Goal: Task Accomplishment & Management: Manage account settings

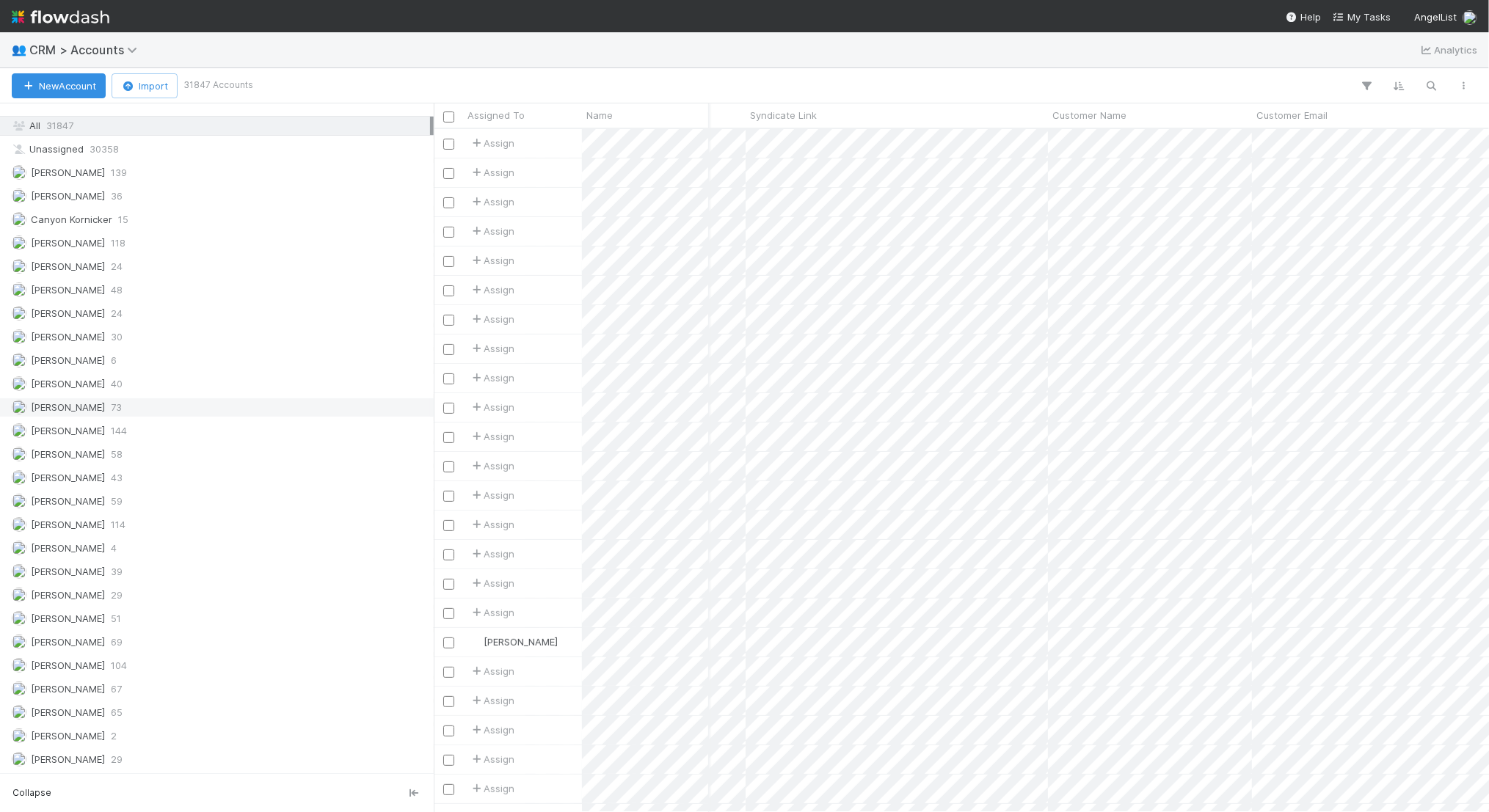
click at [179, 398] on div "Jack Plank 73" at bounding box center [220, 406] width 418 height 18
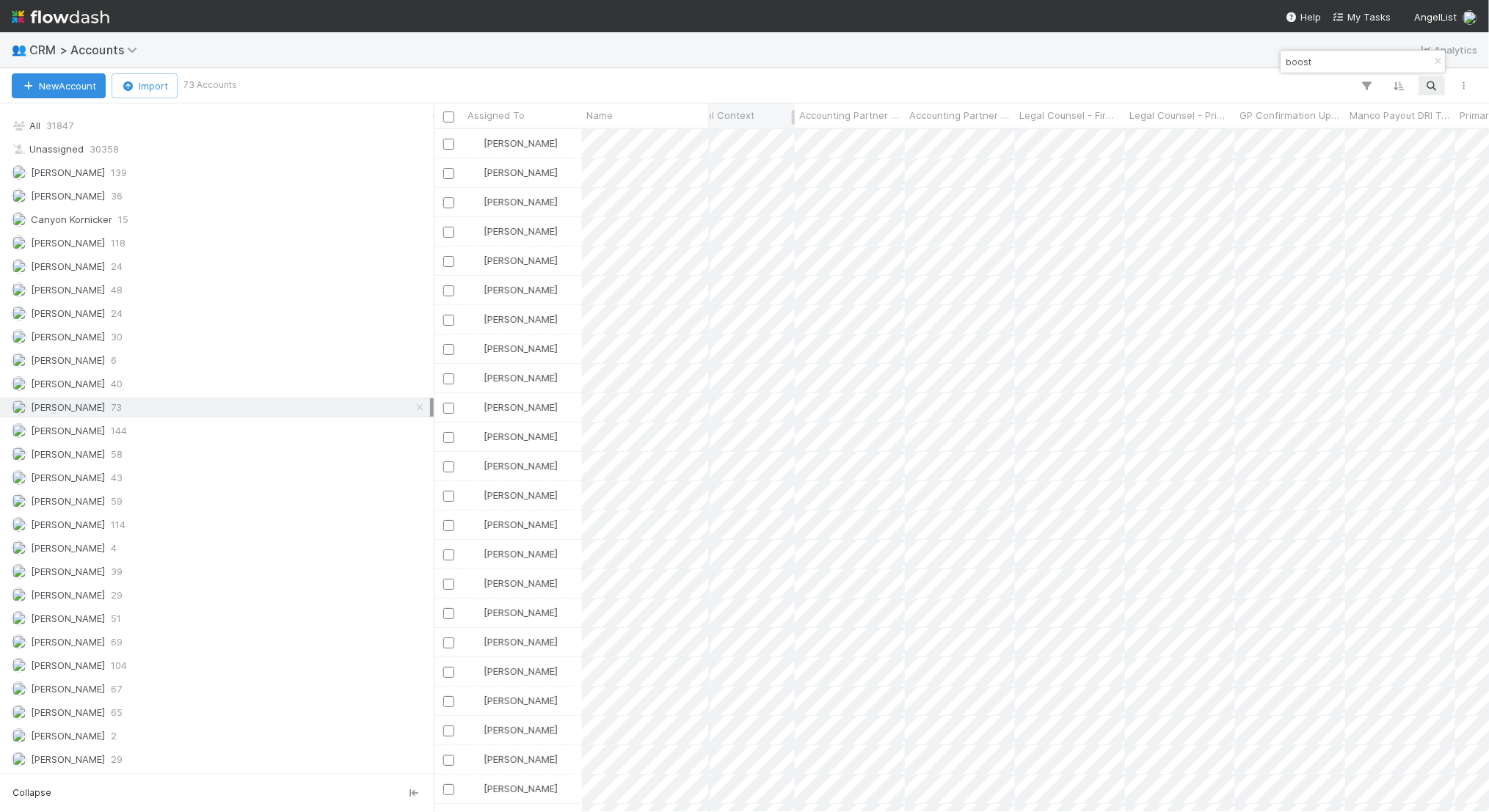
type input "boost"
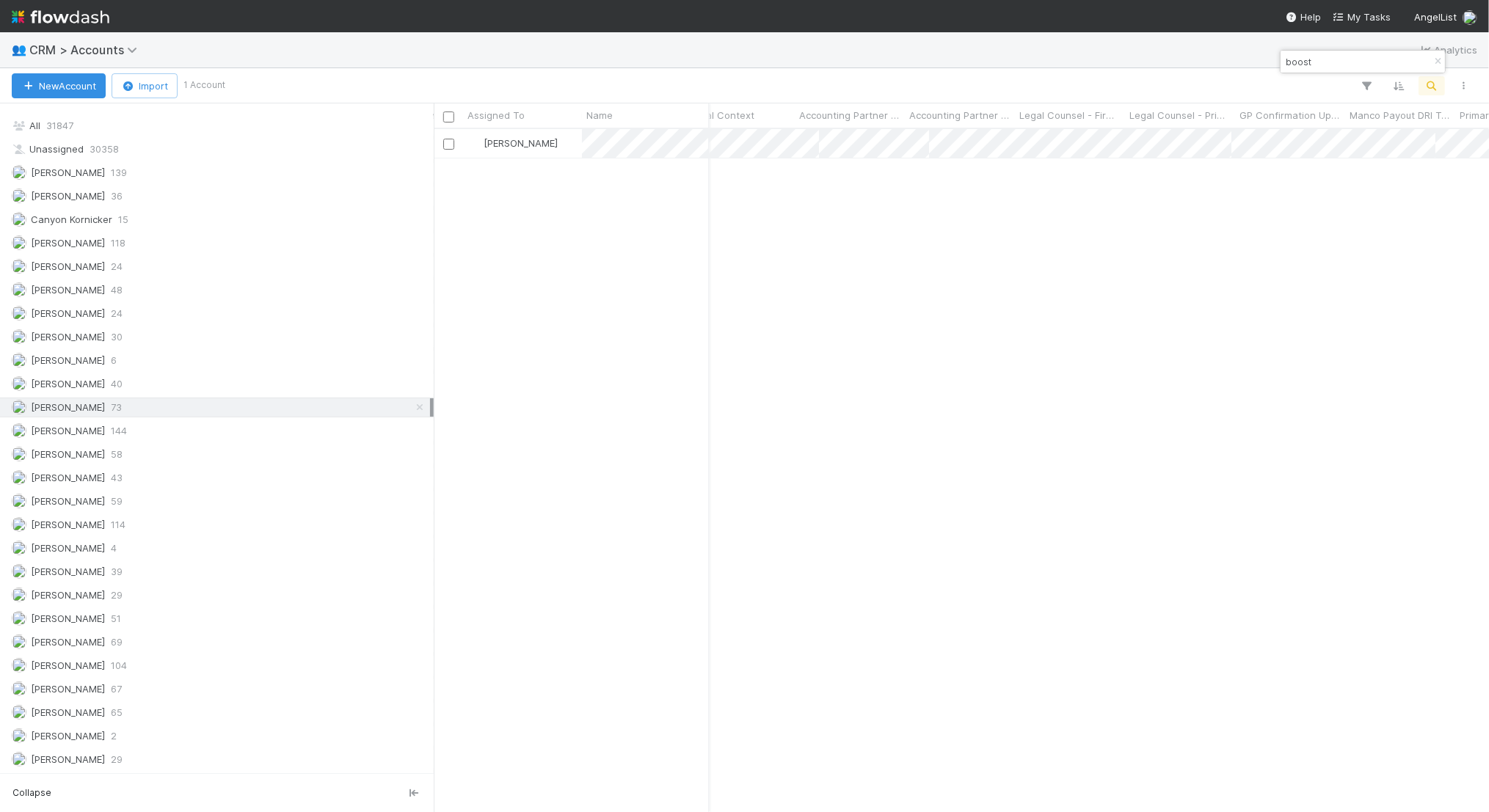
scroll to position [683, 1055]
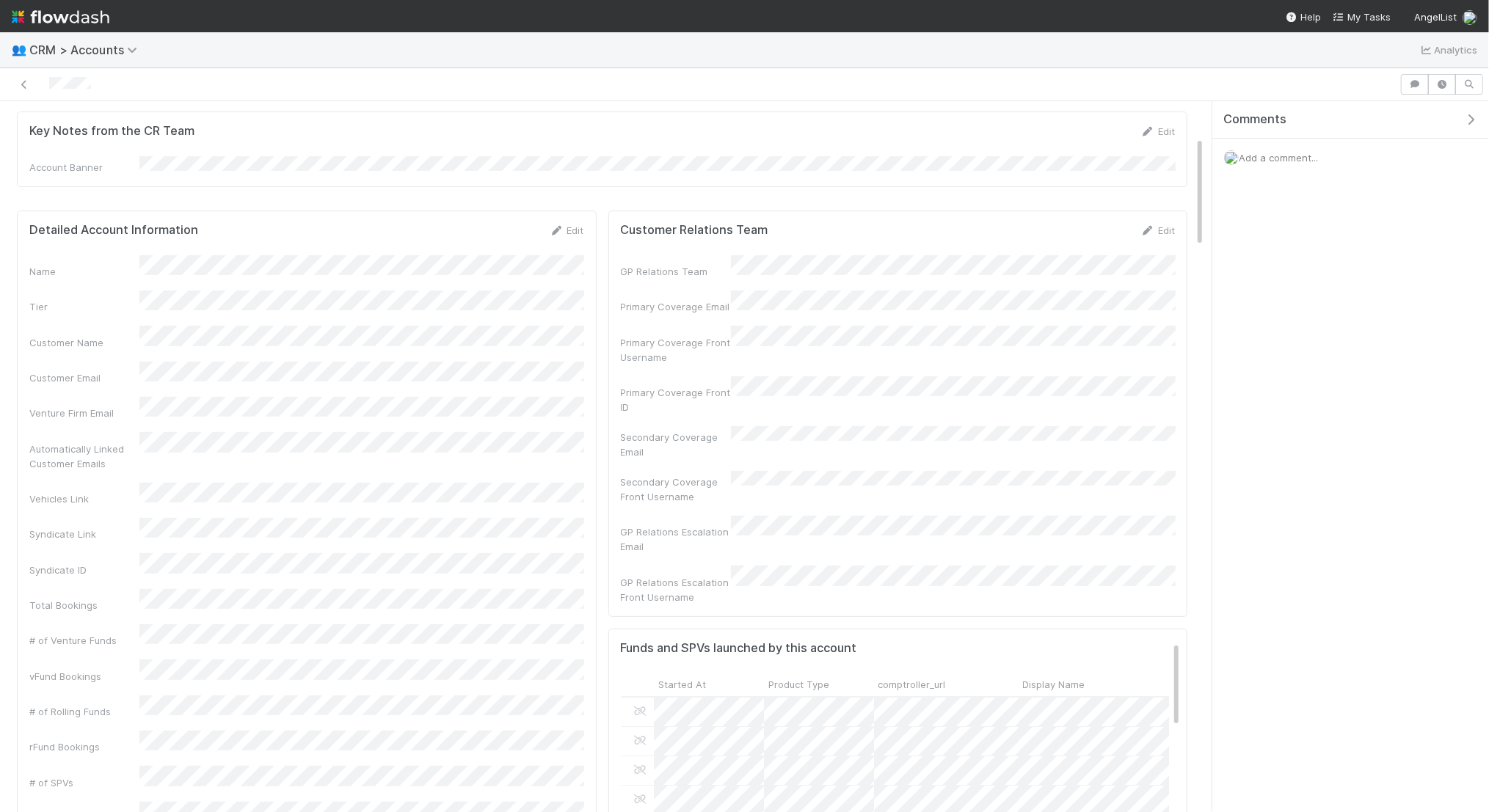
scroll to position [1, 0]
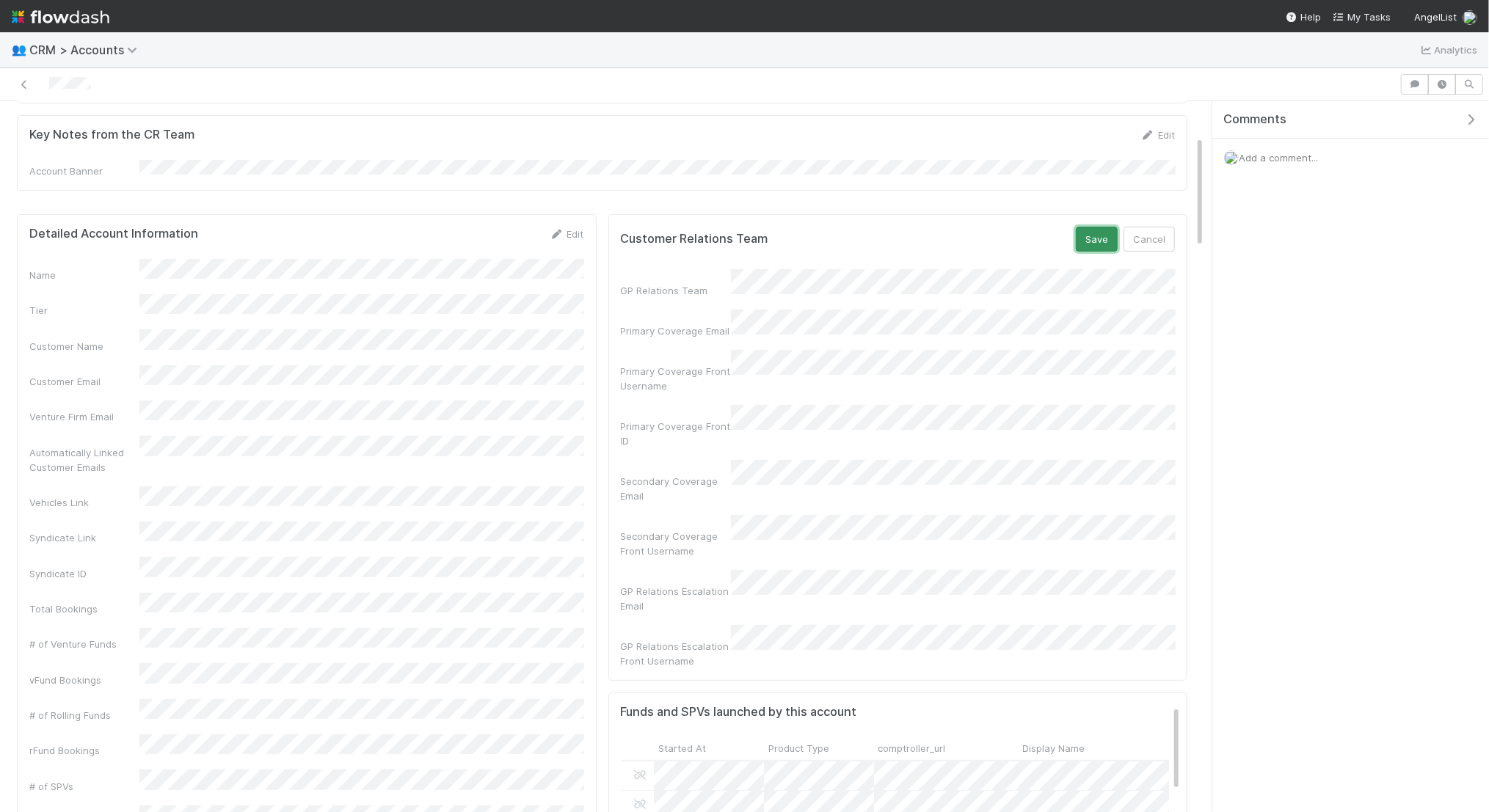
click at [1102, 237] on button "Save" at bounding box center [1097, 239] width 41 height 25
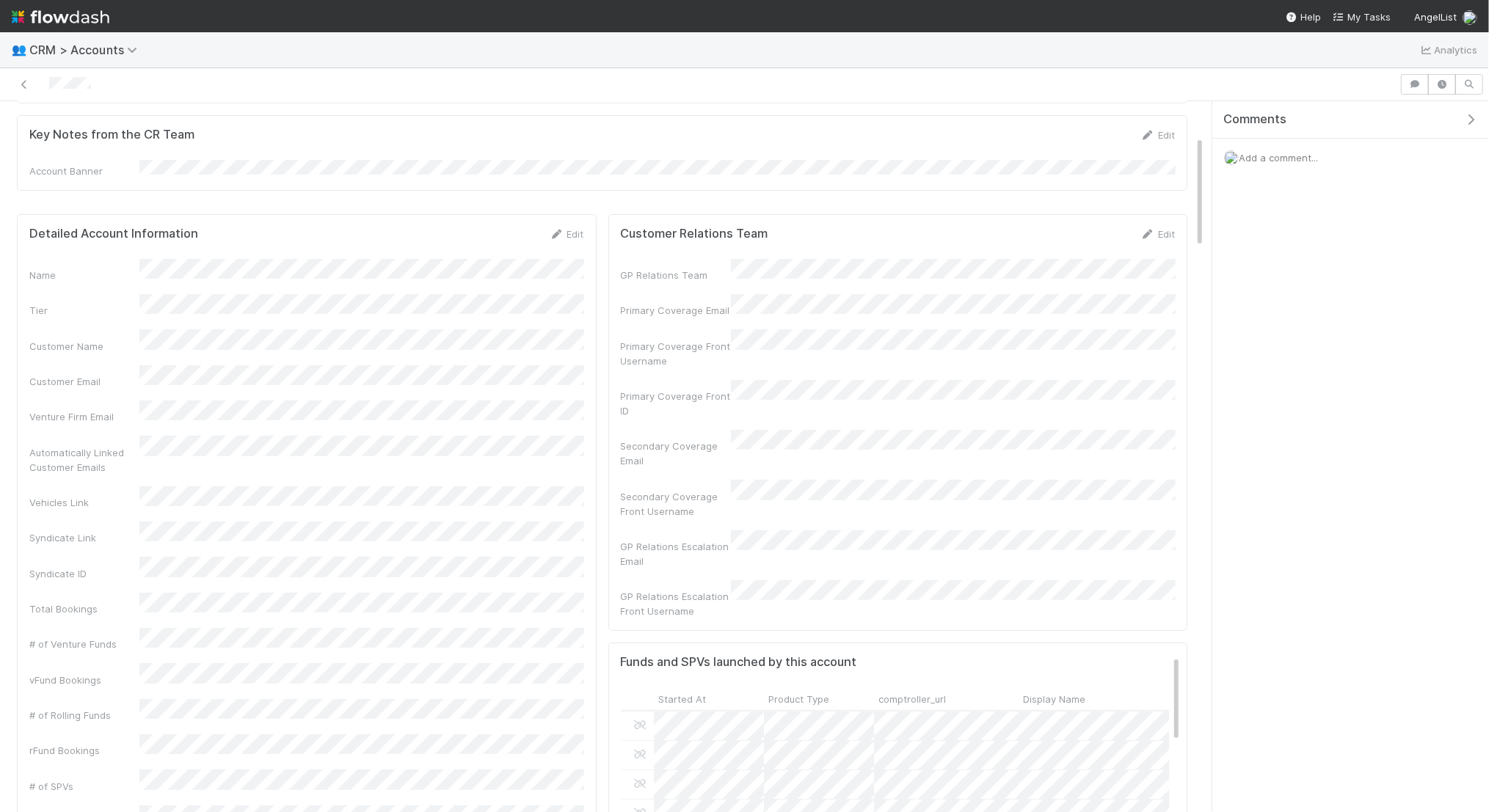
scroll to position [0, 0]
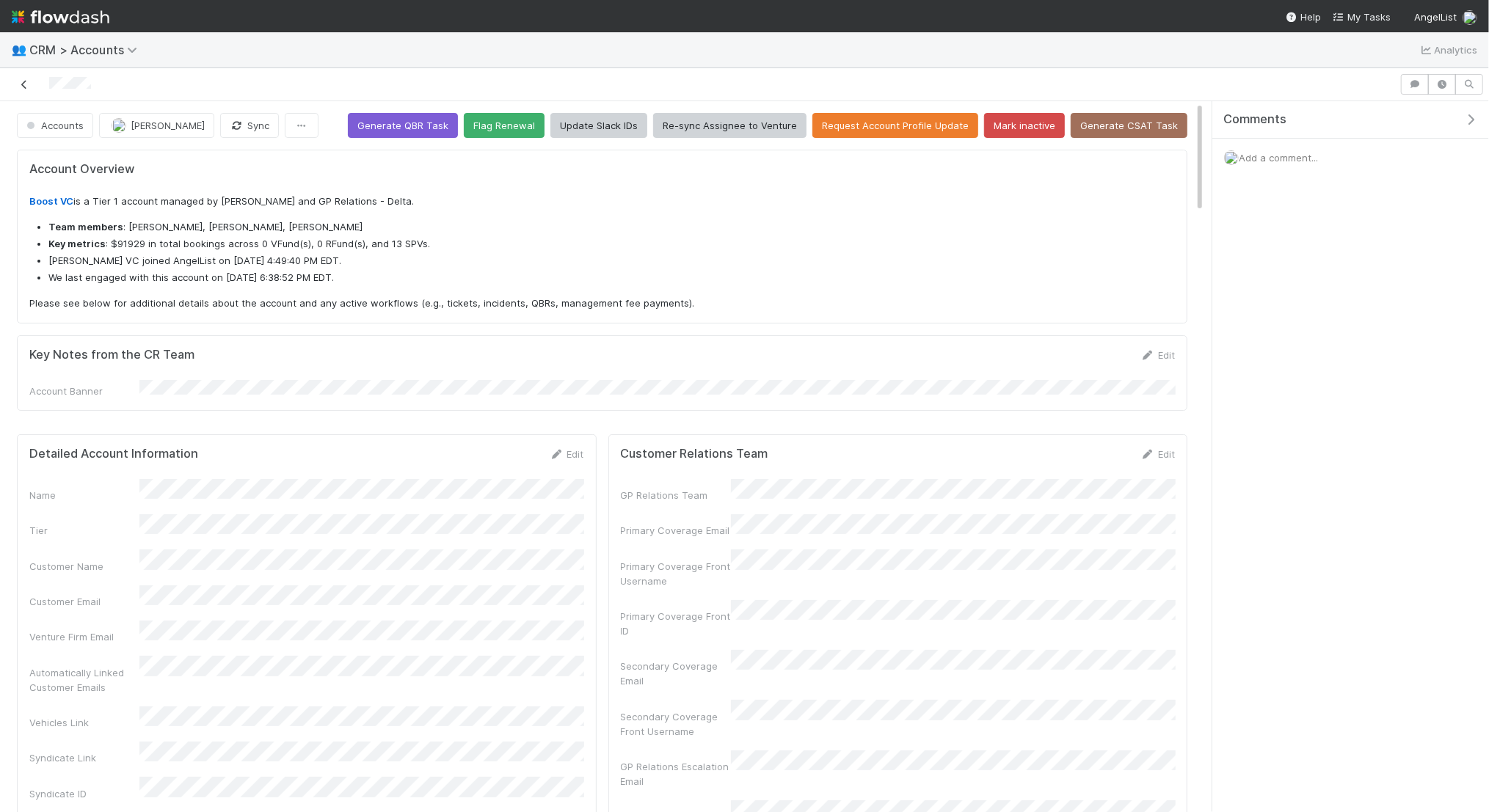
click at [25, 87] on icon at bounding box center [24, 85] width 15 height 9
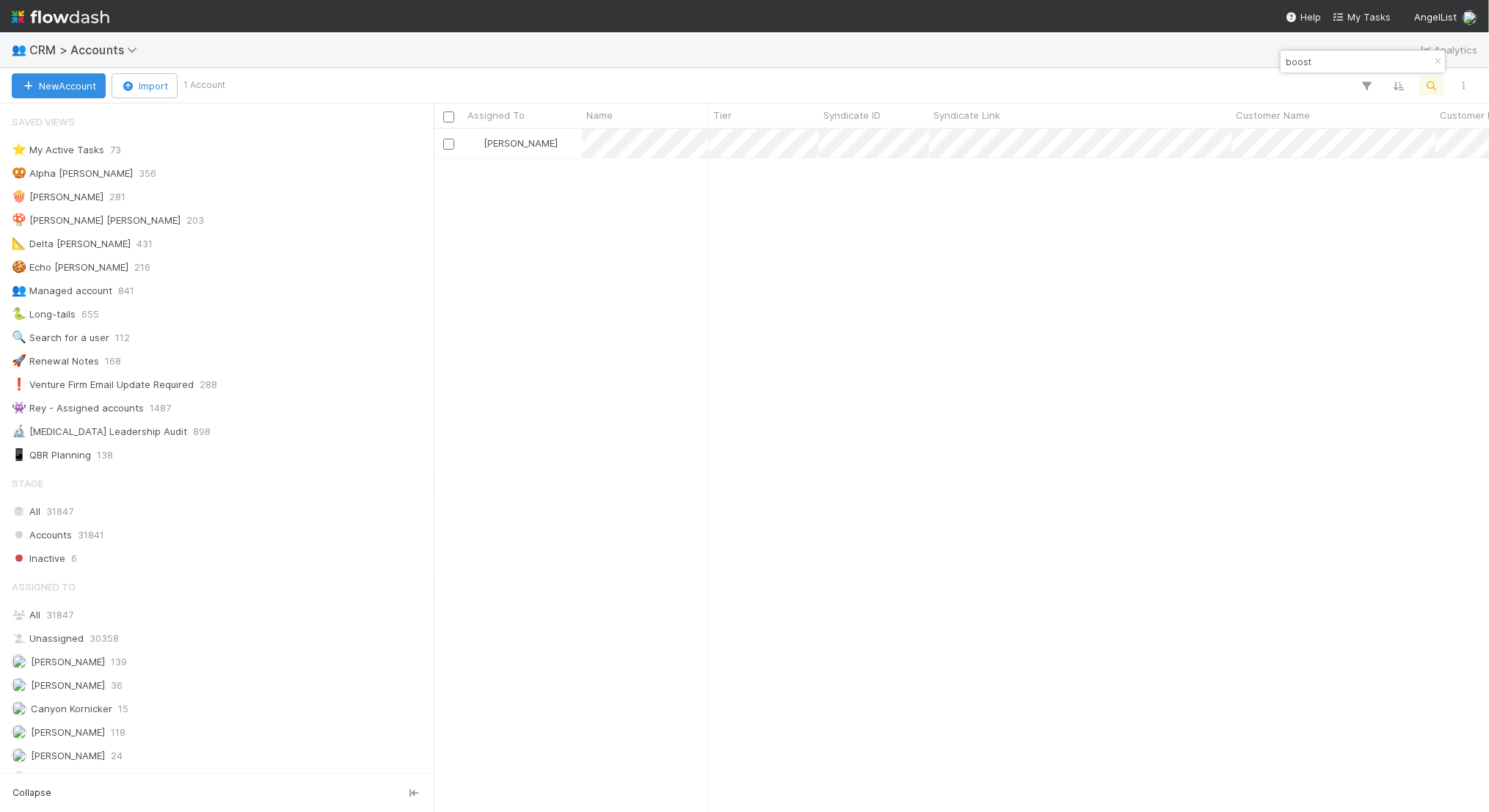
click at [1344, 55] on input "boost" at bounding box center [1356, 61] width 147 height 18
click at [1338, 67] on input "boost" at bounding box center [1356, 61] width 147 height 18
type input "b"
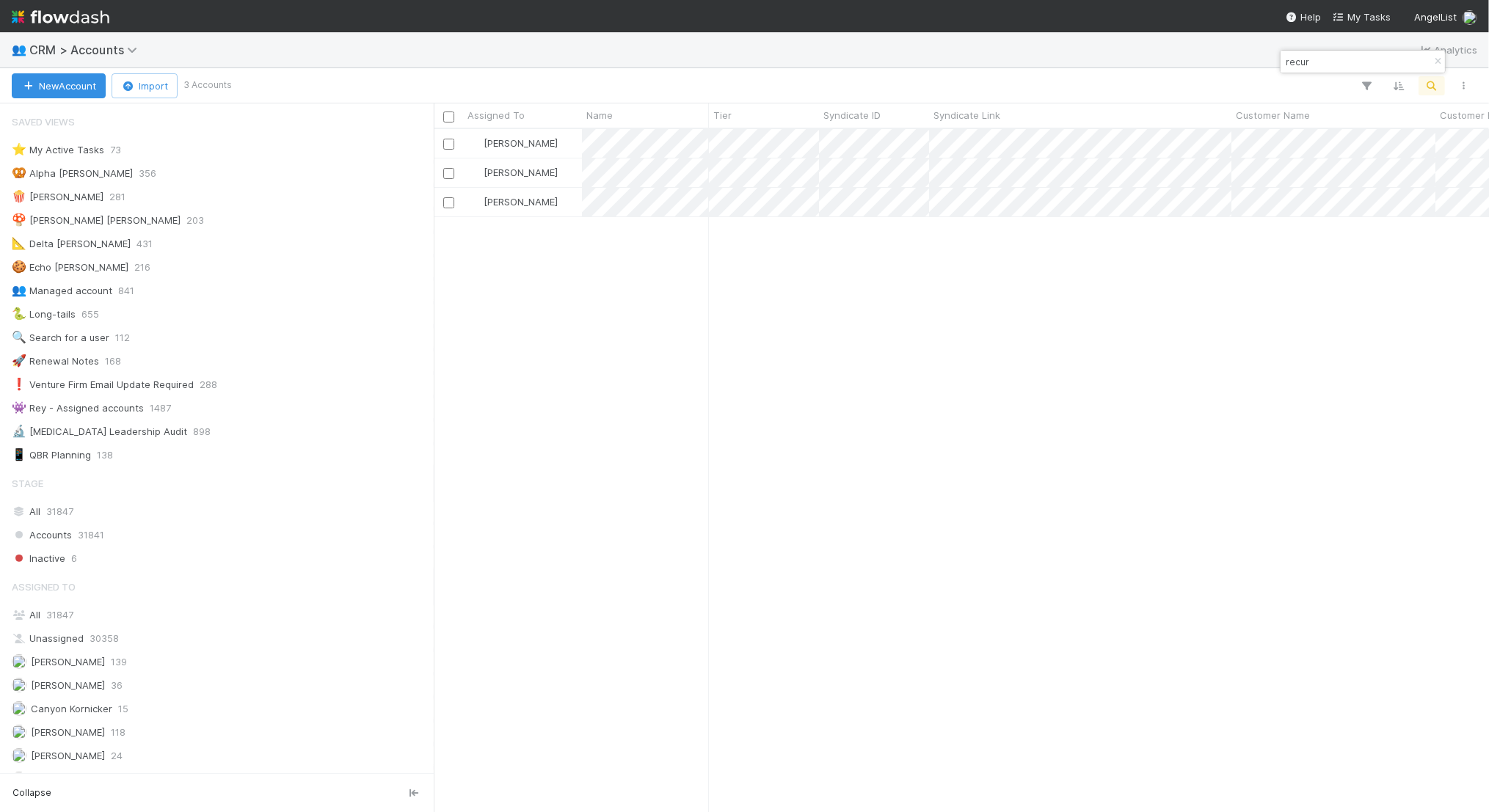
scroll to position [683, 1055]
type input "recur"
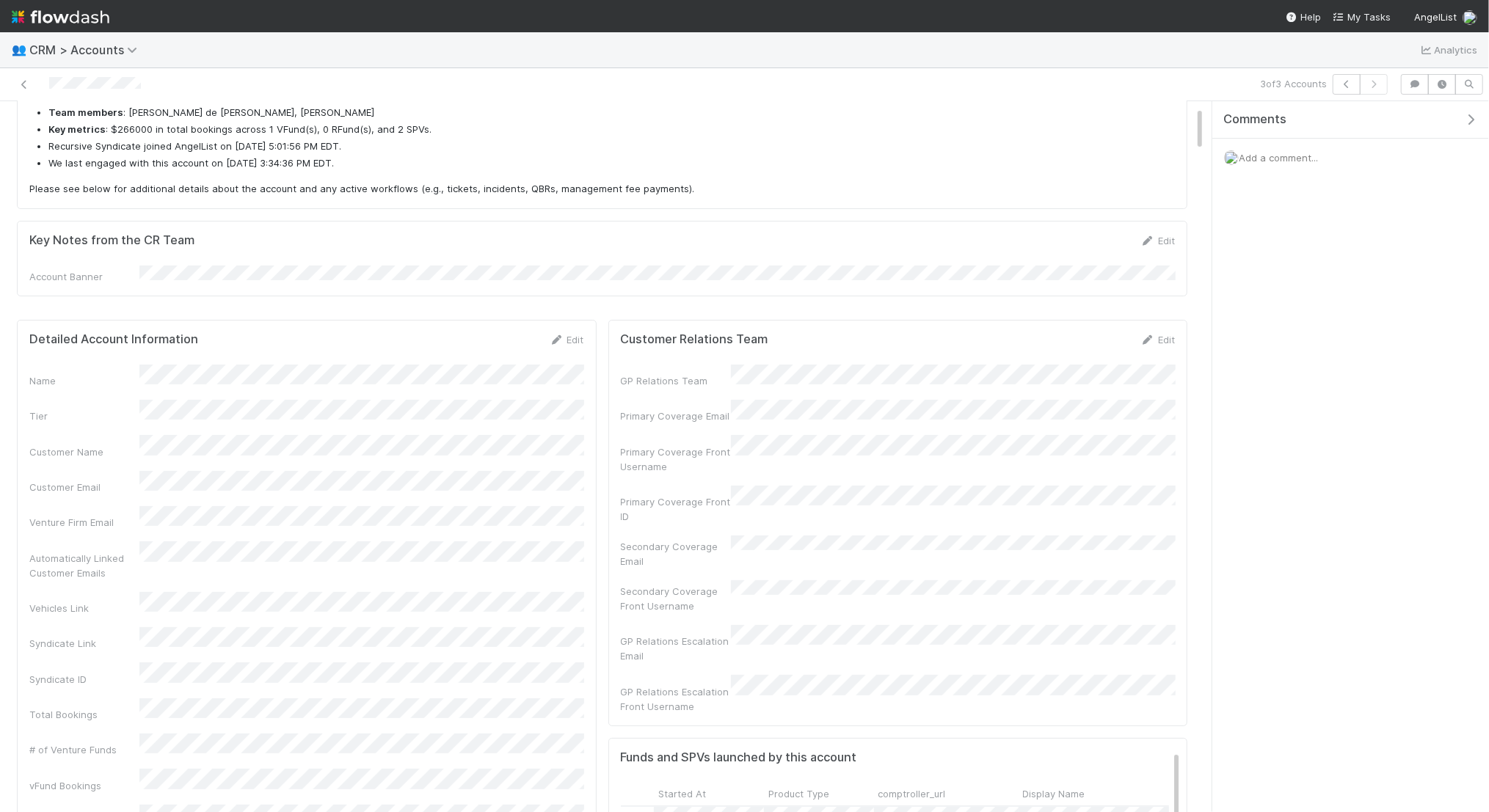
scroll to position [147, 0]
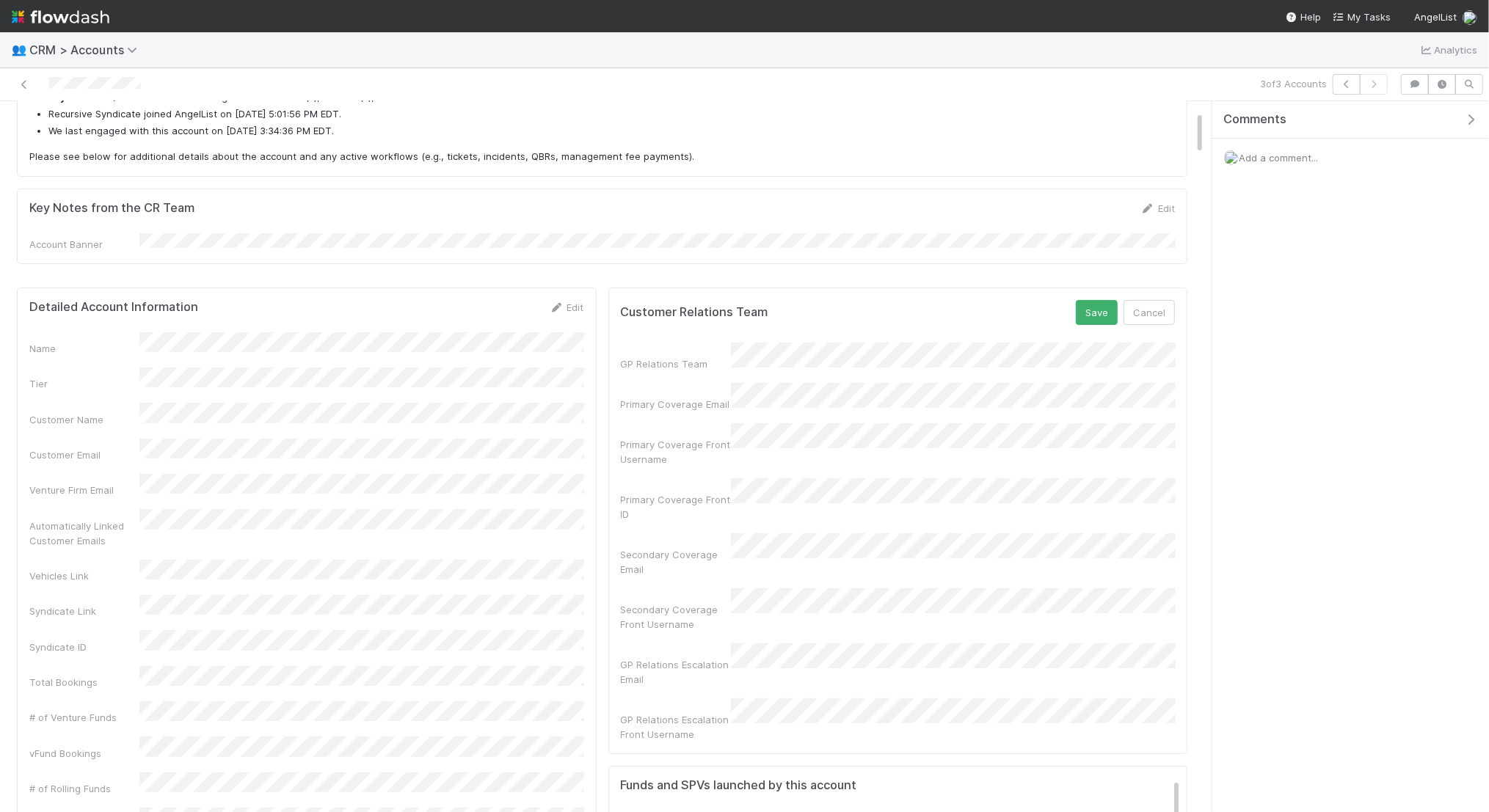
click at [713, 533] on div "Secondary Coverage Email" at bounding box center [898, 555] width 554 height 43
click at [710, 533] on div "Secondary Coverage Email" at bounding box center [898, 555] width 554 height 43
click at [1088, 309] on button "Save" at bounding box center [1097, 312] width 41 height 25
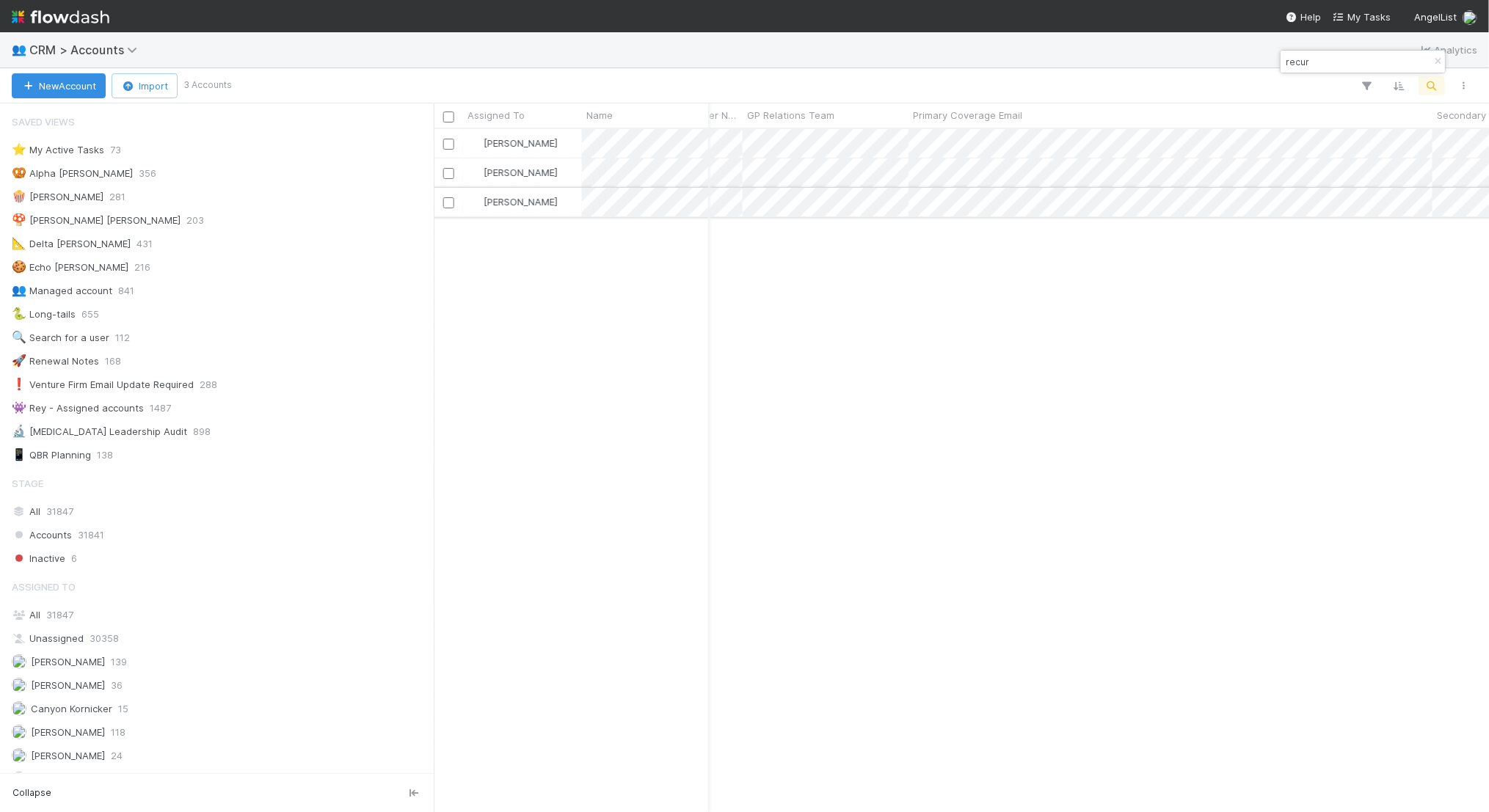
scroll to position [0, 1527]
drag, startPoint x: 1331, startPoint y: 64, endPoint x: 1261, endPoint y: 63, distance: 70.0
click at [1261, 63] on body "👥 CRM > Accounts Analytics New Account Import 3 Accounts Assigned To Name Tier …" at bounding box center [744, 406] width 1489 height 812
type input "r"
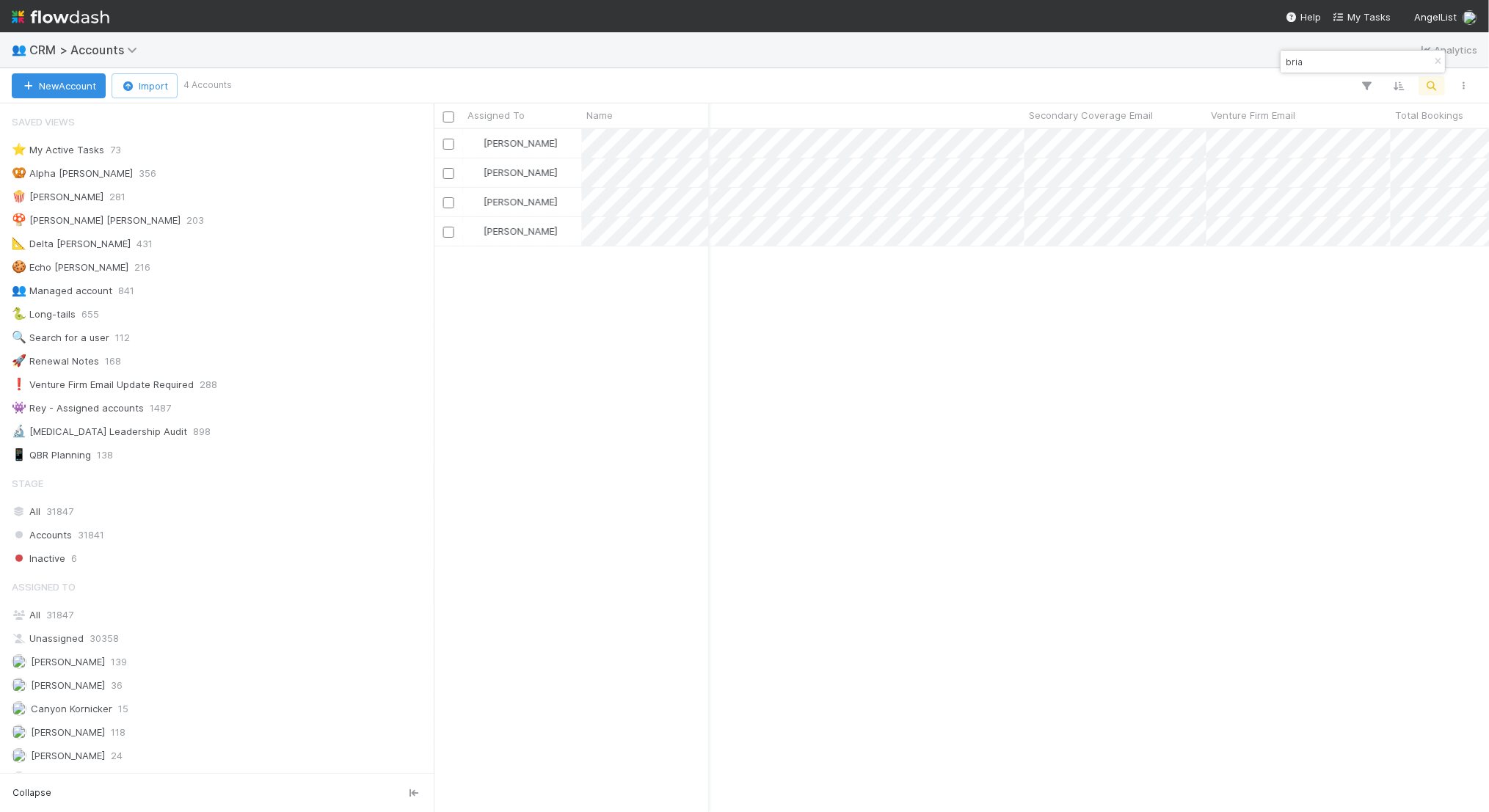
type input "bria"
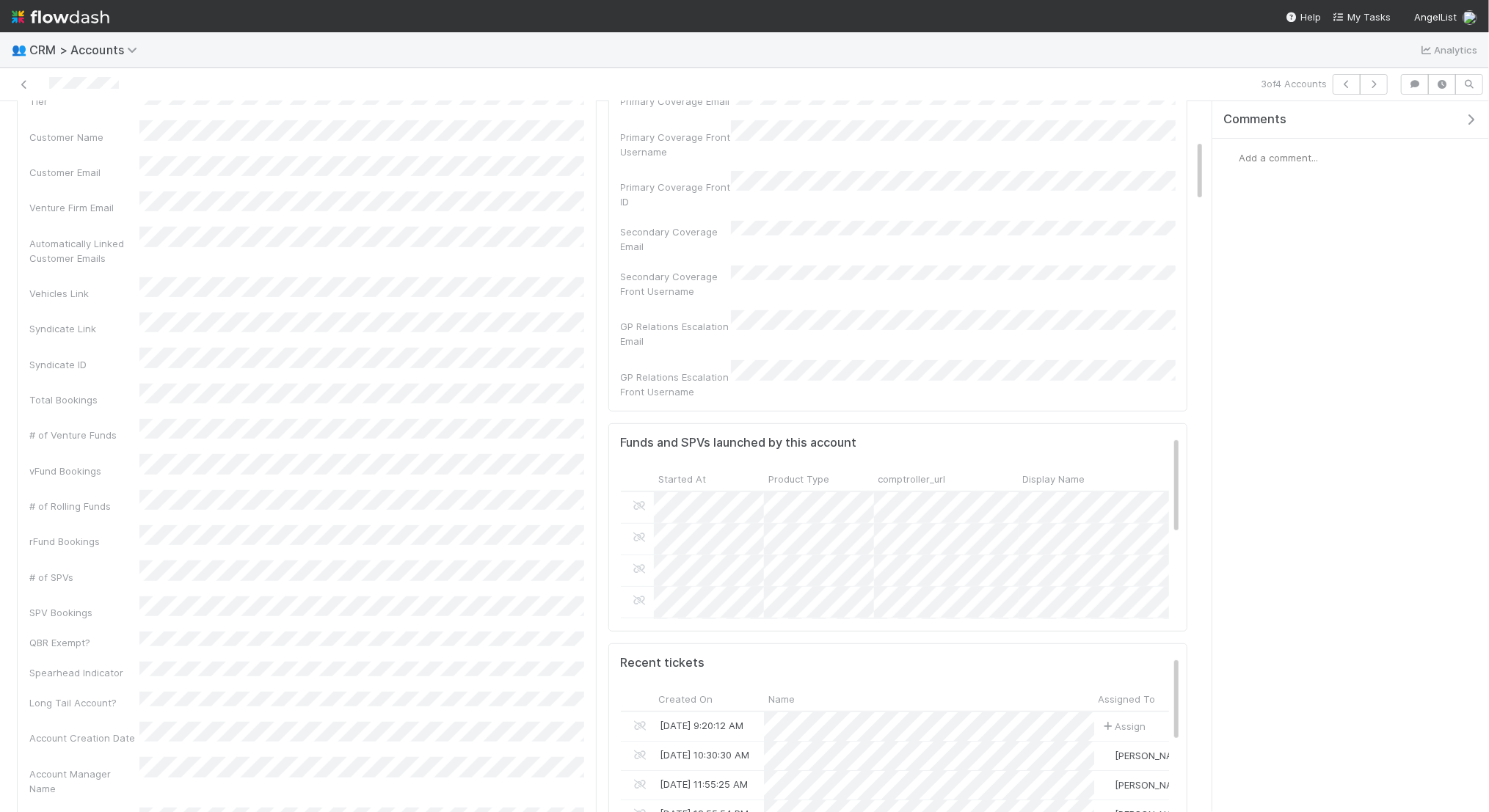
scroll to position [433, 0]
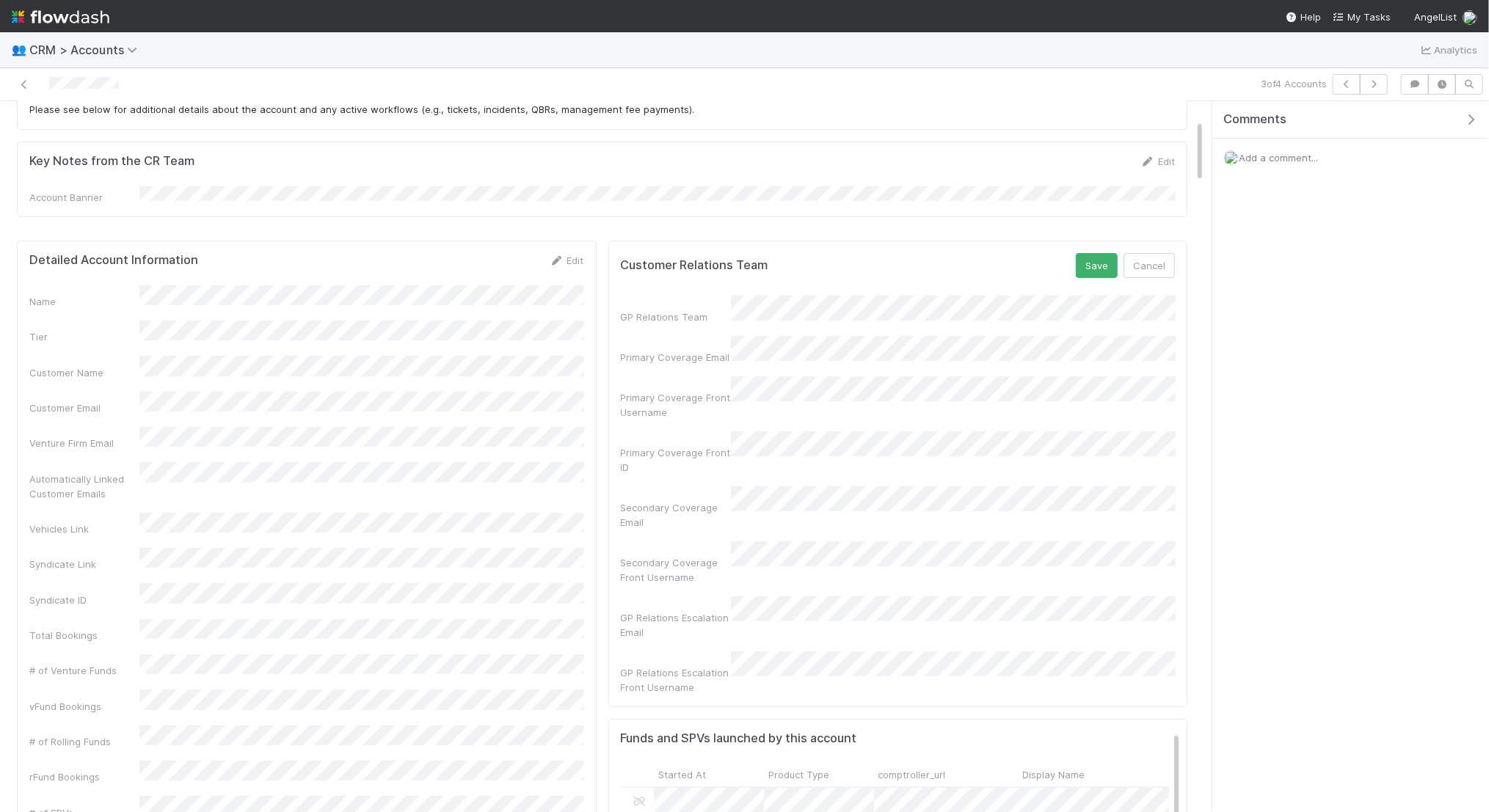
scroll to position [178, 0]
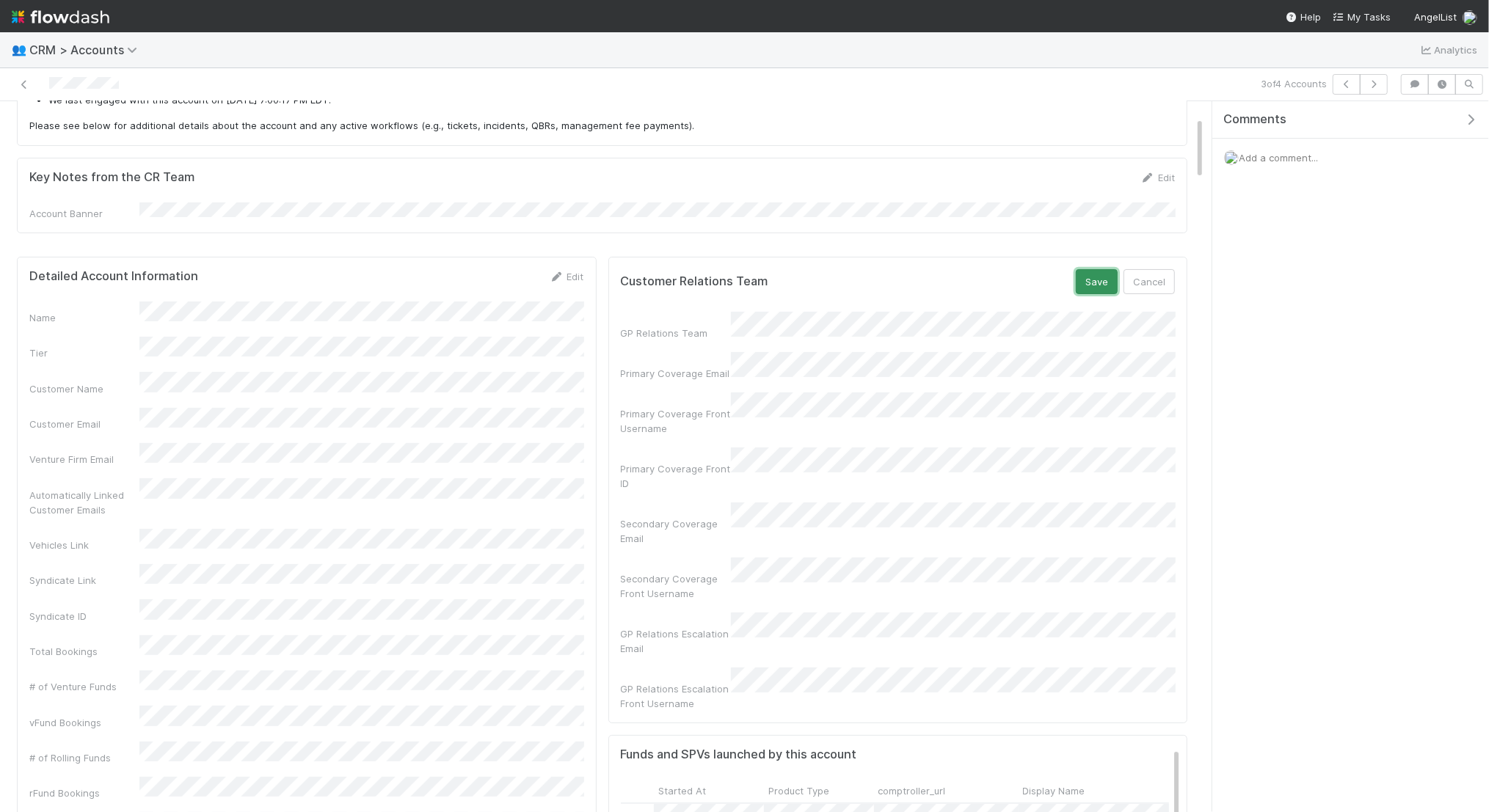
click at [1113, 277] on button "Save" at bounding box center [1097, 281] width 41 height 25
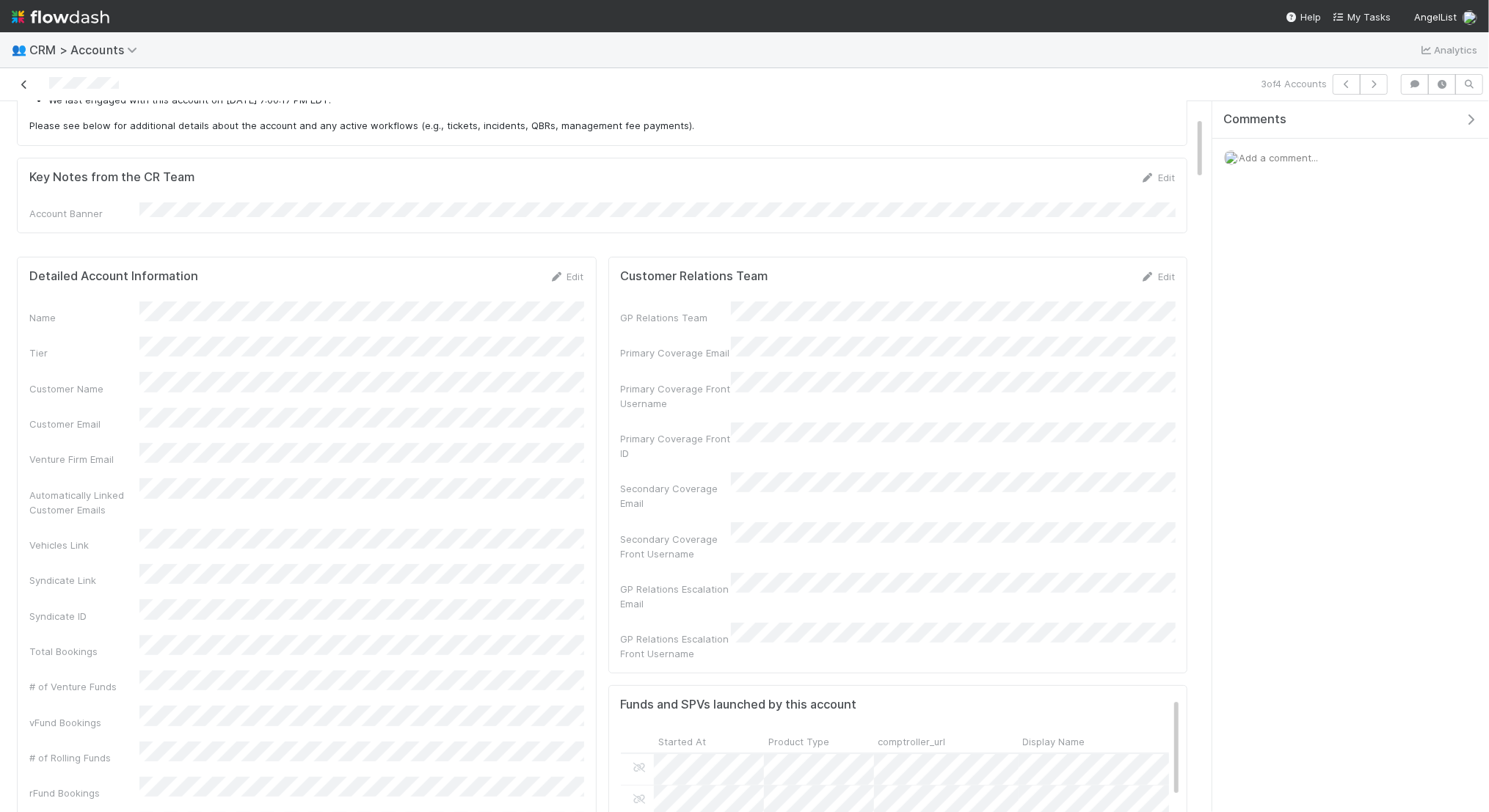
click at [22, 86] on icon at bounding box center [24, 85] width 15 height 9
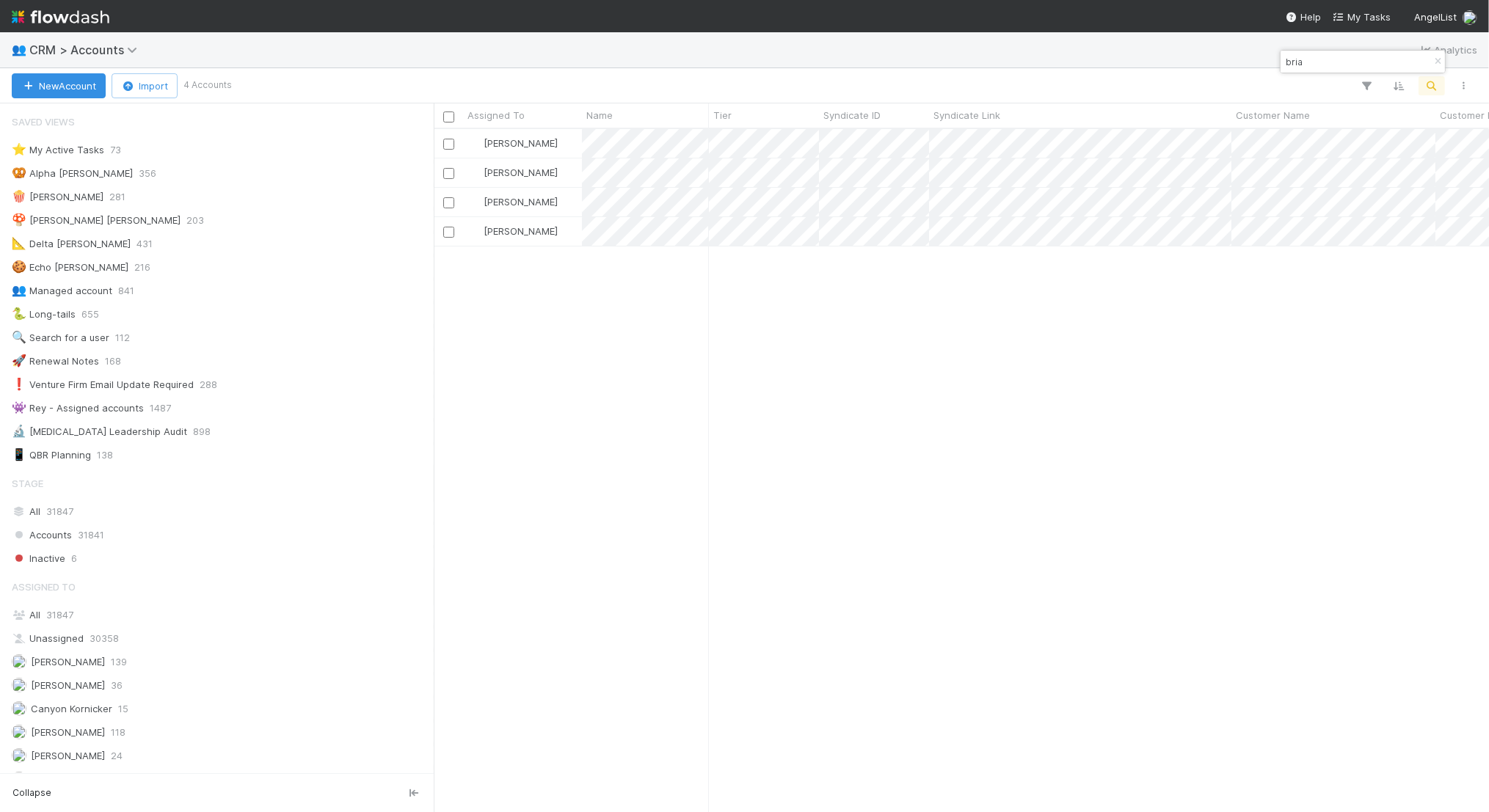
click at [1321, 65] on input "bria" at bounding box center [1356, 61] width 147 height 18
type input "b"
type input "austin"
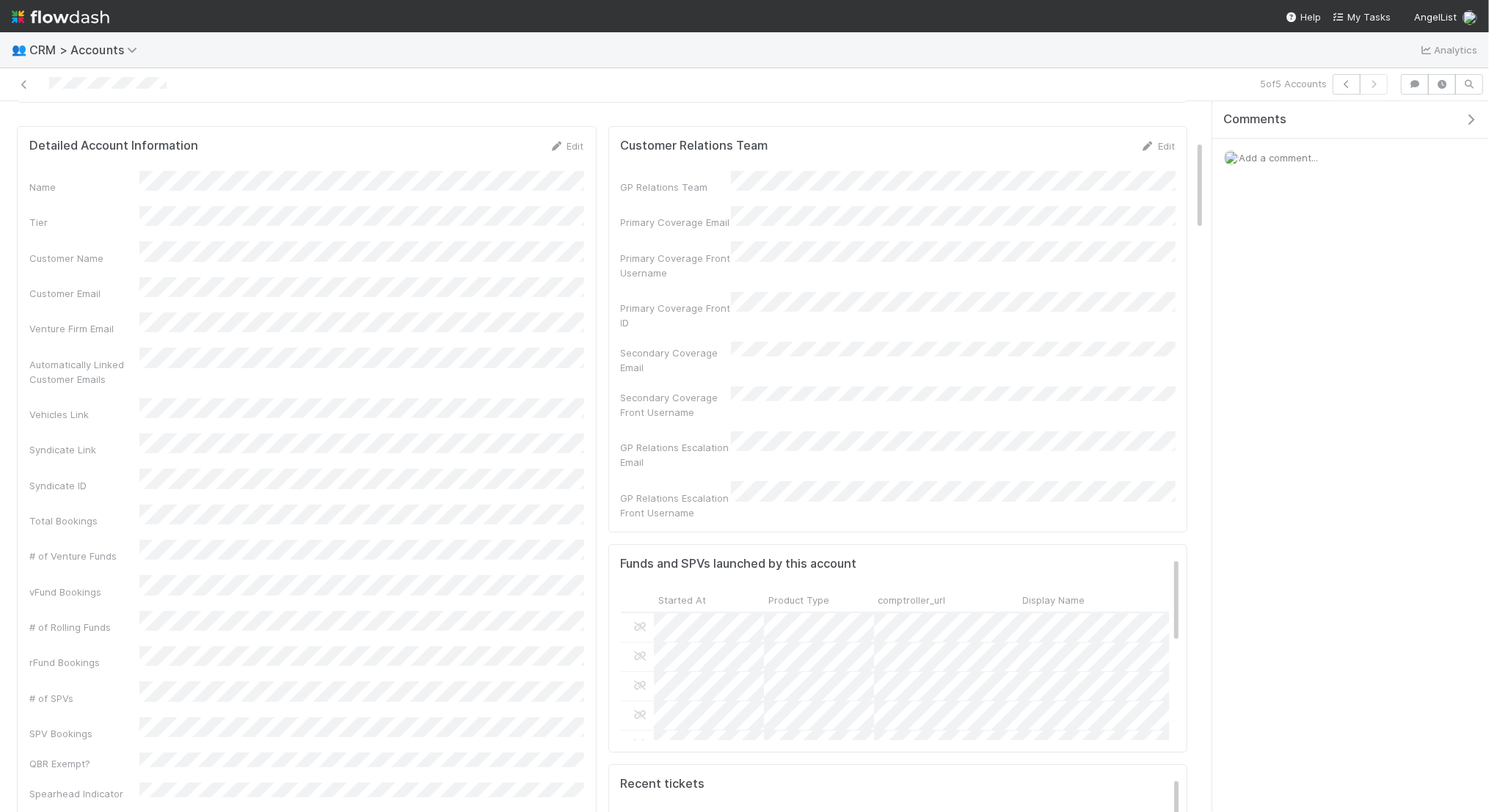
click at [794, 342] on div "Secondary Coverage Email" at bounding box center [898, 358] width 554 height 33
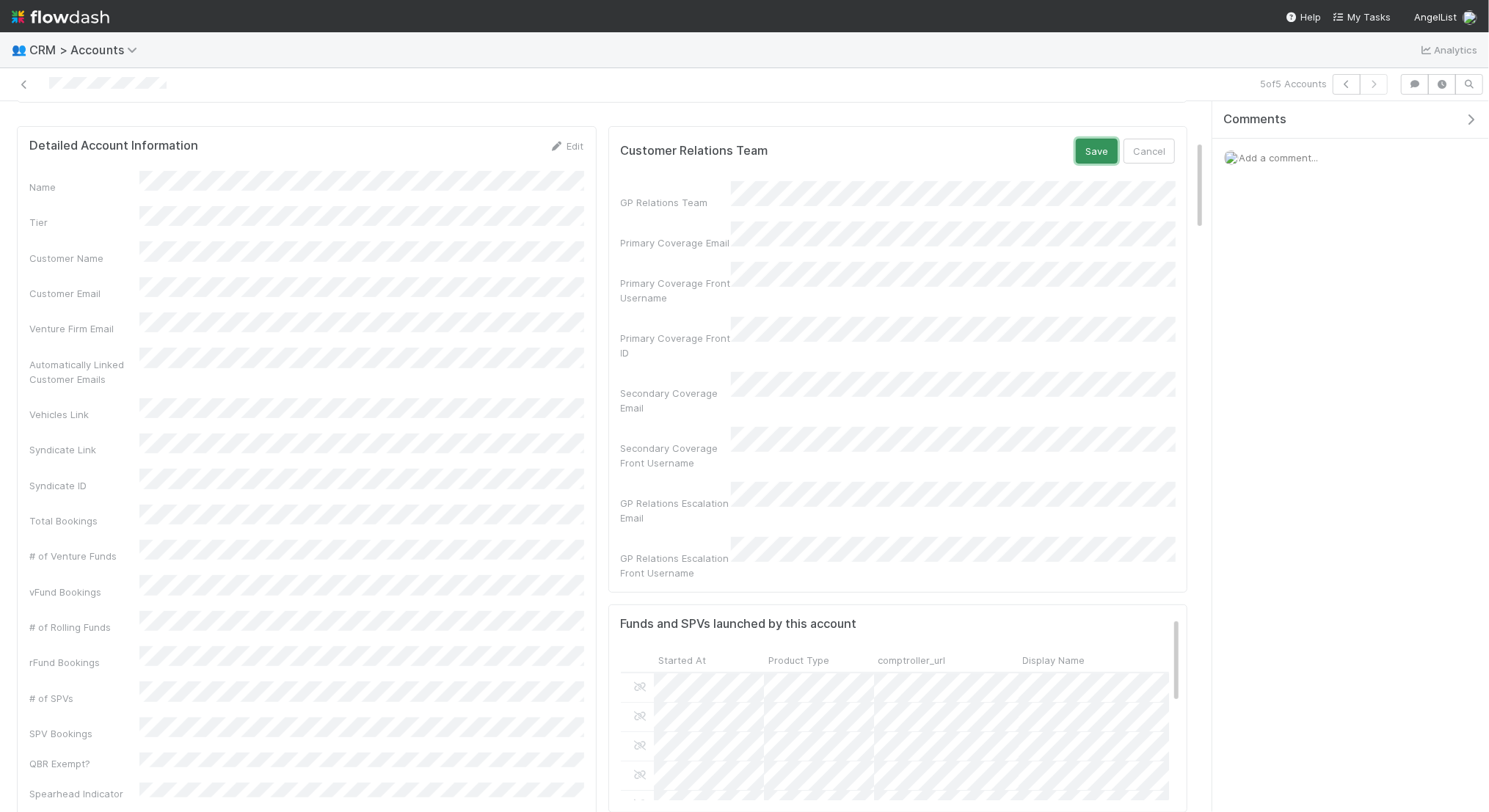
click at [1090, 150] on button "Save" at bounding box center [1097, 151] width 41 height 25
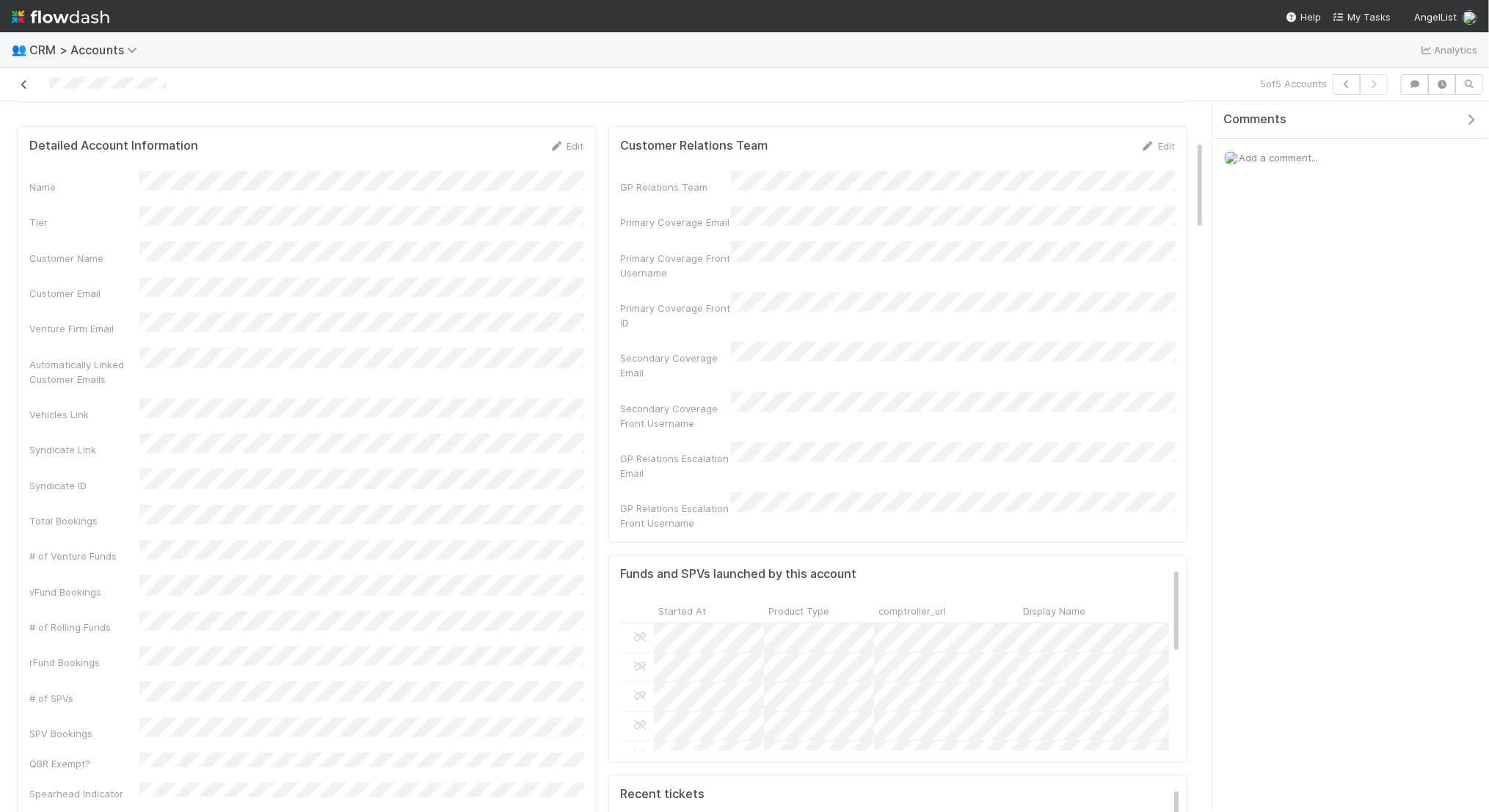
click at [22, 82] on icon at bounding box center [24, 85] width 15 height 9
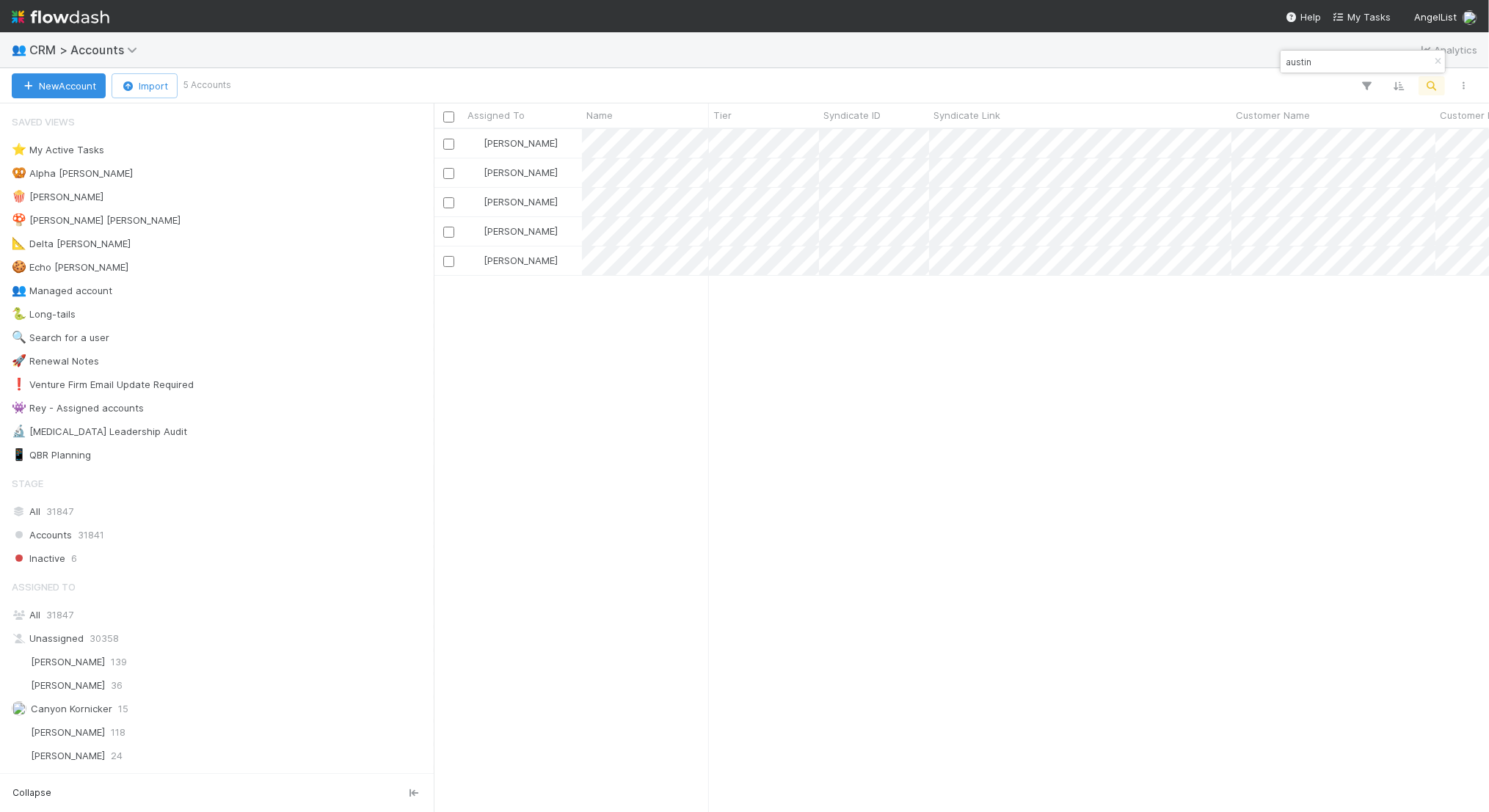
scroll to position [683, 1055]
drag, startPoint x: 1373, startPoint y: 68, endPoint x: 1278, endPoint y: 57, distance: 95.6
click at [1278, 56] on body "👥 CRM > Accounts Analytics New Account Import 5 Accounts Assigned To Name Tier …" at bounding box center [744, 406] width 1489 height 812
click at [1318, 58] on input "austin" at bounding box center [1356, 61] width 147 height 18
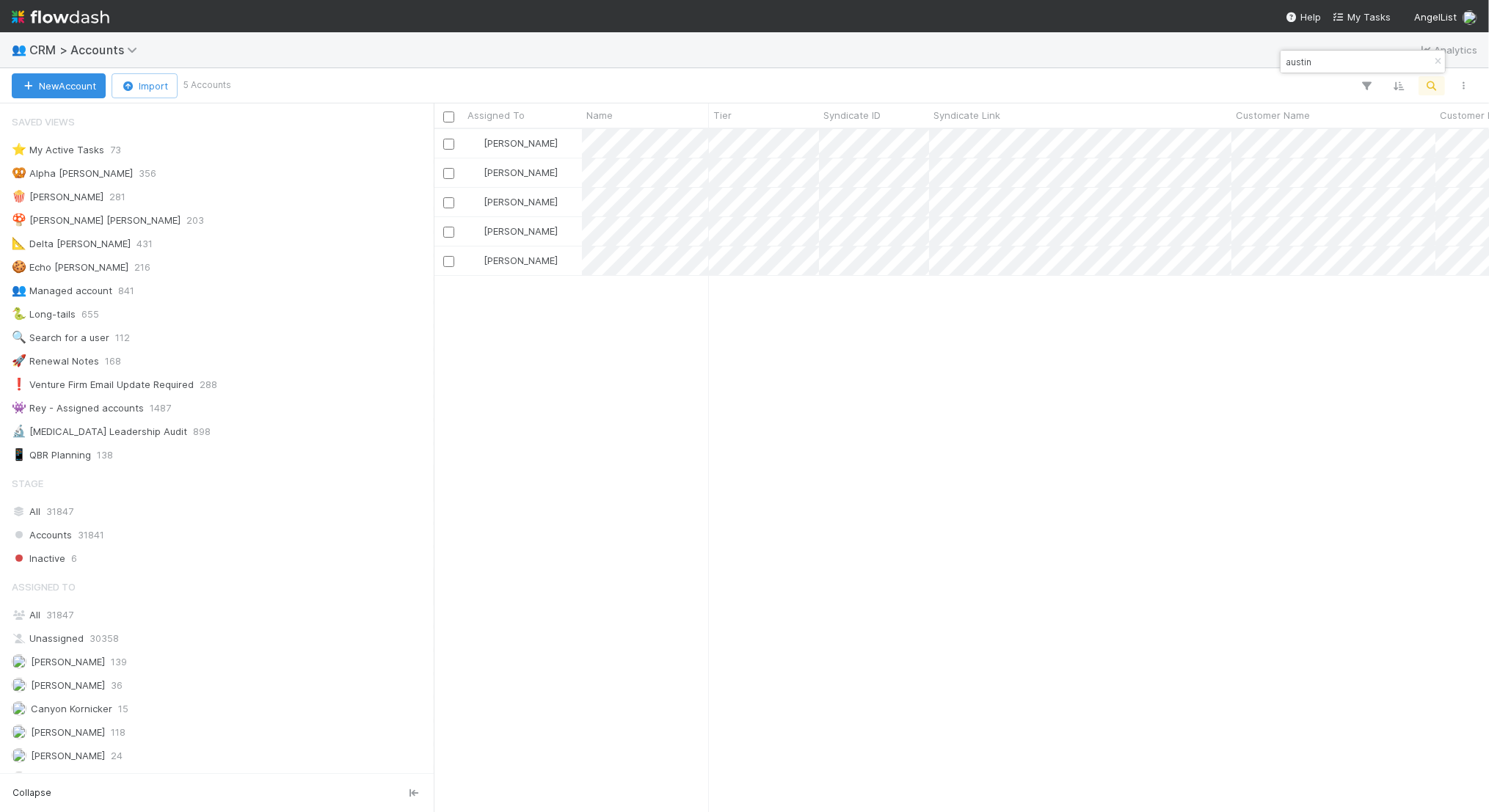
click at [1318, 58] on input "austin" at bounding box center [1356, 61] width 147 height 18
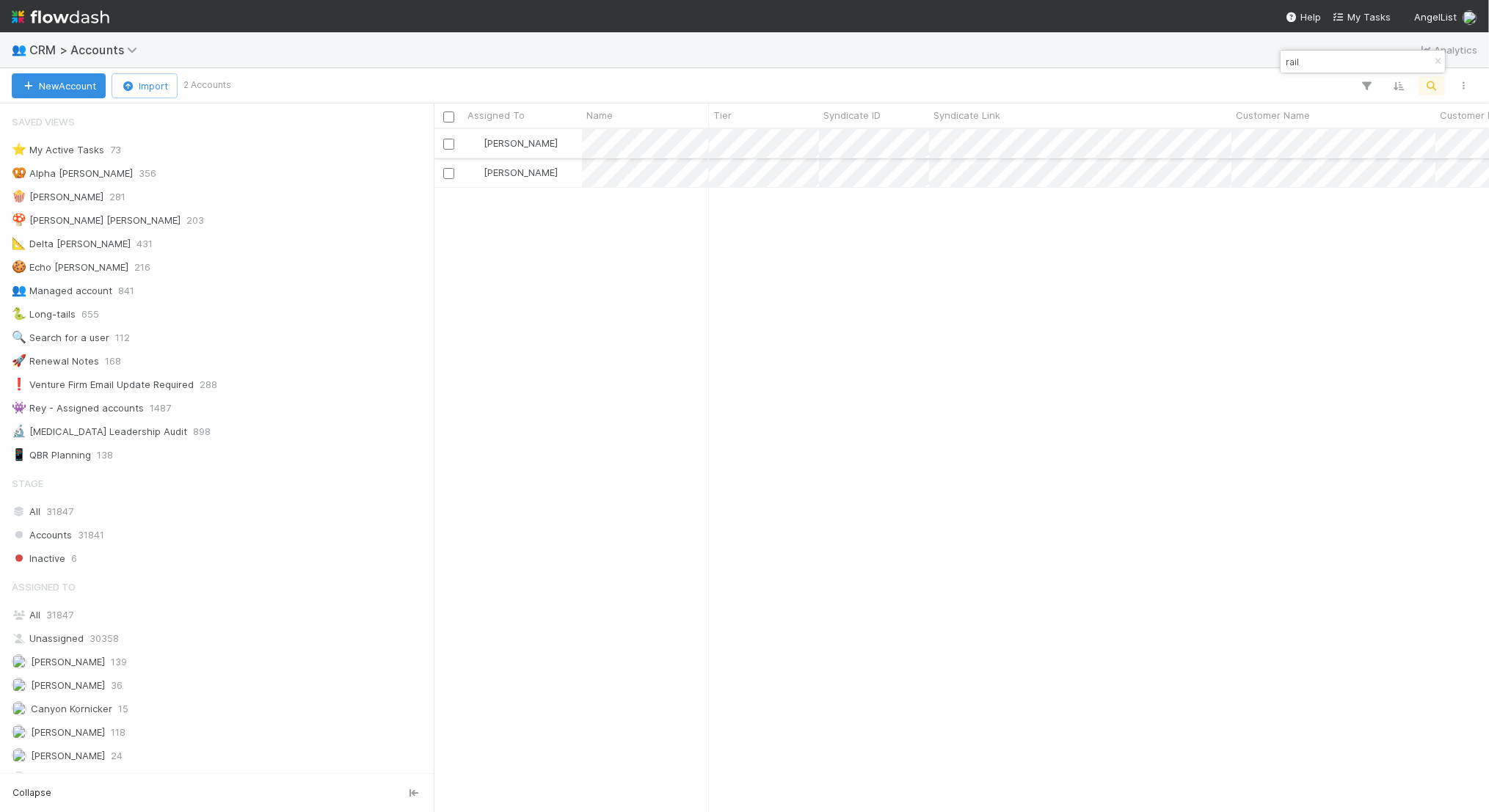
type input "rail"
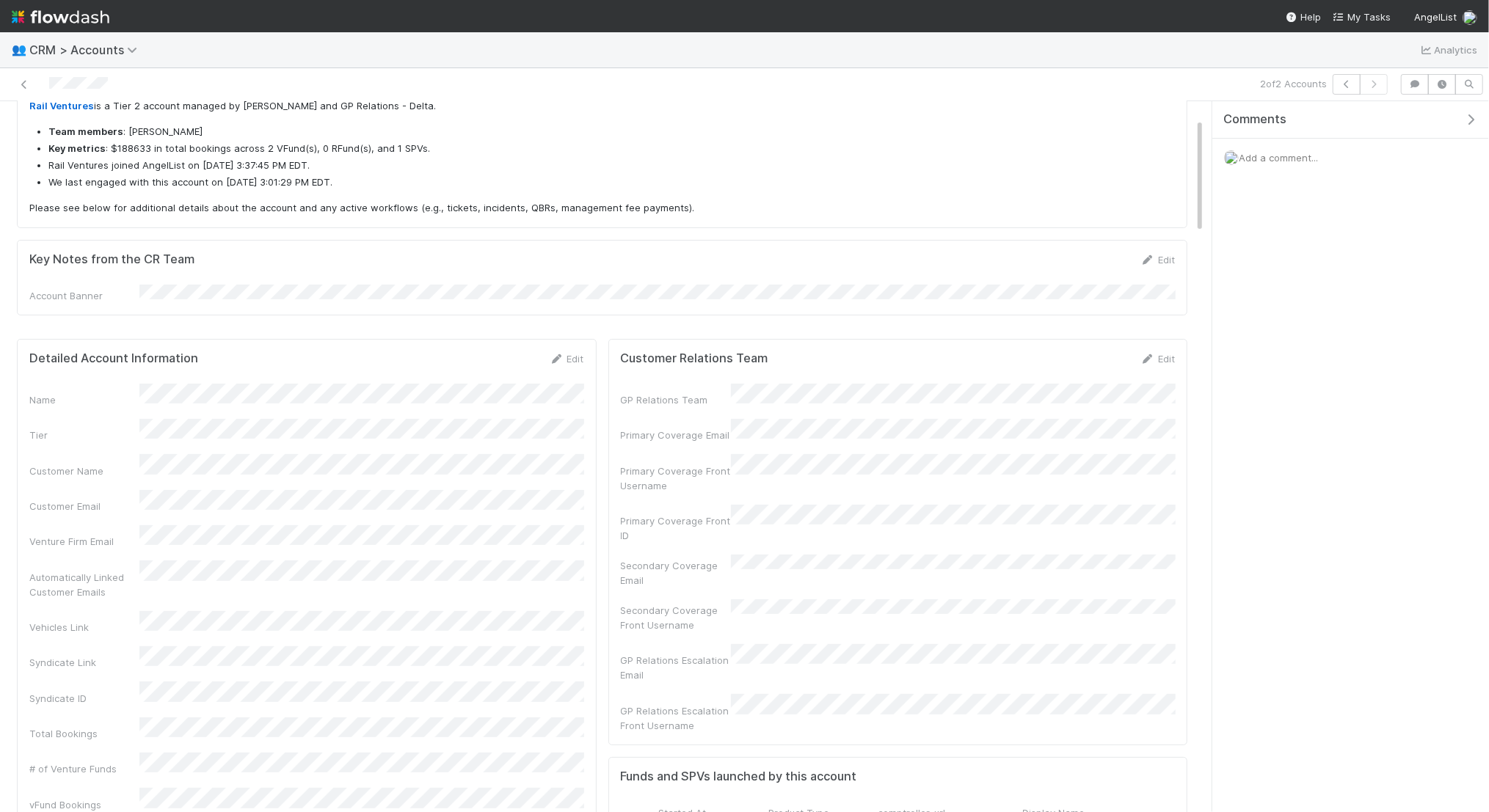
scroll to position [123, 0]
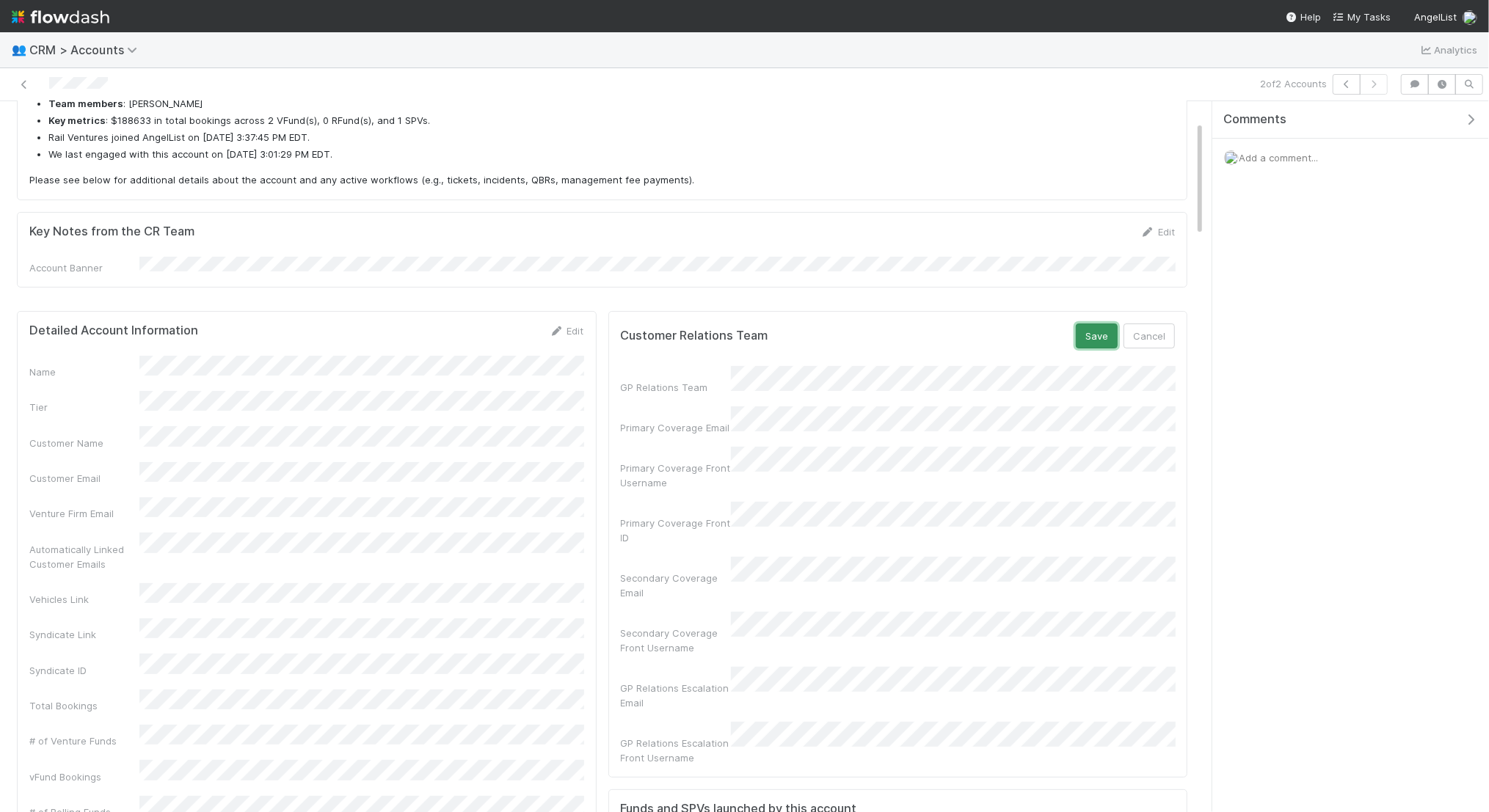
click at [1088, 328] on button "Save" at bounding box center [1097, 336] width 41 height 25
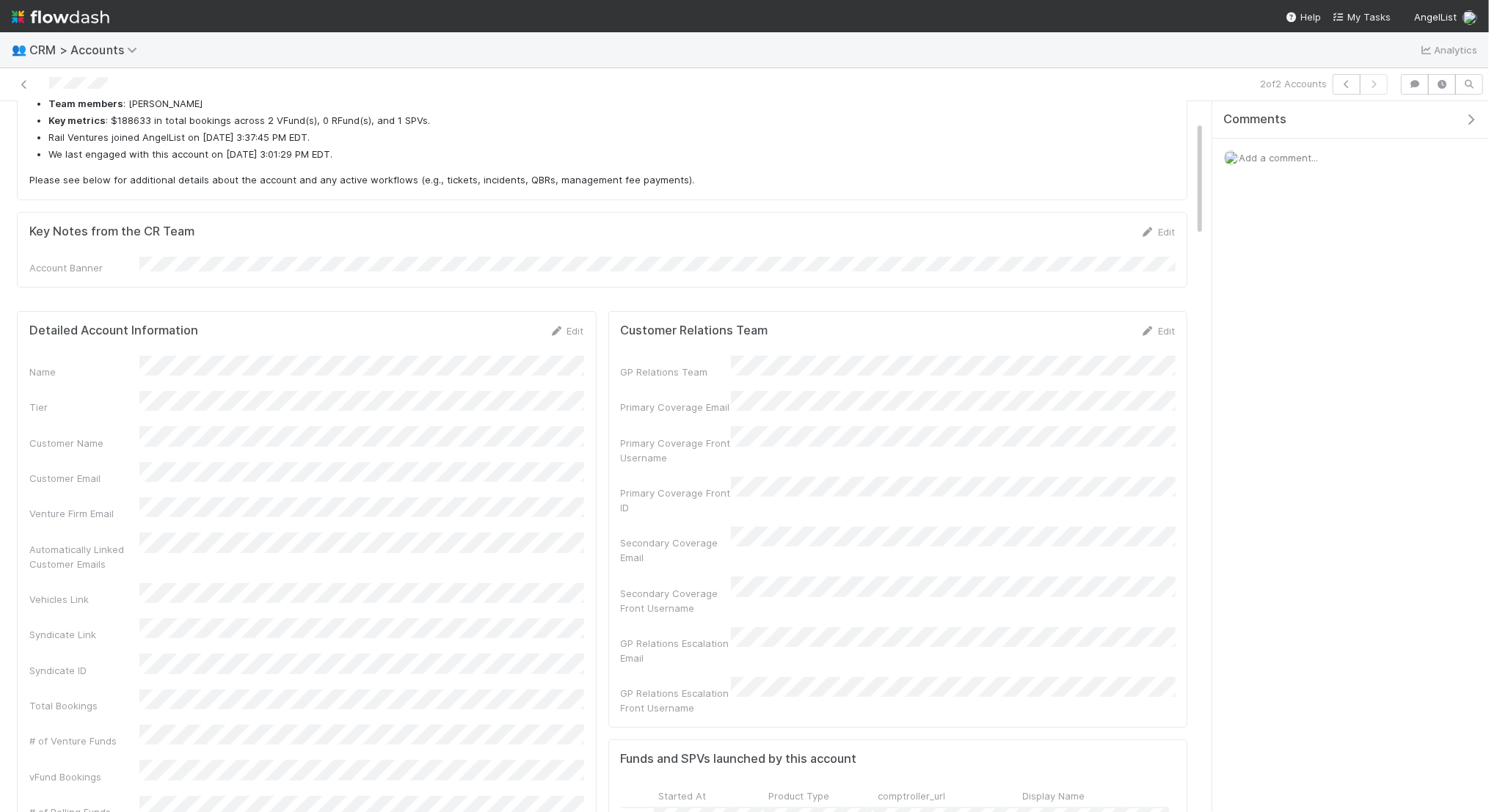
click at [27, 75] on div at bounding box center [354, 85] width 696 height 21
click at [22, 82] on icon at bounding box center [24, 85] width 15 height 9
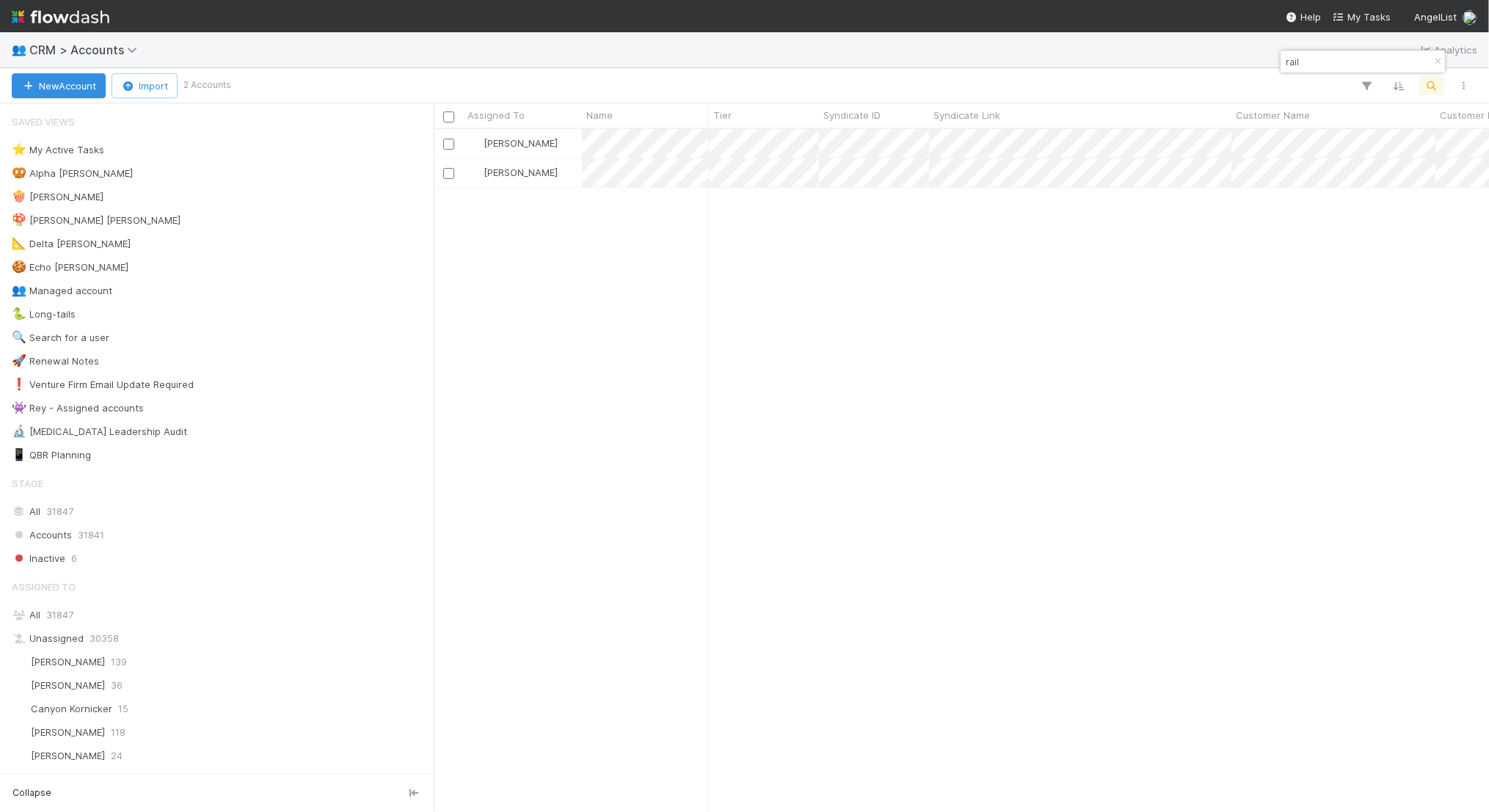
scroll to position [683, 1055]
click at [1315, 58] on input "rail" at bounding box center [1356, 61] width 147 height 18
type input "patrick"
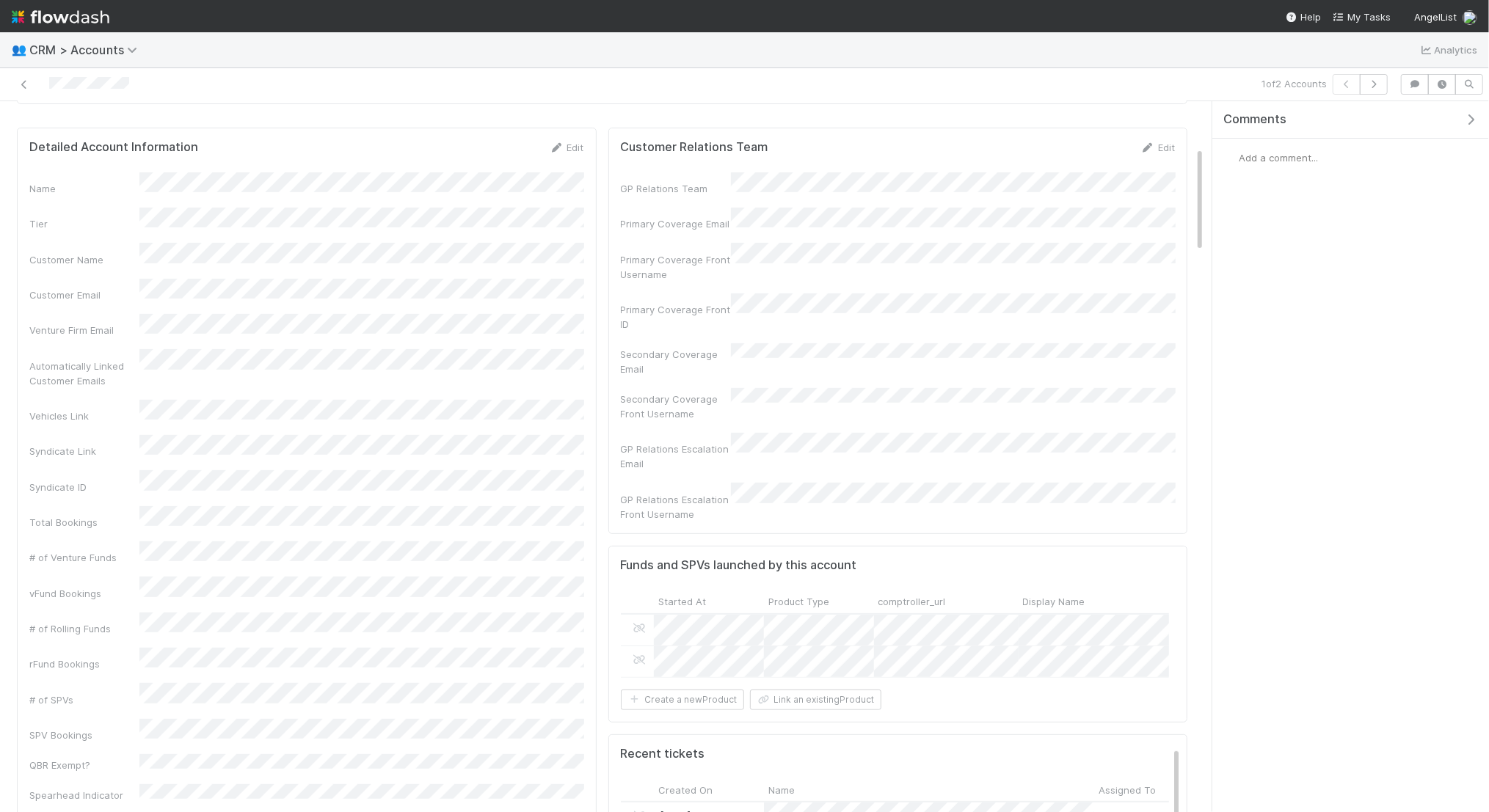
scroll to position [297, 0]
click at [781, 353] on div "Secondary Coverage Email" at bounding box center [898, 369] width 554 height 33
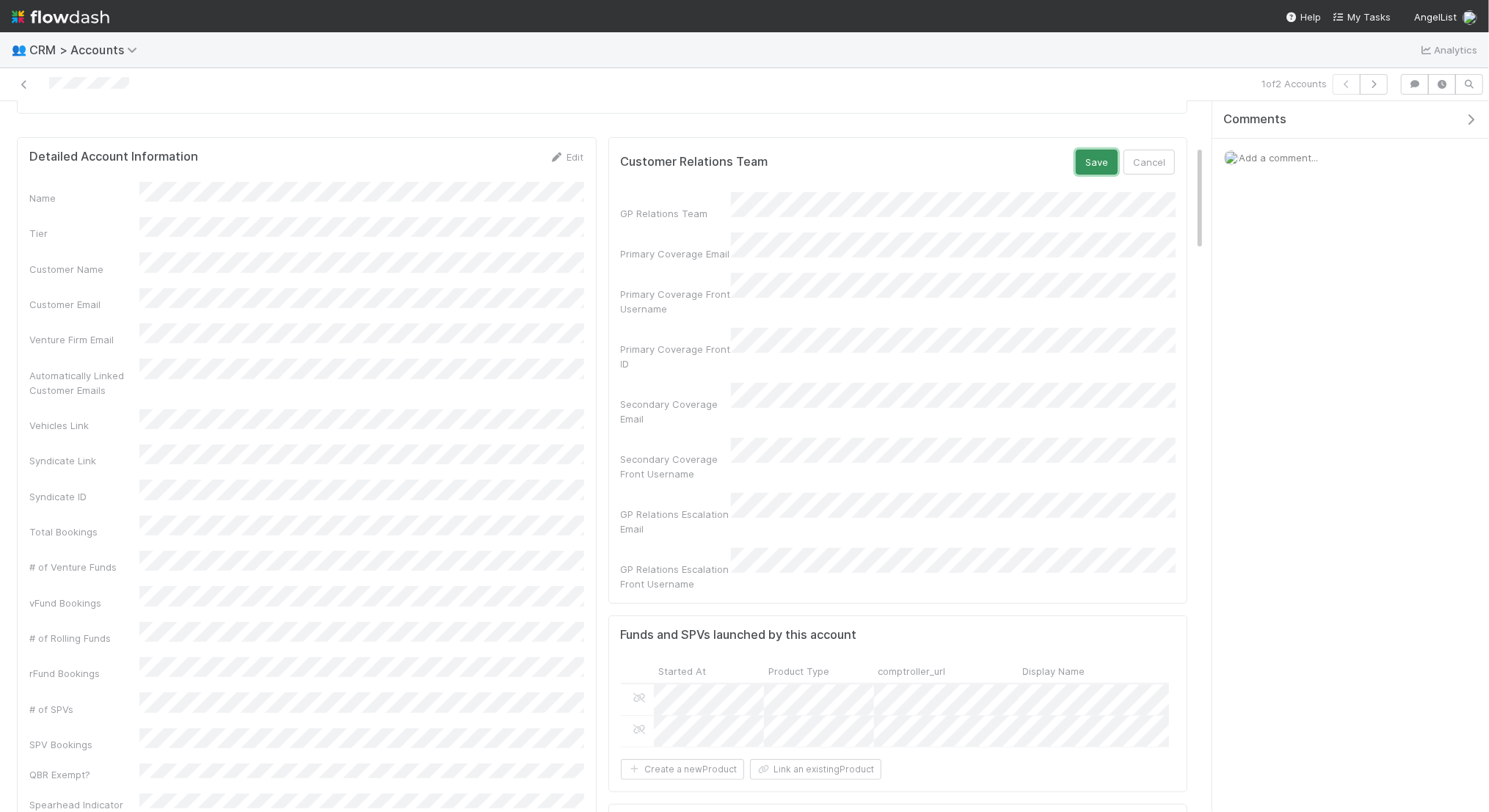
click at [1101, 150] on button "Save" at bounding box center [1097, 162] width 41 height 25
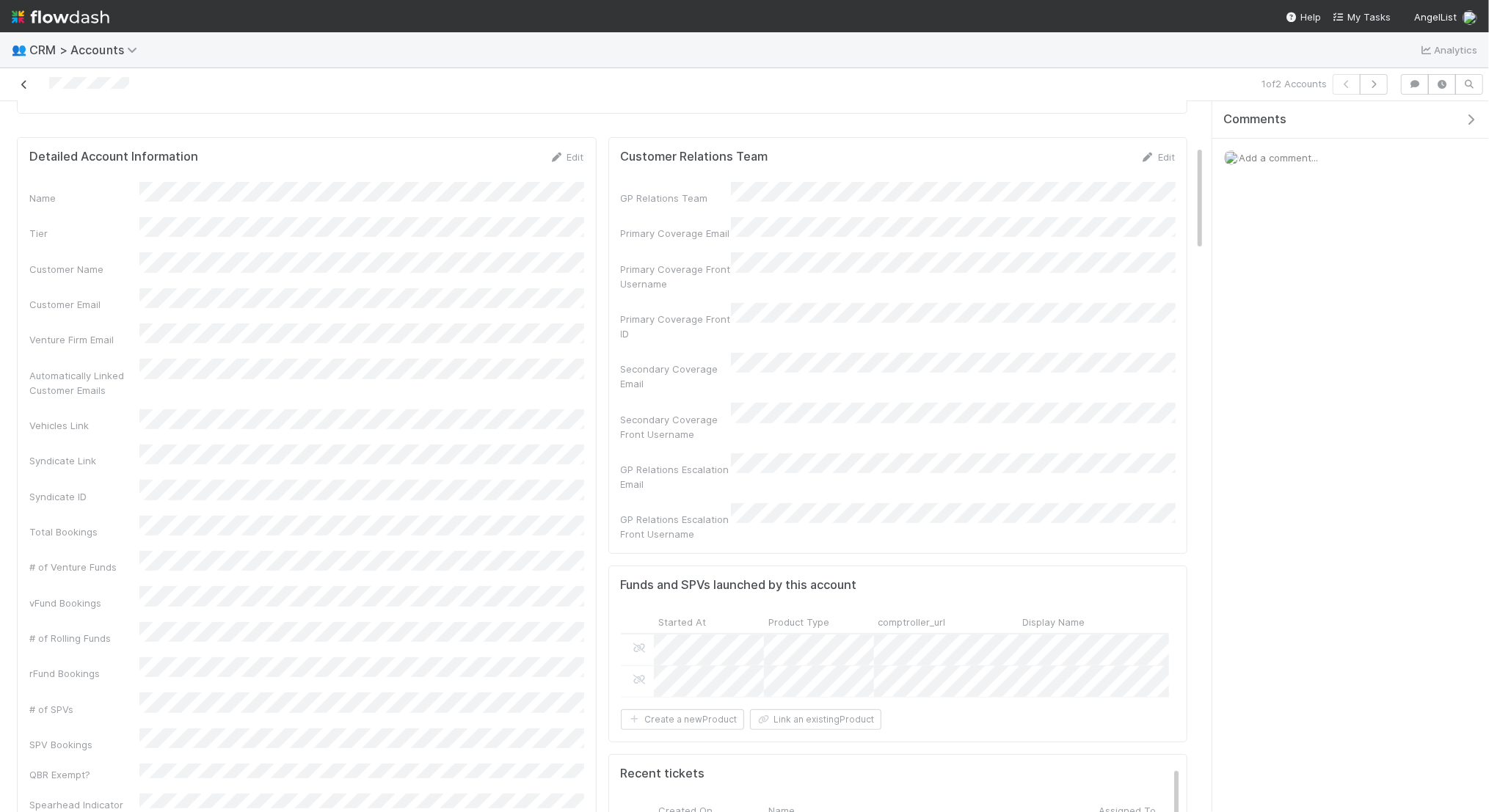
click at [27, 89] on link at bounding box center [24, 85] width 15 height 15
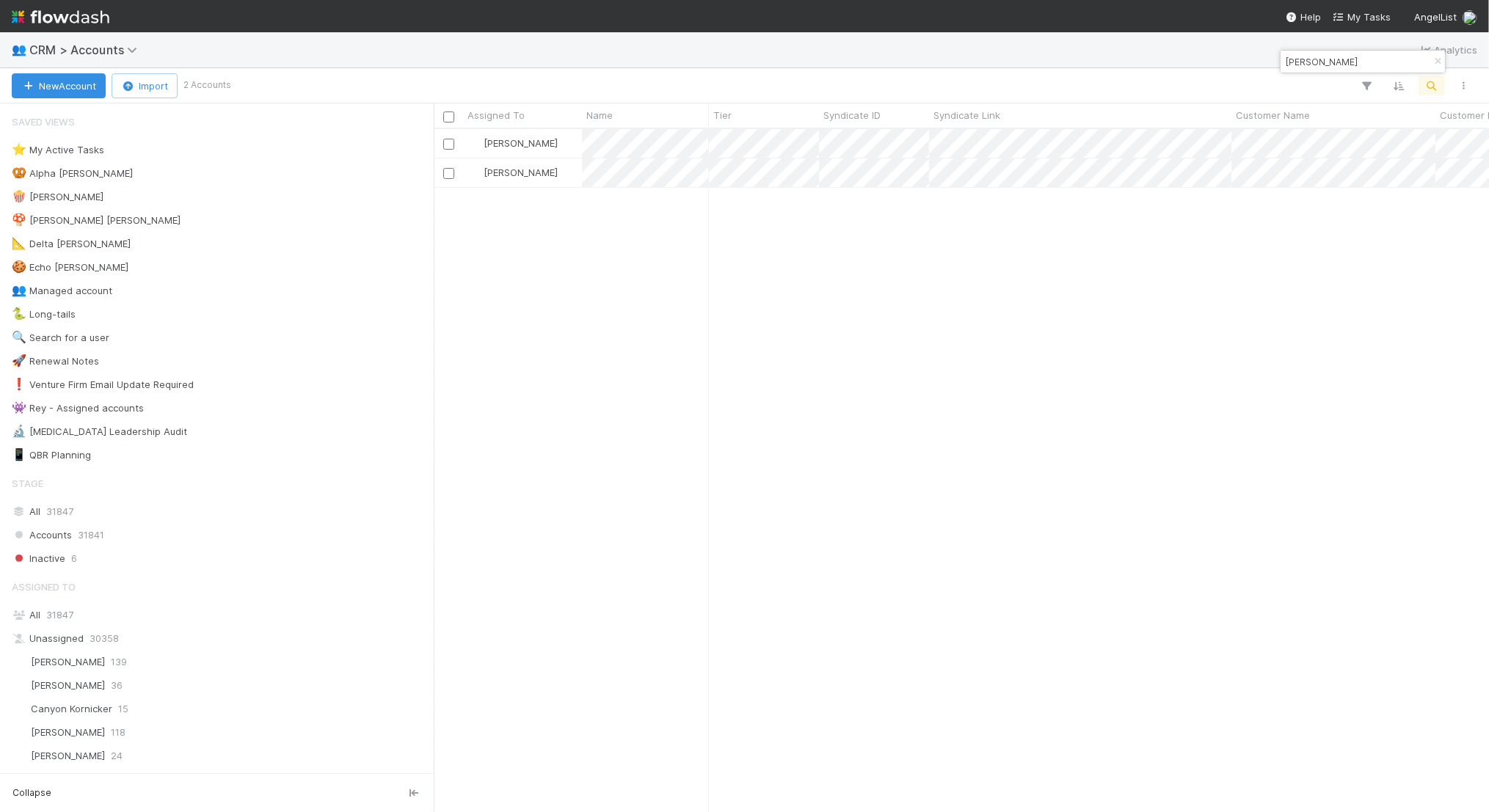
scroll to position [683, 1055]
click at [1324, 61] on input "patrick" at bounding box center [1356, 61] width 147 height 18
type input "cort"
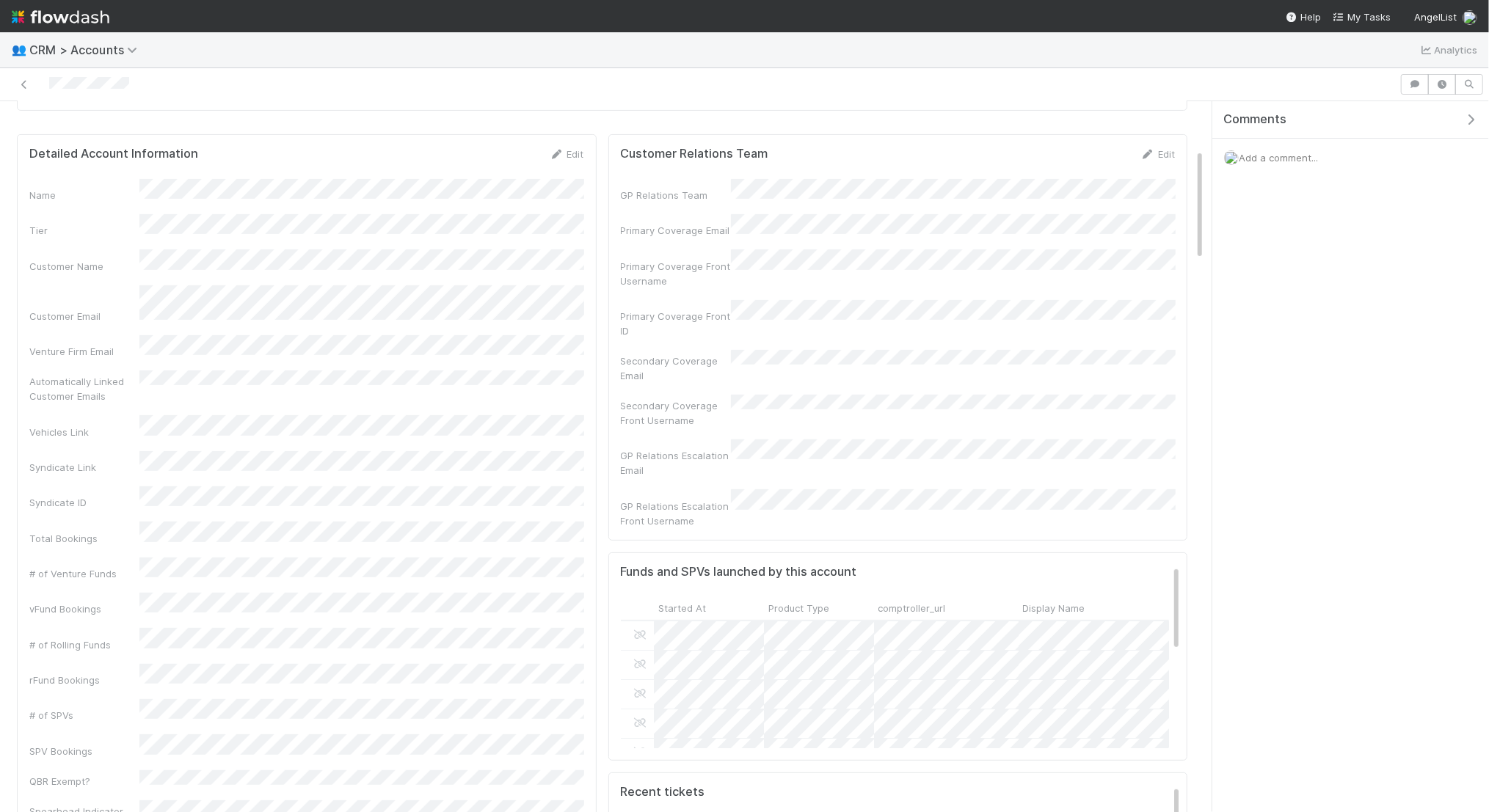
scroll to position [304, 0]
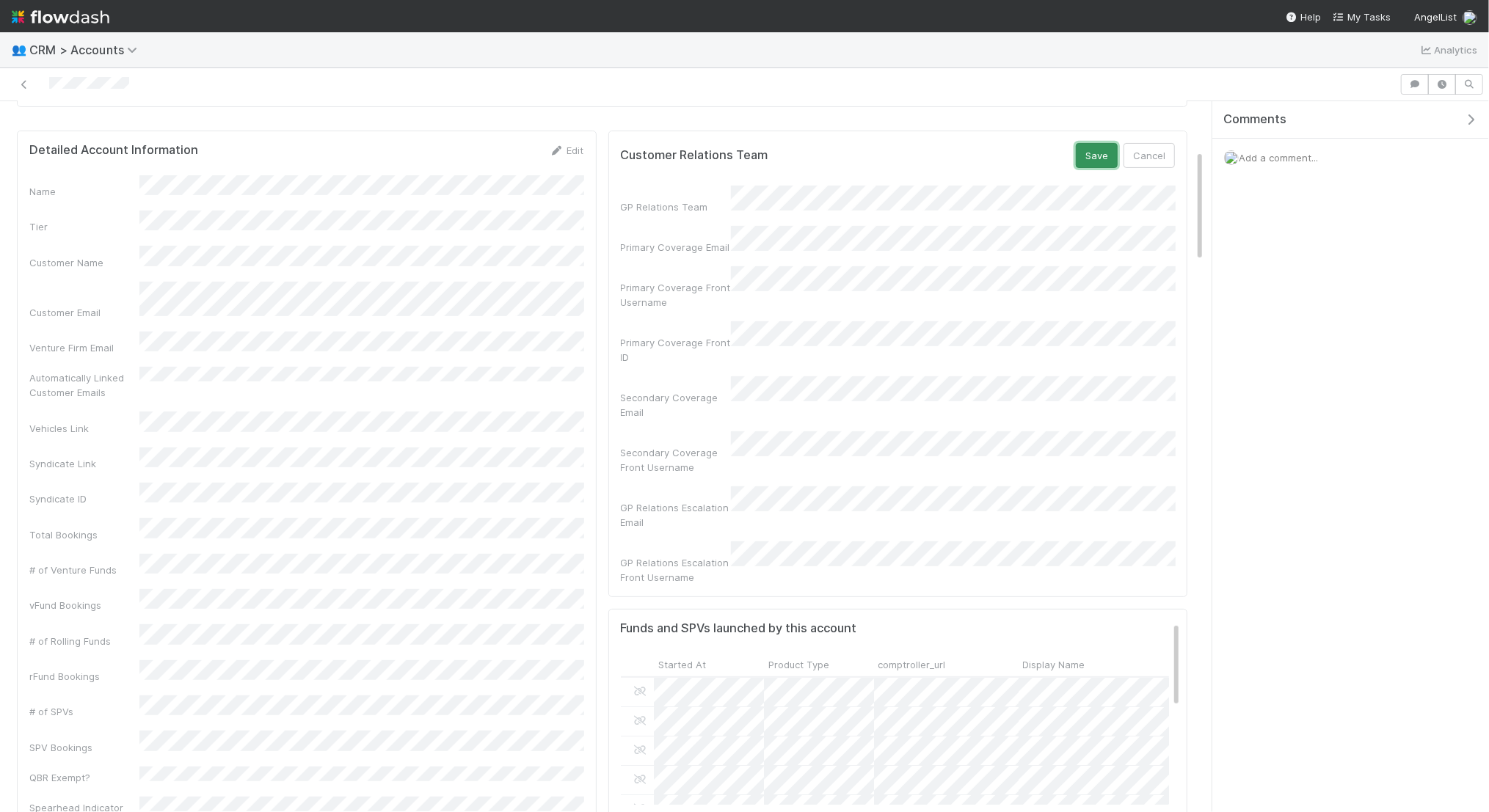
click at [1097, 150] on button "Save" at bounding box center [1097, 155] width 41 height 25
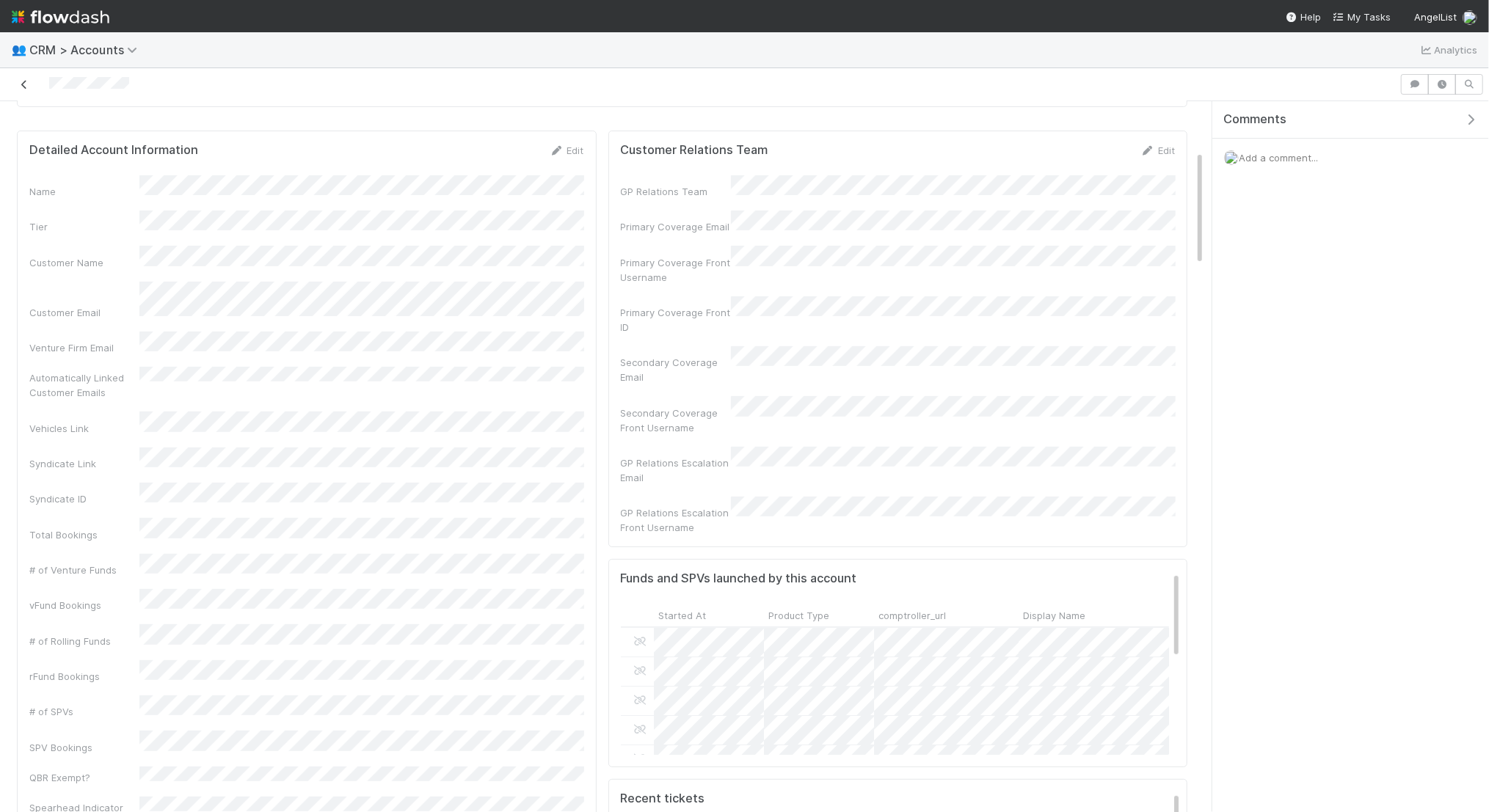
click at [28, 80] on icon at bounding box center [24, 85] width 15 height 9
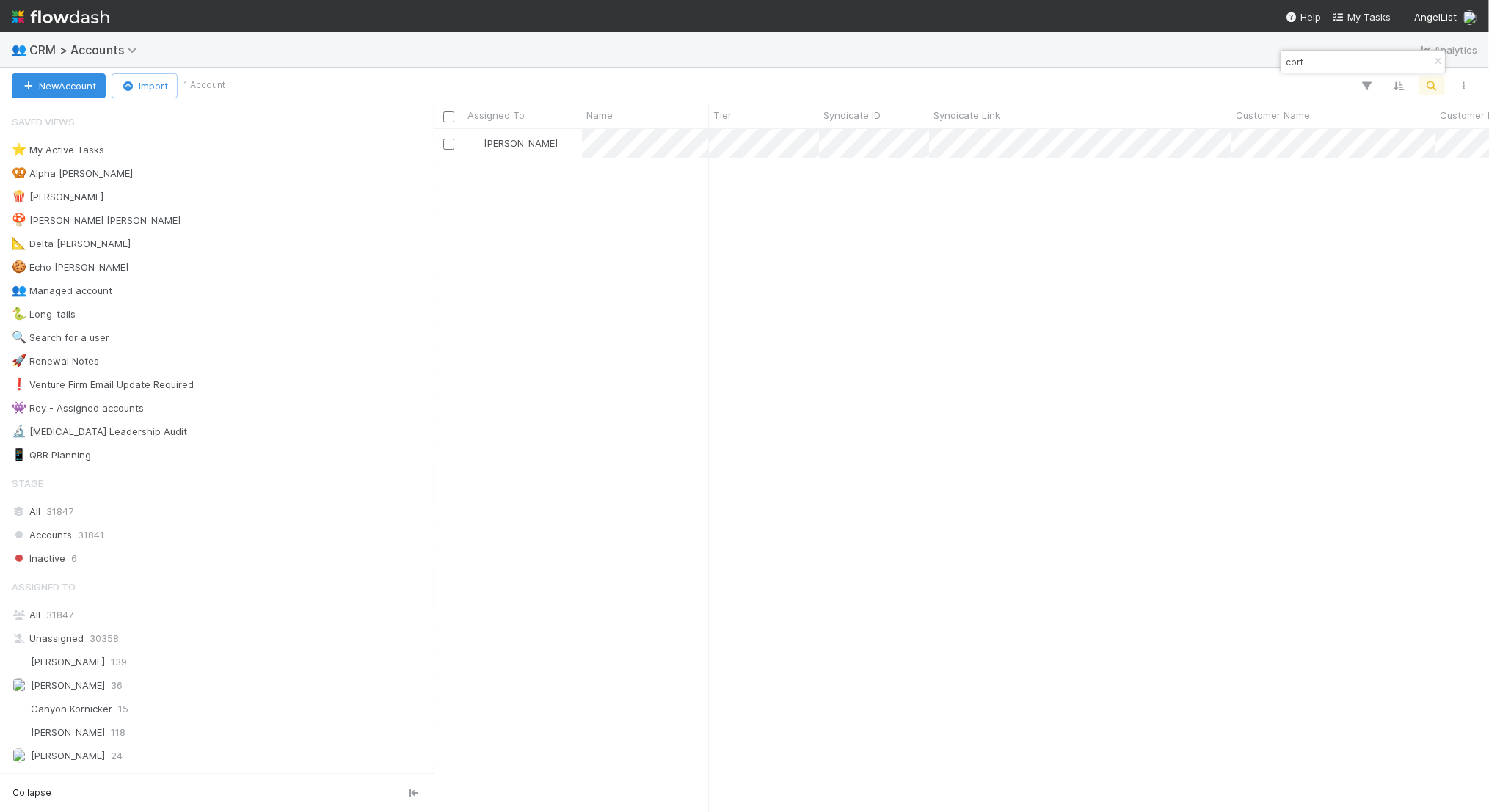
scroll to position [683, 1055]
click at [1342, 57] on input "cort" at bounding box center [1356, 61] width 147 height 18
type input "c"
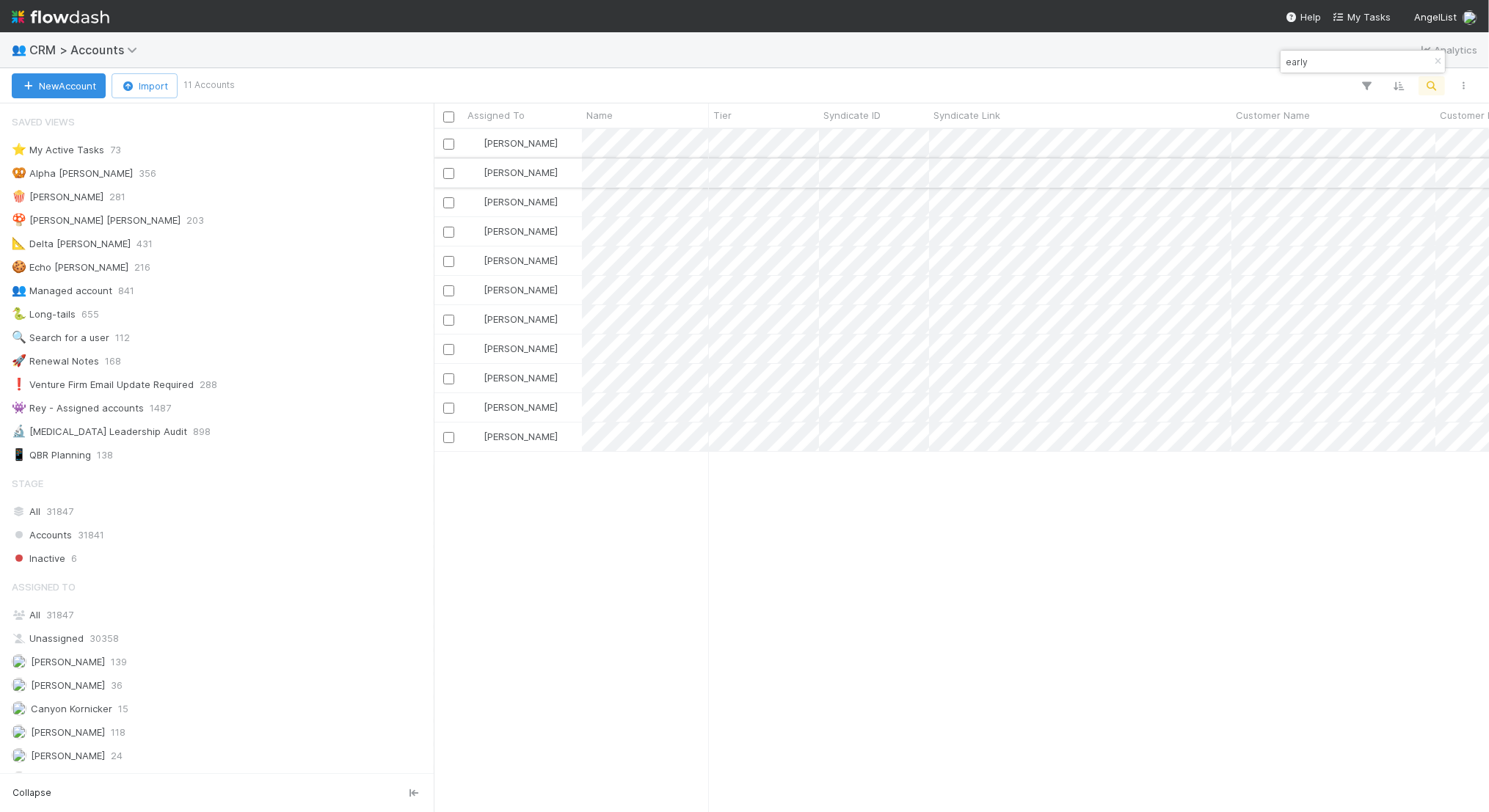
type input "early"
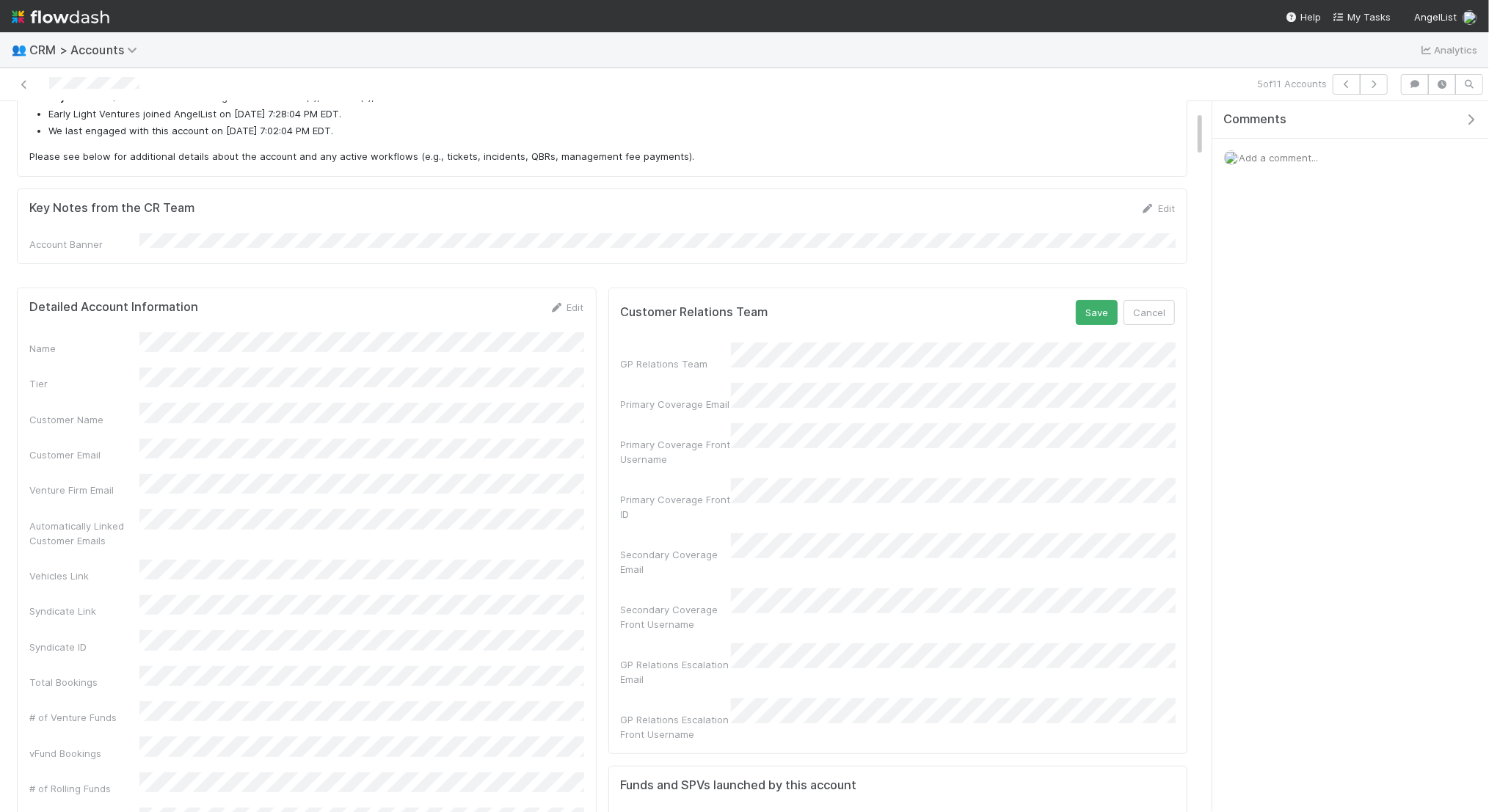
scroll to position [298, 549]
click at [1102, 312] on button "Save" at bounding box center [1097, 312] width 41 height 25
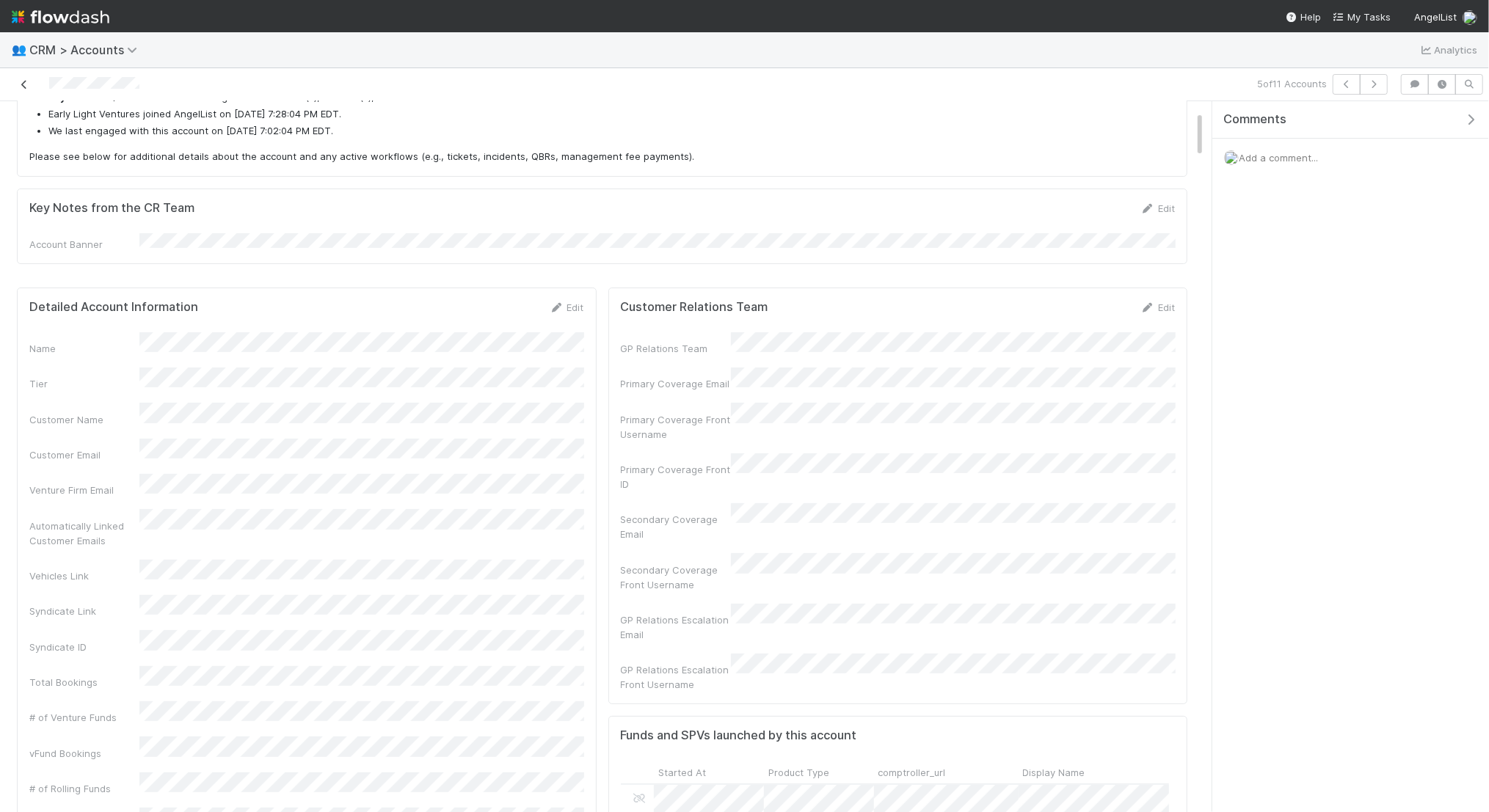
click at [24, 84] on icon at bounding box center [24, 85] width 15 height 9
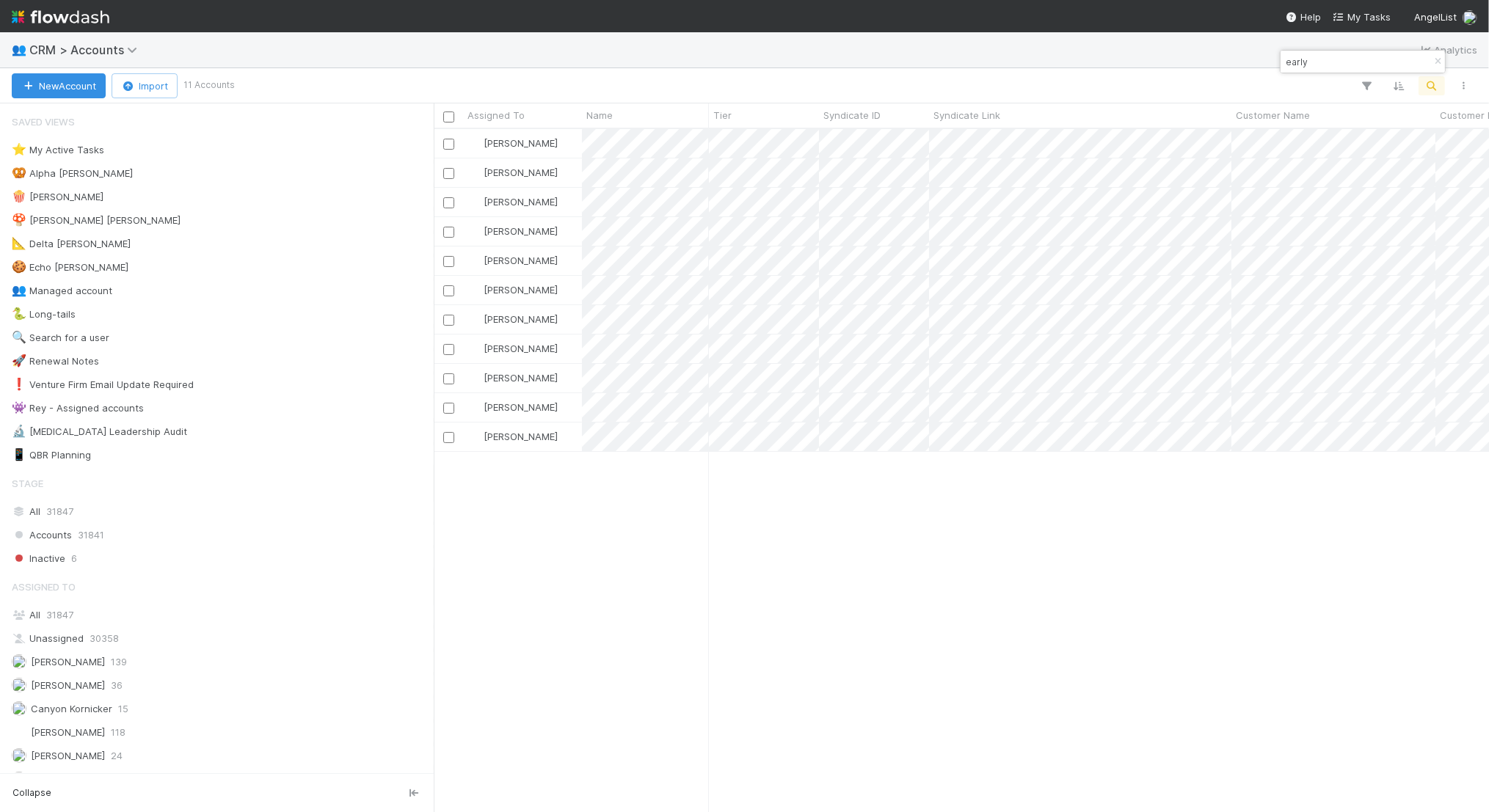
scroll to position [683, 1055]
click at [1319, 56] on input "early" at bounding box center [1356, 61] width 147 height 18
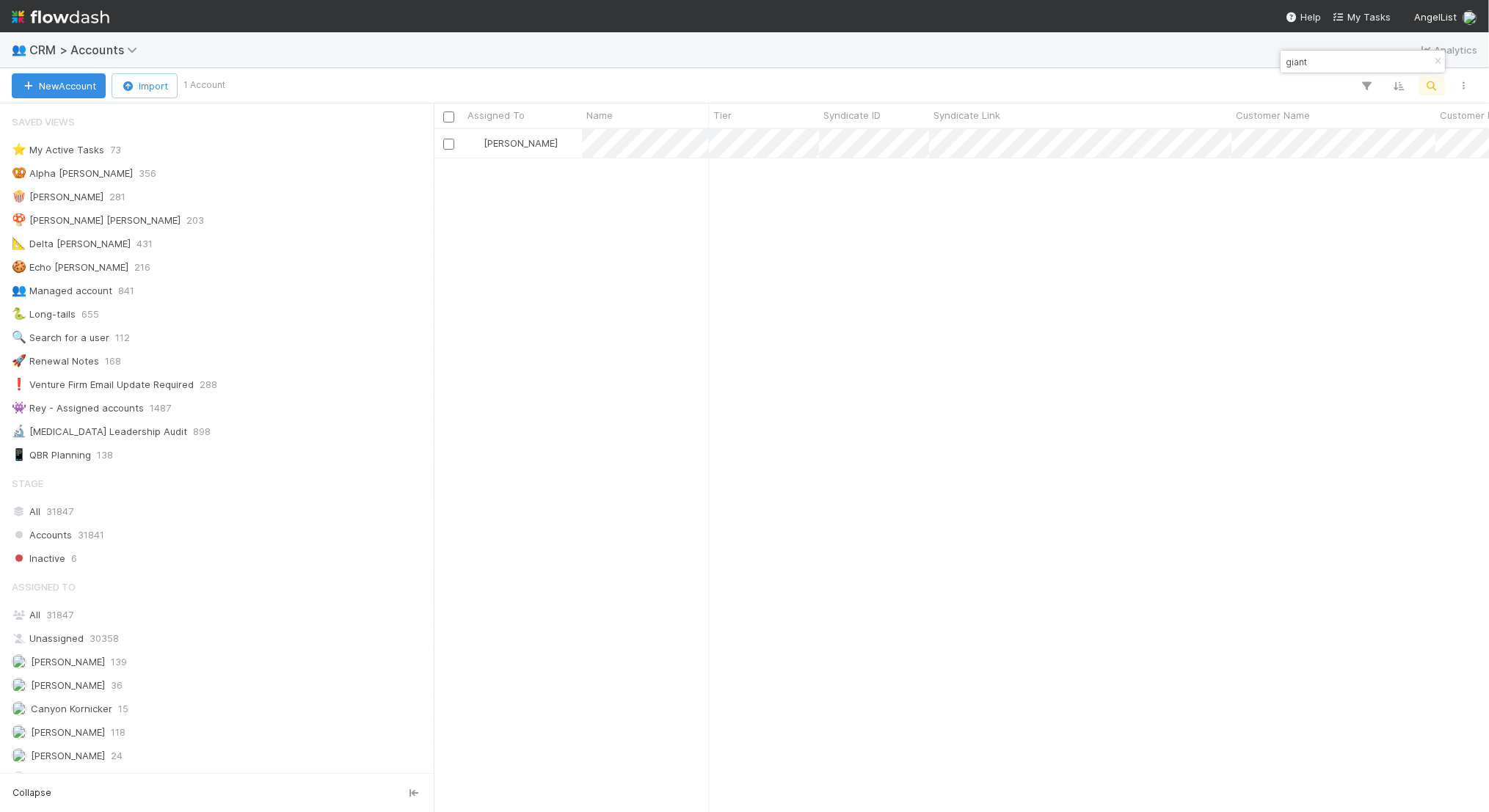
type input "giant"
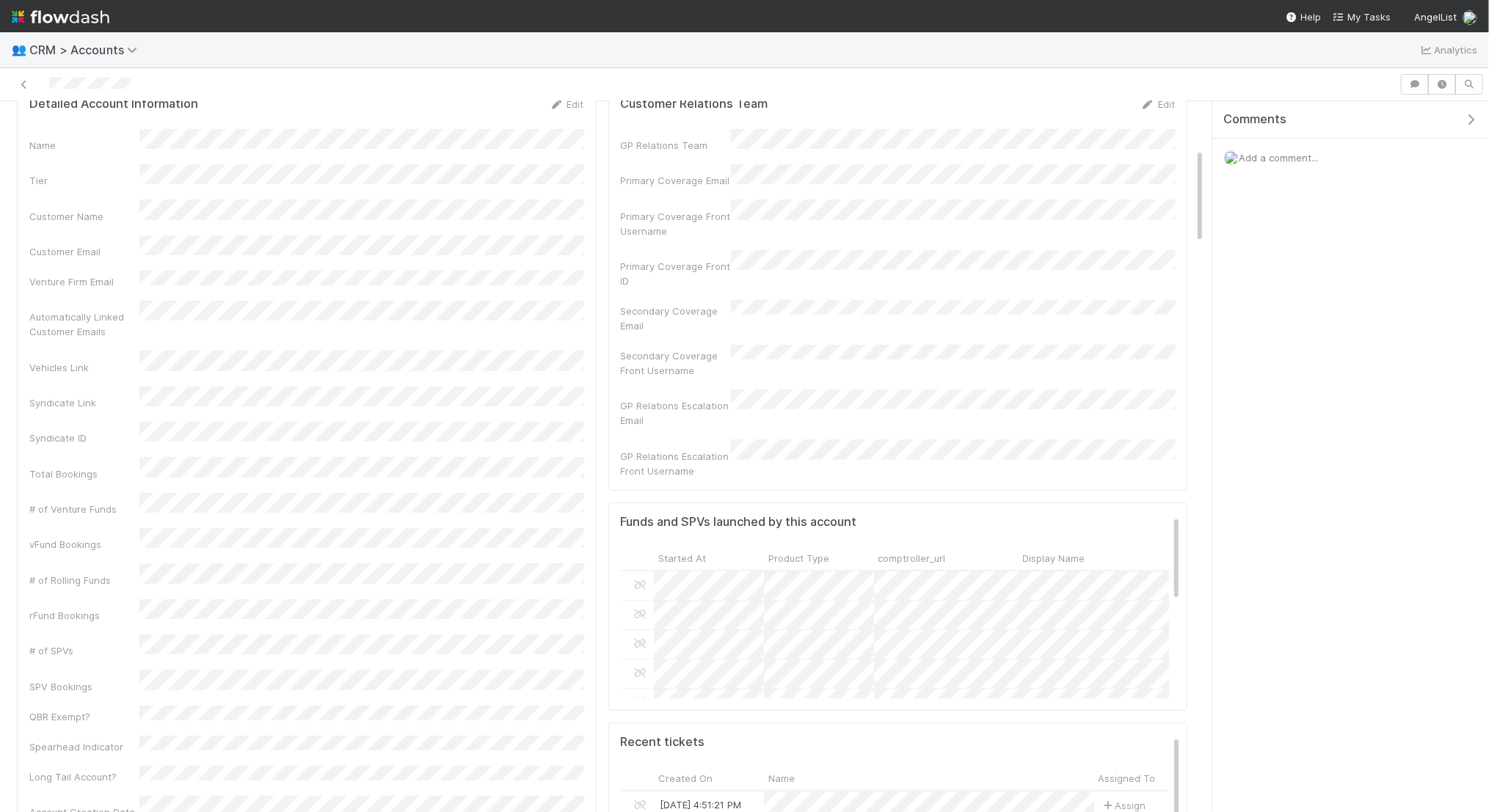
scroll to position [348, 0]
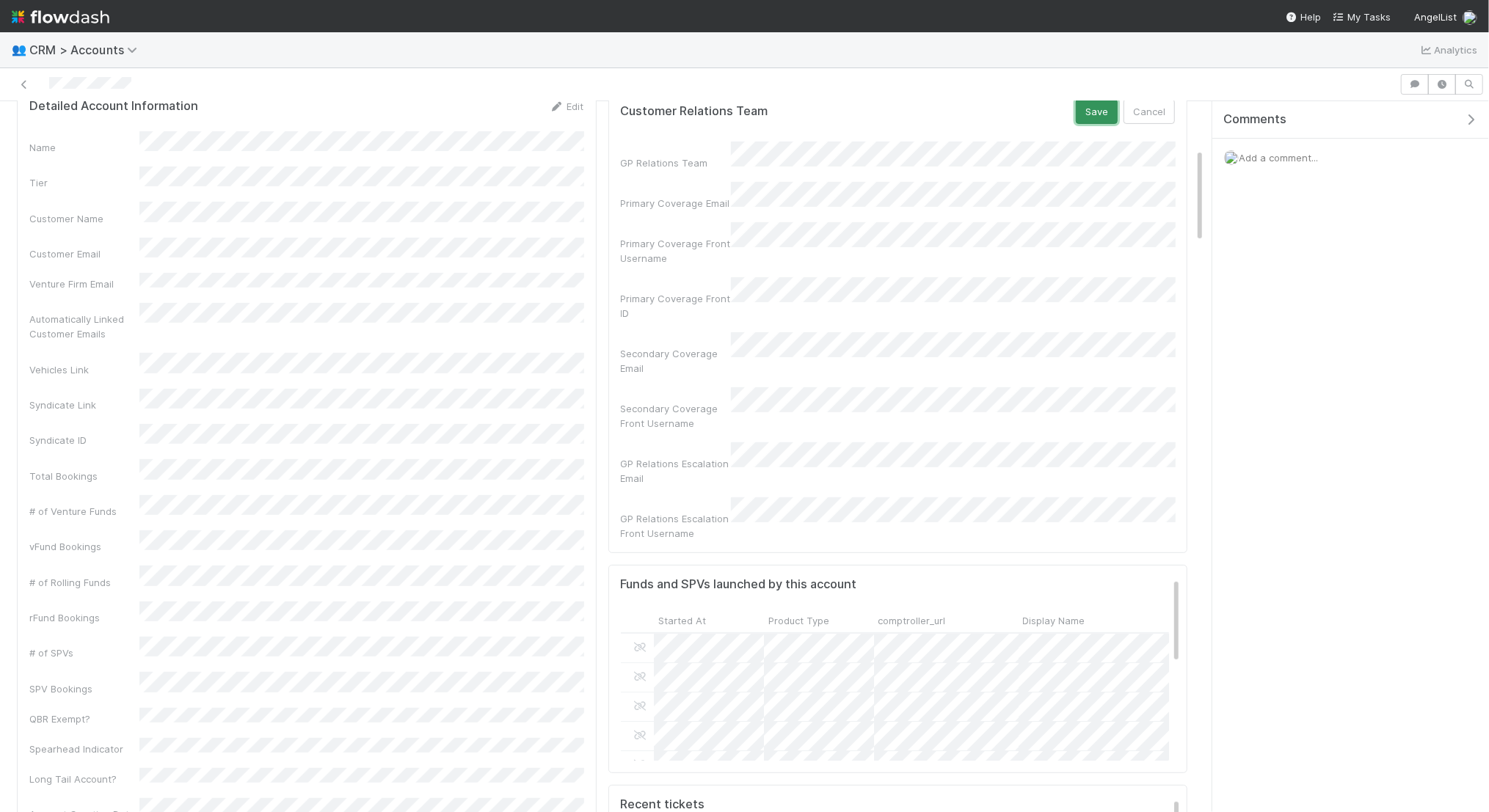
click at [1093, 114] on button "Save" at bounding box center [1097, 111] width 41 height 25
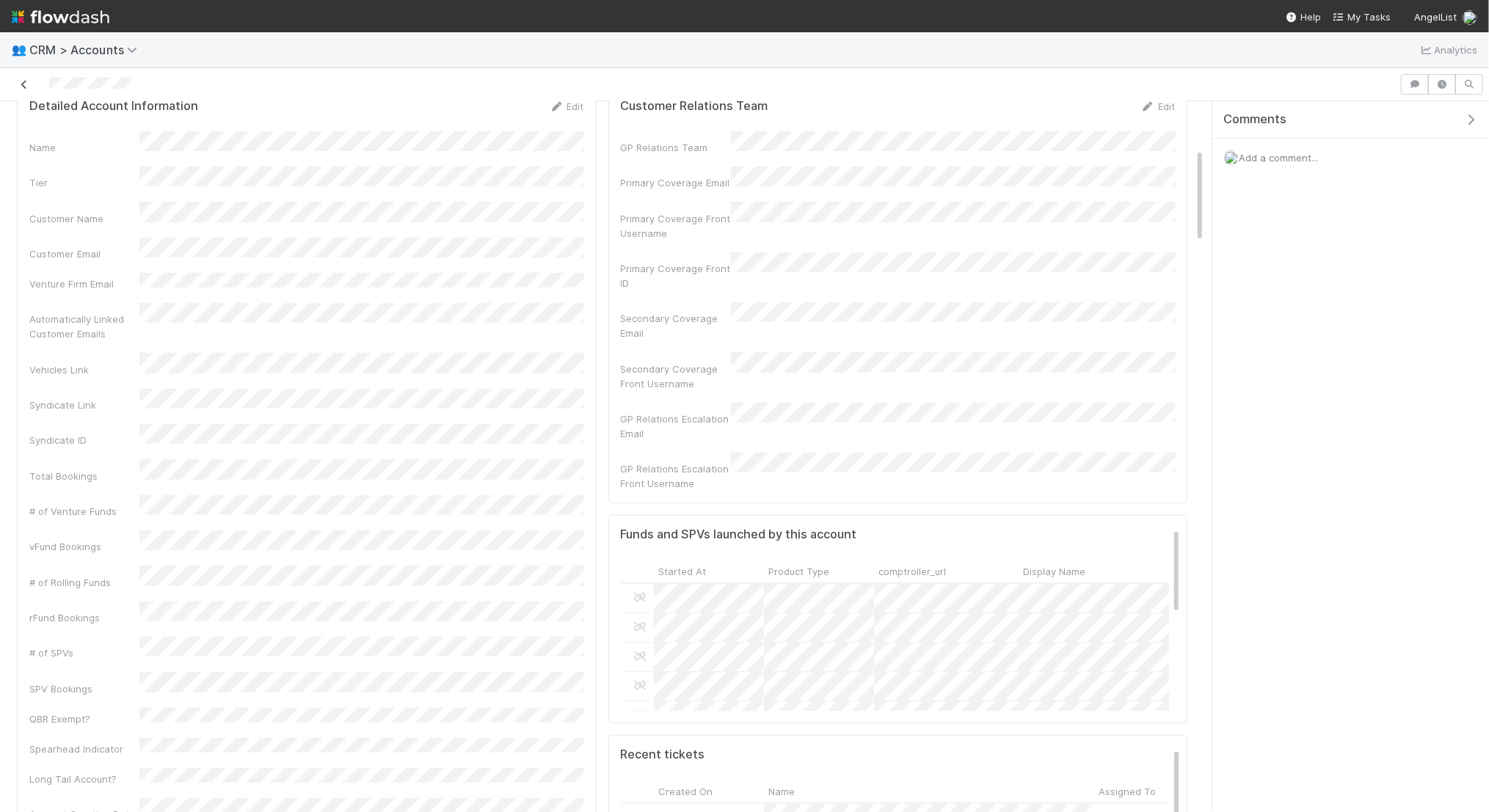
click at [21, 81] on icon at bounding box center [24, 85] width 15 height 9
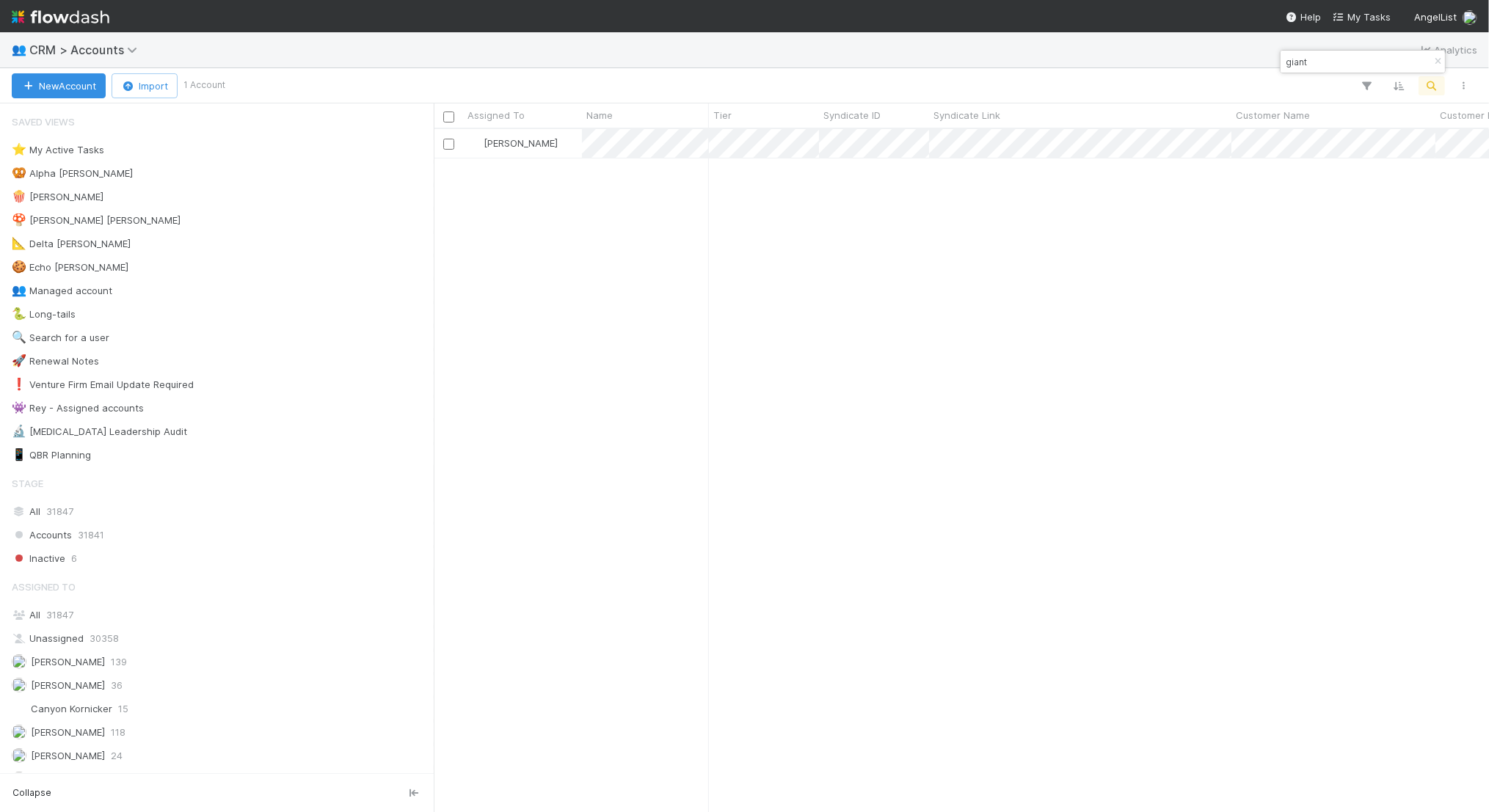
scroll to position [683, 1055]
click at [1333, 61] on input "giant" at bounding box center [1356, 61] width 147 height 18
type input "g"
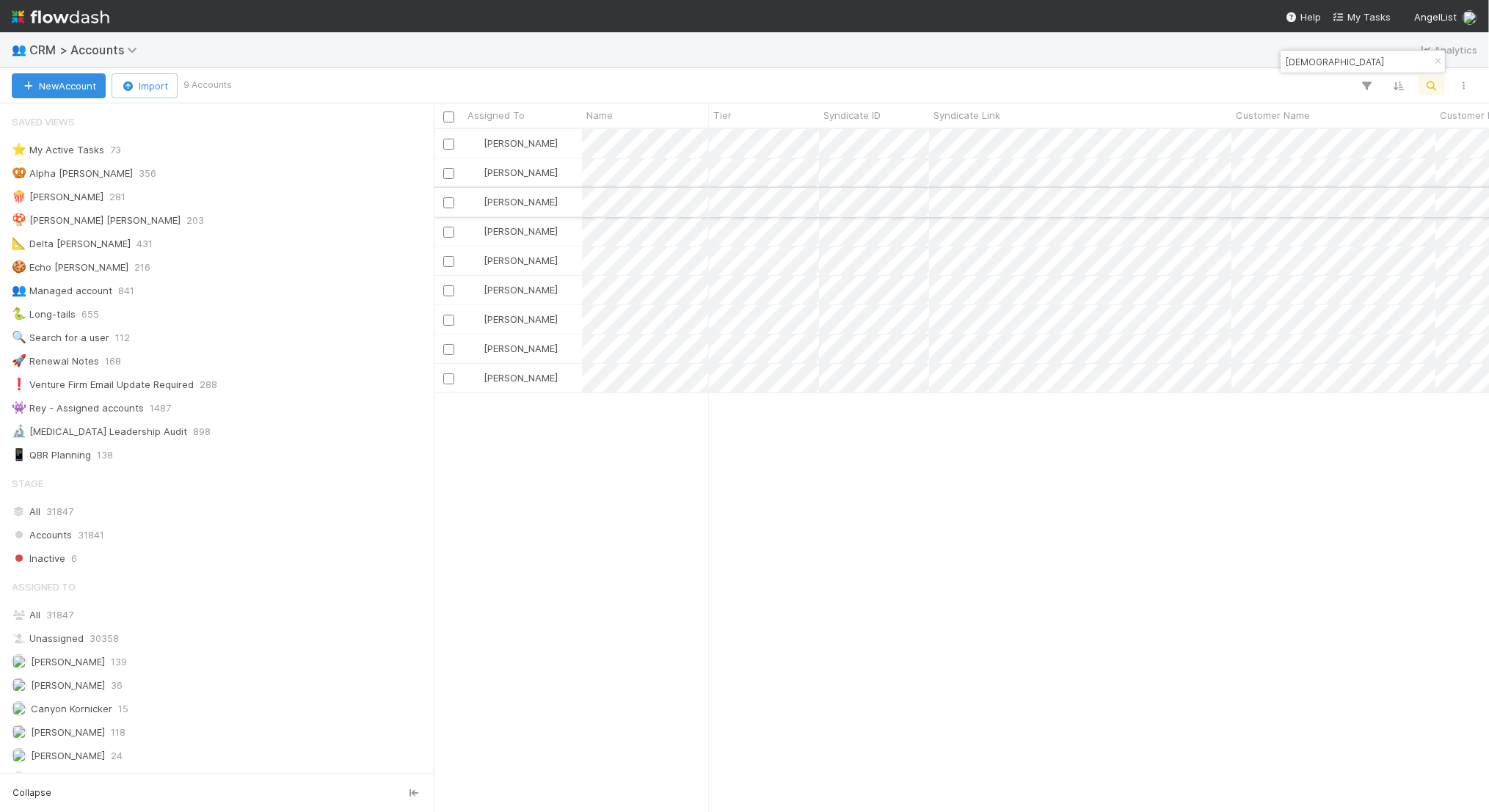
type input "christ"
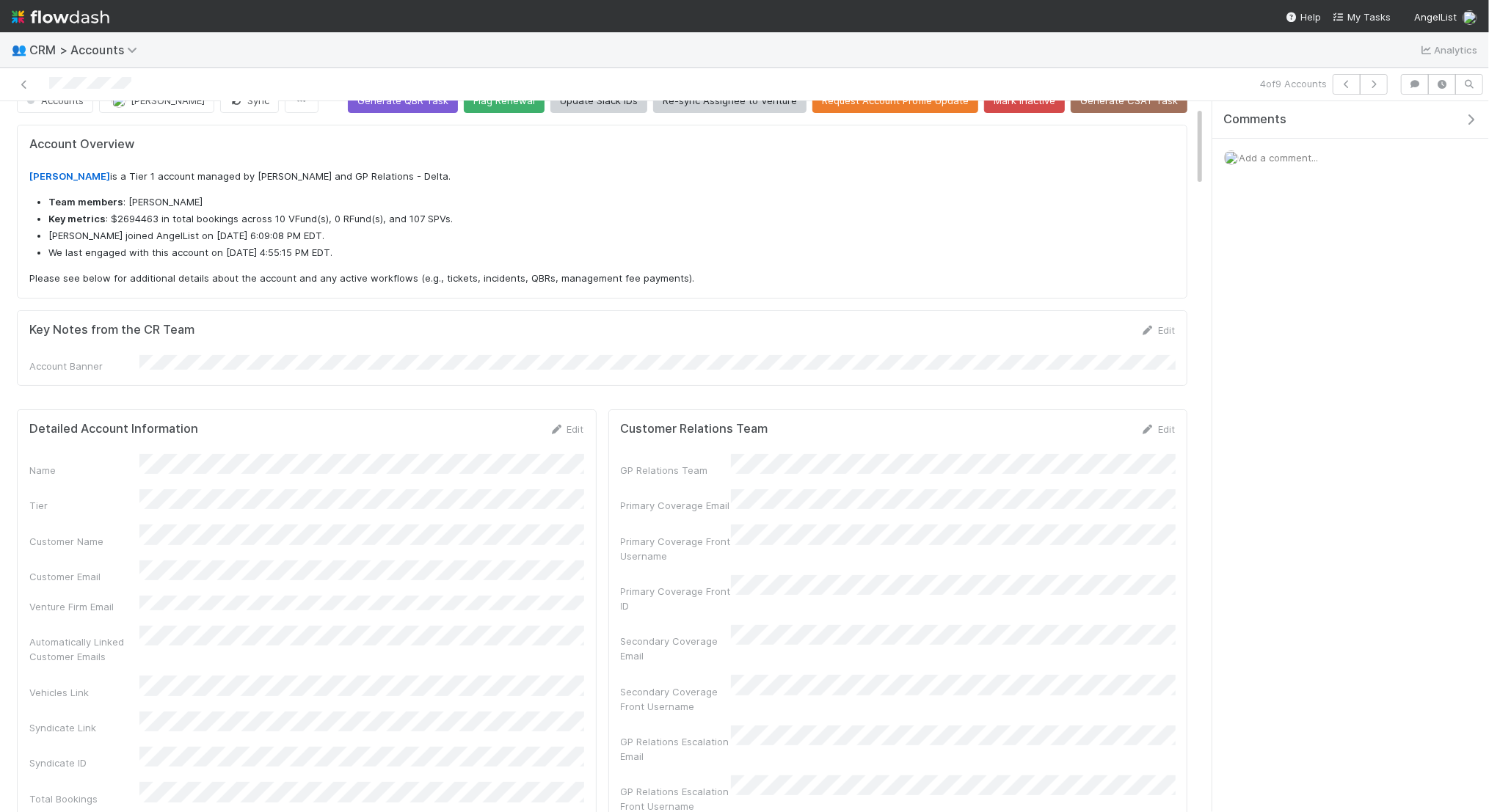
scroll to position [104, 0]
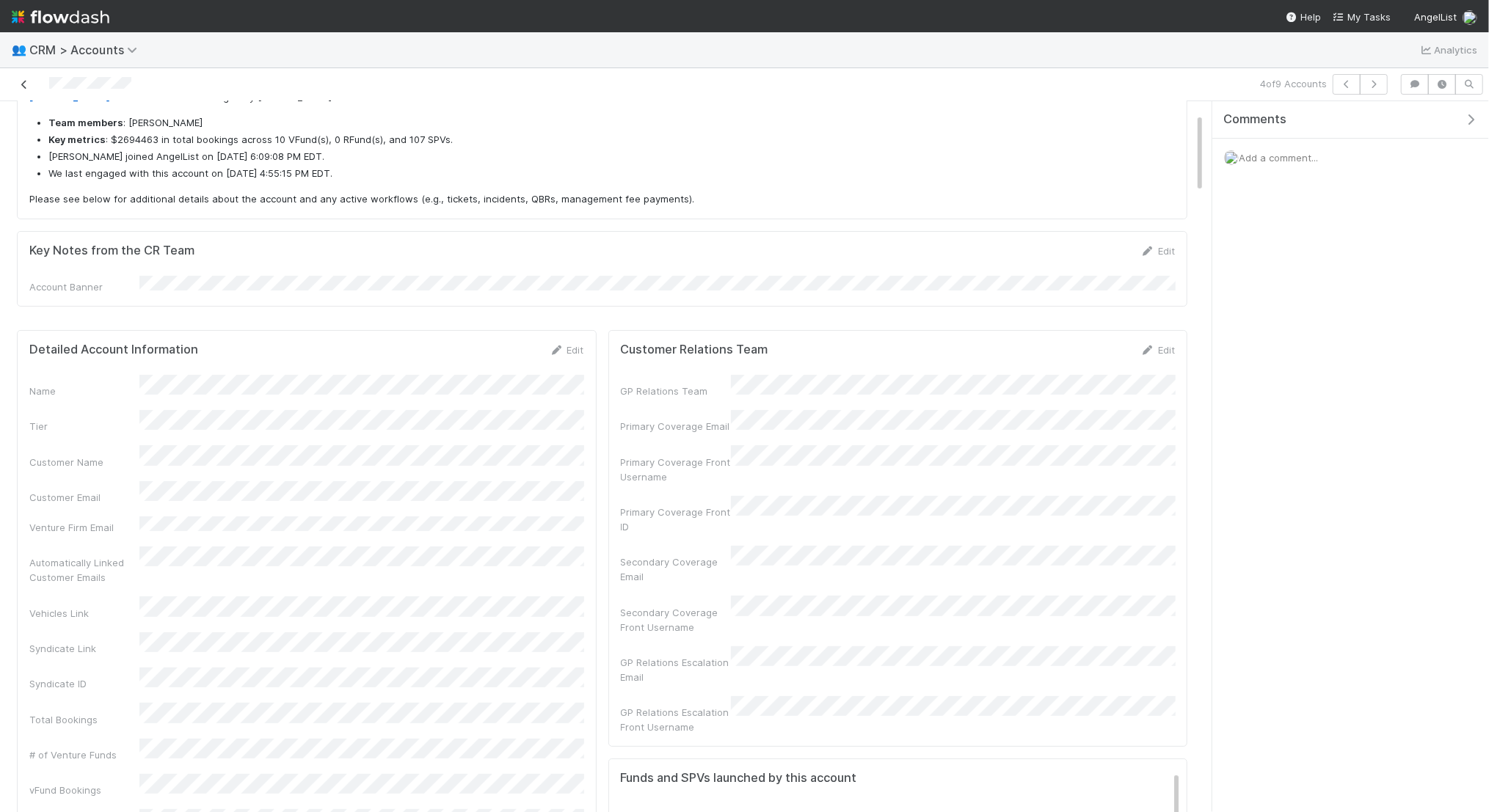
click at [19, 83] on icon at bounding box center [24, 85] width 15 height 9
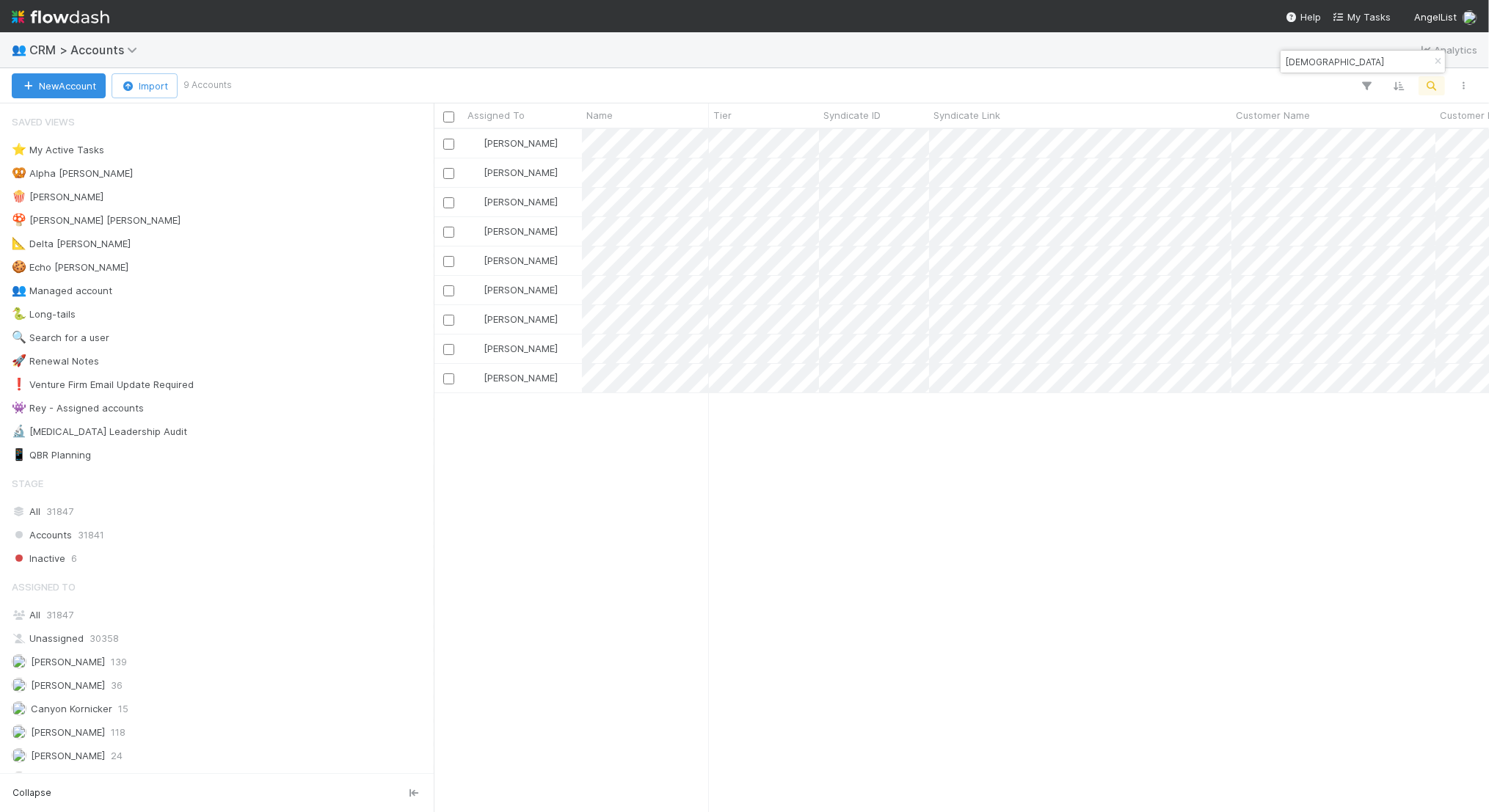
scroll to position [683, 1055]
click at [1358, 62] on input "christ" at bounding box center [1356, 61] width 147 height 18
type input "c"
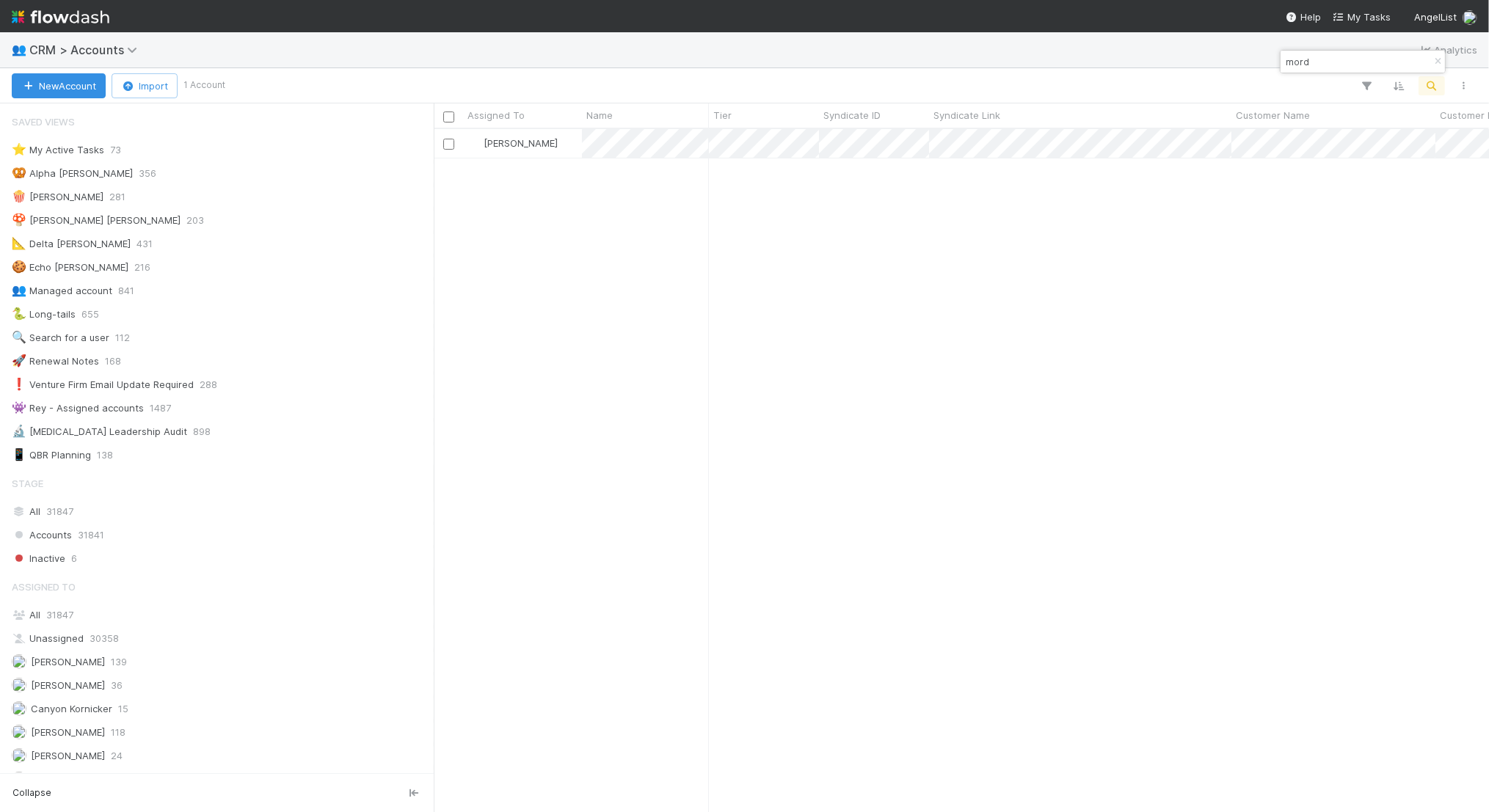
type input "mord"
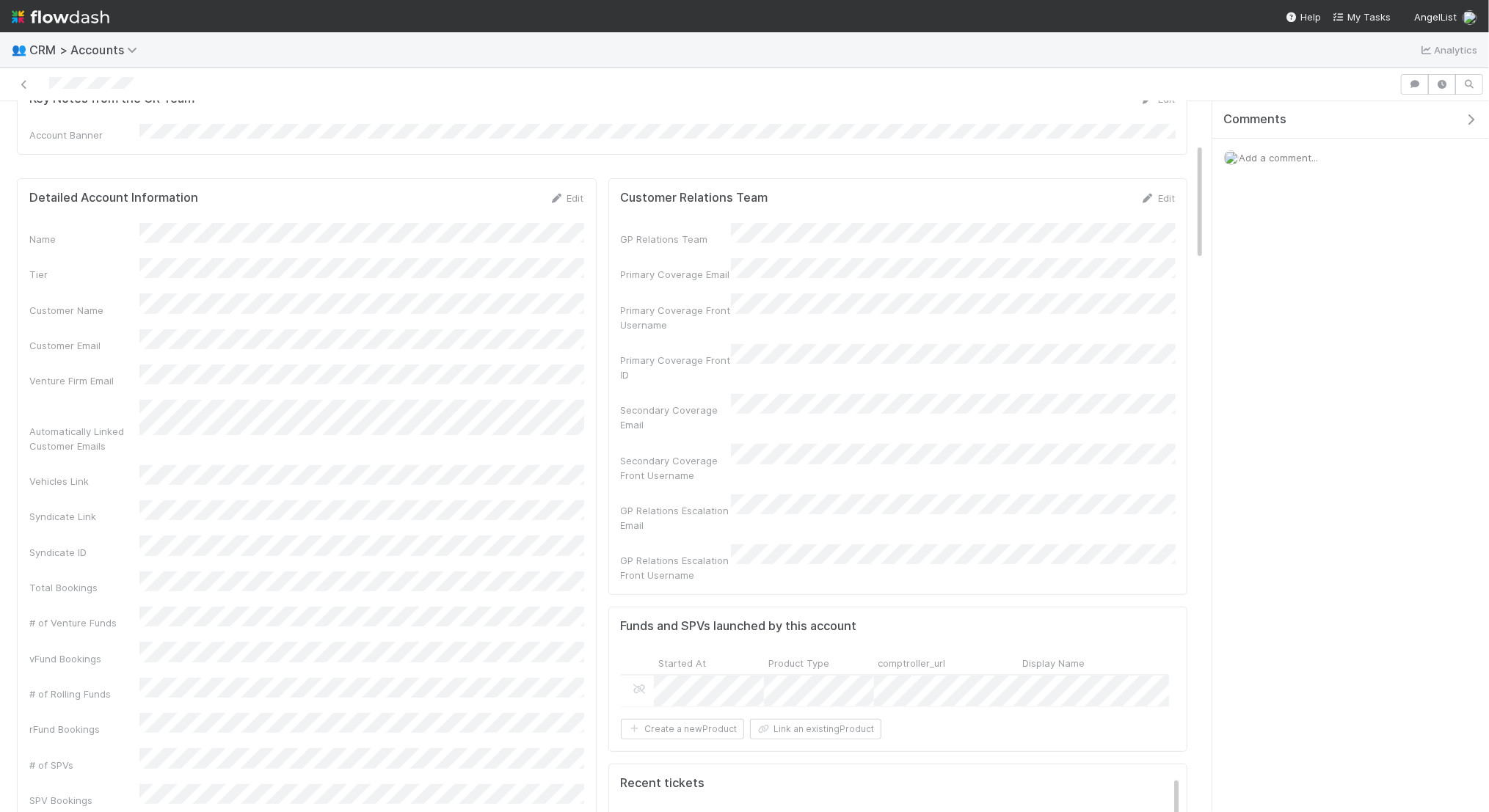
scroll to position [298, 549]
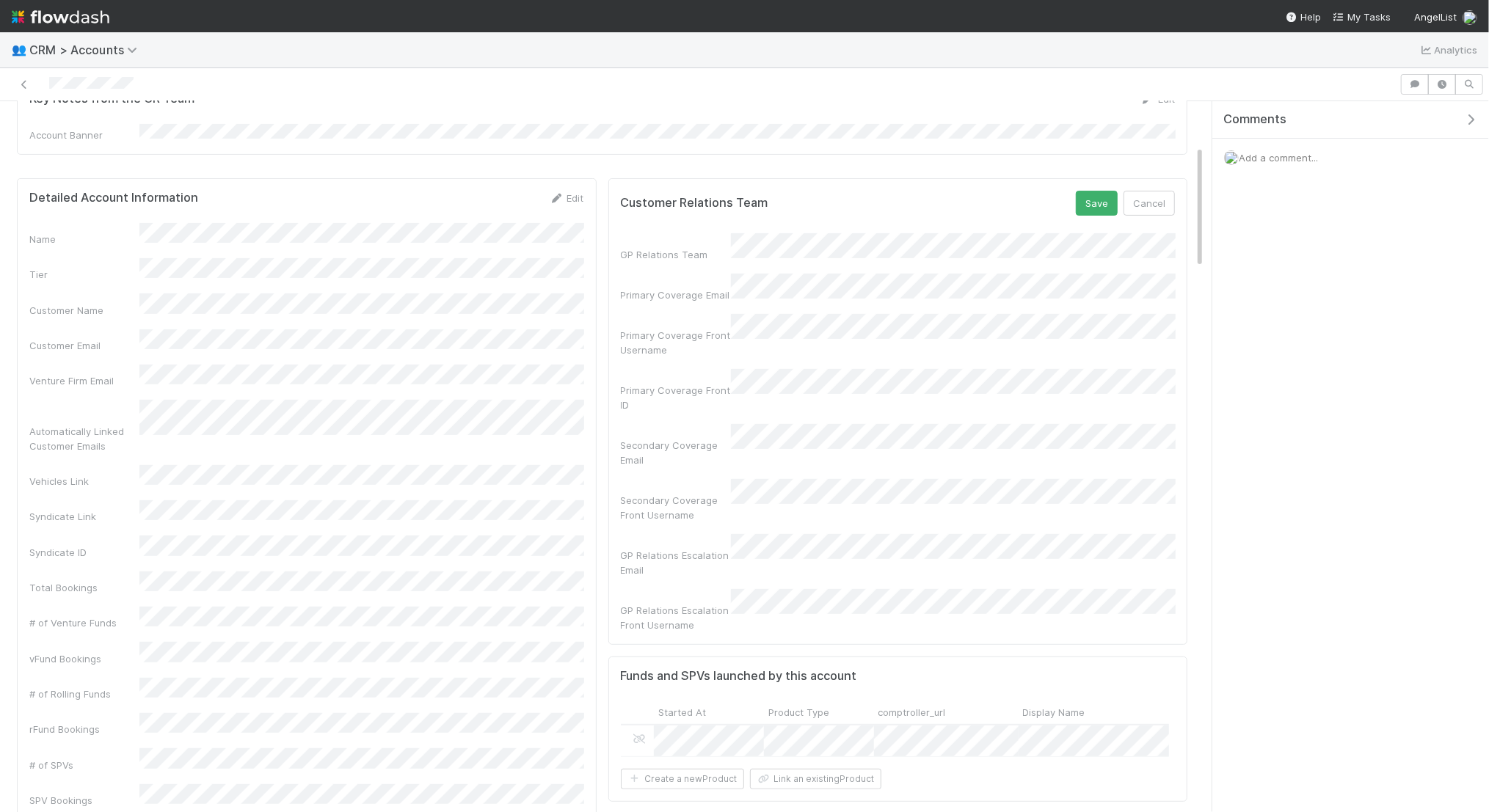
click at [622, 424] on div "Secondary Coverage Email" at bounding box center [898, 446] width 554 height 43
click at [1099, 193] on button "Save" at bounding box center [1097, 203] width 41 height 25
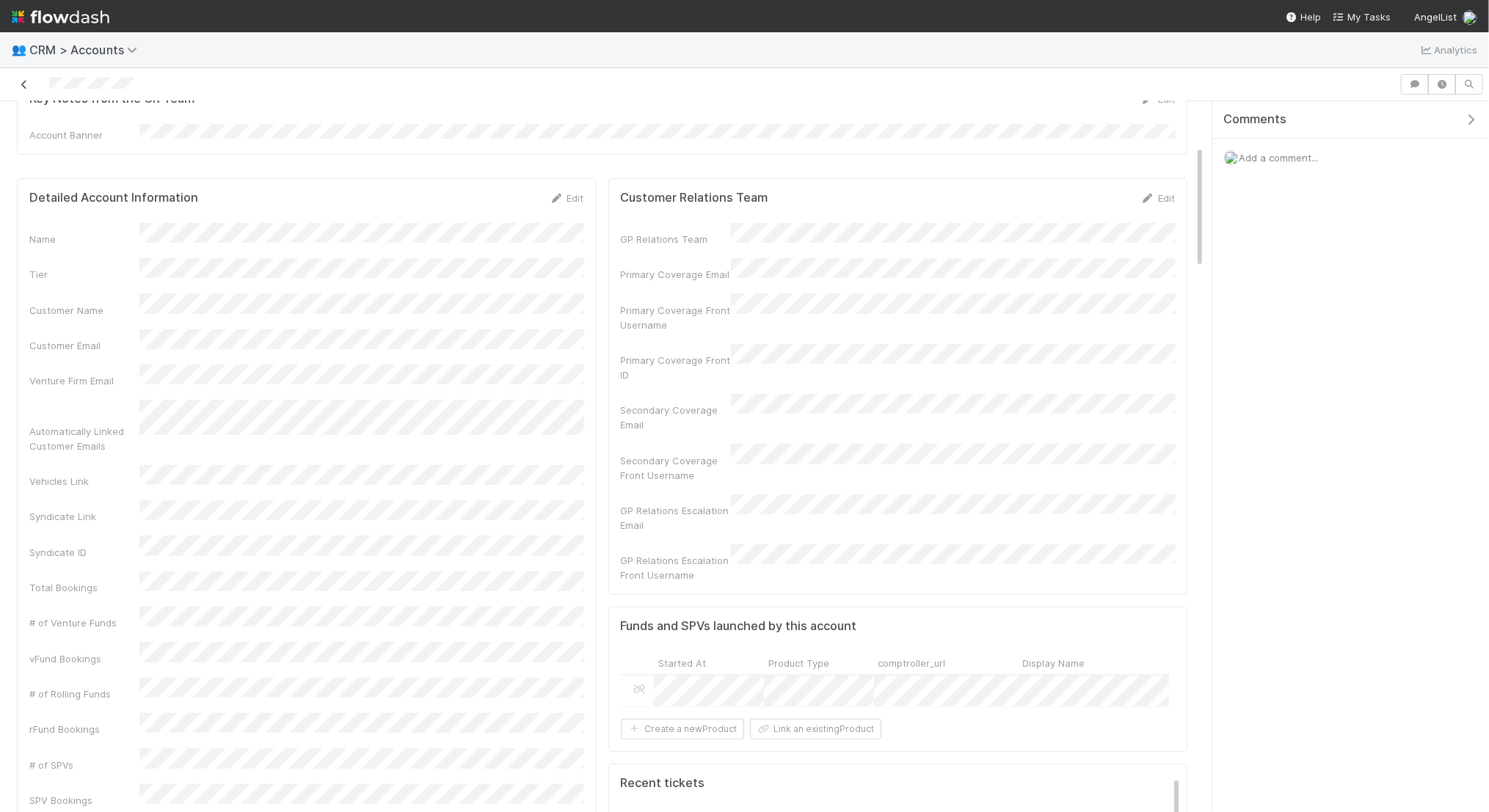
click at [25, 80] on icon at bounding box center [24, 85] width 15 height 9
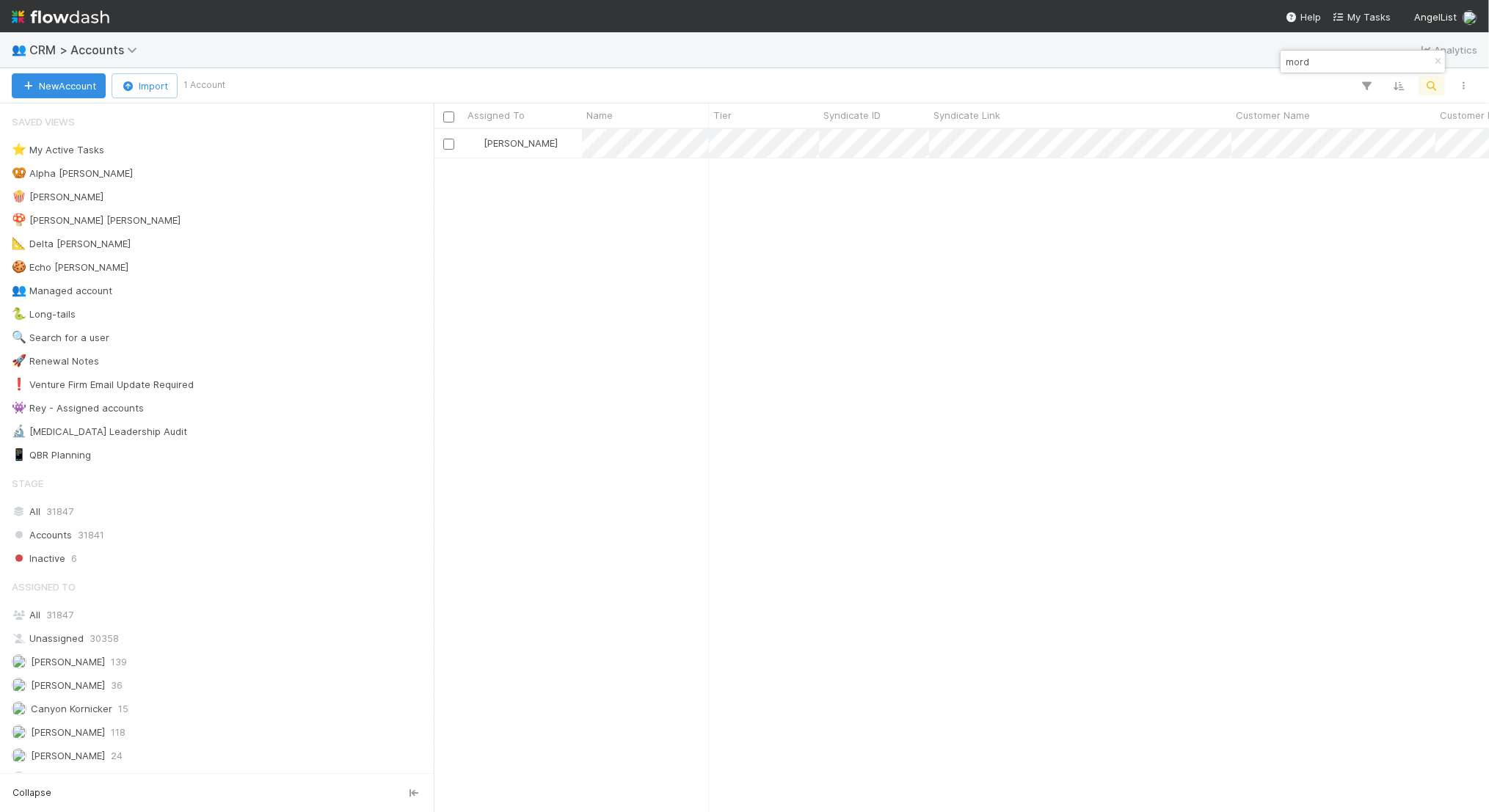
scroll to position [683, 1055]
drag, startPoint x: 1332, startPoint y: 66, endPoint x: 1278, endPoint y: 59, distance: 54.5
click at [1278, 60] on body "👥 CRM > Accounts Analytics New Account Import 1 Account Assigned To Name Tier S…" at bounding box center [744, 406] width 1489 height 812
type input "m"
type input "[PERSON_NAME]"
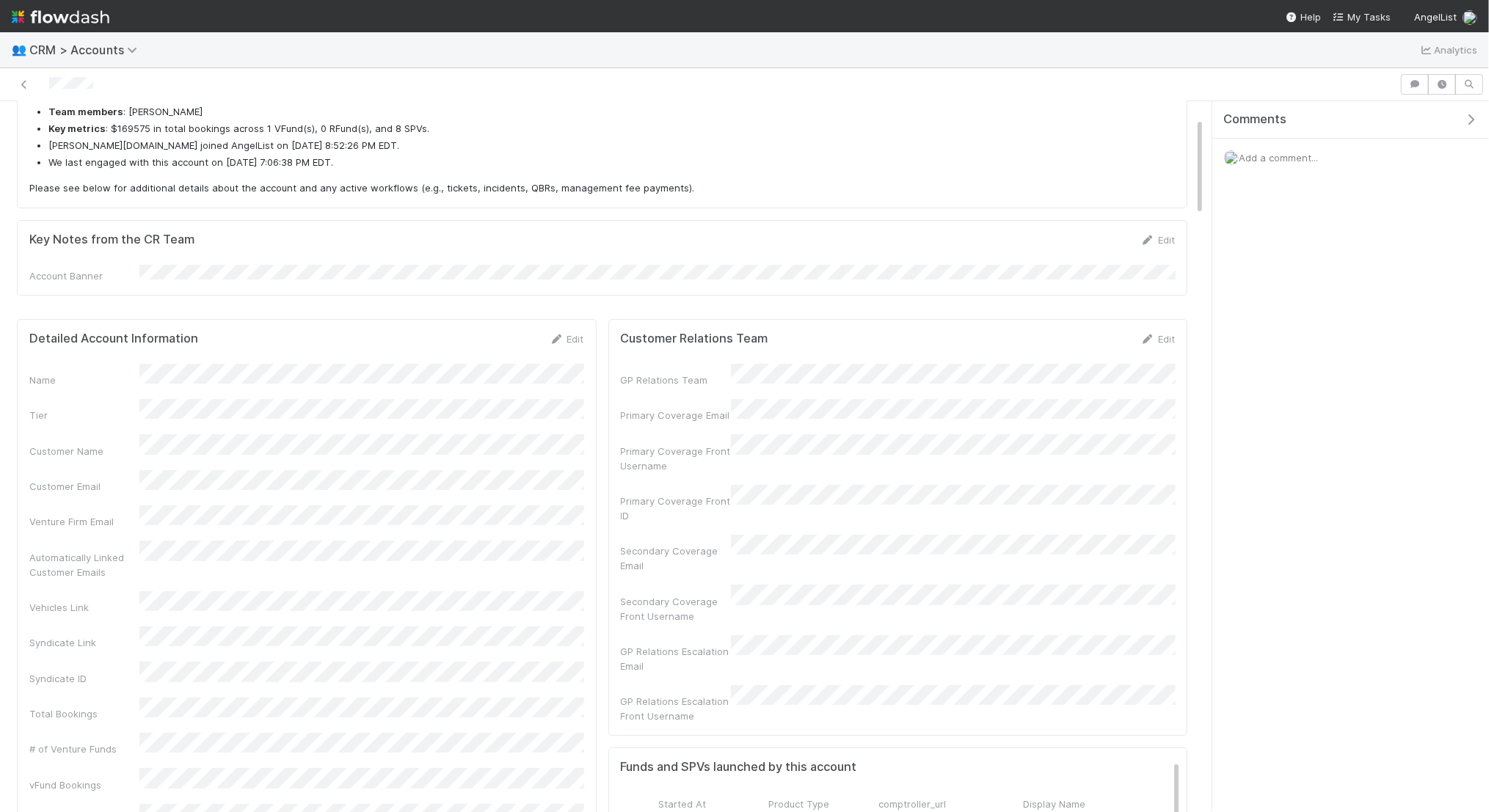
scroll to position [167, 0]
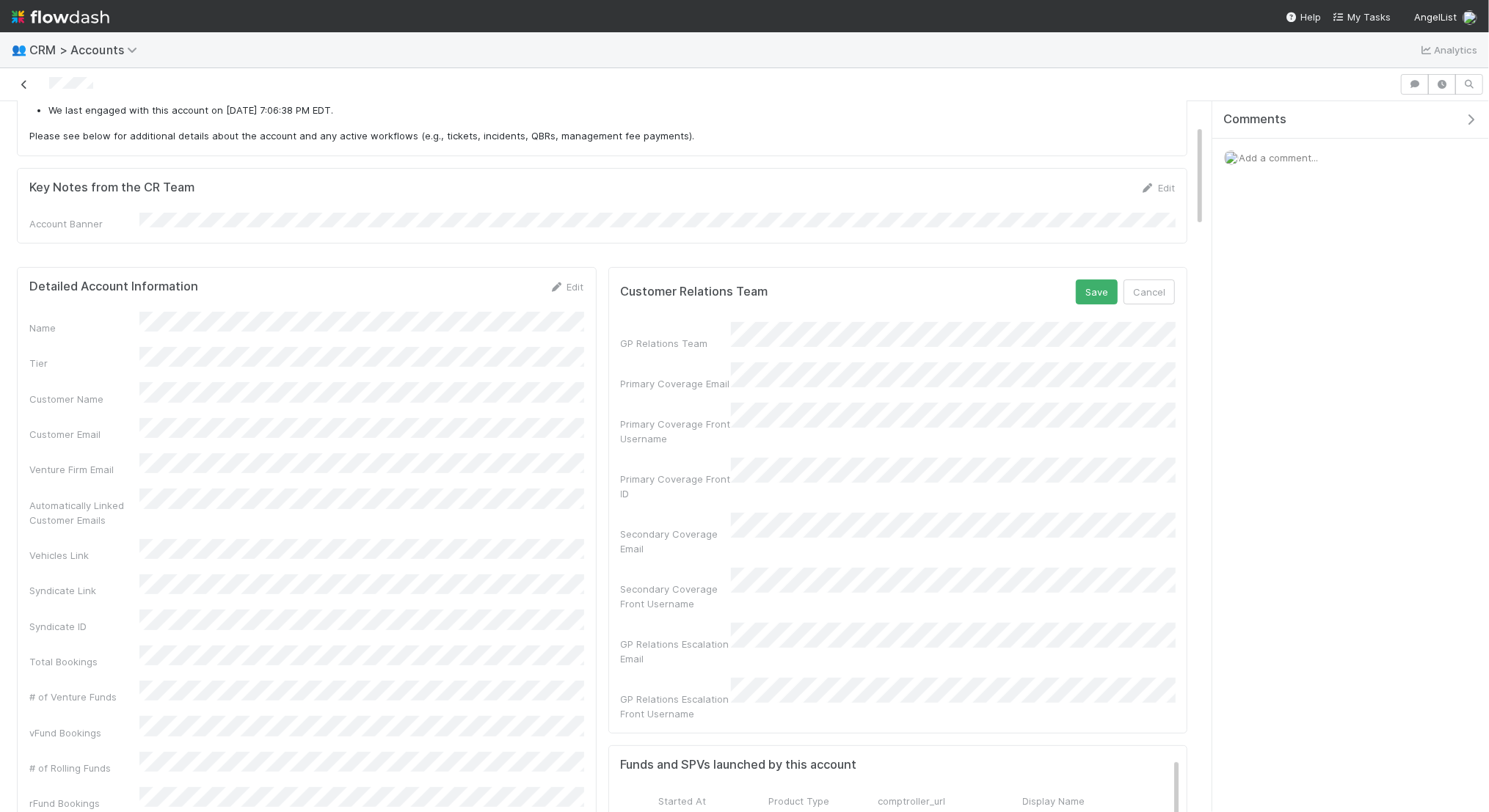
click at [20, 82] on icon at bounding box center [24, 85] width 15 height 9
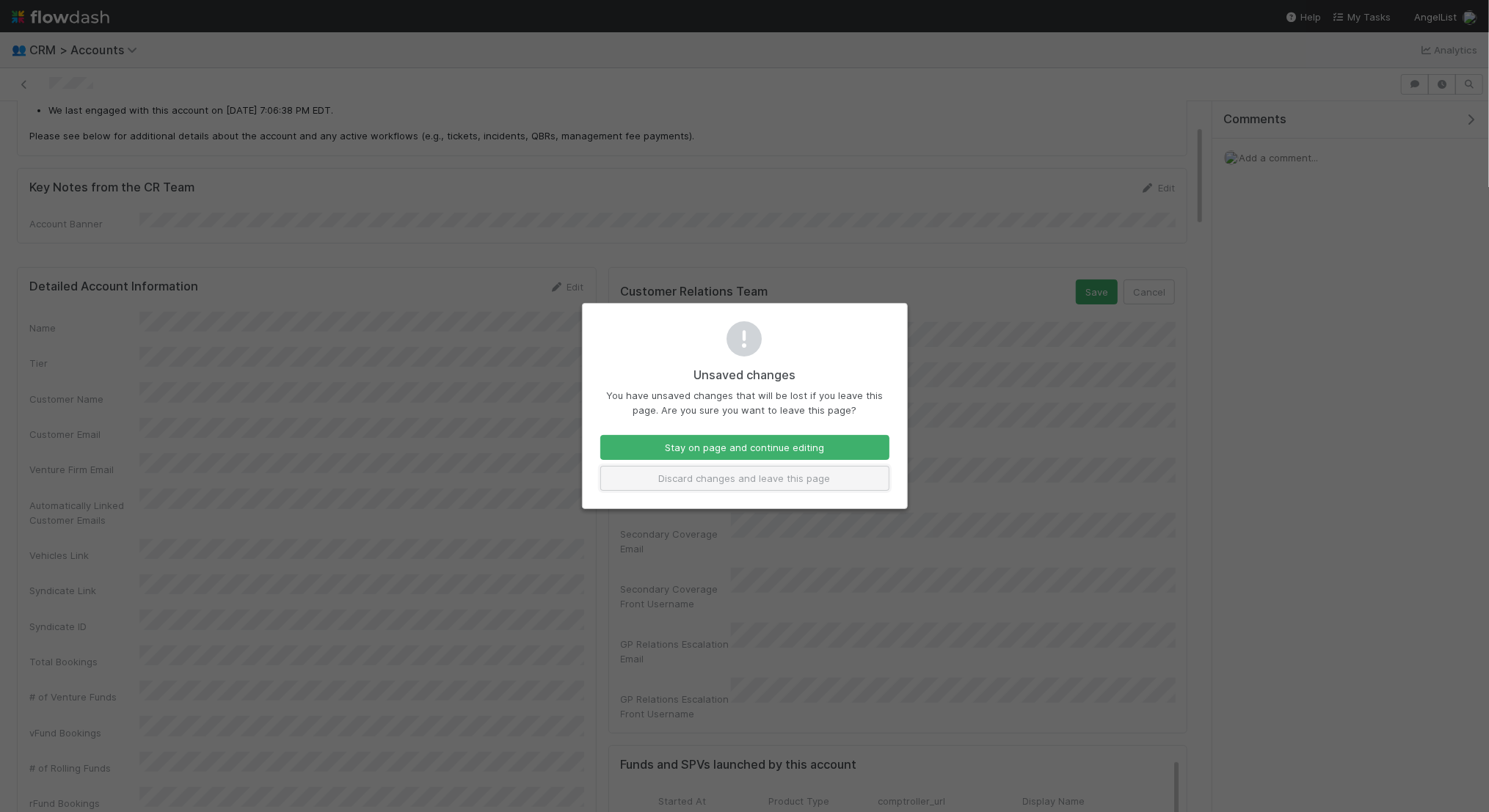
click at [688, 479] on button "Discard changes and leave this page" at bounding box center [744, 478] width 289 height 25
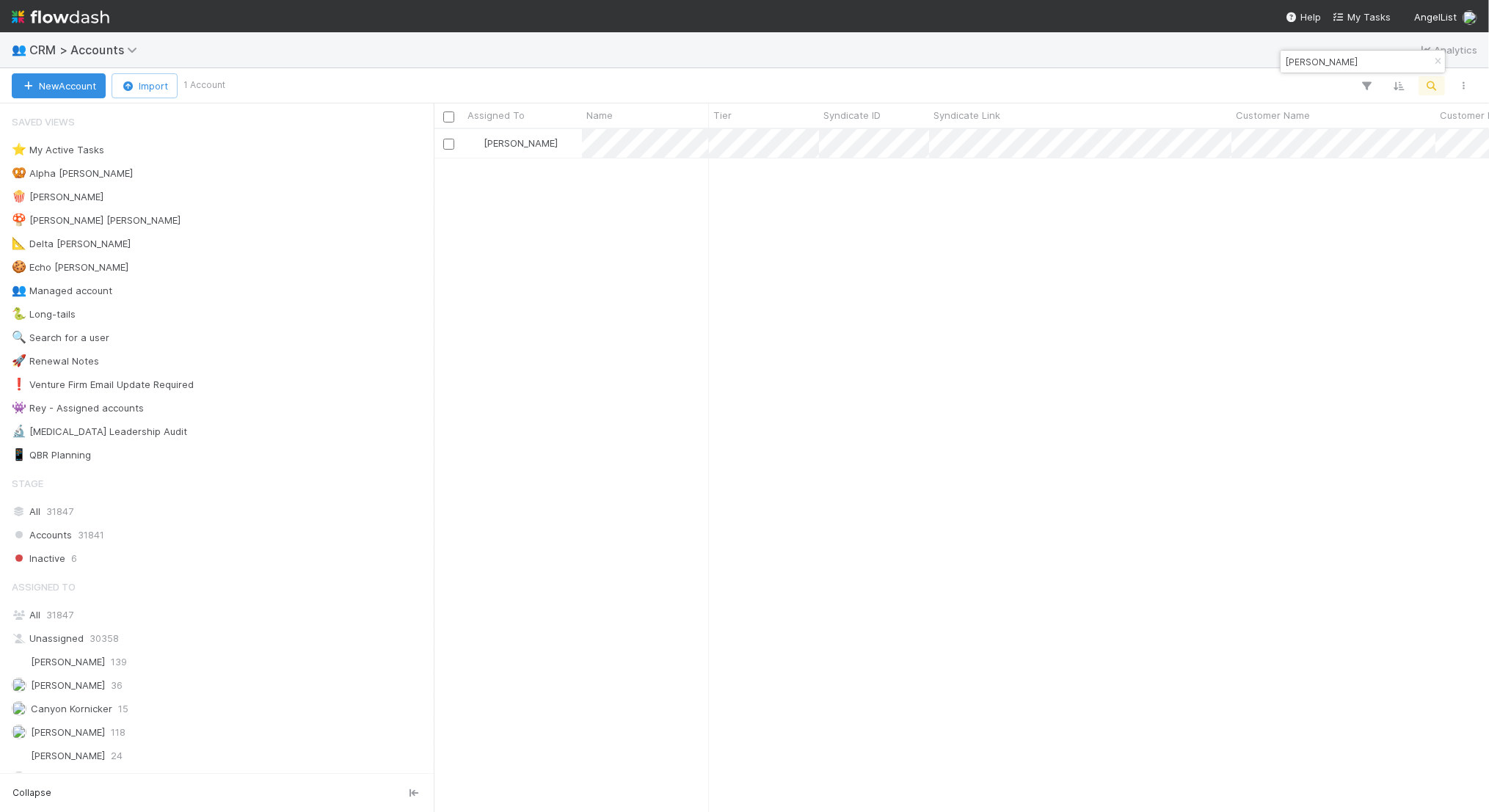
scroll to position [683, 1055]
click at [1328, 58] on input "[PERSON_NAME]" at bounding box center [1356, 61] width 147 height 18
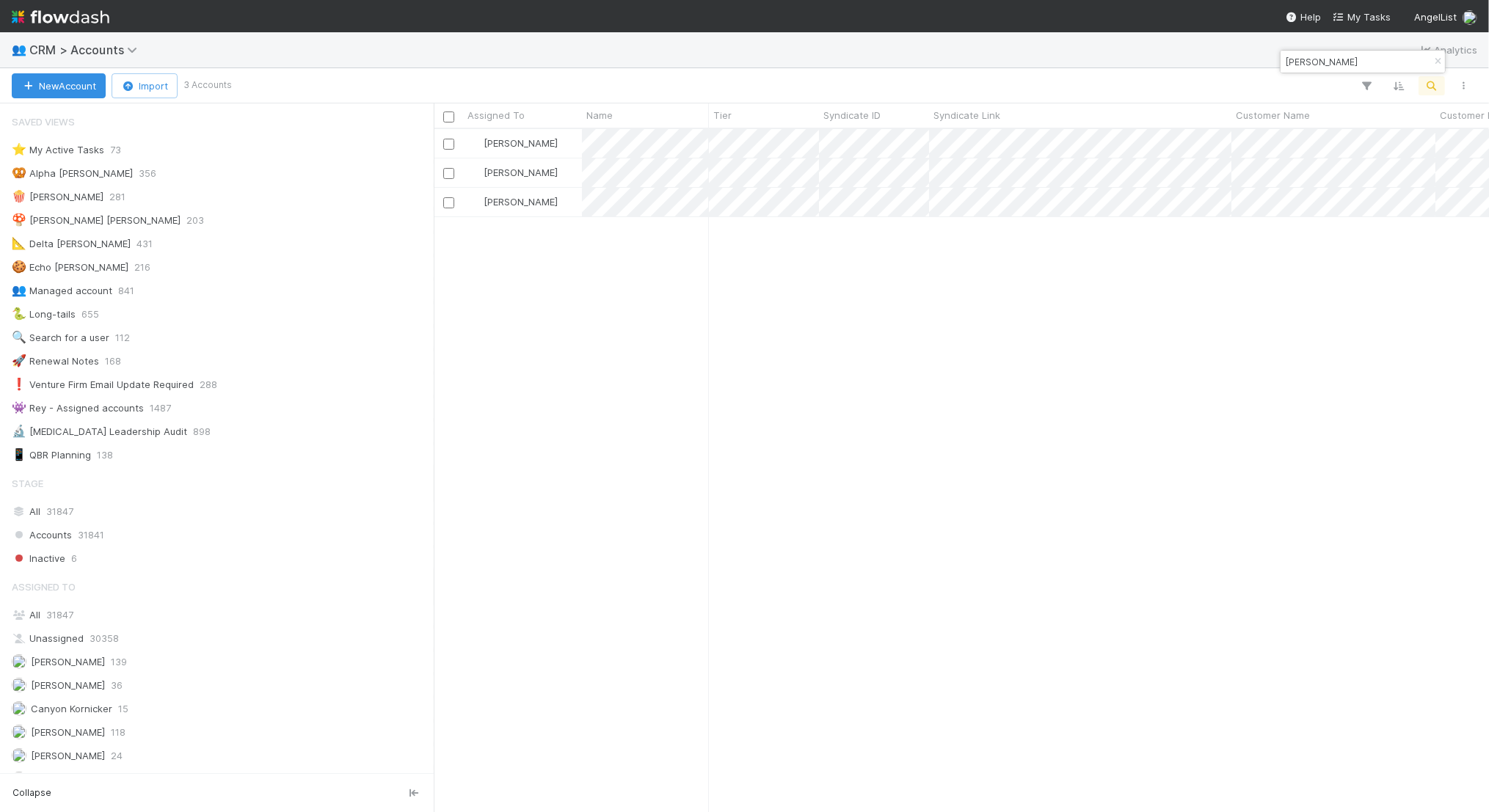
type input "larry"
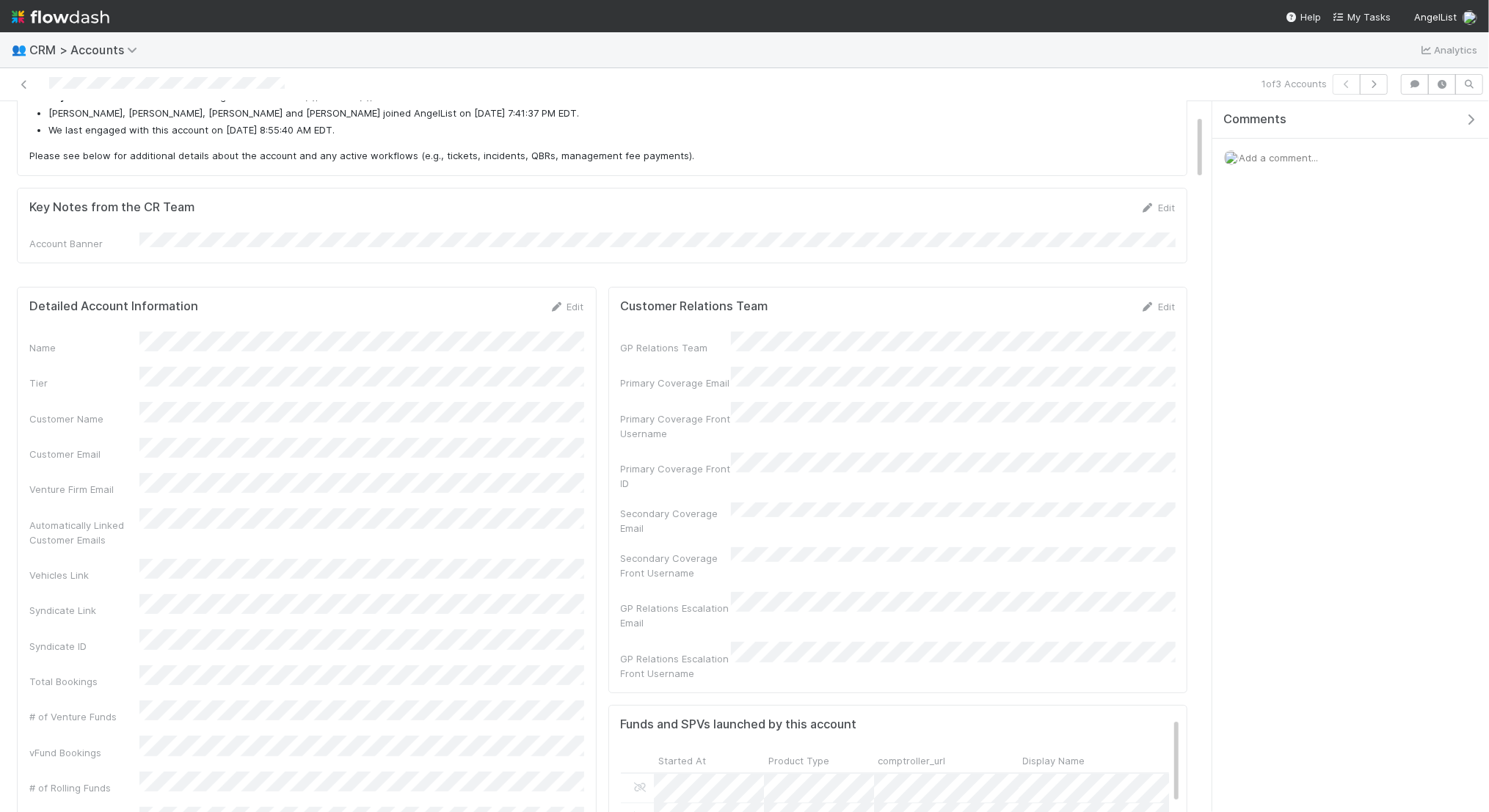
scroll to position [298, 549]
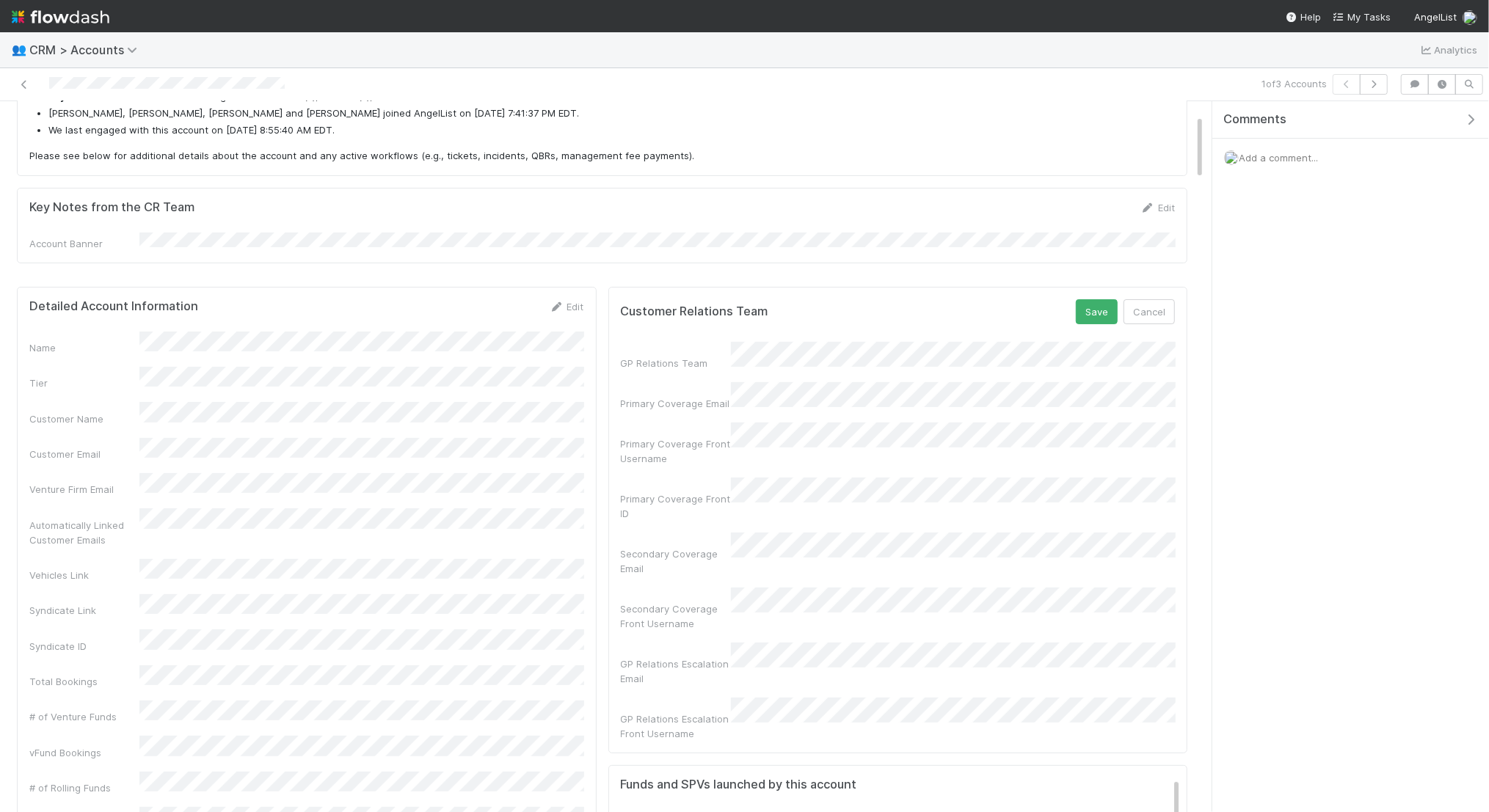
click at [709, 533] on div "Secondary Coverage Email" at bounding box center [898, 554] width 554 height 43
click at [1096, 305] on button "Save" at bounding box center [1097, 311] width 41 height 25
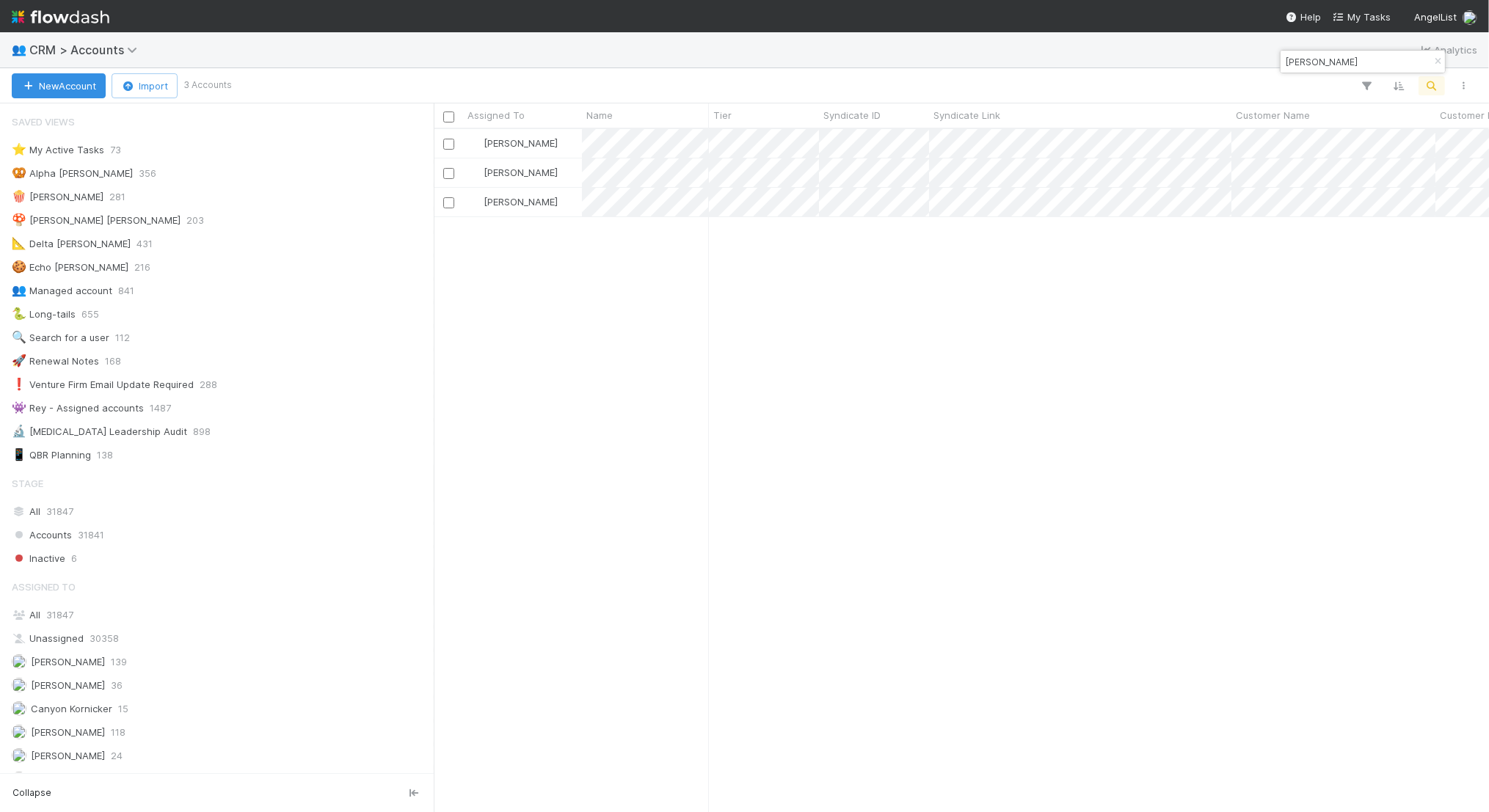
click at [1321, 65] on input "larry" at bounding box center [1356, 61] width 147 height 18
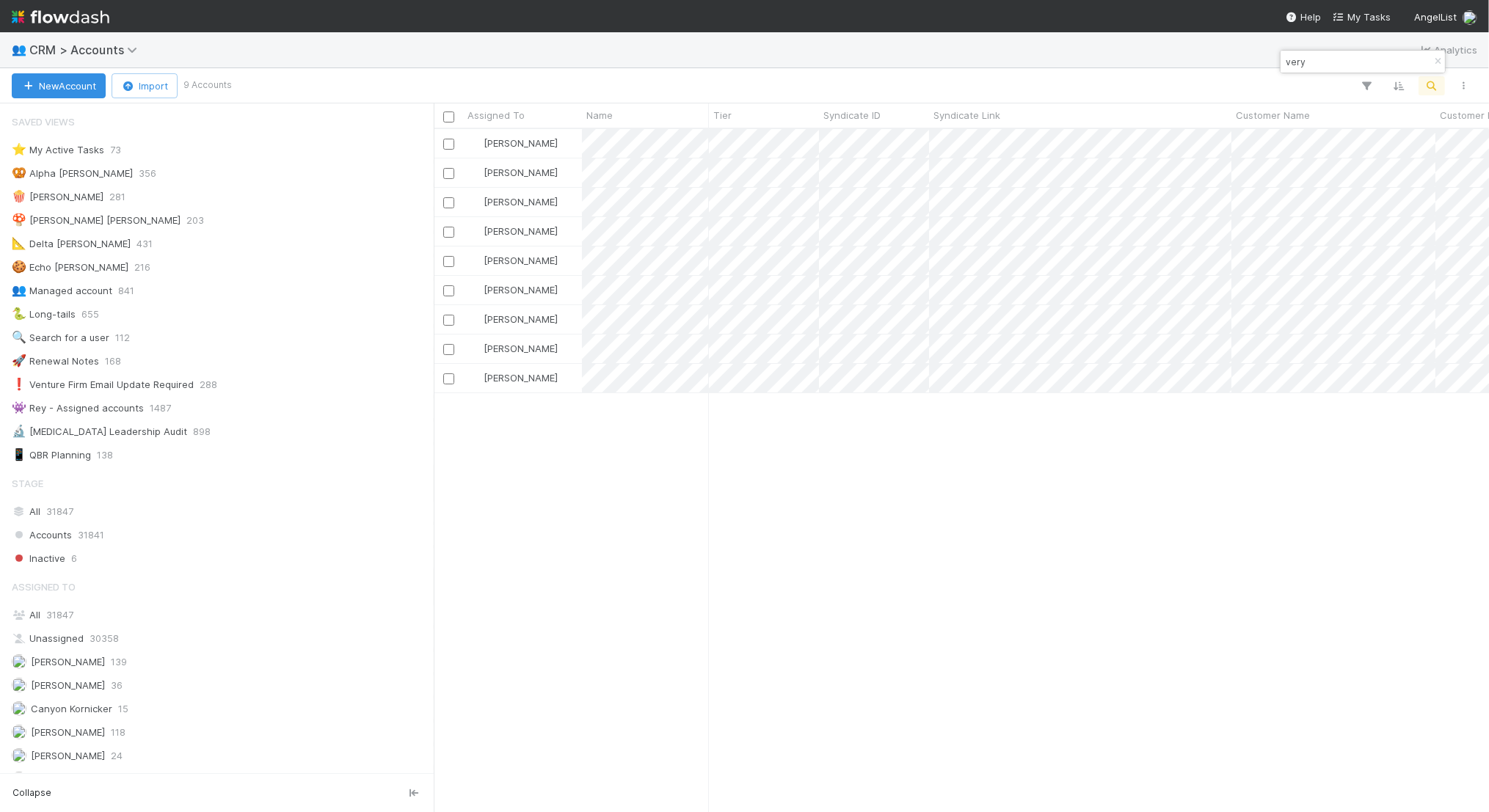
scroll to position [683, 1055]
type input "very"
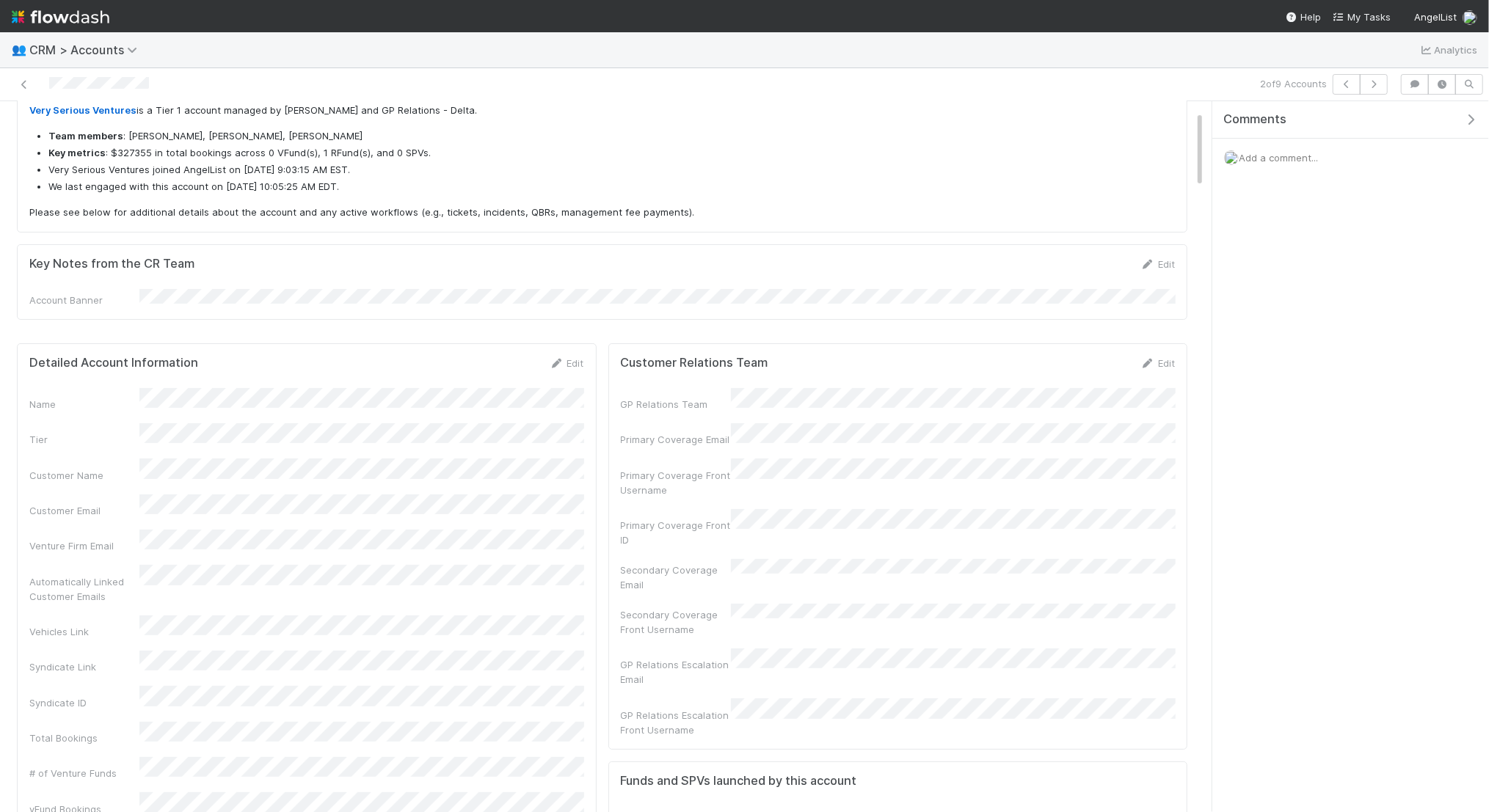
scroll to position [298, 549]
click at [1107, 361] on button "Save" at bounding box center [1097, 368] width 41 height 25
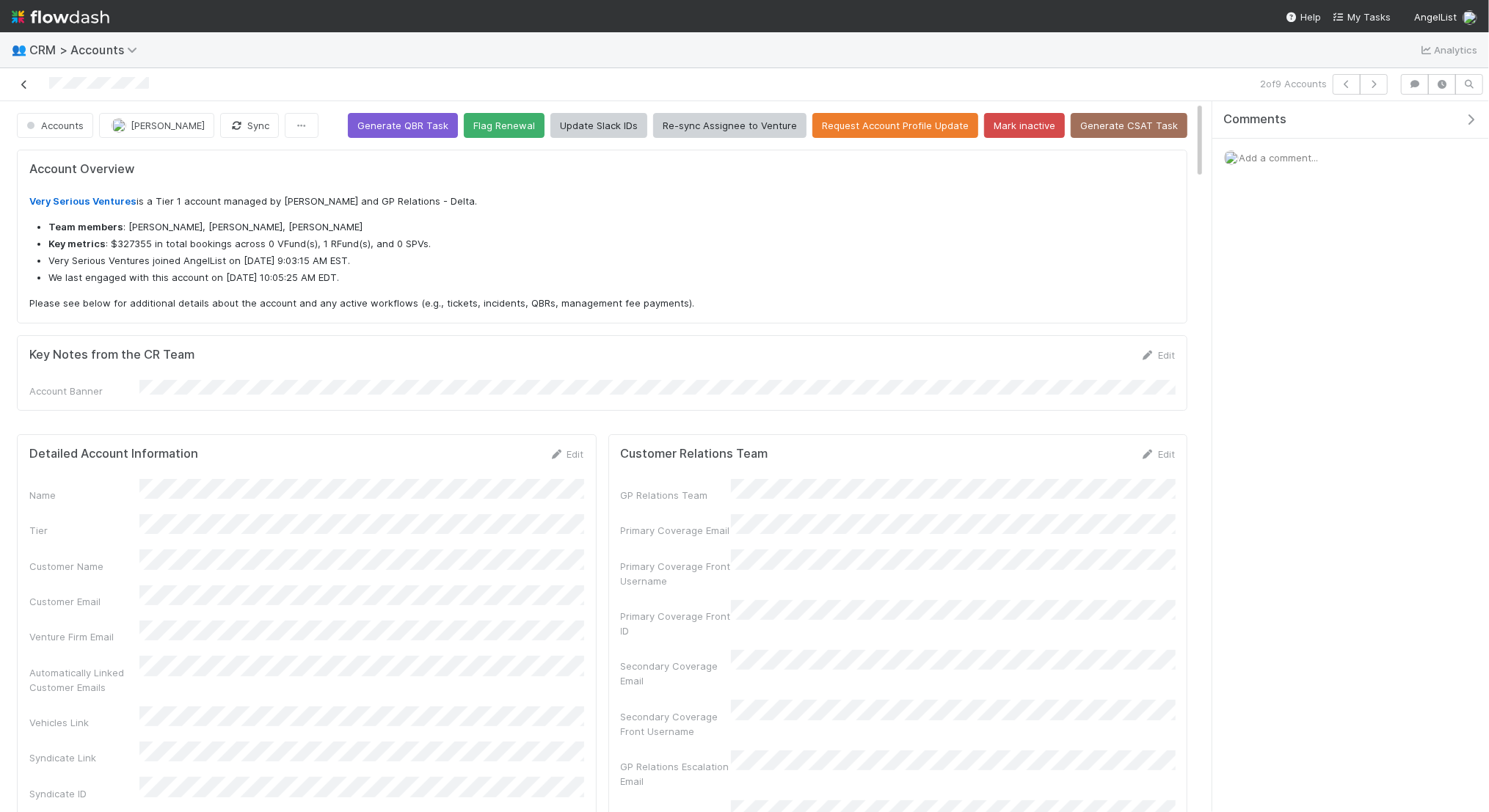
click at [21, 80] on icon at bounding box center [24, 85] width 15 height 9
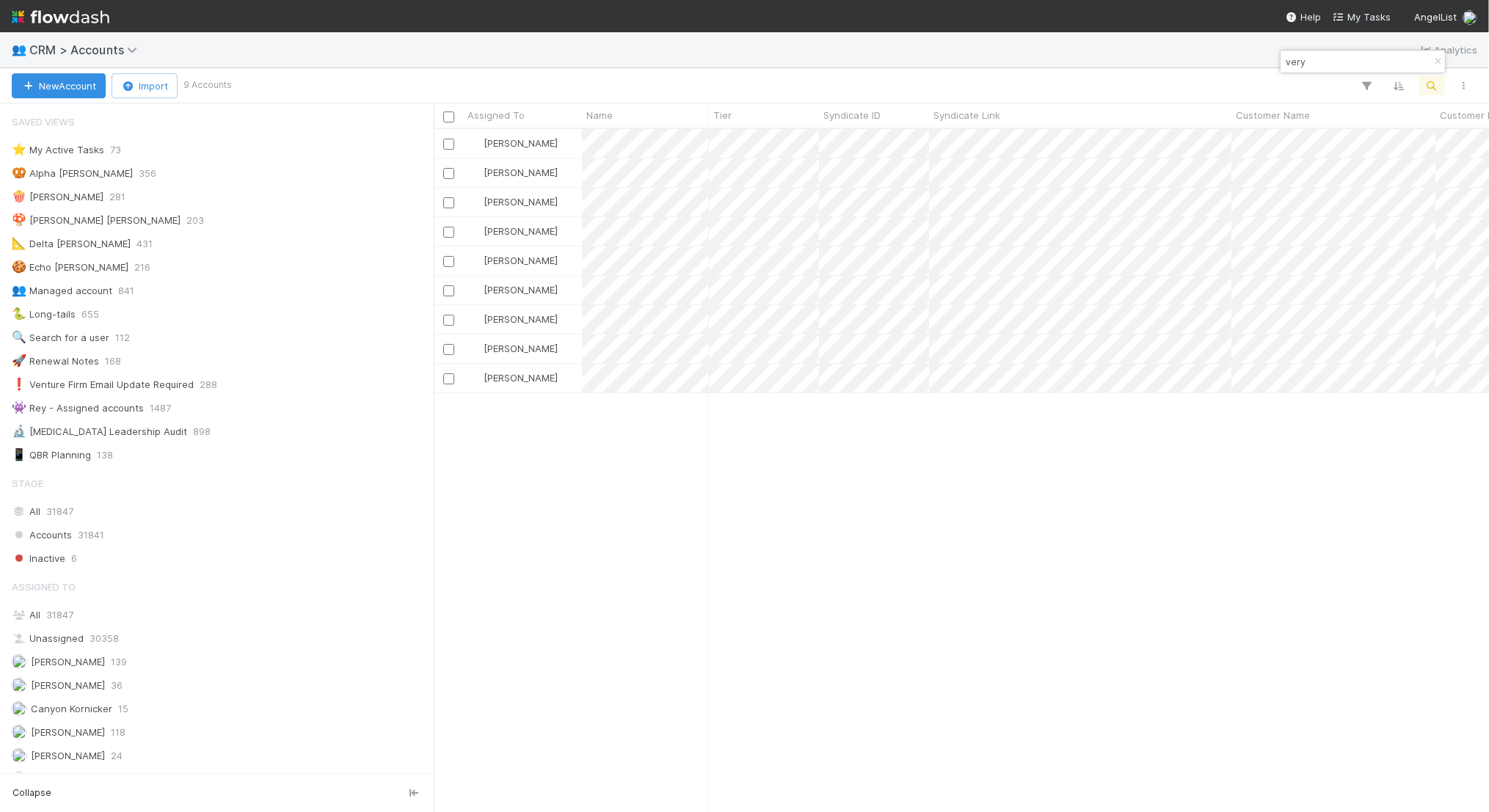
scroll to position [683, 1055]
click at [1283, 56] on input "very" at bounding box center [1356, 61] width 147 height 18
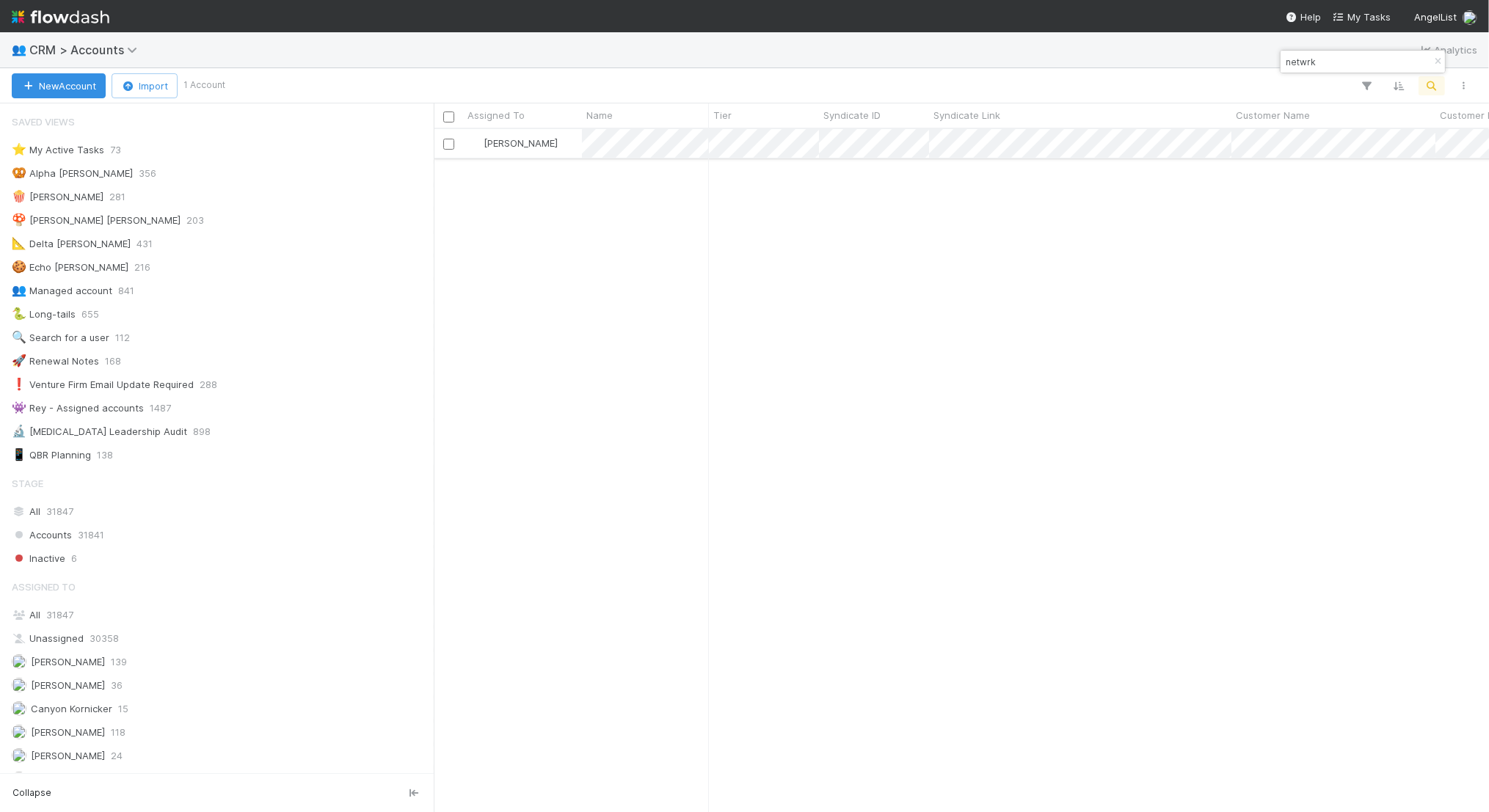
type input "netwrk"
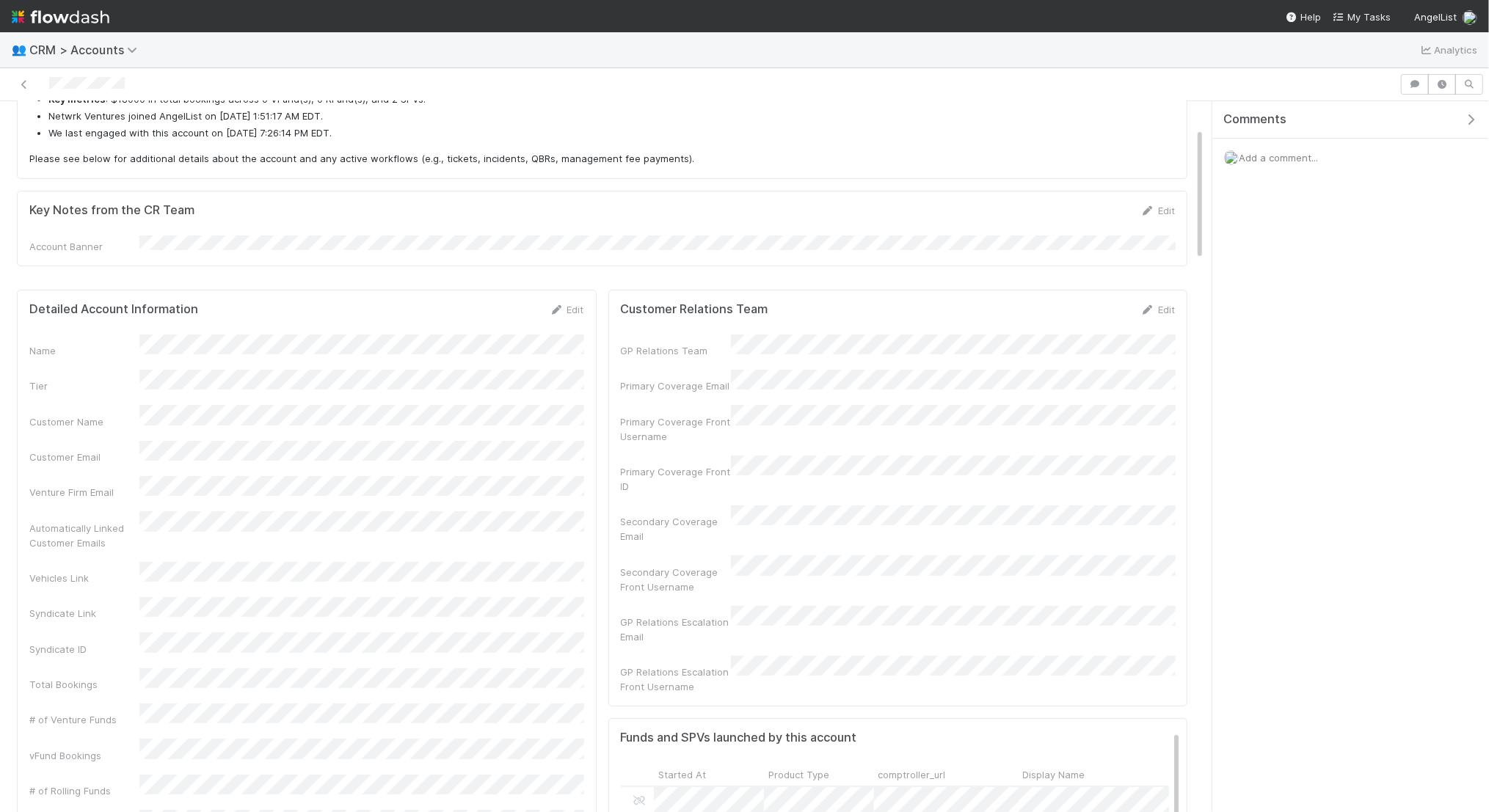
scroll to position [142, 0]
click at [1155, 306] on link "Edit" at bounding box center [1158, 311] width 35 height 11
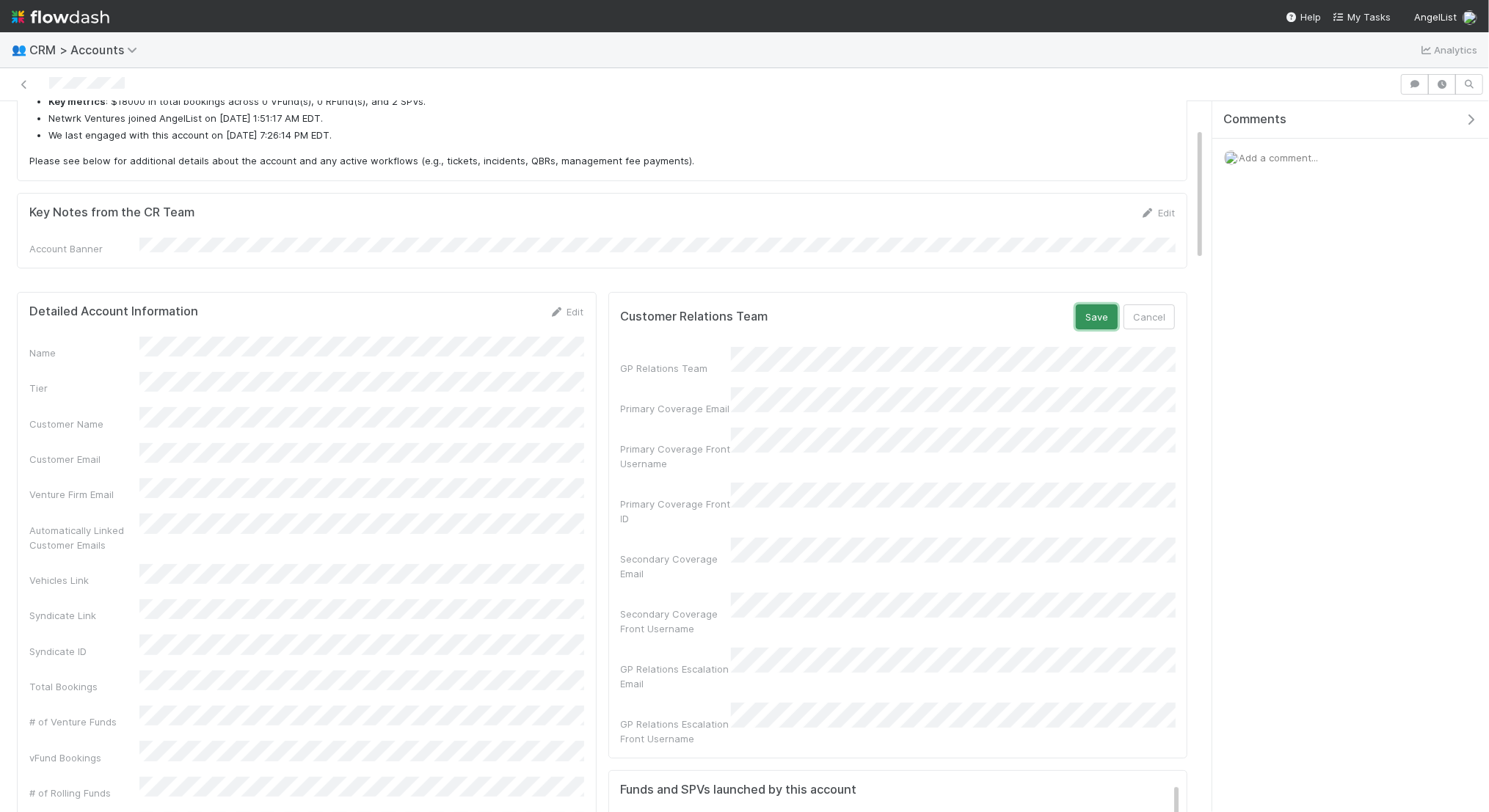
click at [1084, 306] on button "Save" at bounding box center [1097, 317] width 41 height 25
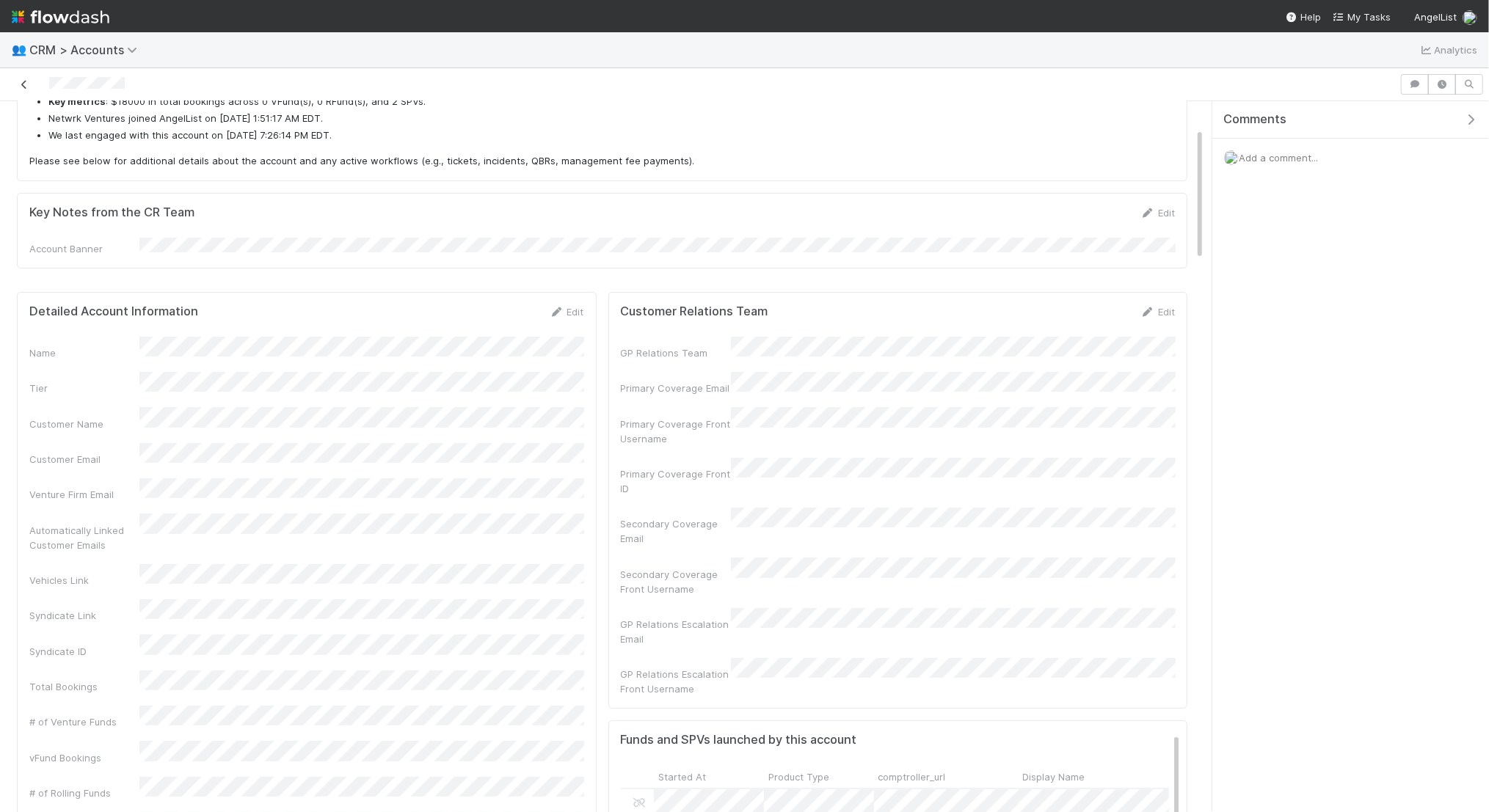
click at [25, 83] on icon at bounding box center [24, 85] width 15 height 9
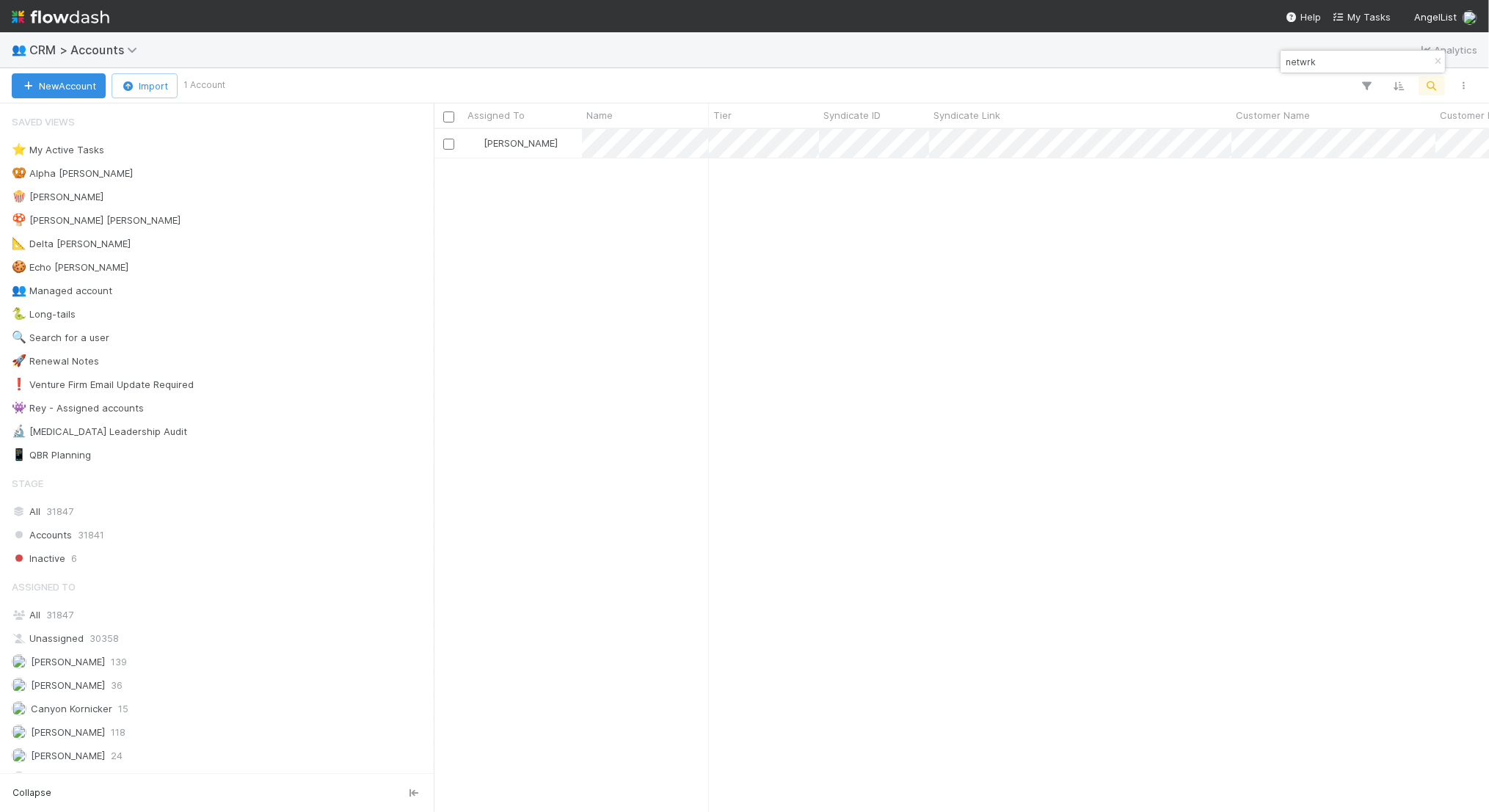
scroll to position [683, 1055]
click at [1354, 59] on input "netwrk" at bounding box center [1356, 61] width 147 height 18
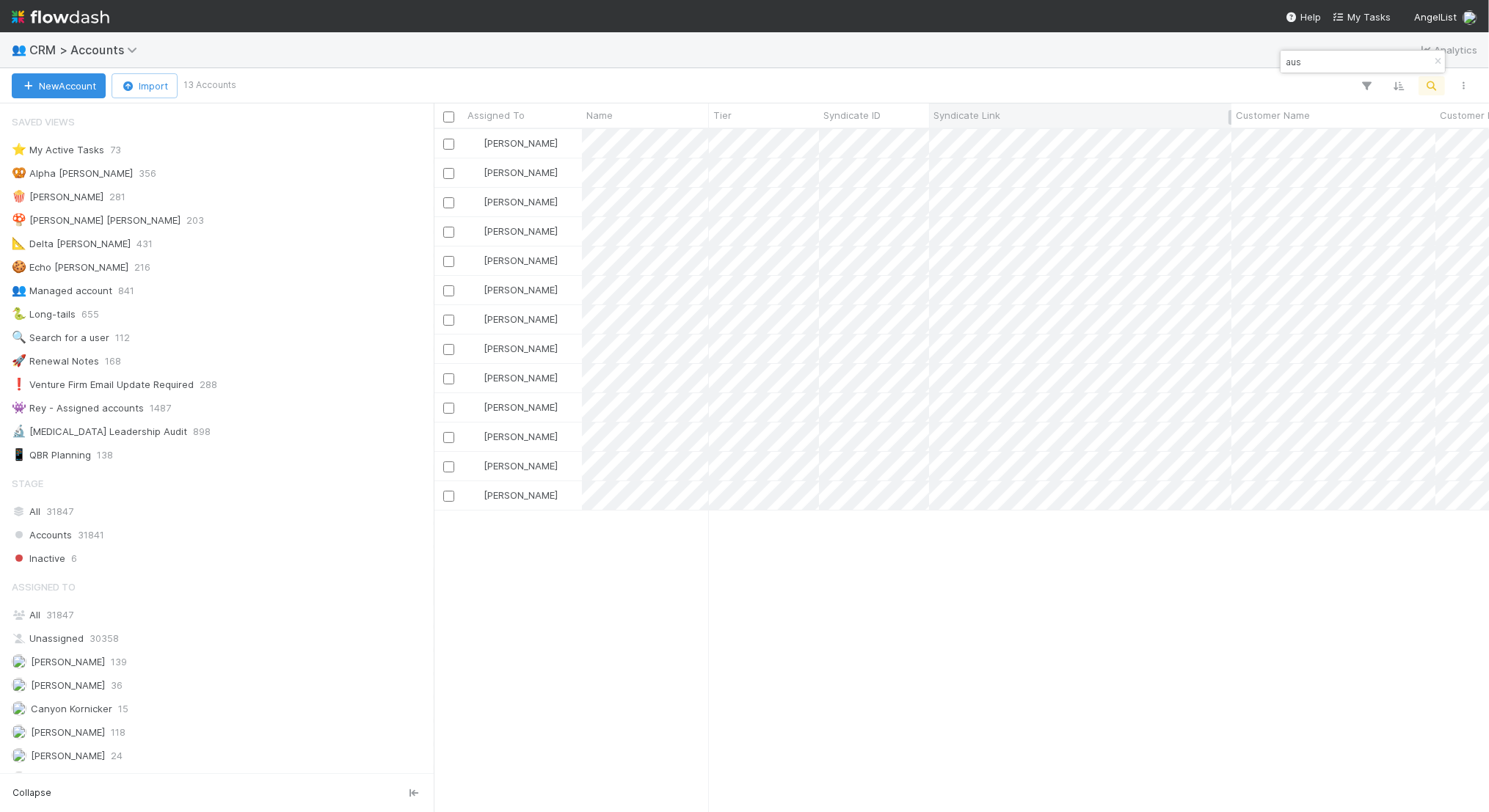
type input "aus"
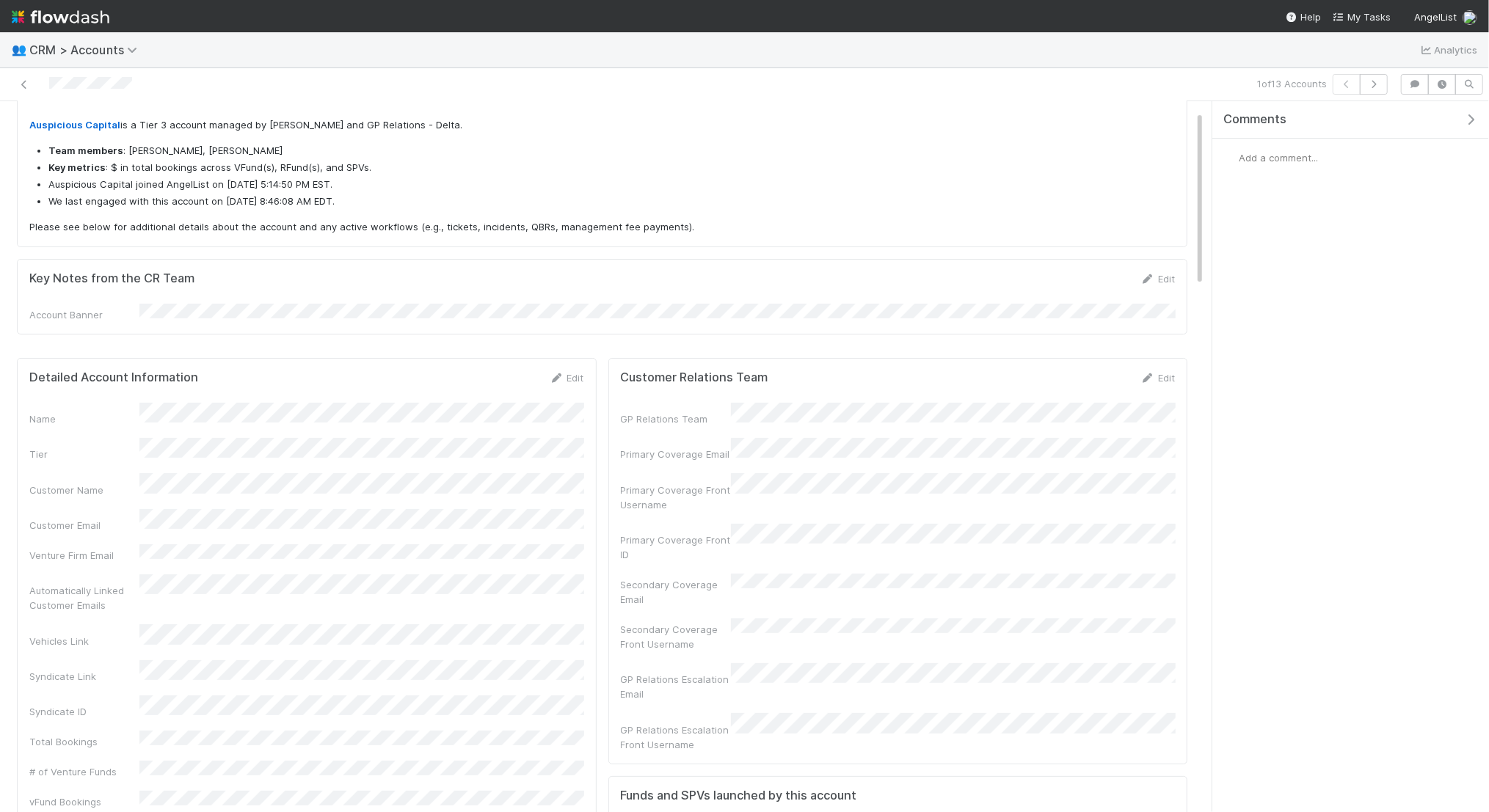
scroll to position [81, 0]
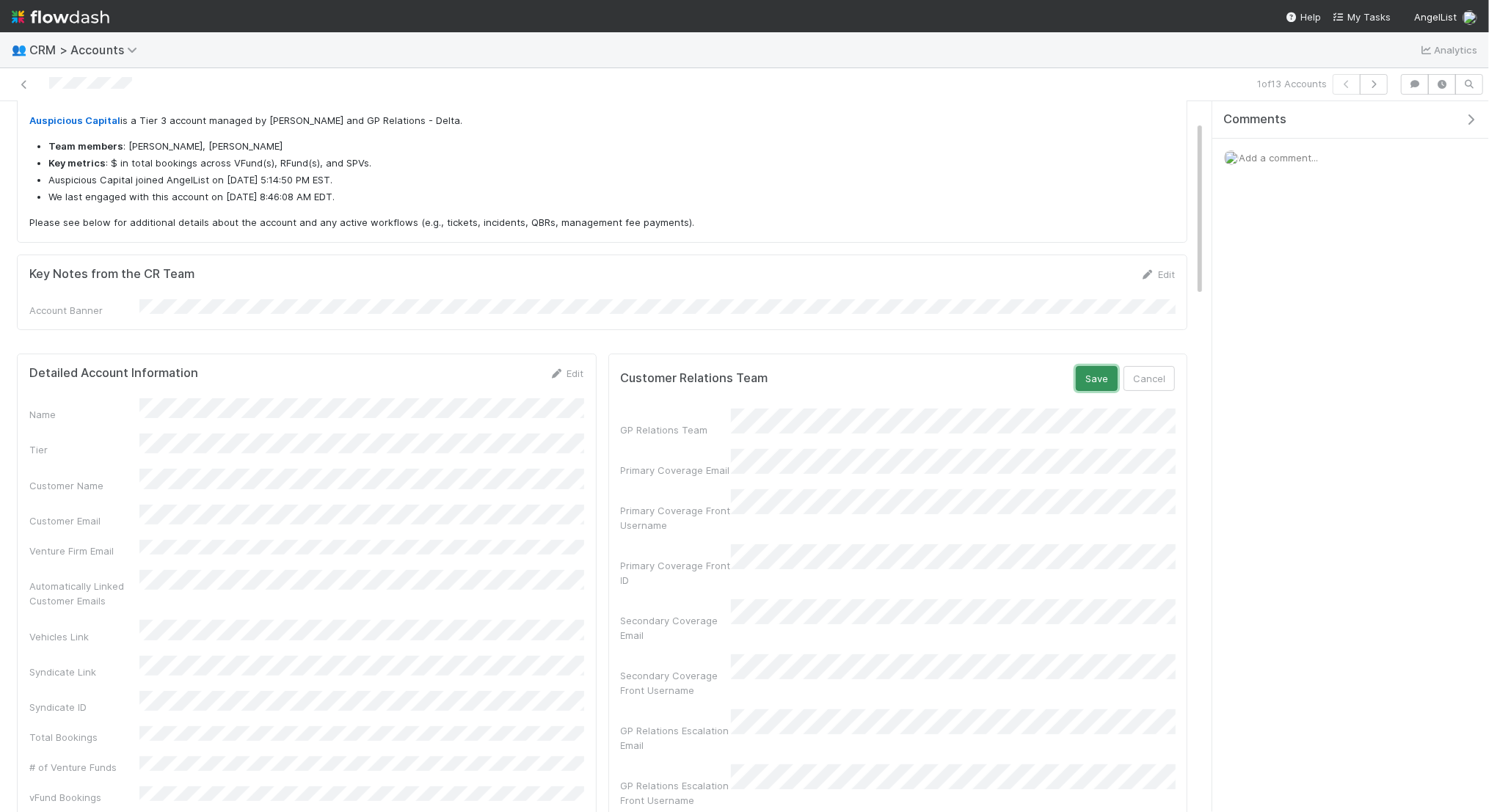
click at [1088, 366] on button "Save" at bounding box center [1097, 378] width 41 height 25
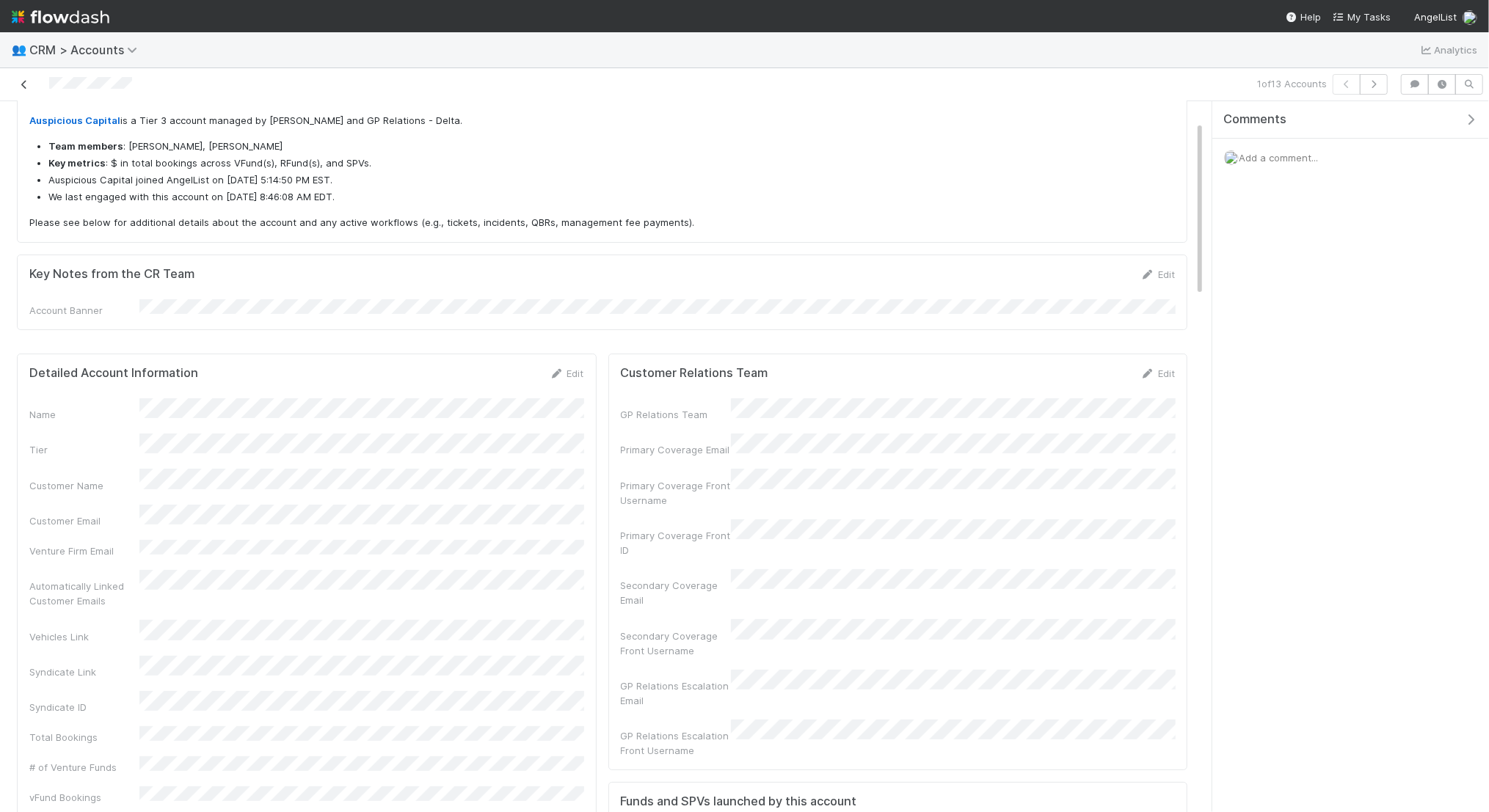
click at [25, 82] on icon at bounding box center [24, 85] width 15 height 9
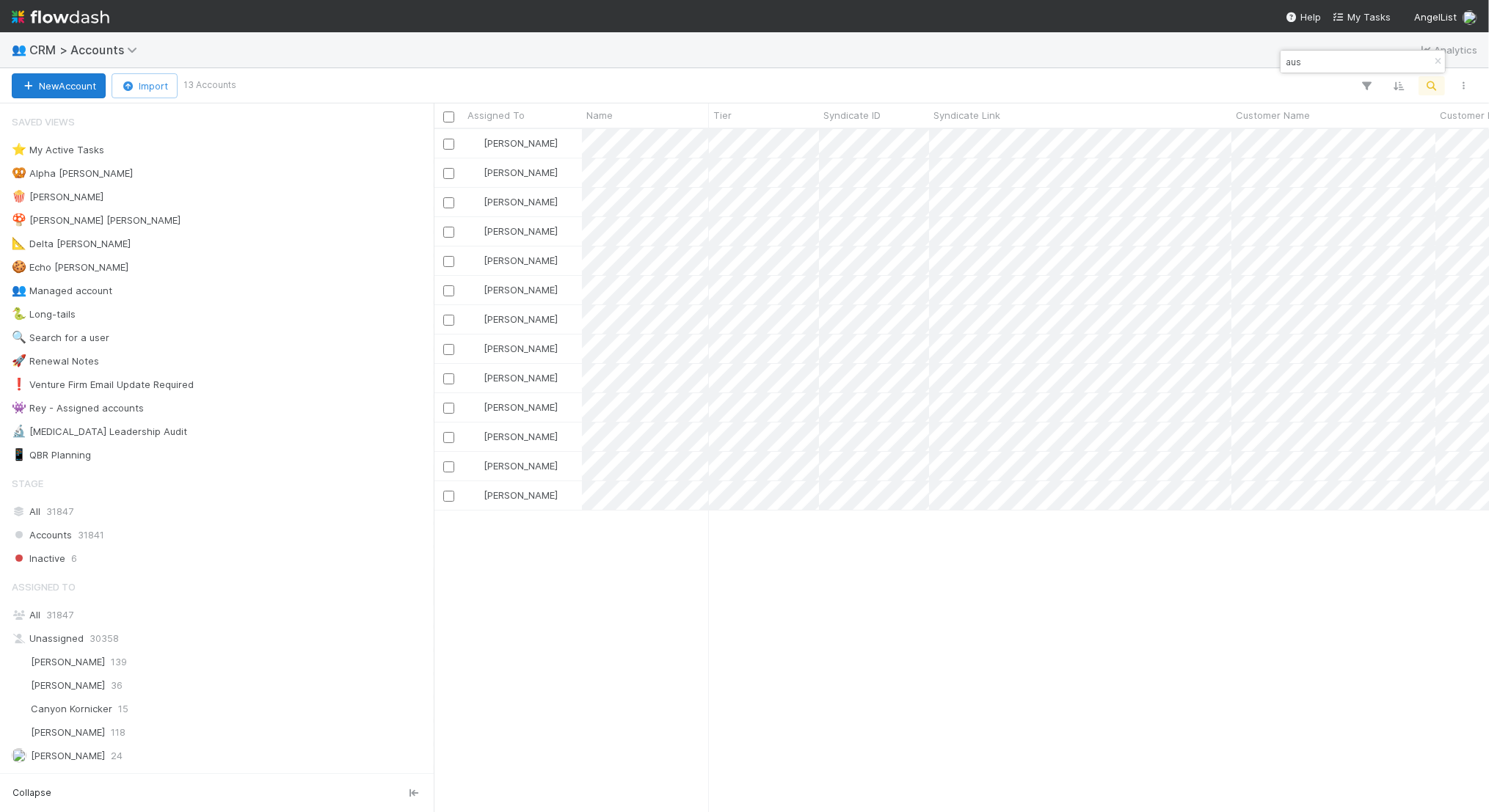
scroll to position [683, 1055]
click at [1440, 61] on icon "button" at bounding box center [1438, 61] width 15 height 8
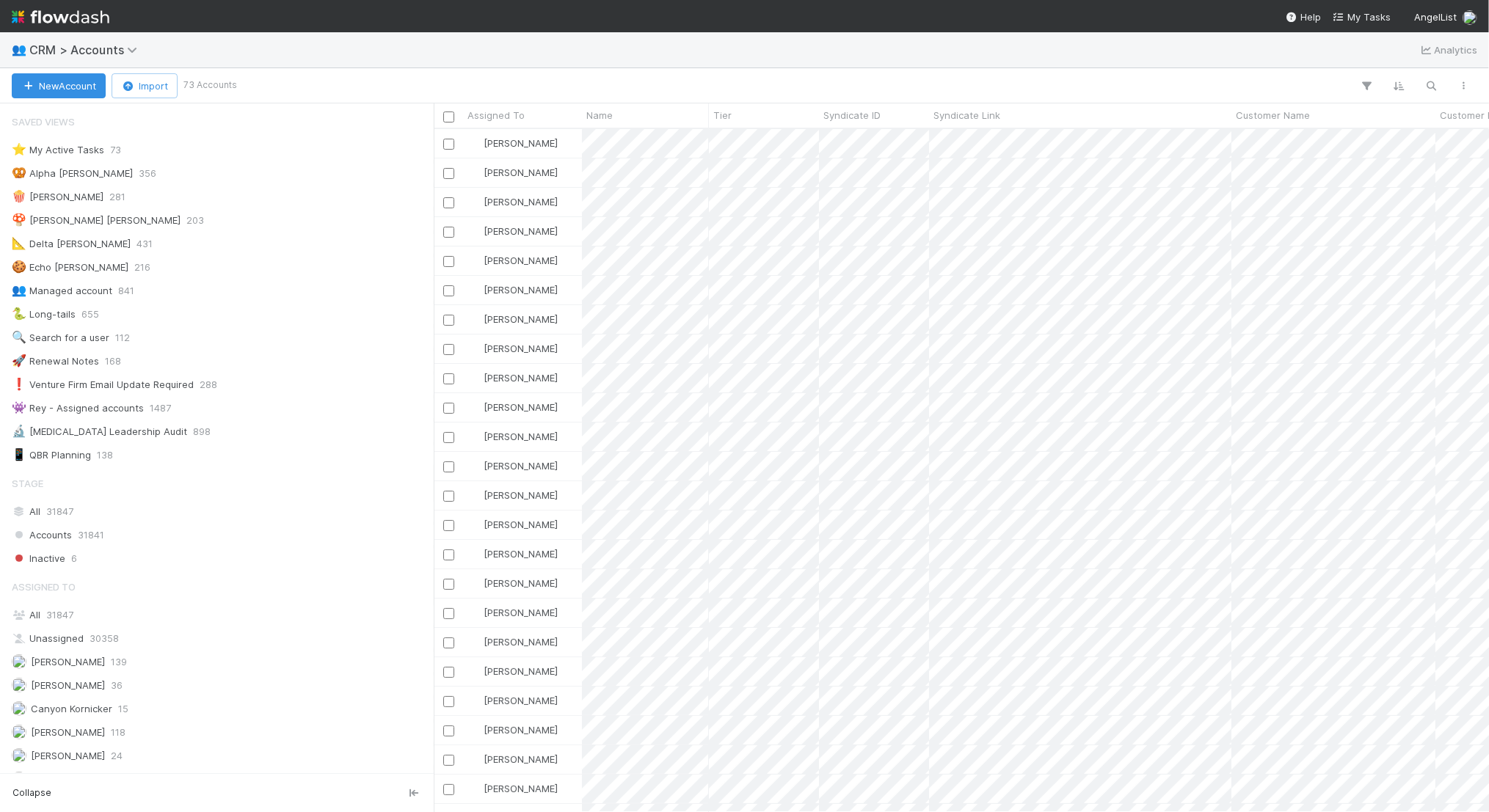
scroll to position [0, 0]
click at [1431, 82] on icon "button" at bounding box center [1432, 86] width 15 height 13
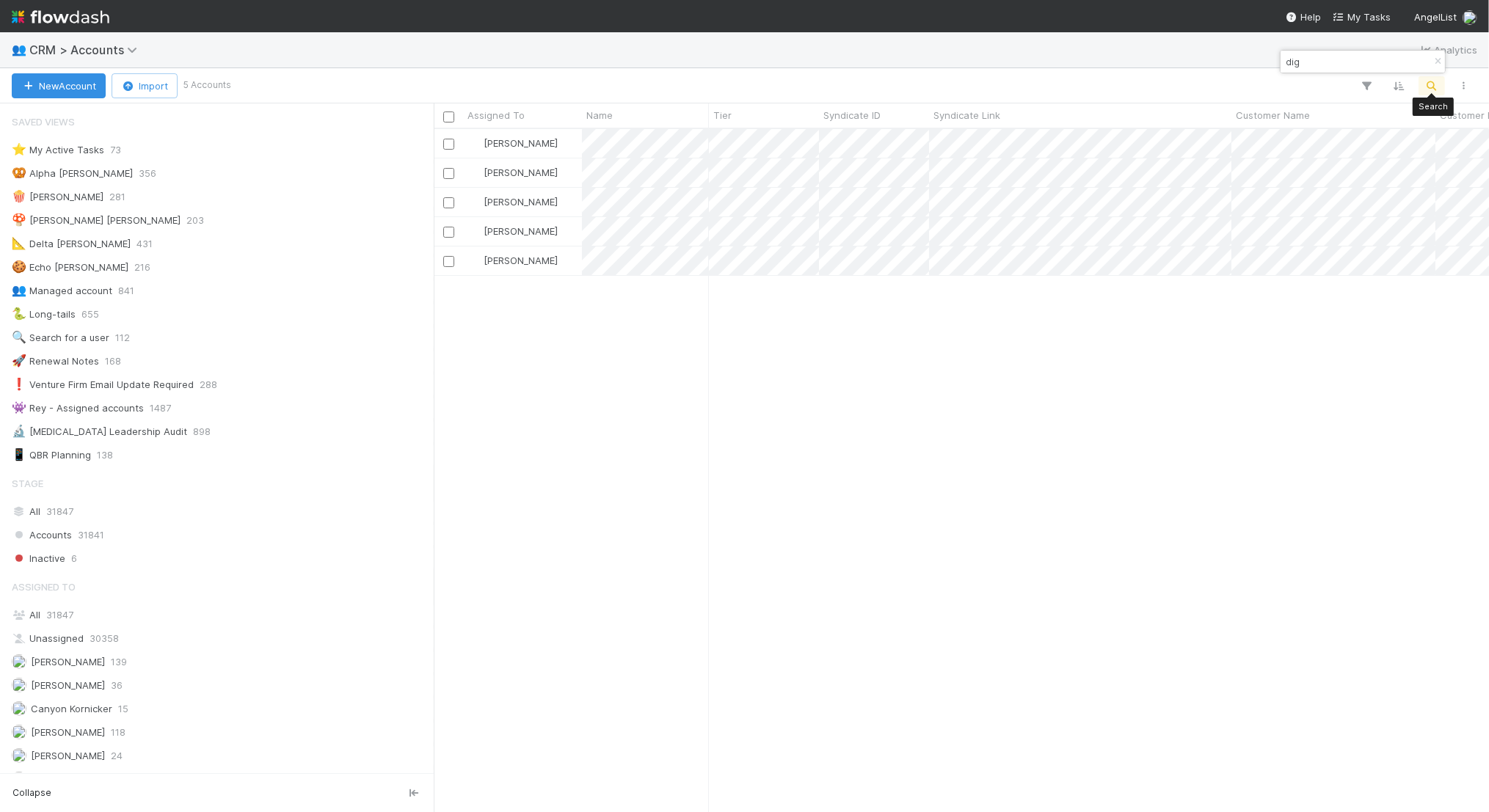
scroll to position [683, 1055]
type input "dig"
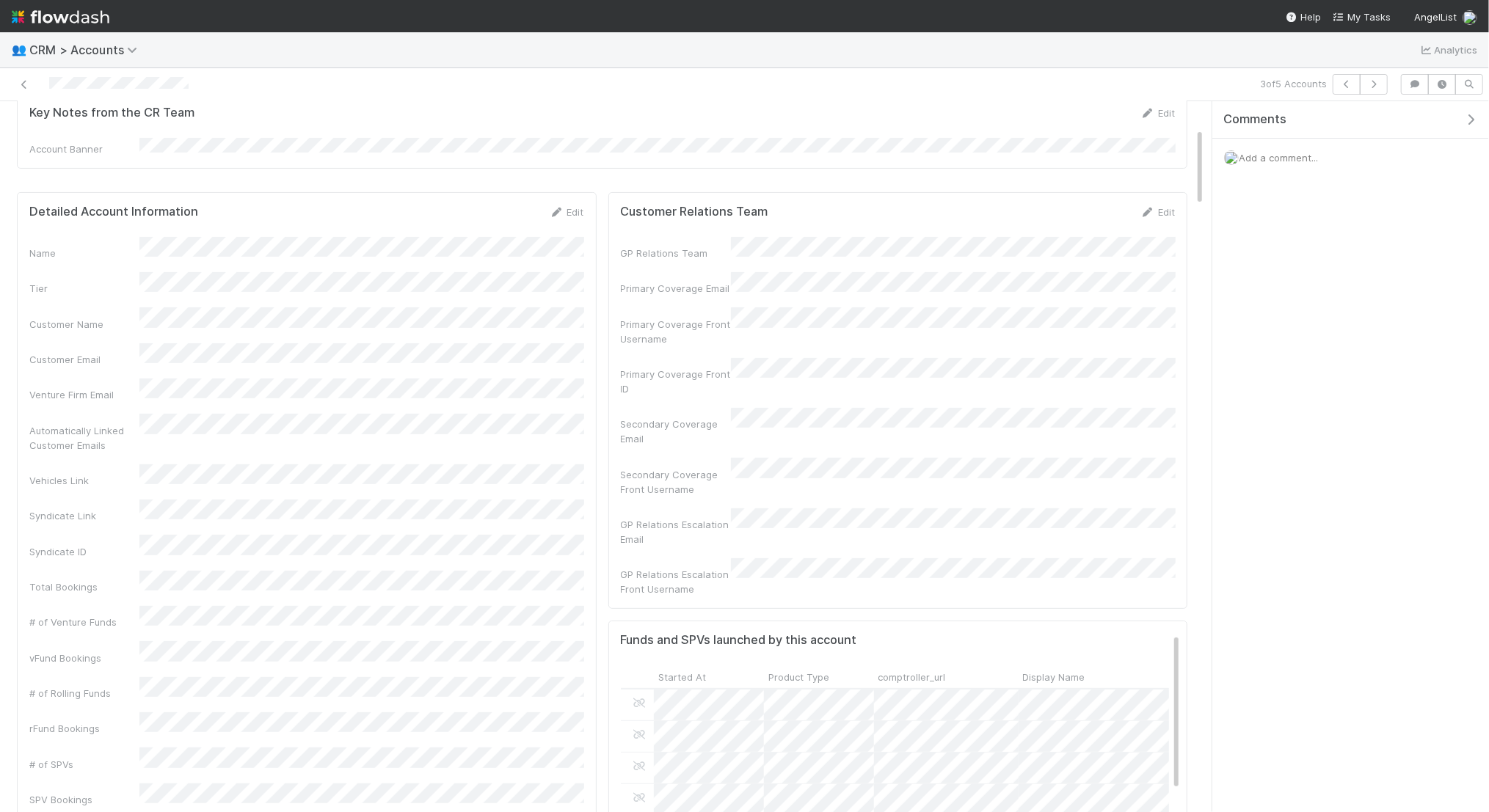
scroll to position [241, 0]
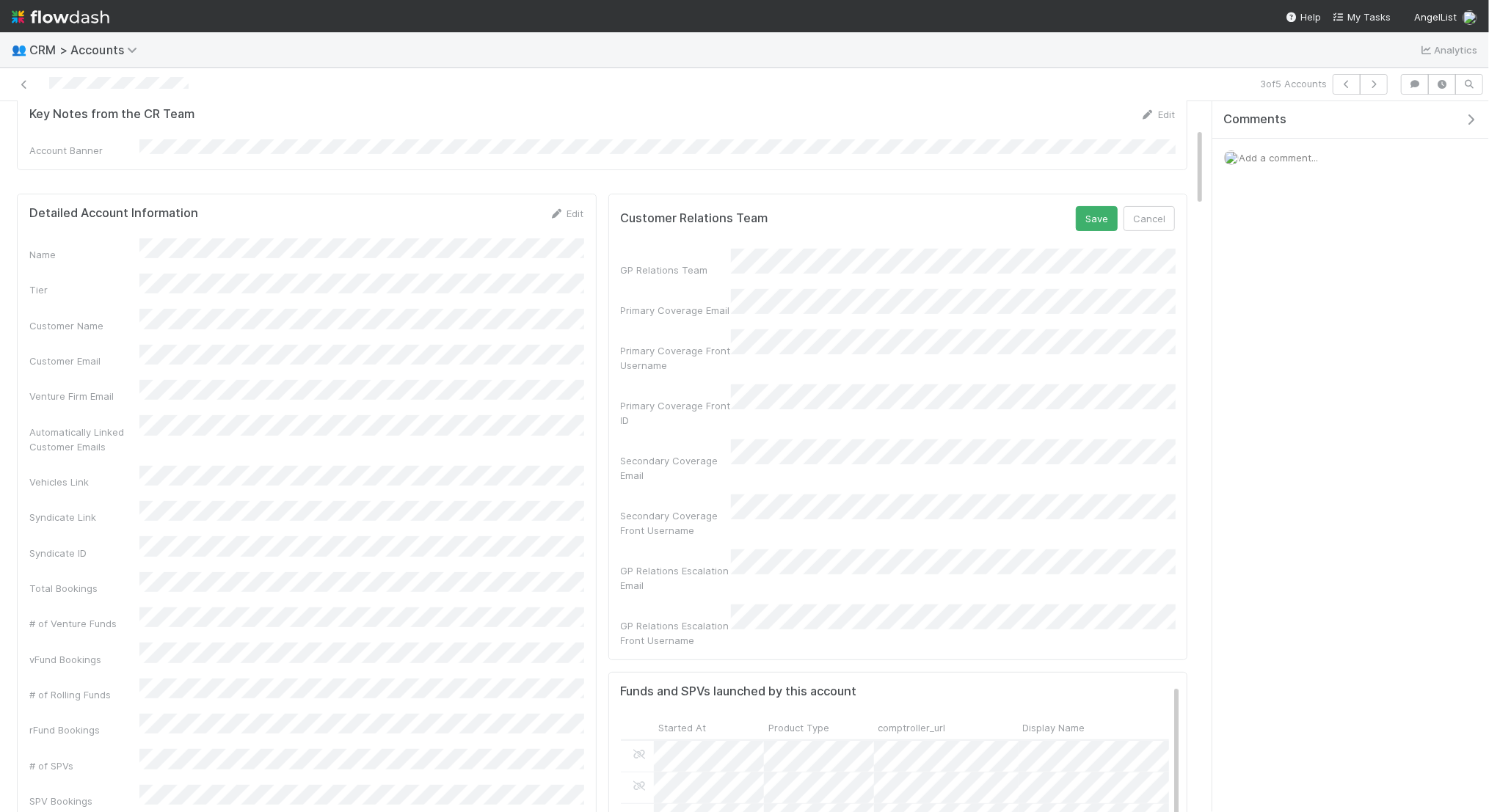
click at [725, 439] on div "Secondary Coverage Email" at bounding box center [898, 461] width 554 height 43
click at [728, 439] on div "Secondary Coverage Email" at bounding box center [898, 461] width 554 height 43
click at [721, 439] on div "Secondary Coverage Email" at bounding box center [898, 461] width 554 height 43
click at [1088, 207] on button "Save" at bounding box center [1097, 218] width 41 height 25
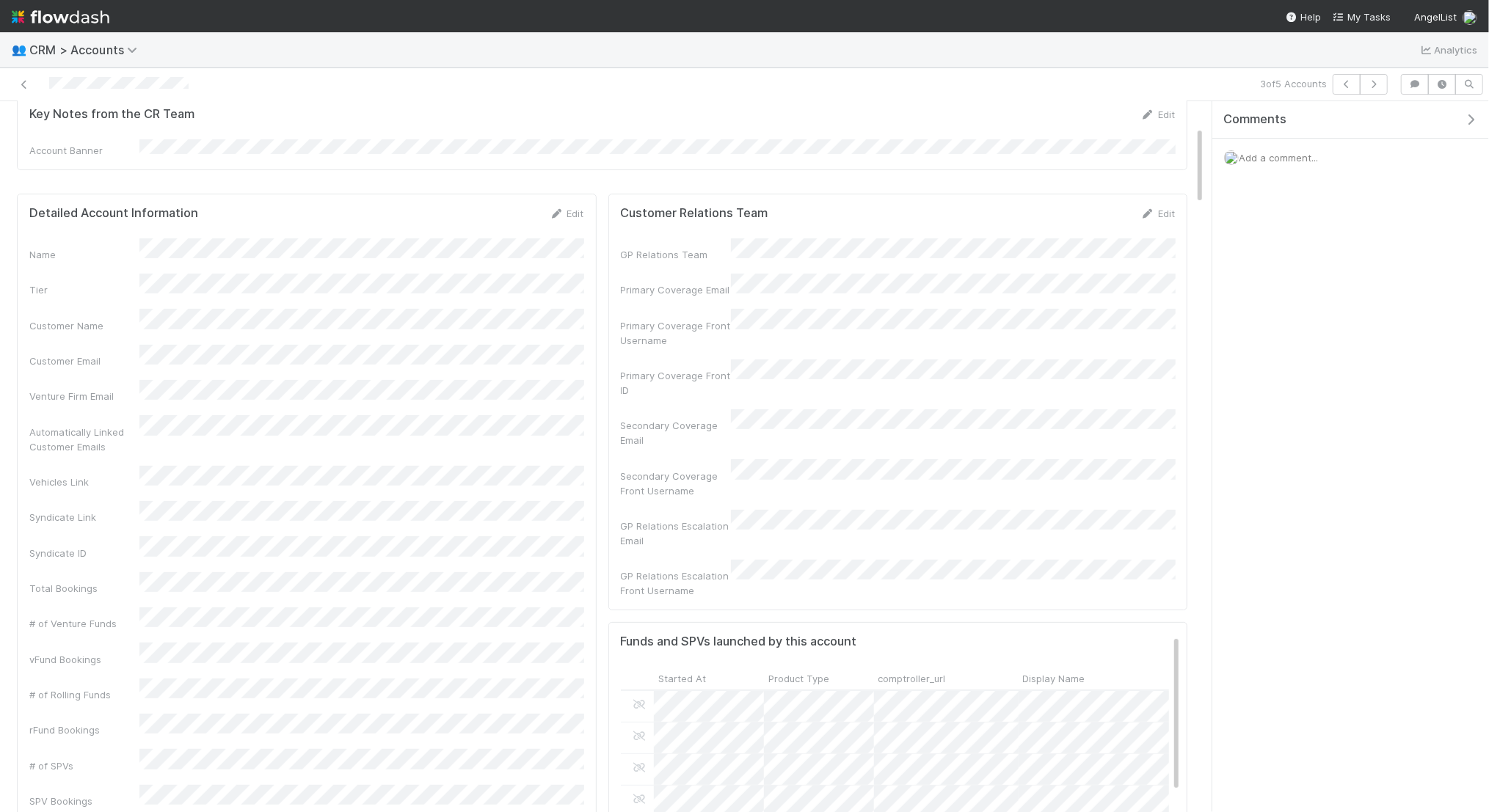
scroll to position [0, 0]
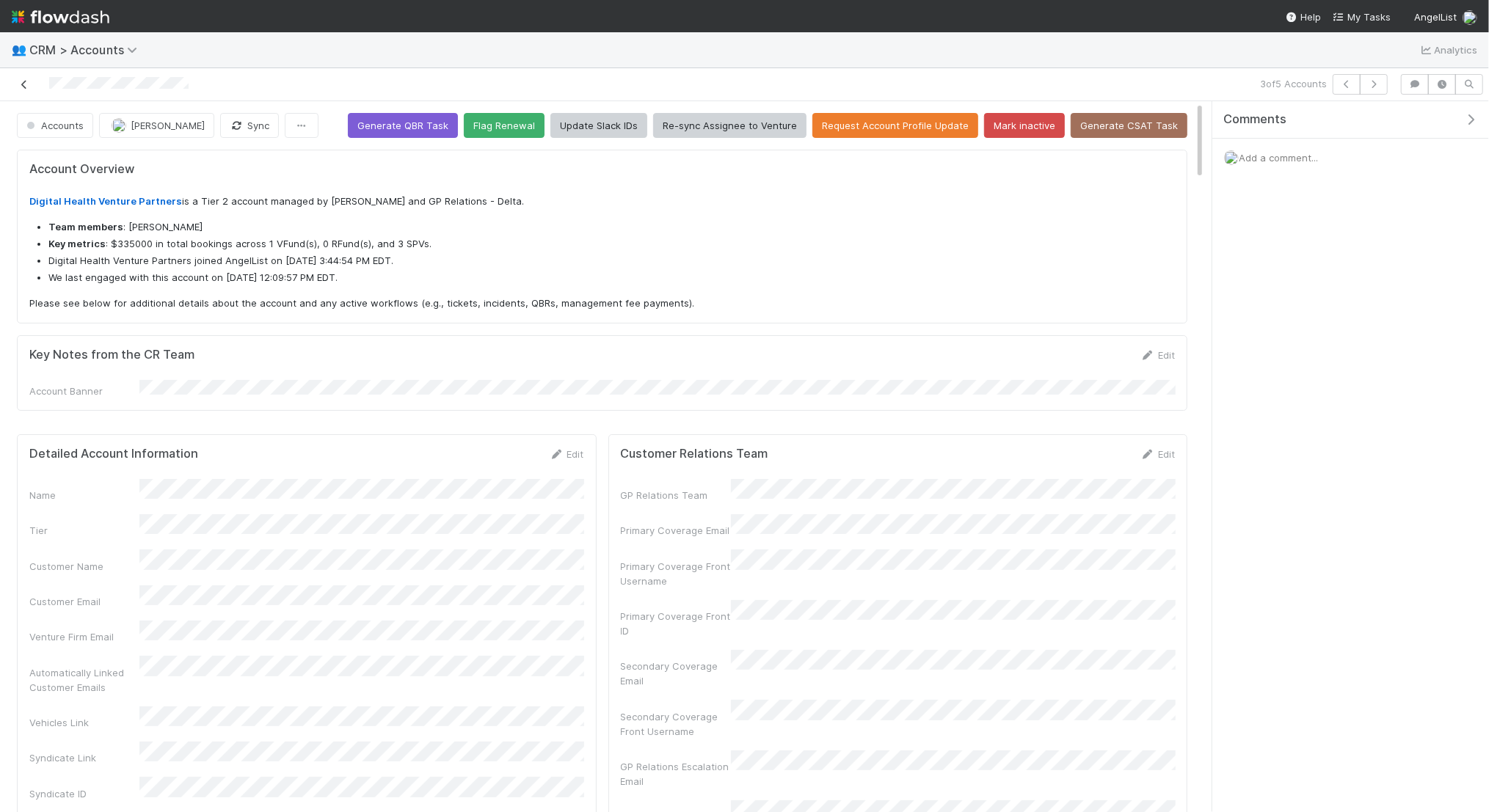
click at [26, 81] on icon at bounding box center [24, 85] width 15 height 9
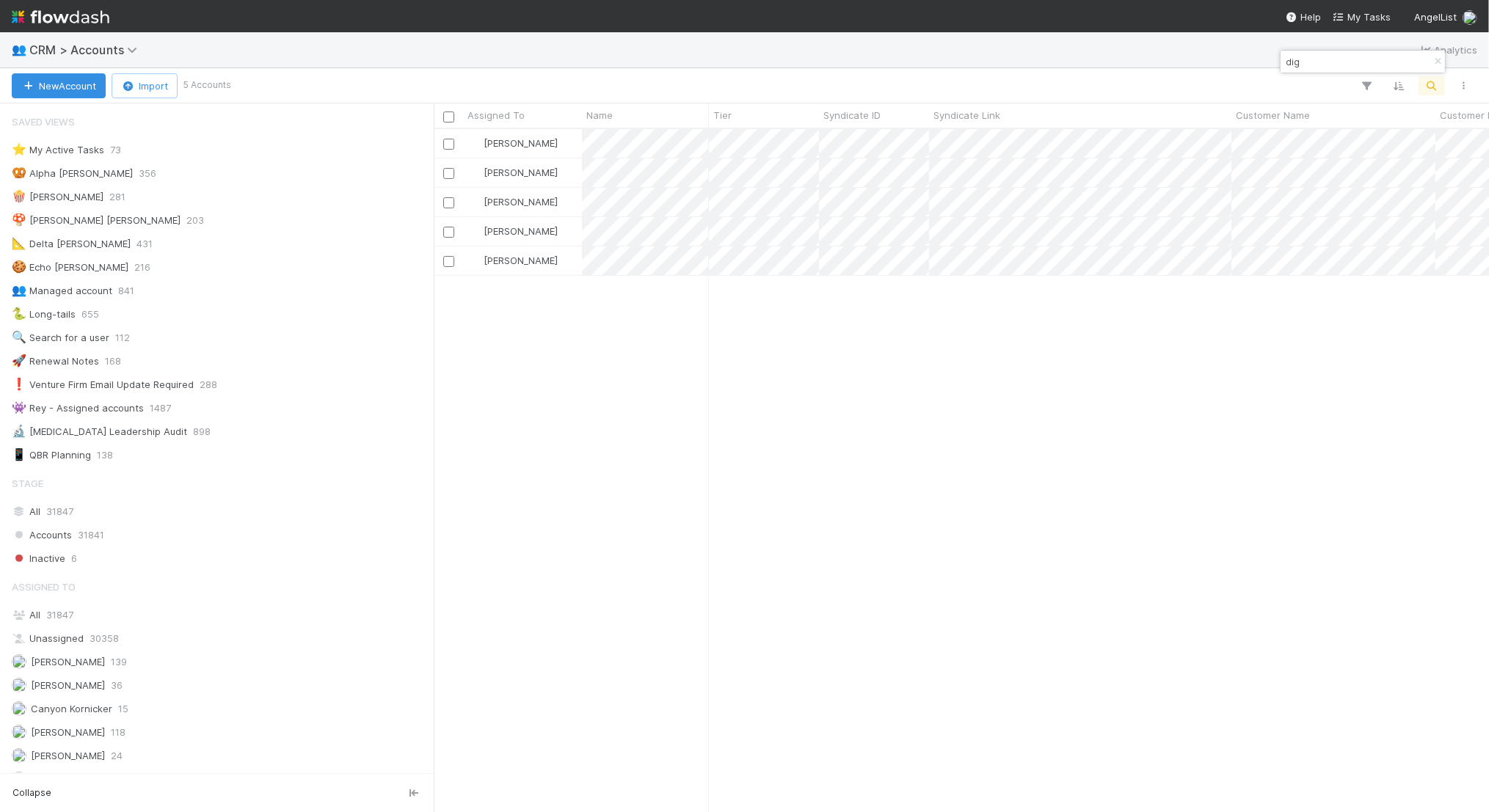
drag, startPoint x: 1308, startPoint y: 61, endPoint x: 1251, endPoint y: 61, distance: 57.0
click at [1251, 61] on body "👥 CRM > Accounts Analytics New Account Import 5 Accounts Assigned To Name Tier …" at bounding box center [744, 406] width 1489 height 812
type input "d"
type input "[PERSON_NAME]"
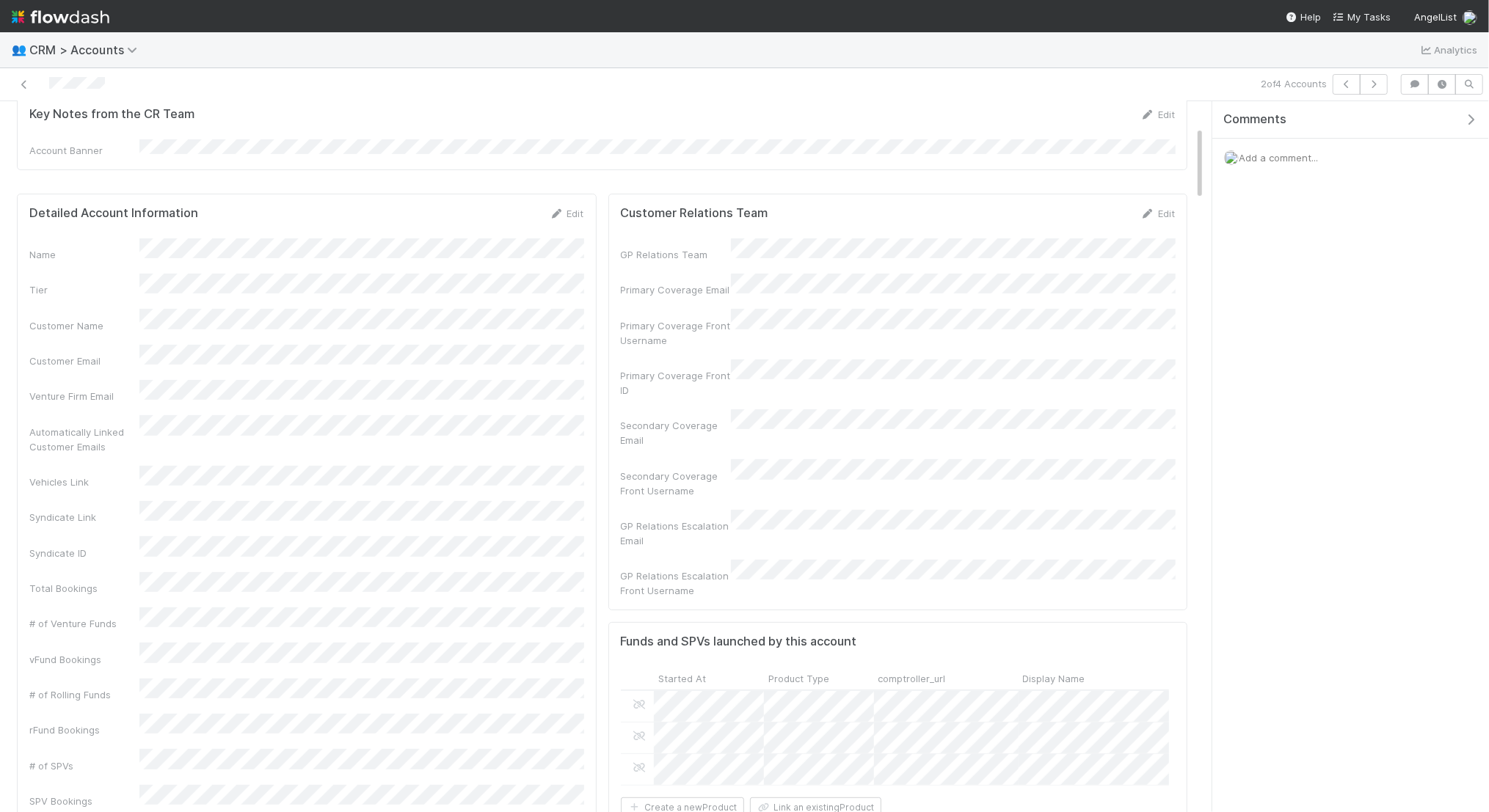
scroll to position [233, 0]
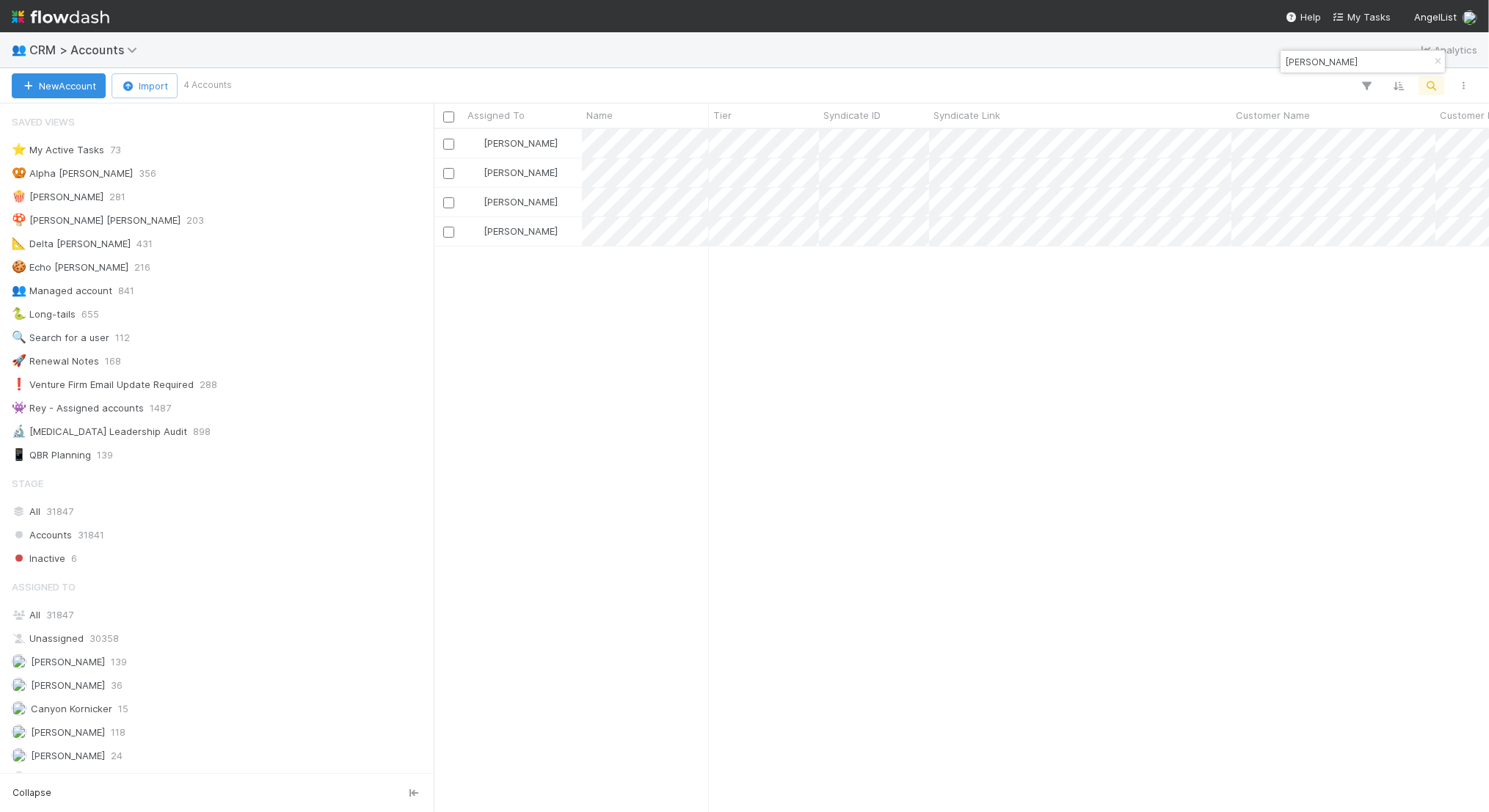
drag, startPoint x: 1335, startPoint y: 66, endPoint x: 1285, endPoint y: 60, distance: 50.4
click at [1285, 60] on input "[PERSON_NAME]" at bounding box center [1356, 61] width 147 height 18
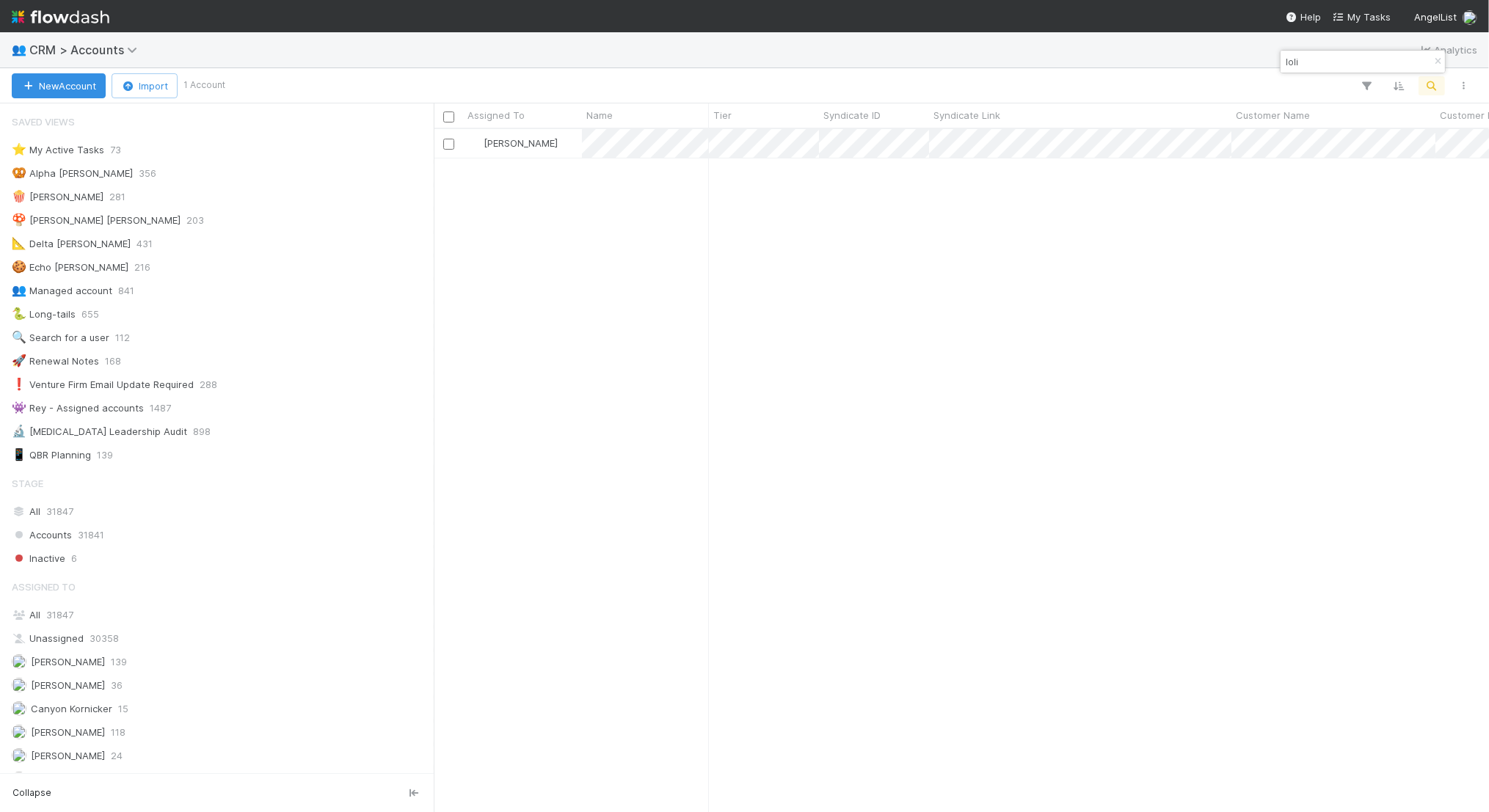
scroll to position [683, 1055]
type input "loli"
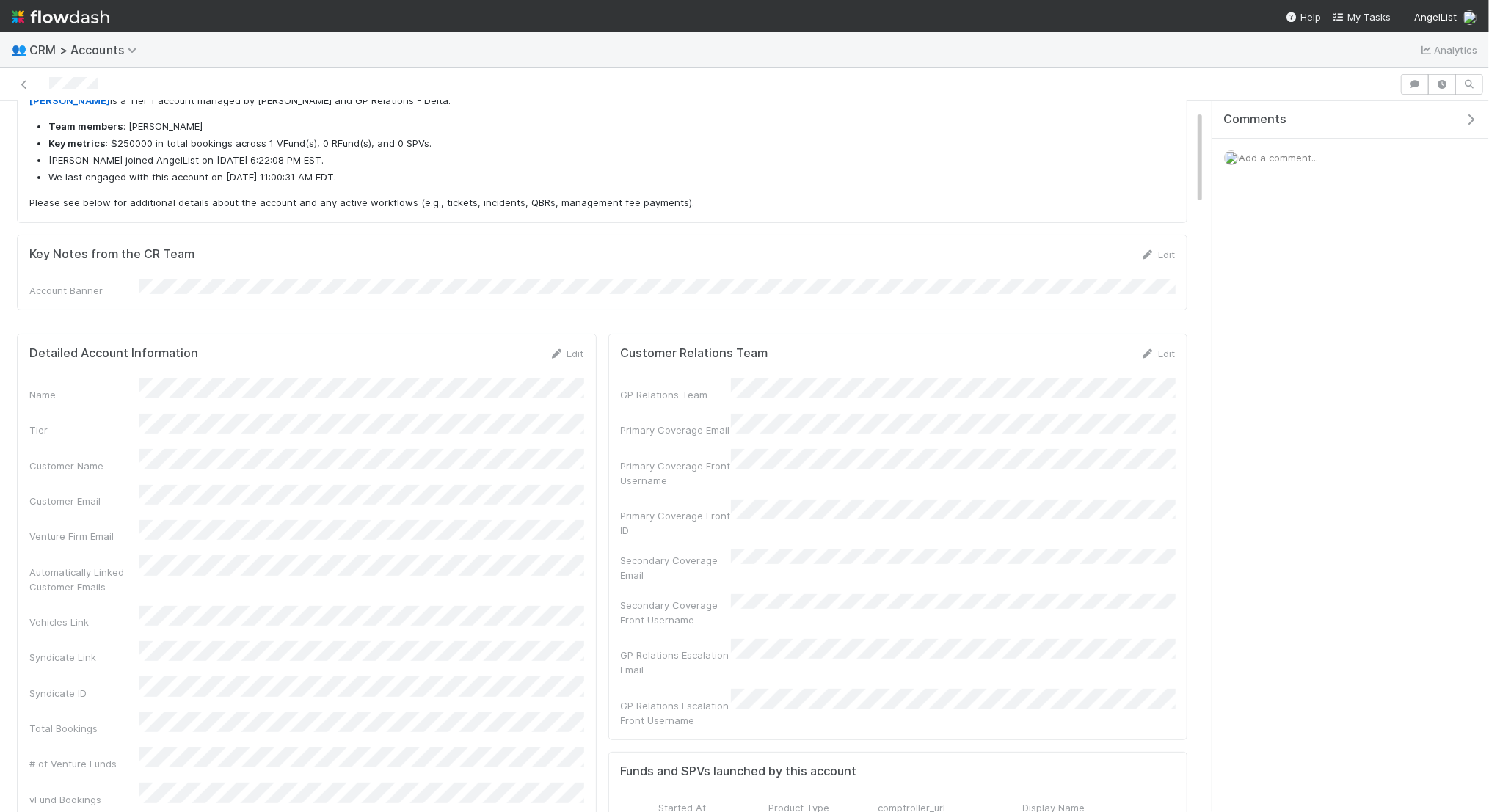
scroll to position [115, 0]
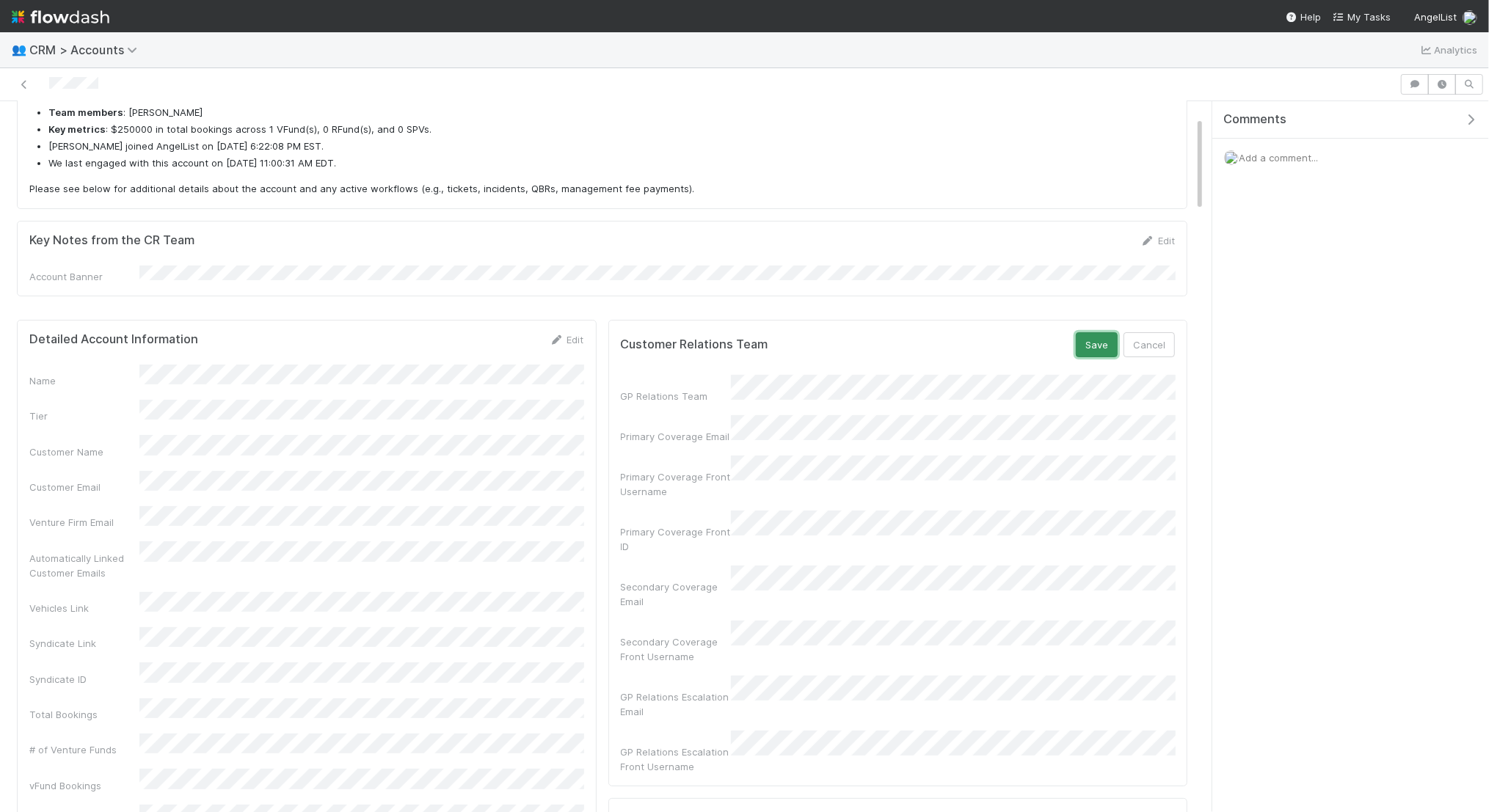
click at [1091, 332] on button "Save" at bounding box center [1097, 344] width 41 height 25
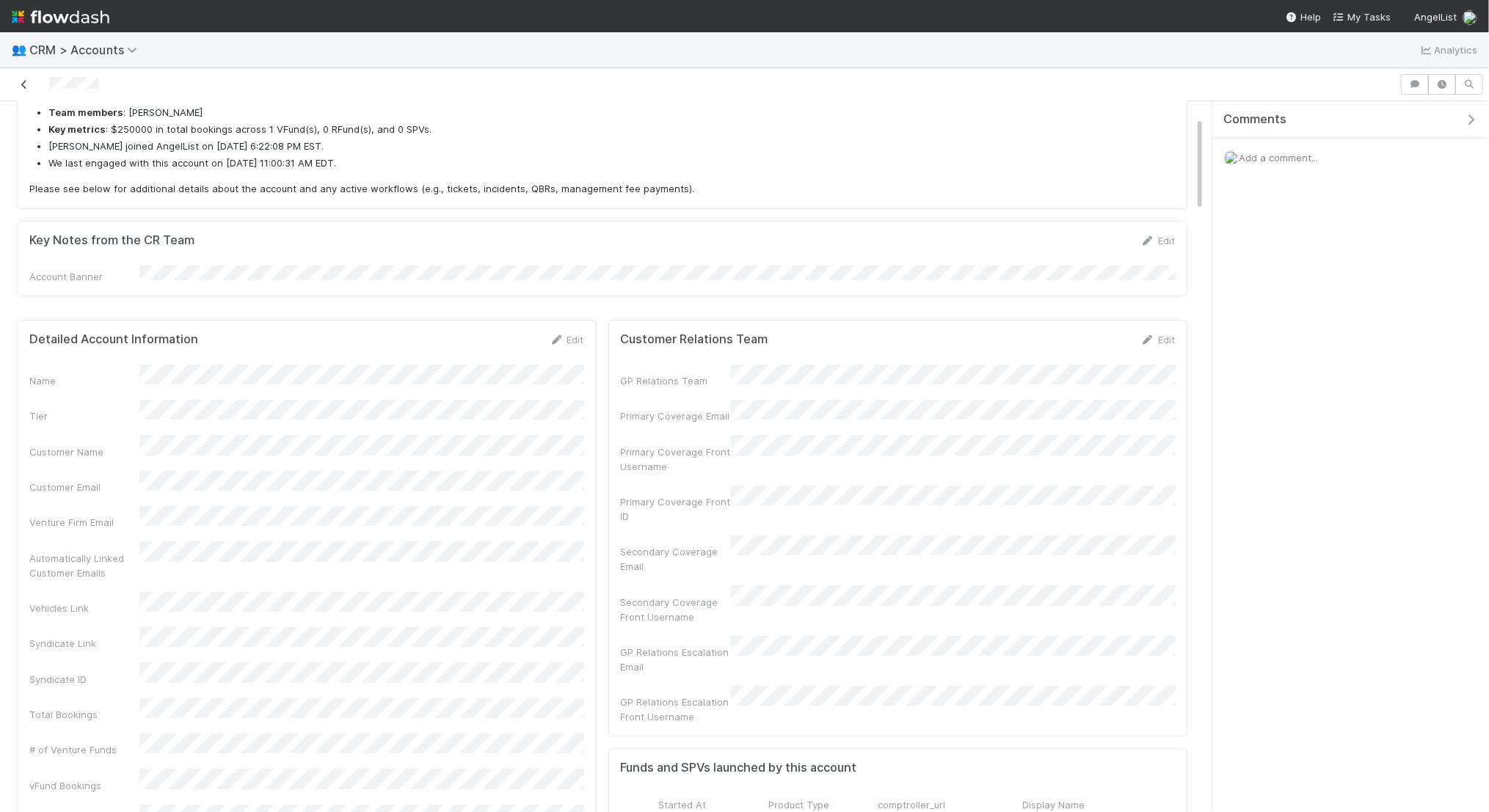
click at [27, 80] on icon at bounding box center [24, 85] width 15 height 9
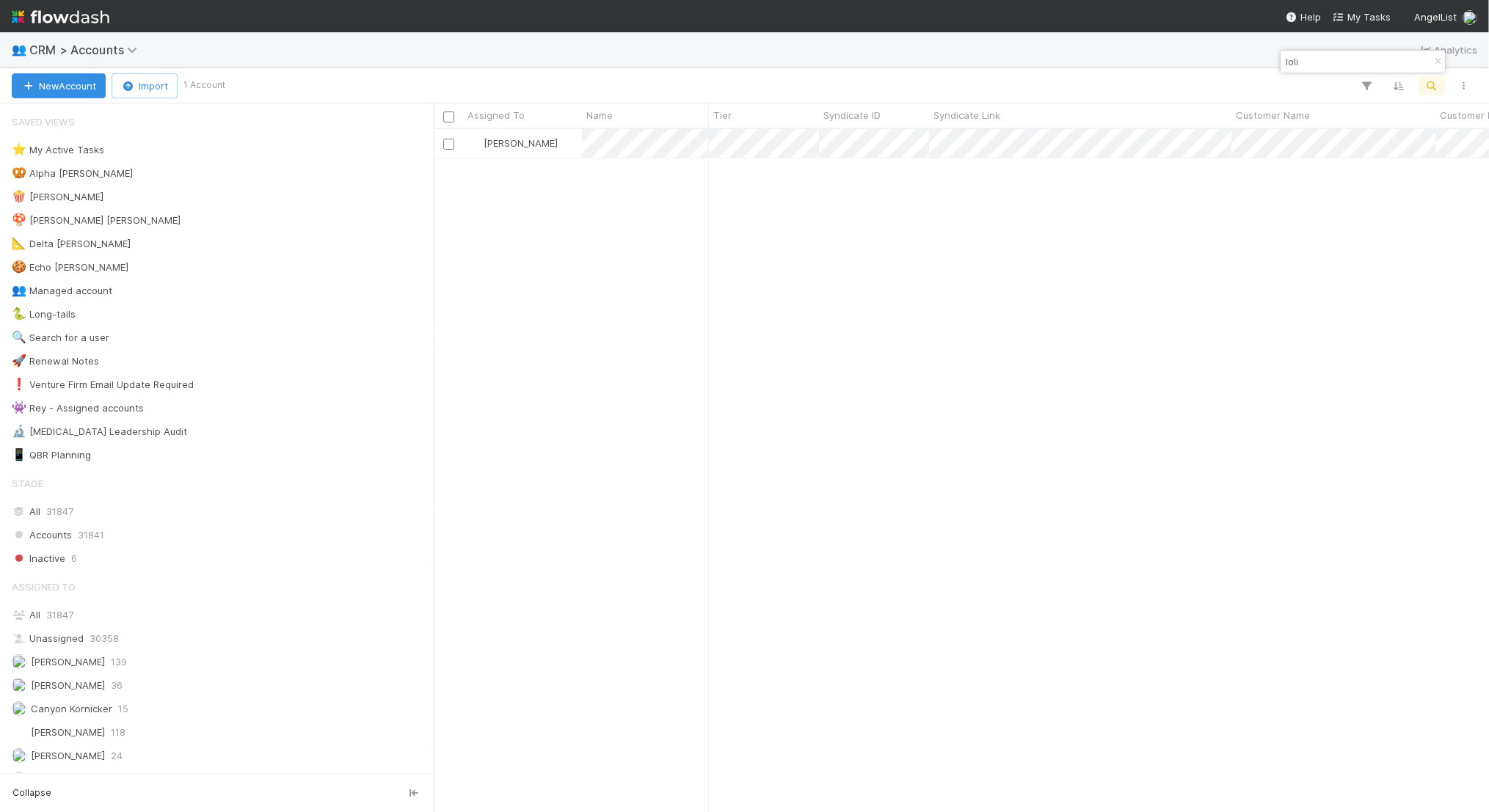
scroll to position [683, 1055]
click at [1343, 61] on input "loli" at bounding box center [1356, 61] width 147 height 18
type input "l"
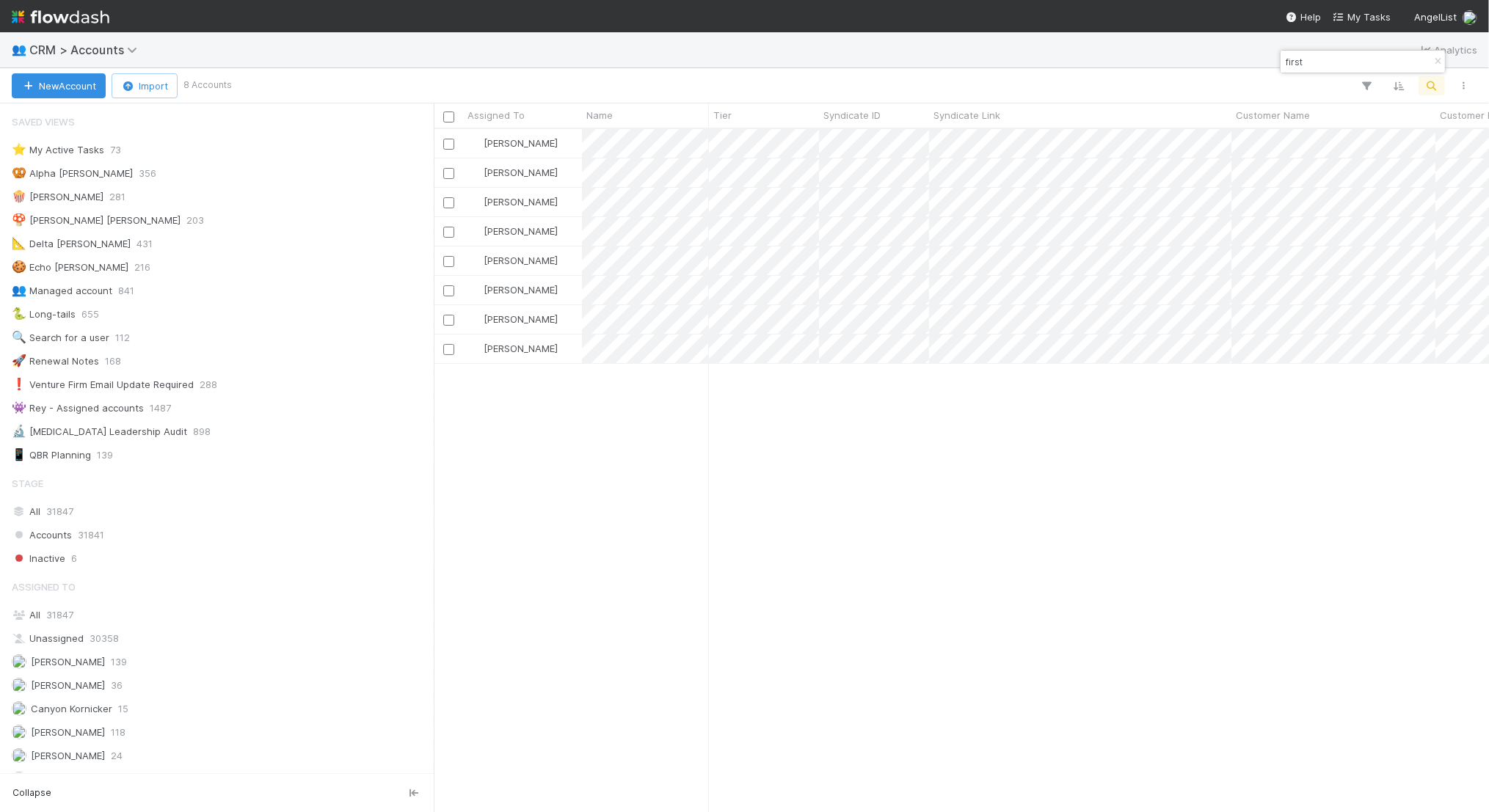
type input "first"
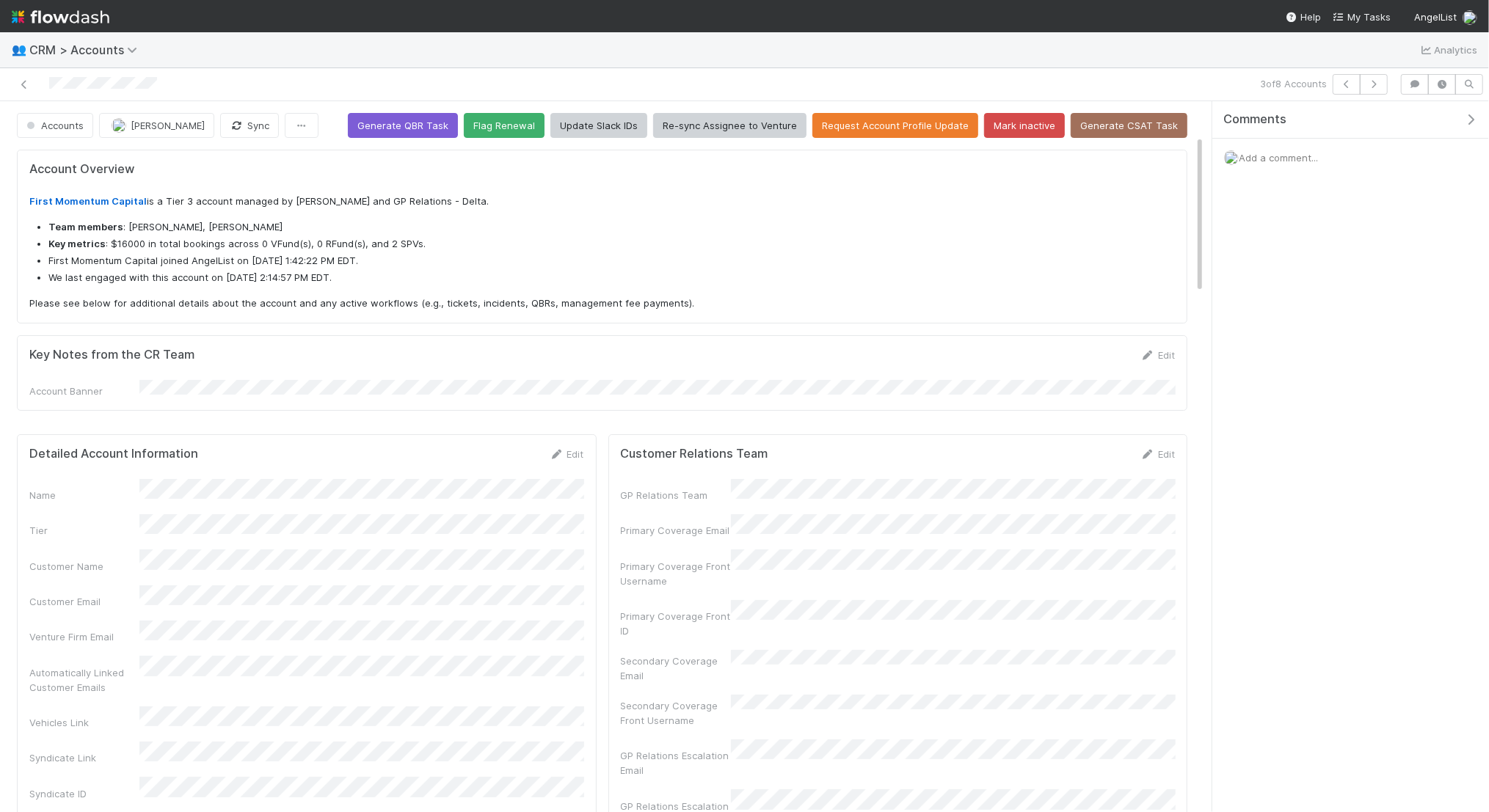
scroll to position [160, 0]
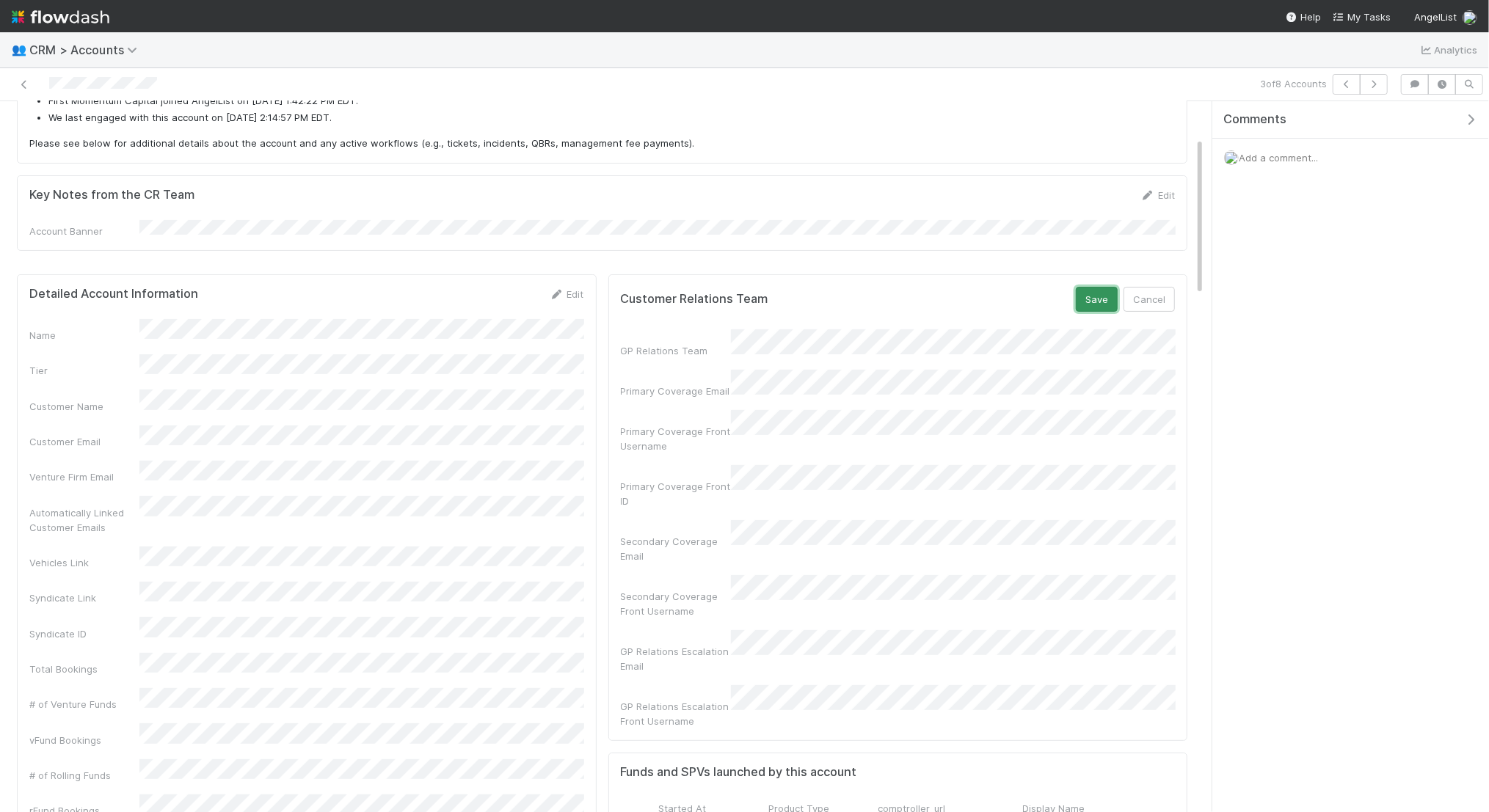
click at [1103, 287] on button "Save" at bounding box center [1097, 299] width 41 height 25
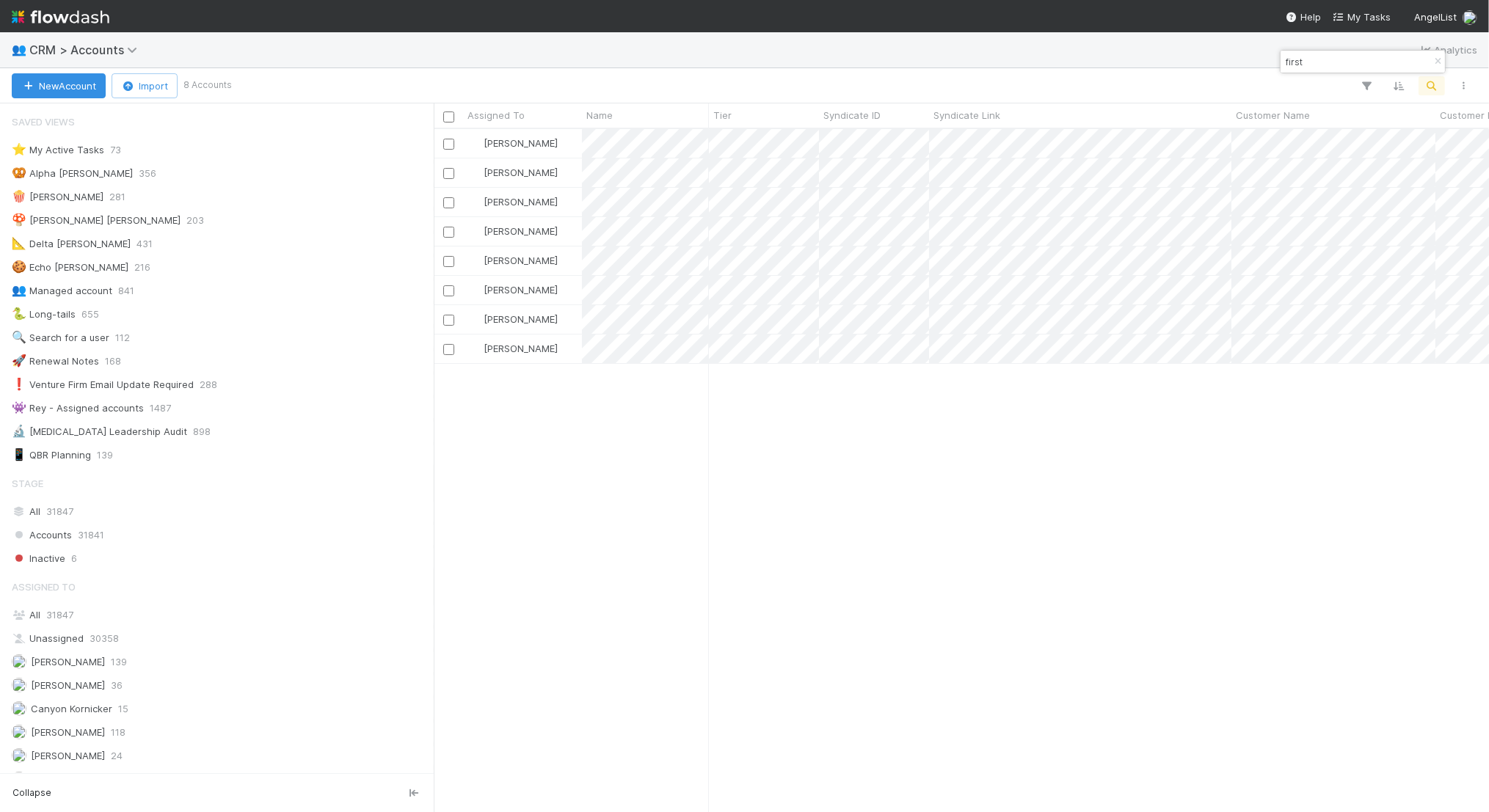
click at [1303, 65] on input "first" at bounding box center [1356, 61] width 147 height 18
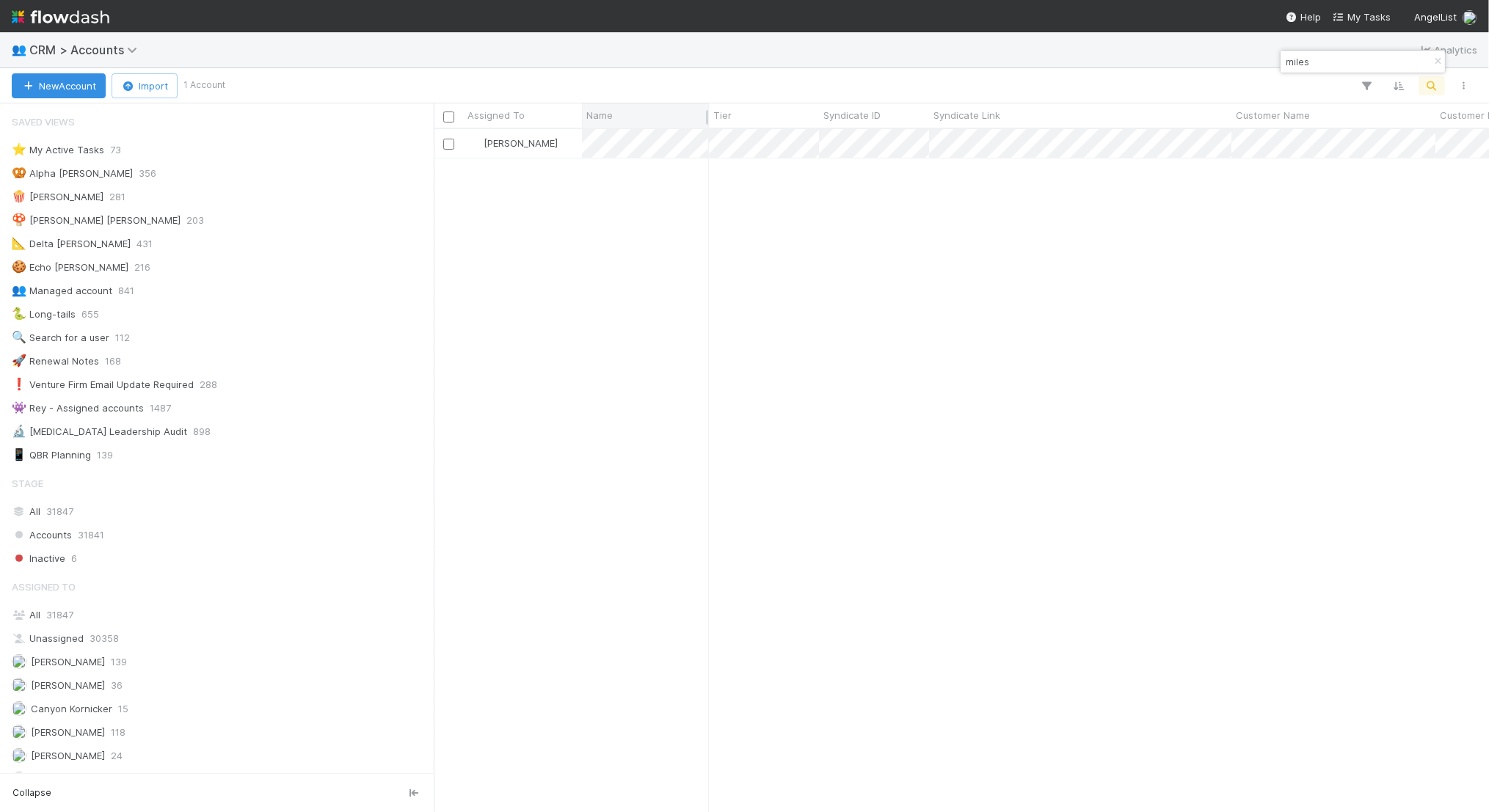
scroll to position [683, 1055]
type input "miles"
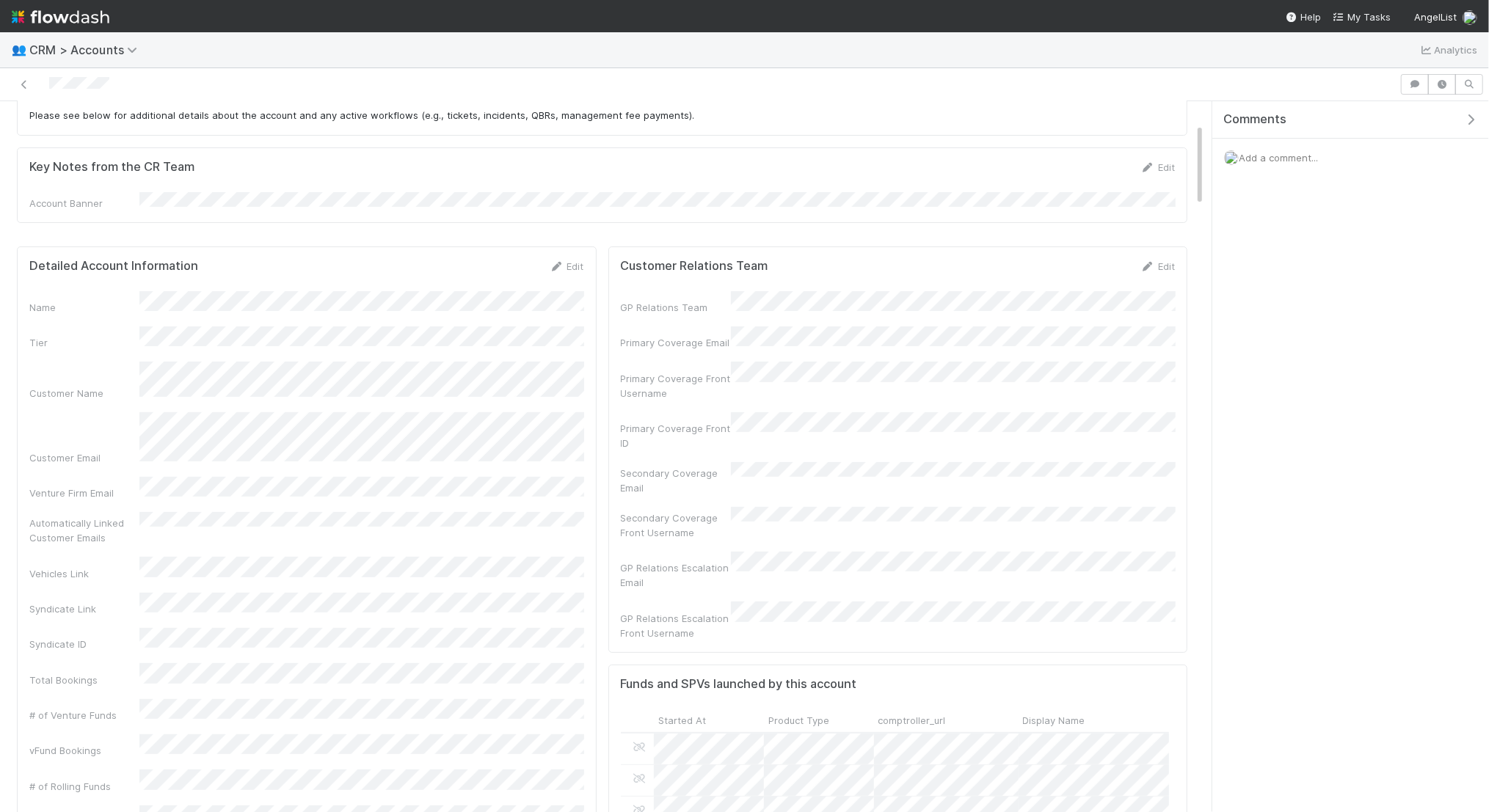
scroll to position [191, 0]
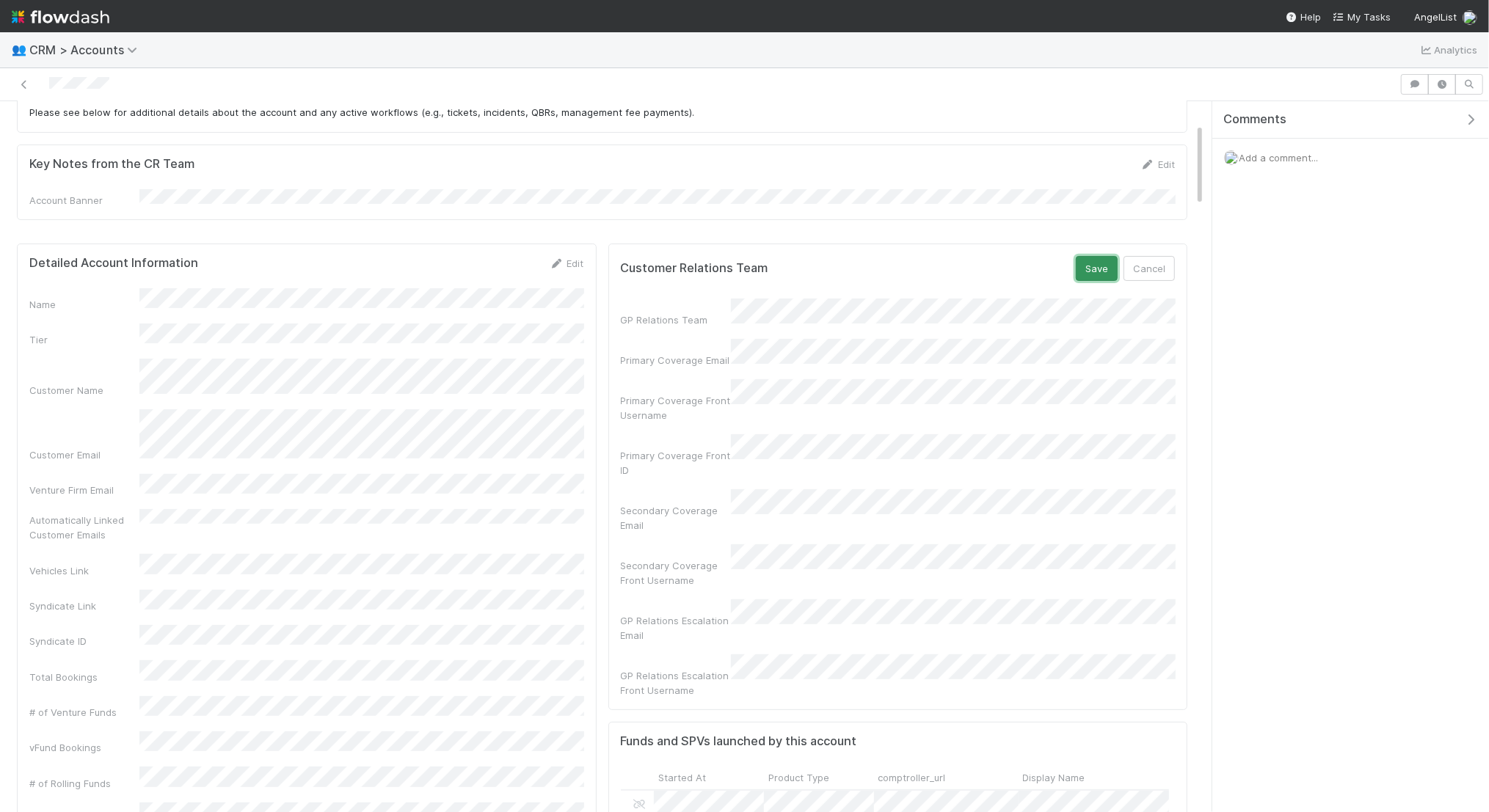
click at [1098, 263] on button "Save" at bounding box center [1097, 268] width 41 height 25
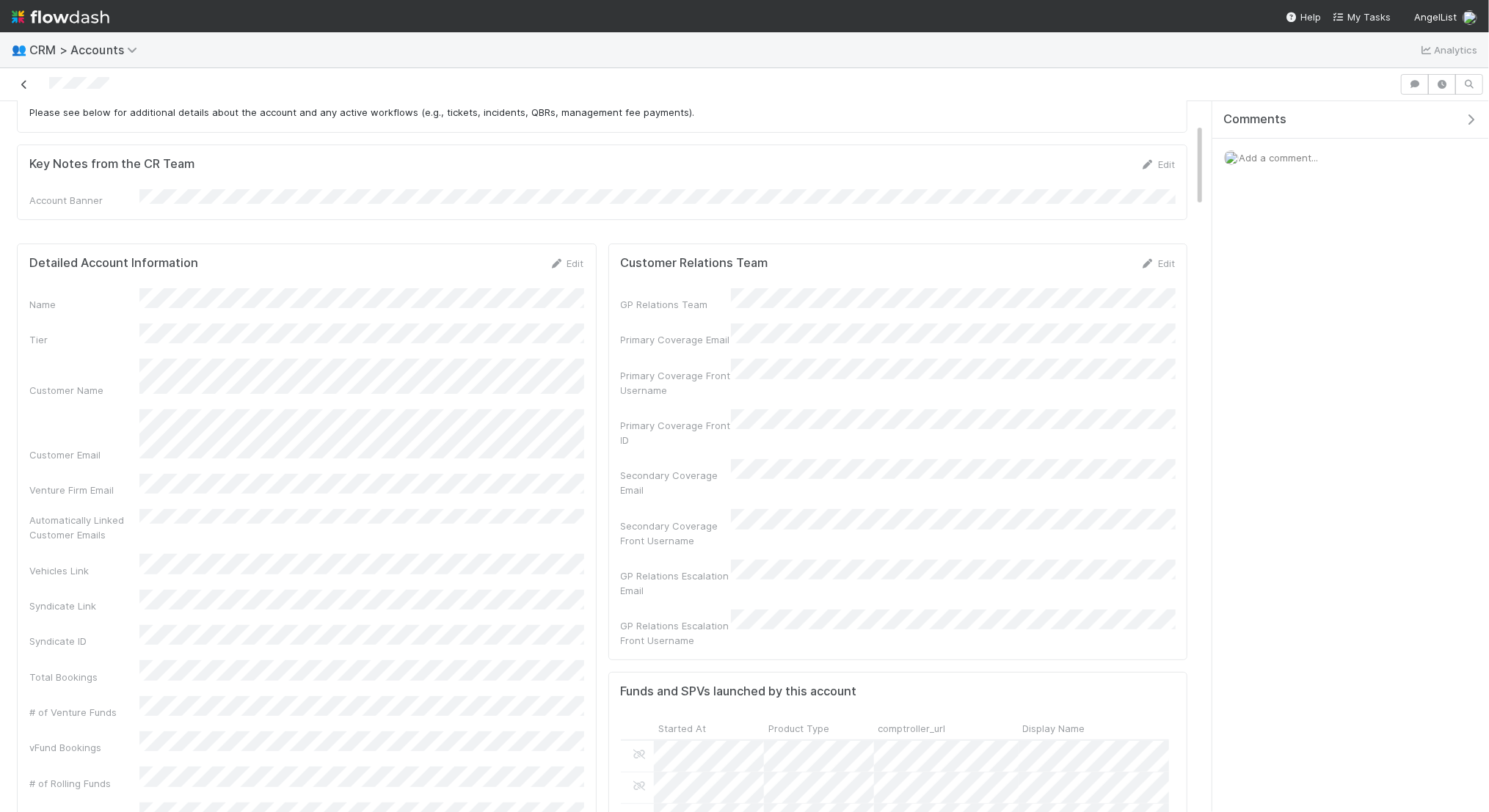
click at [28, 82] on icon at bounding box center [24, 85] width 15 height 9
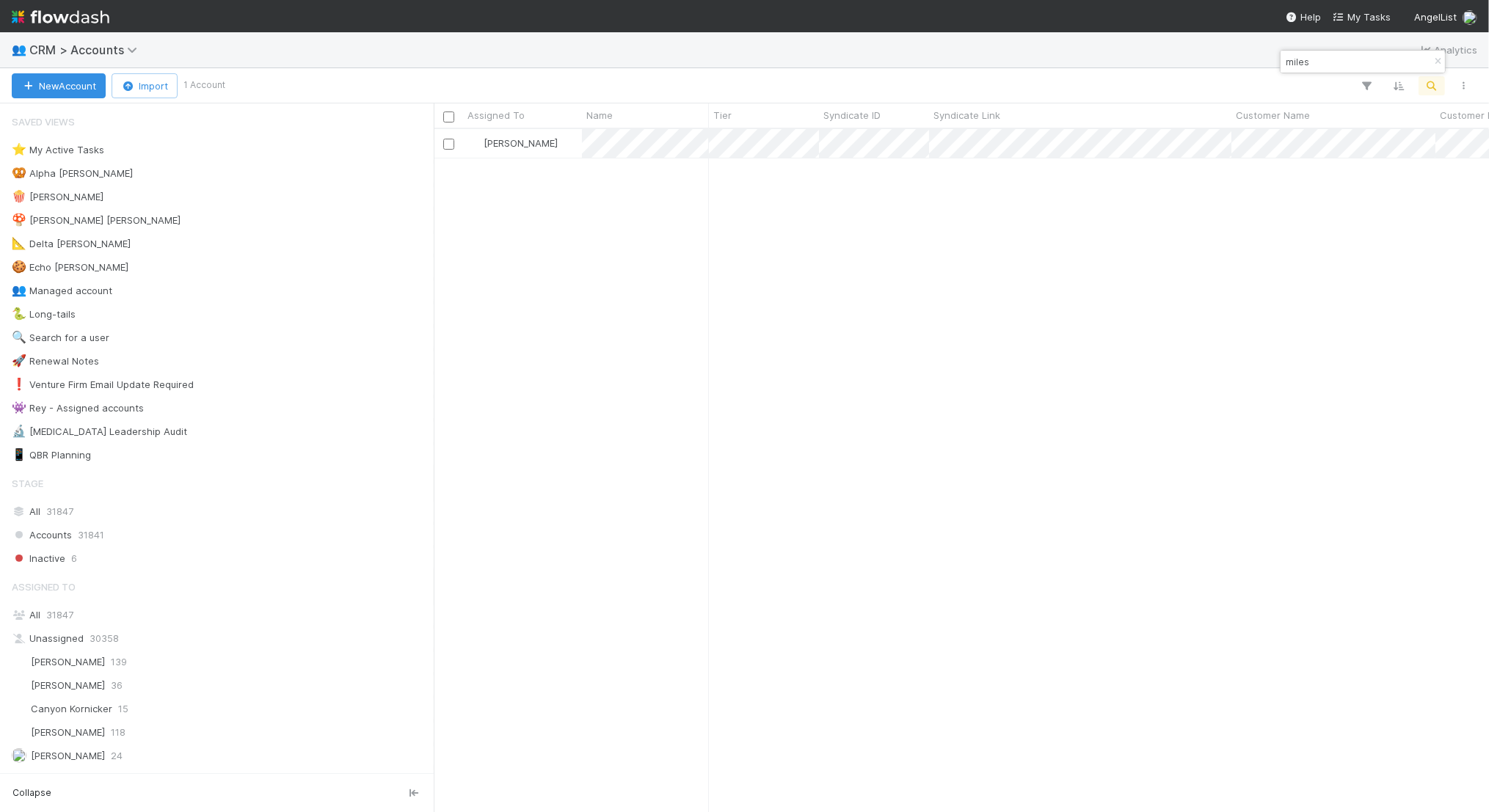
scroll to position [683, 1055]
click at [1321, 59] on input "miles" at bounding box center [1356, 61] width 147 height 18
type input "89 chr"
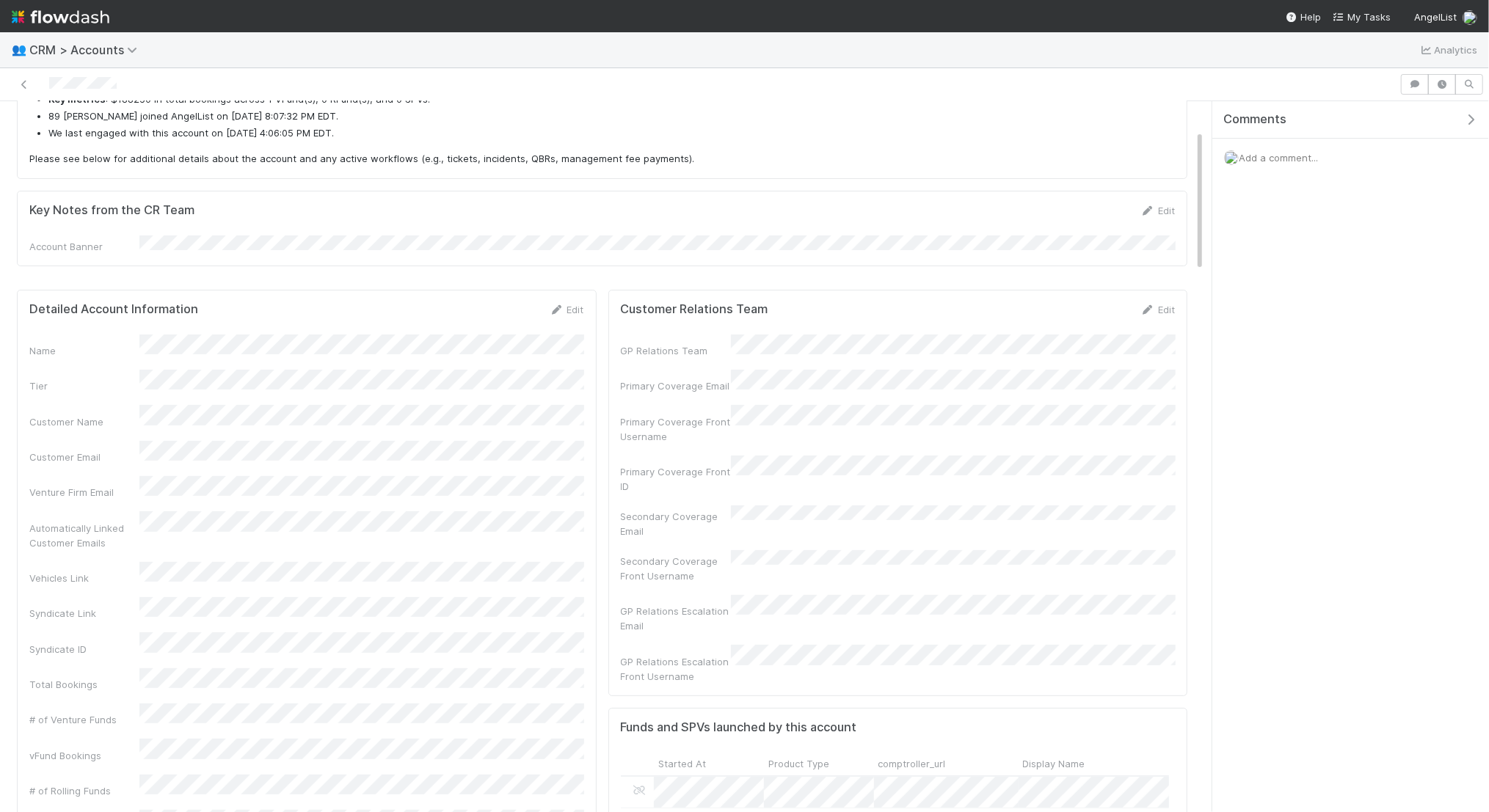
scroll to position [298, 549]
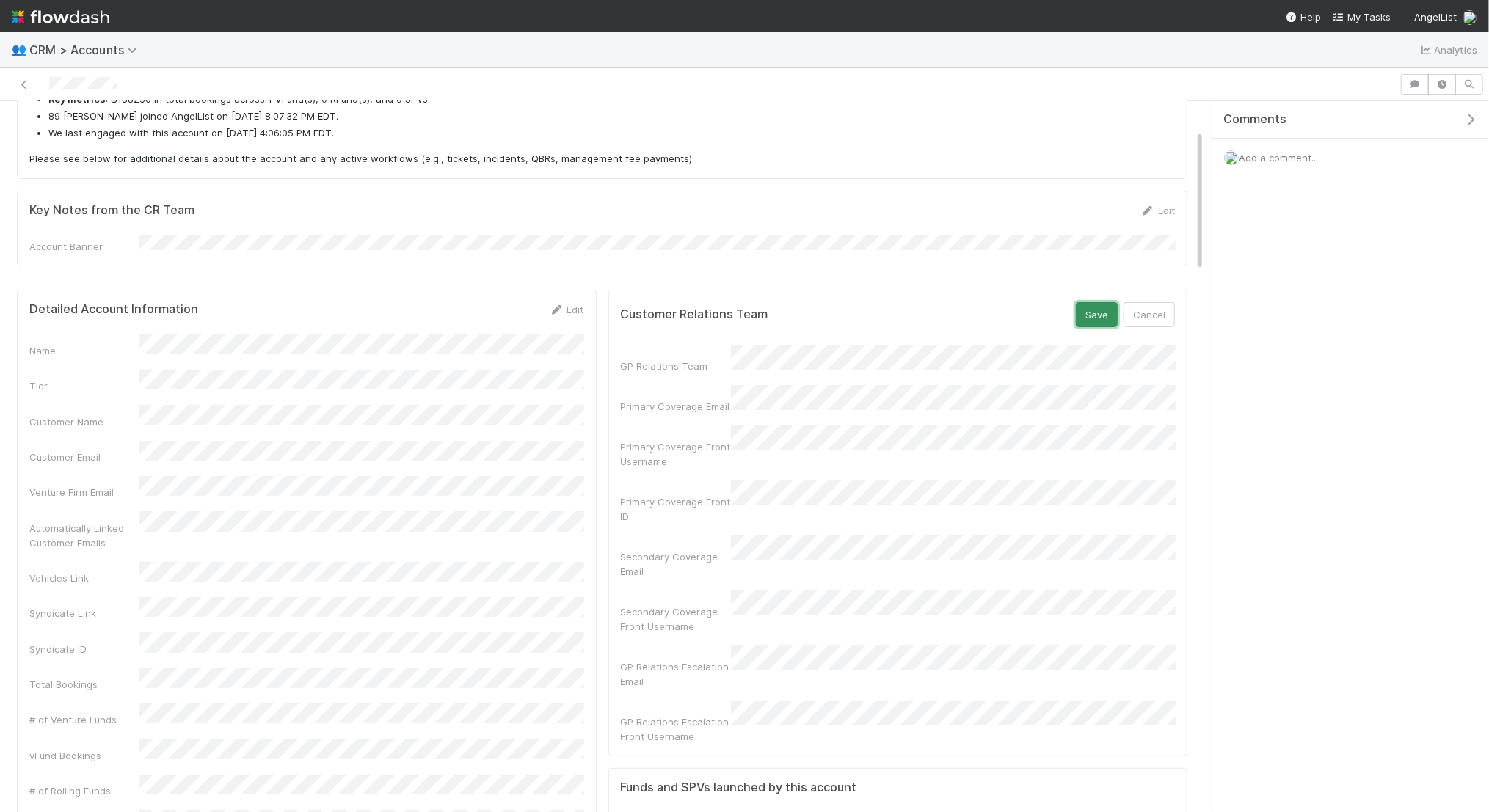
click at [1096, 310] on button "Save" at bounding box center [1097, 314] width 41 height 25
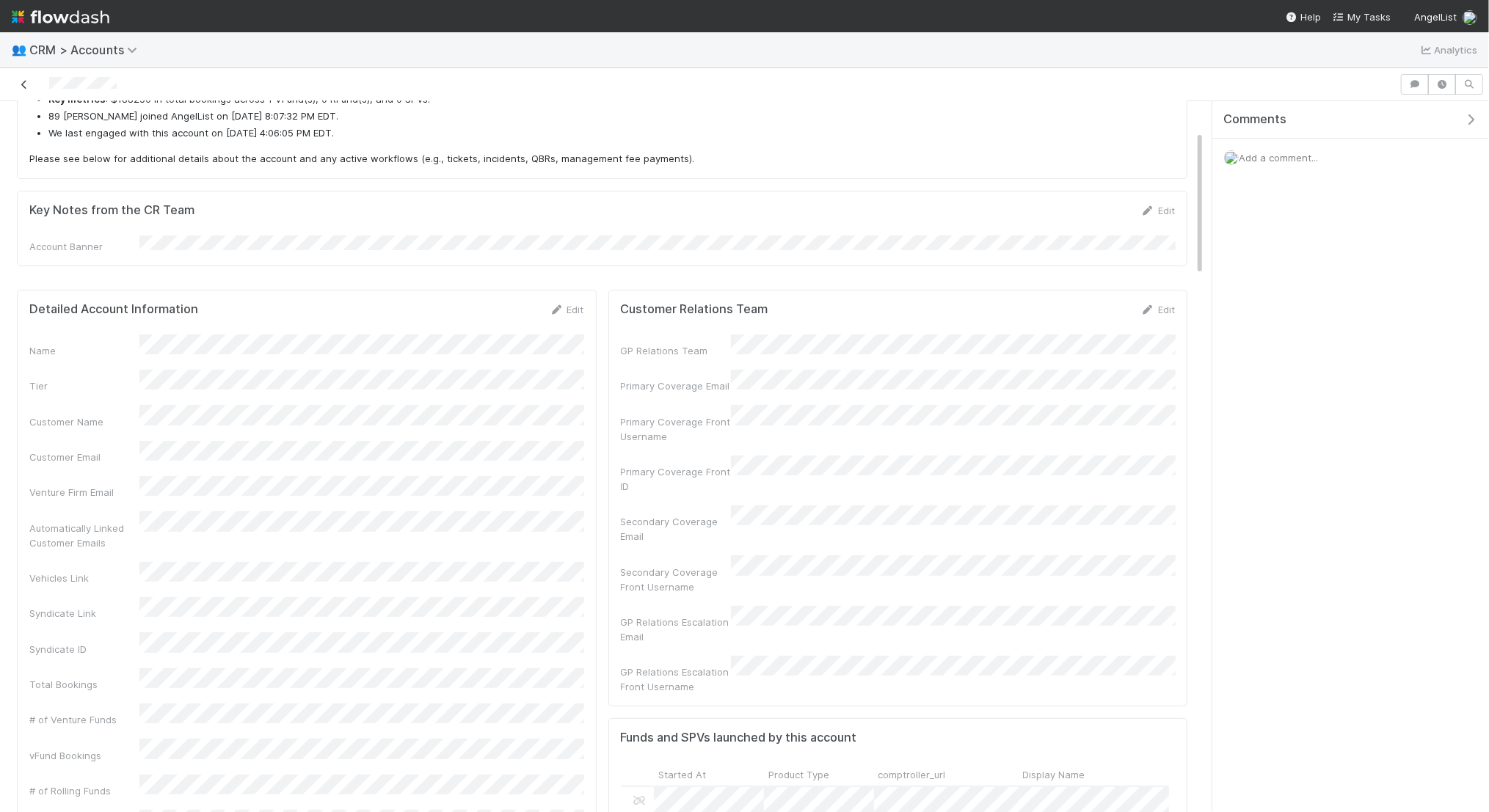
click at [27, 84] on icon at bounding box center [24, 85] width 15 height 9
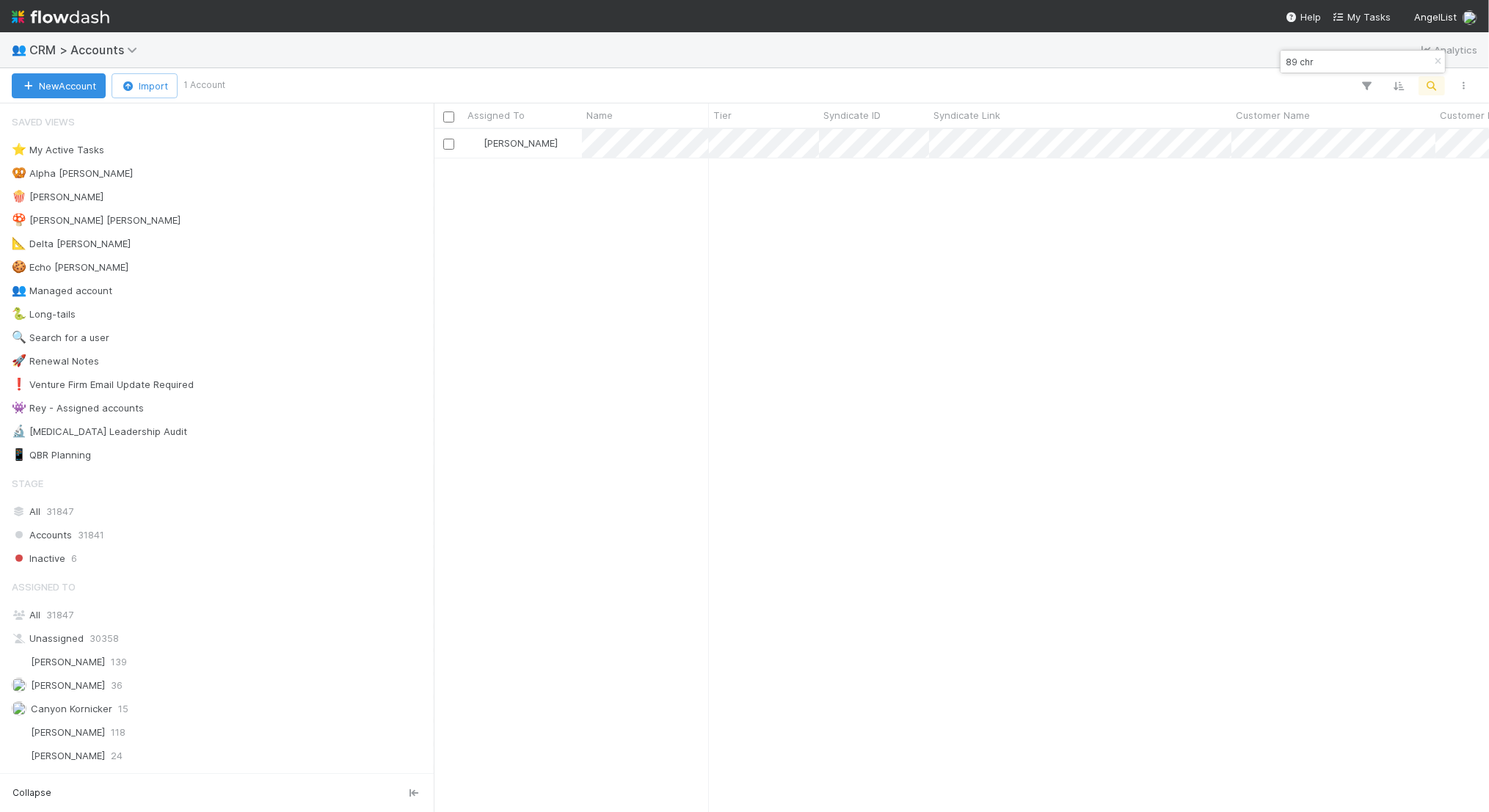
scroll to position [683, 1055]
click at [1358, 65] on input "89 chr" at bounding box center [1356, 61] width 147 height 18
type input "8"
type input "[PERSON_NAME]"
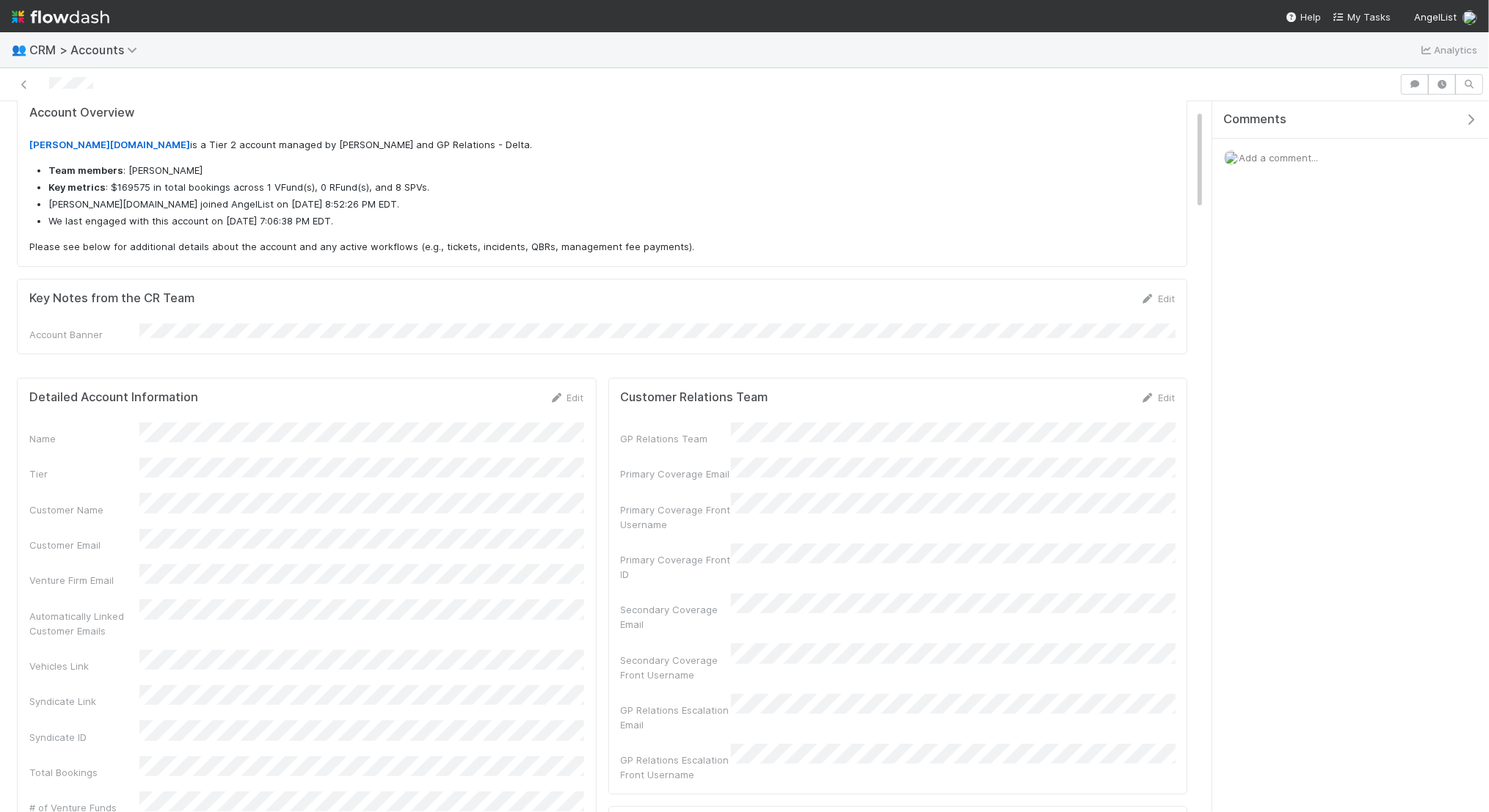
scroll to position [298, 549]
click at [1100, 394] on button "Save" at bounding box center [1097, 403] width 41 height 25
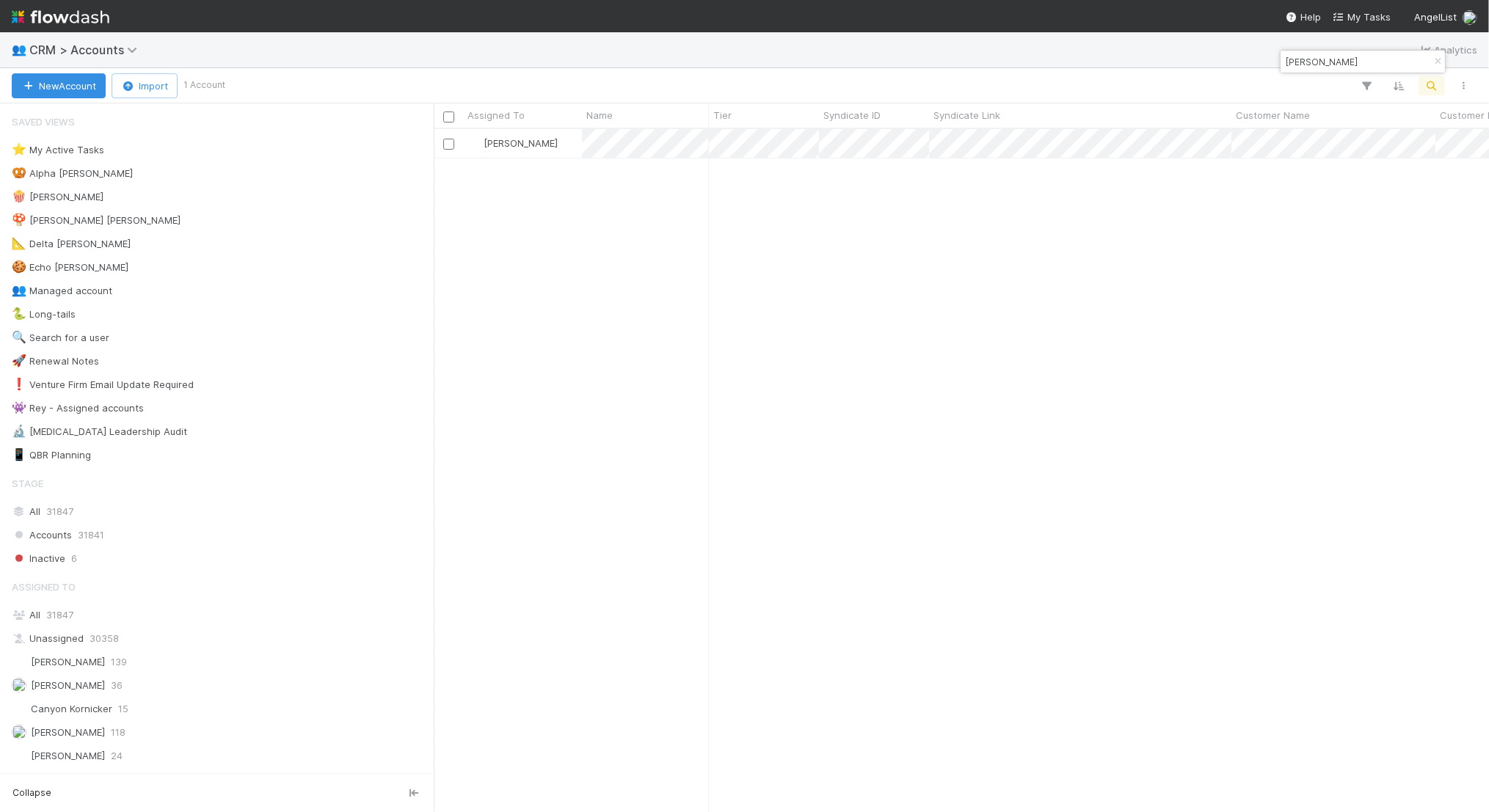
scroll to position [683, 1055]
click at [1342, 62] on input "[PERSON_NAME]" at bounding box center [1356, 61] width 147 height 18
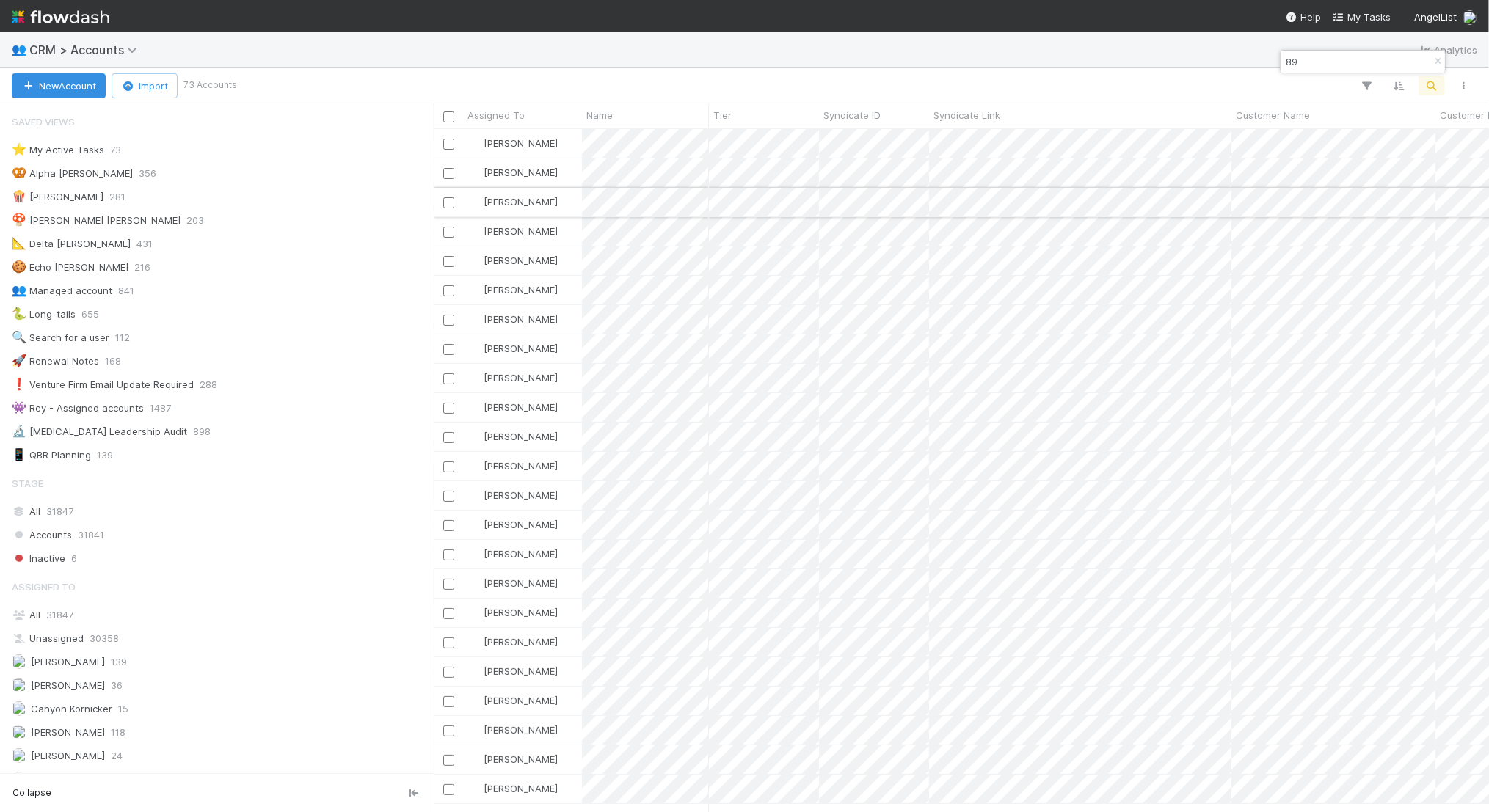
type input "89"
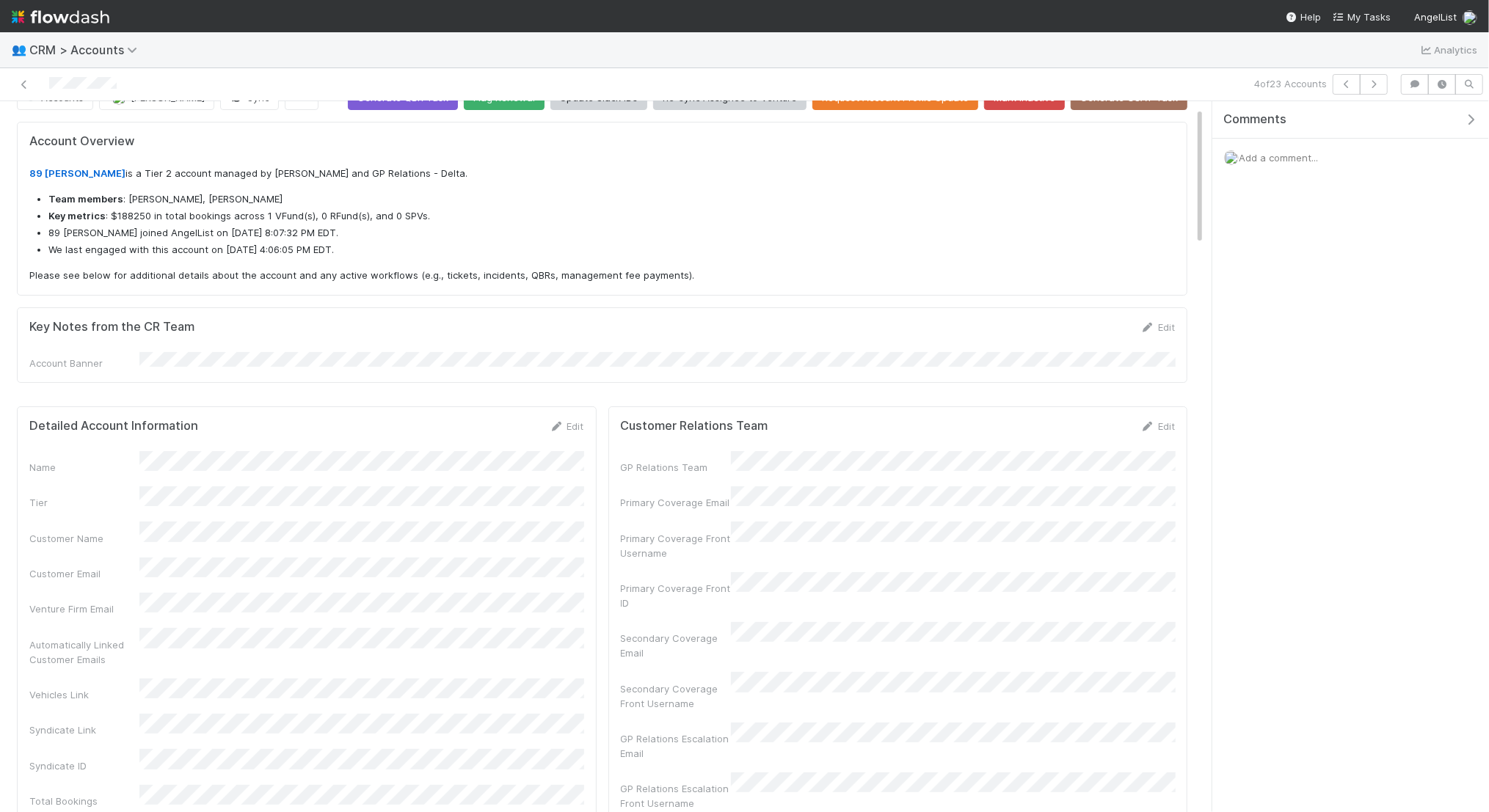
scroll to position [26, 0]
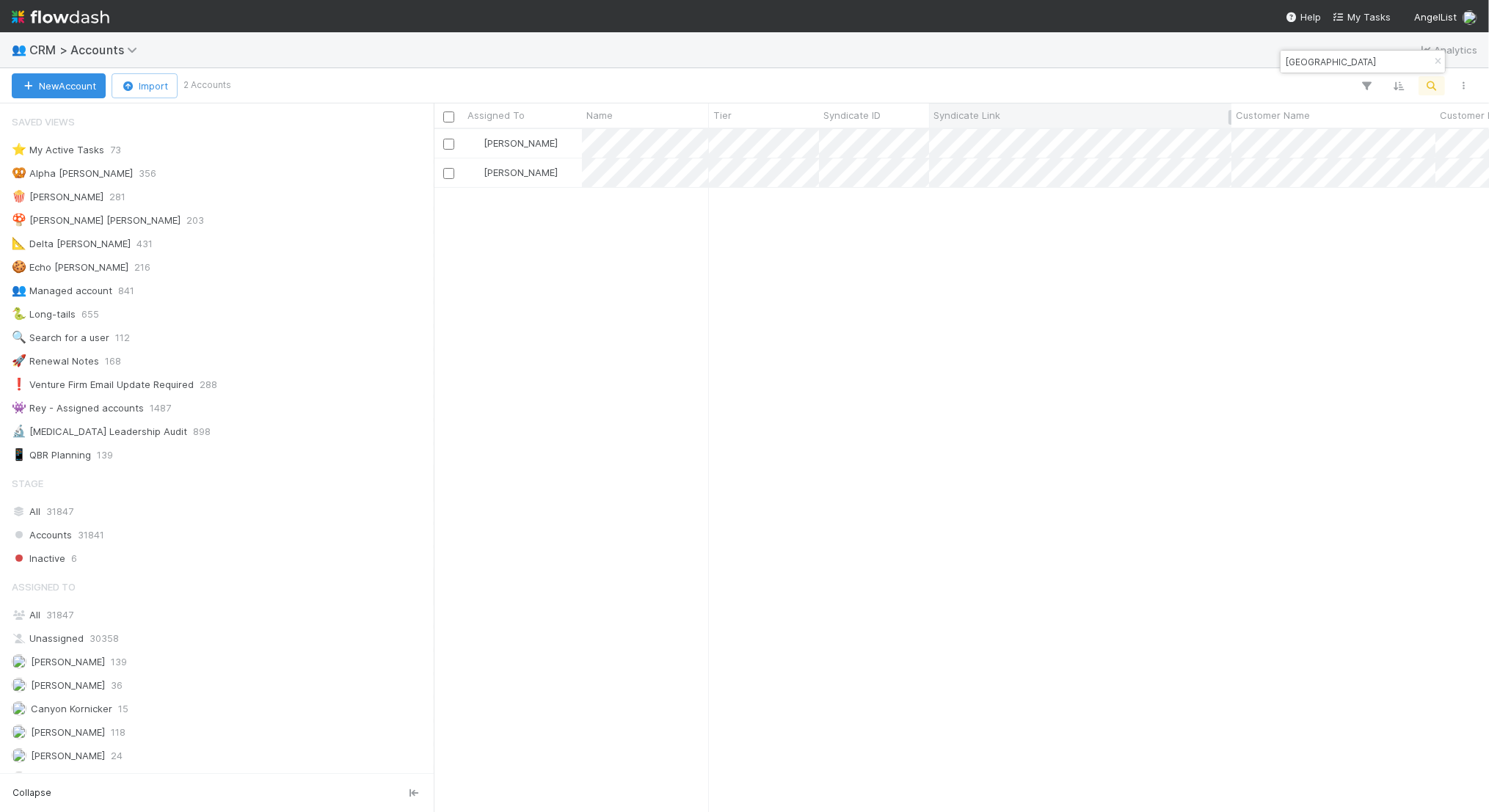
scroll to position [683, 1055]
type input "[GEOGRAPHIC_DATA]"
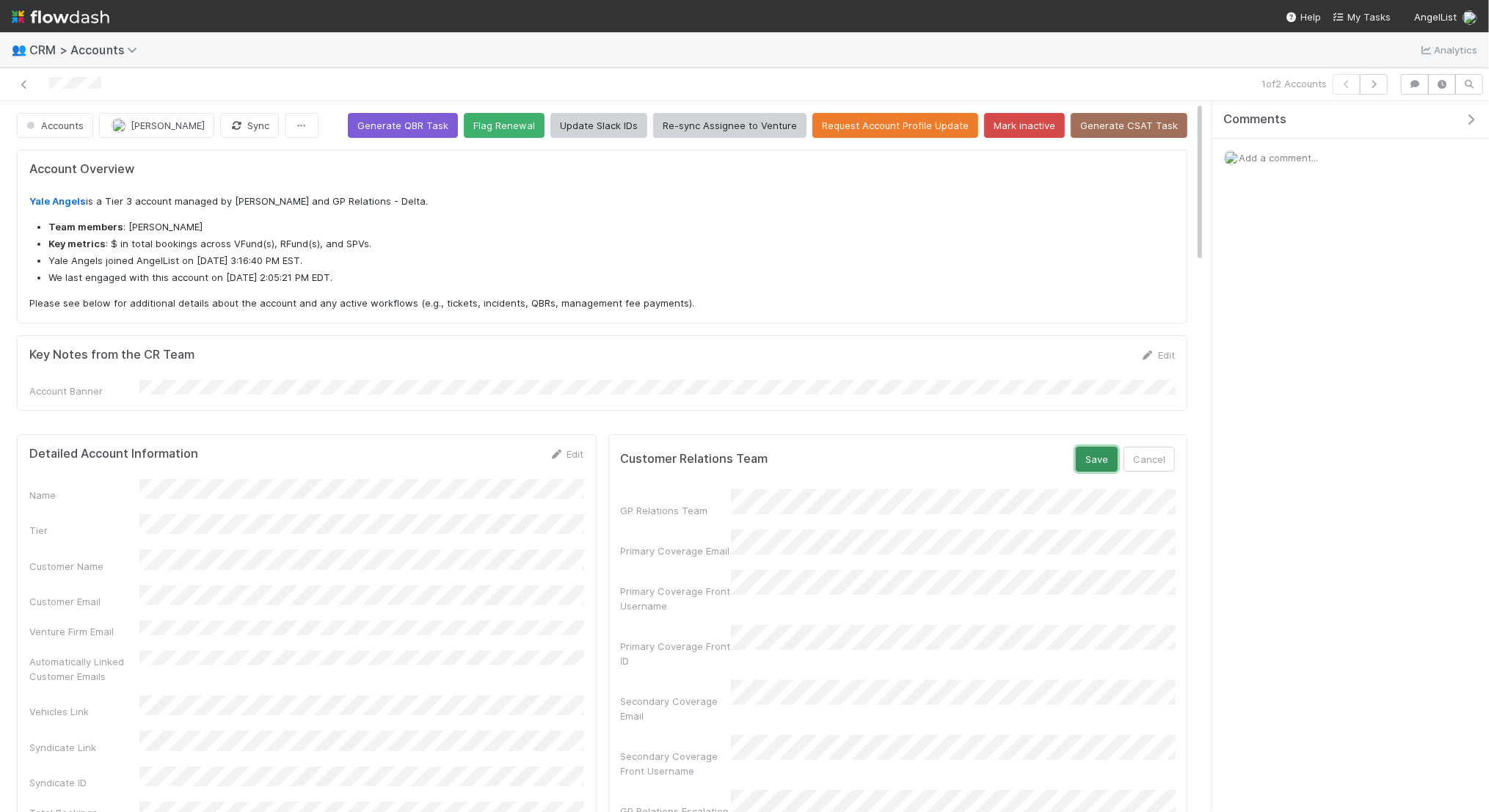
click at [1101, 451] on button "Save" at bounding box center [1097, 459] width 41 height 25
click at [24, 83] on icon at bounding box center [24, 85] width 15 height 9
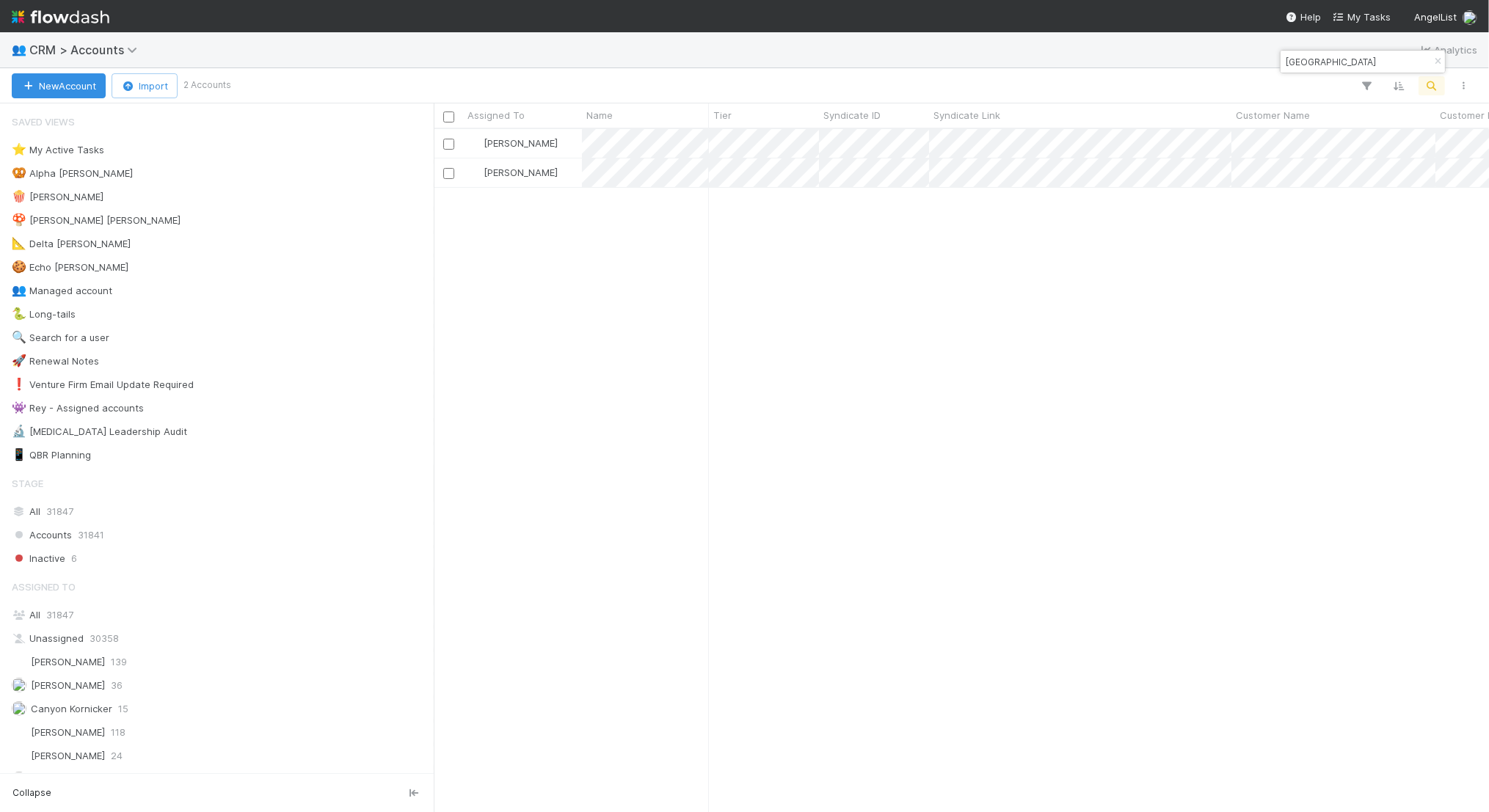
scroll to position [683, 1055]
click at [1321, 65] on input "[GEOGRAPHIC_DATA]" at bounding box center [1356, 61] width 147 height 18
type input "u"
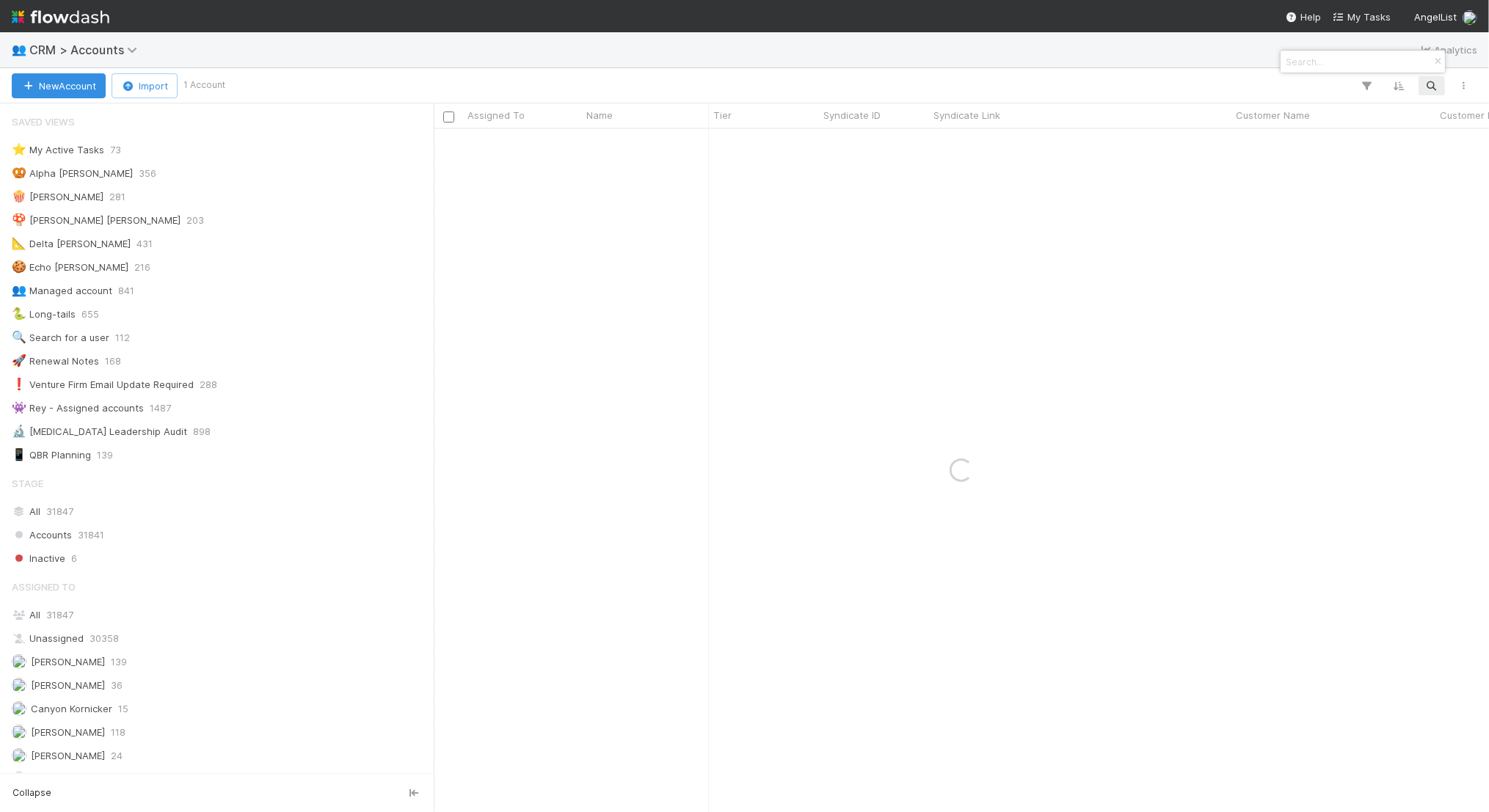
click at [1296, 58] on input at bounding box center [1356, 61] width 147 height 18
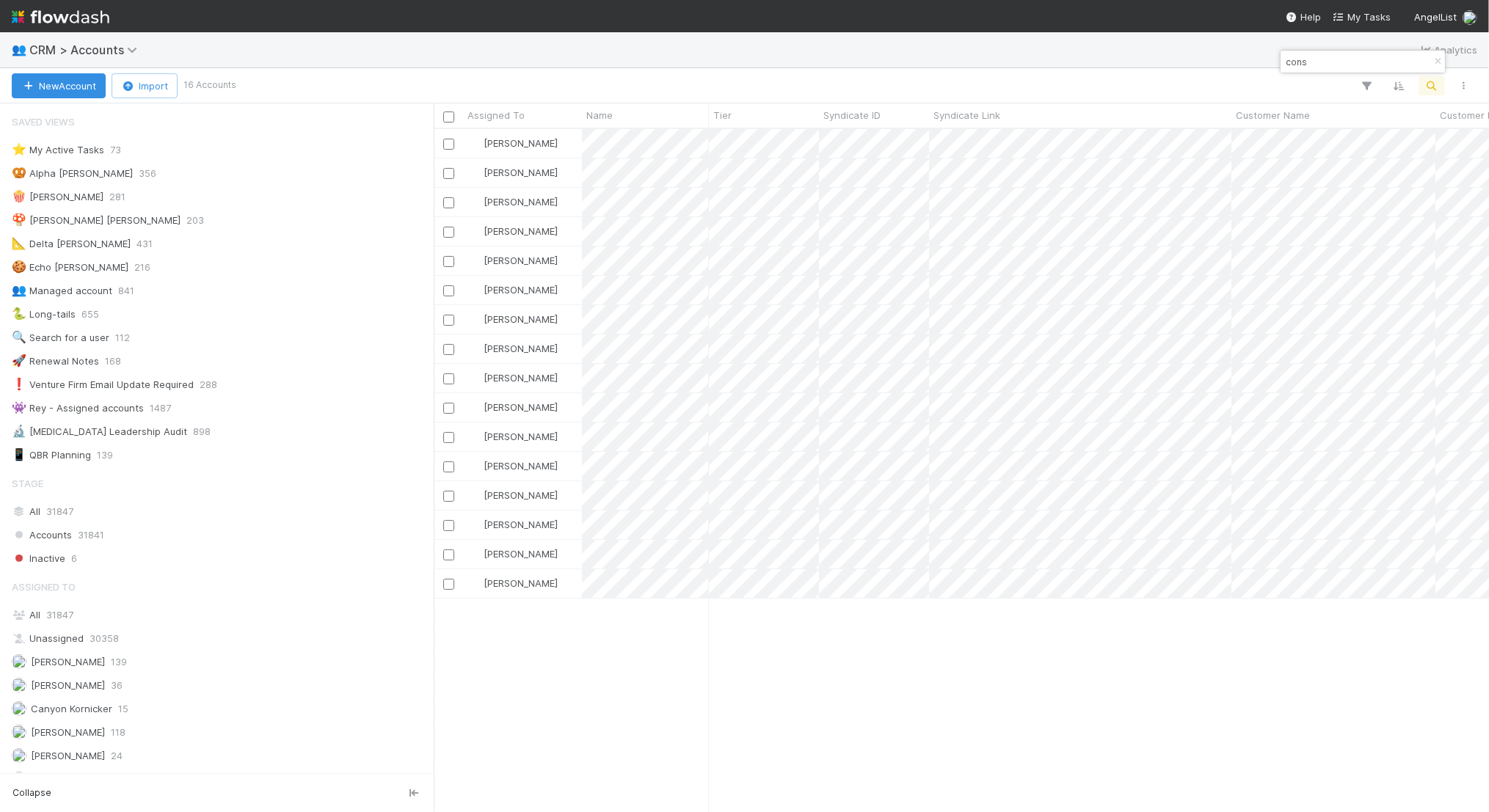
type input "cons"
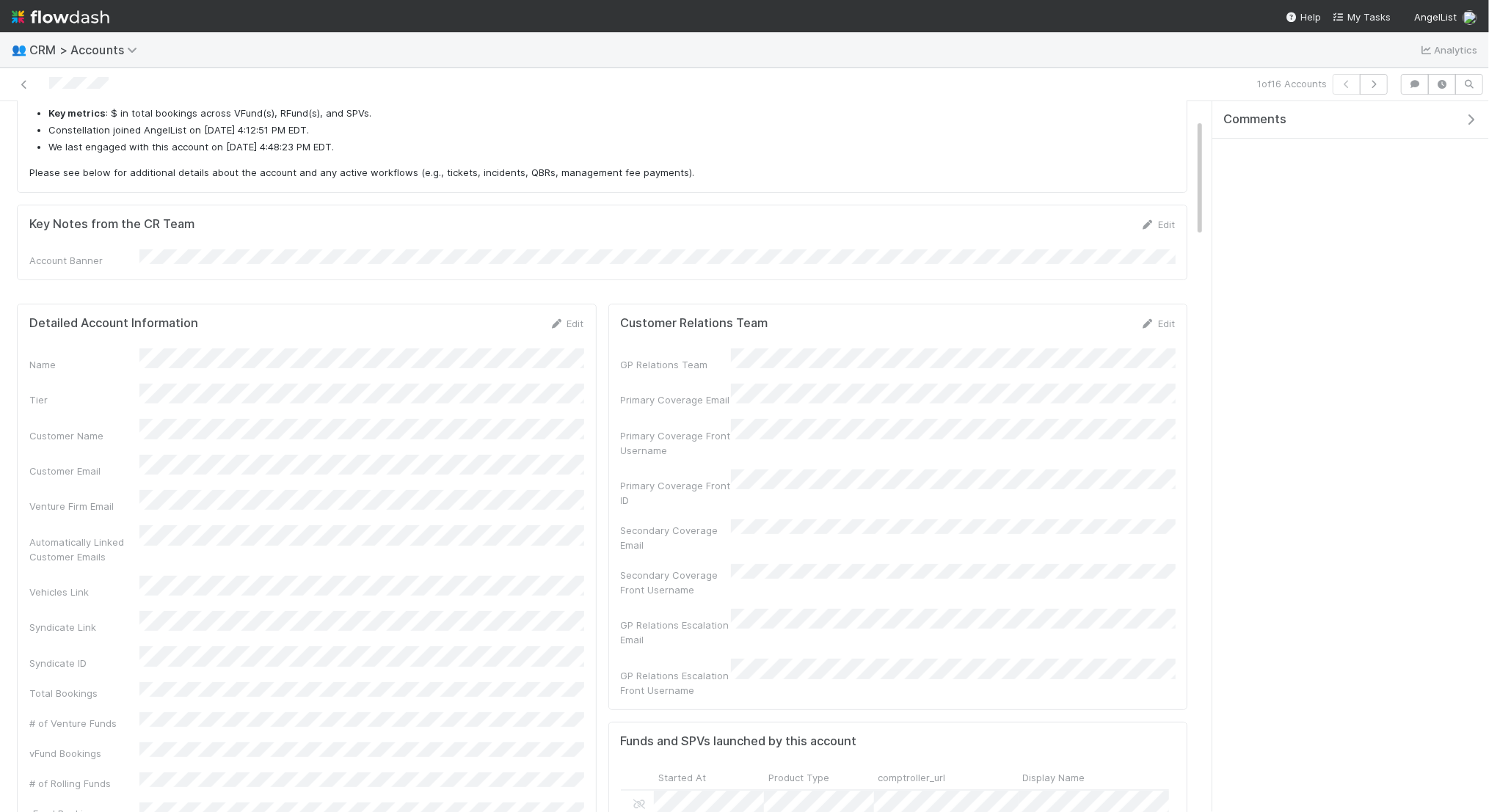
scroll to position [138, 0]
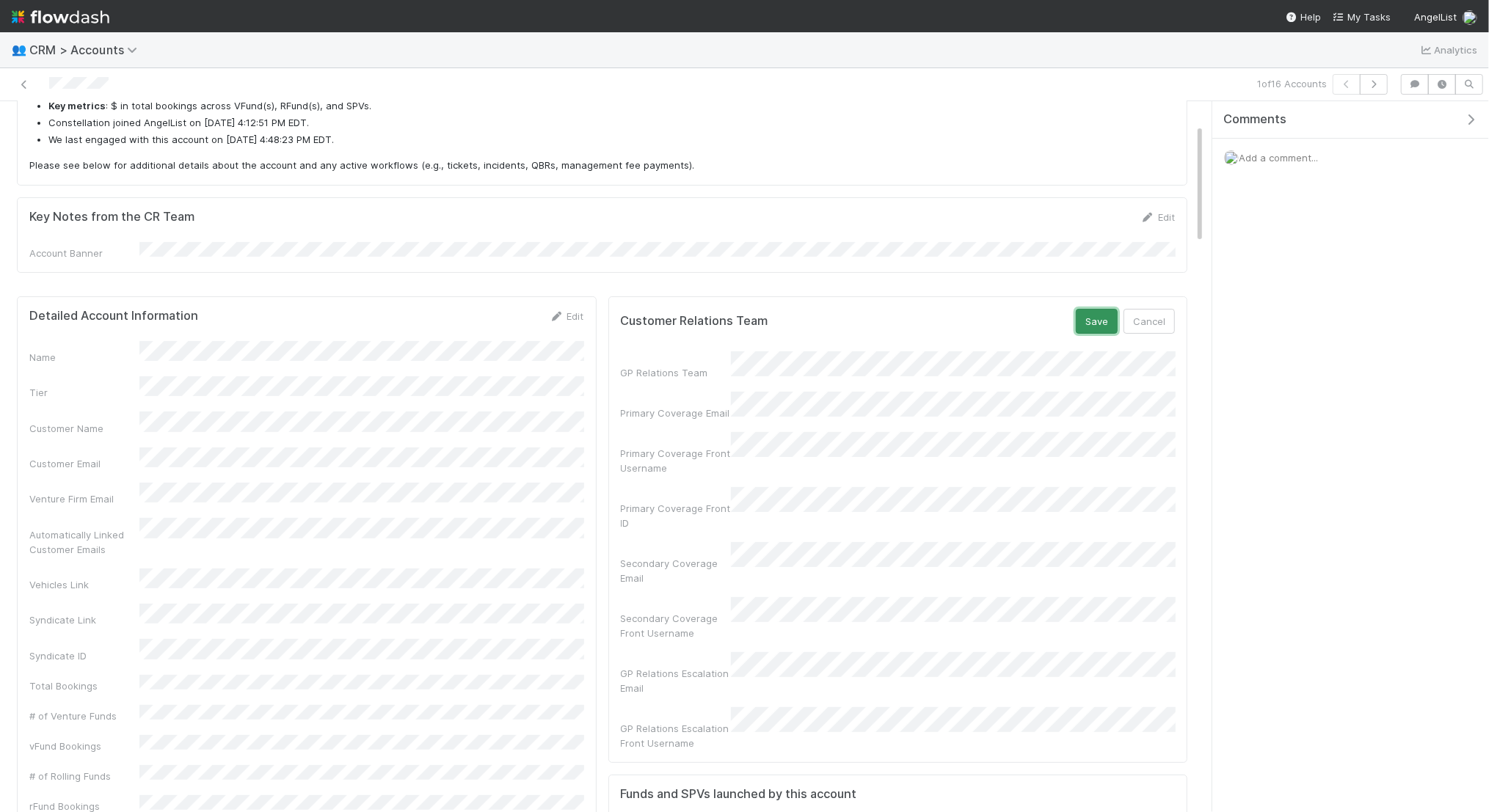
click at [1093, 309] on button "Save" at bounding box center [1097, 321] width 41 height 25
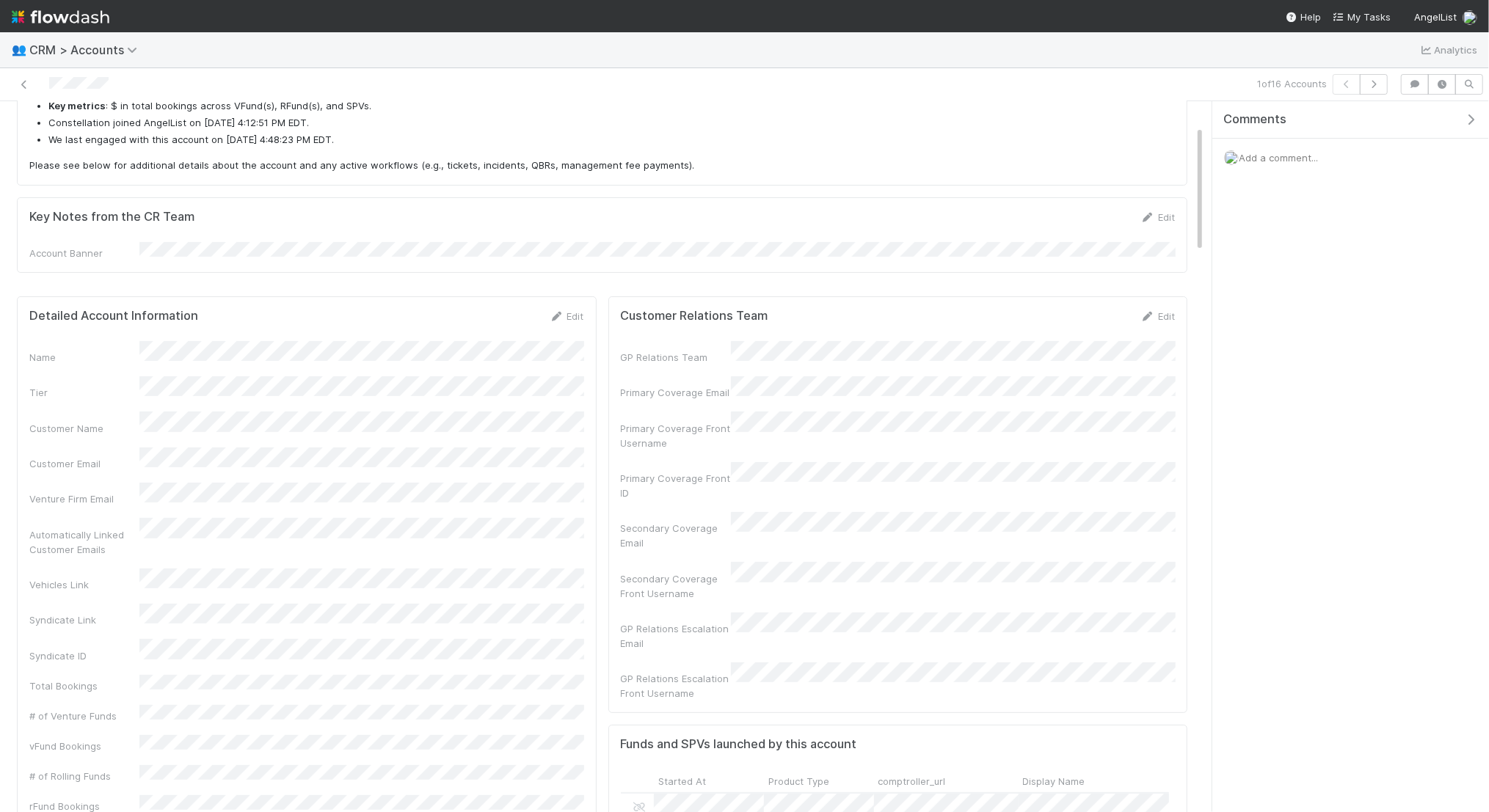
scroll to position [0, 0]
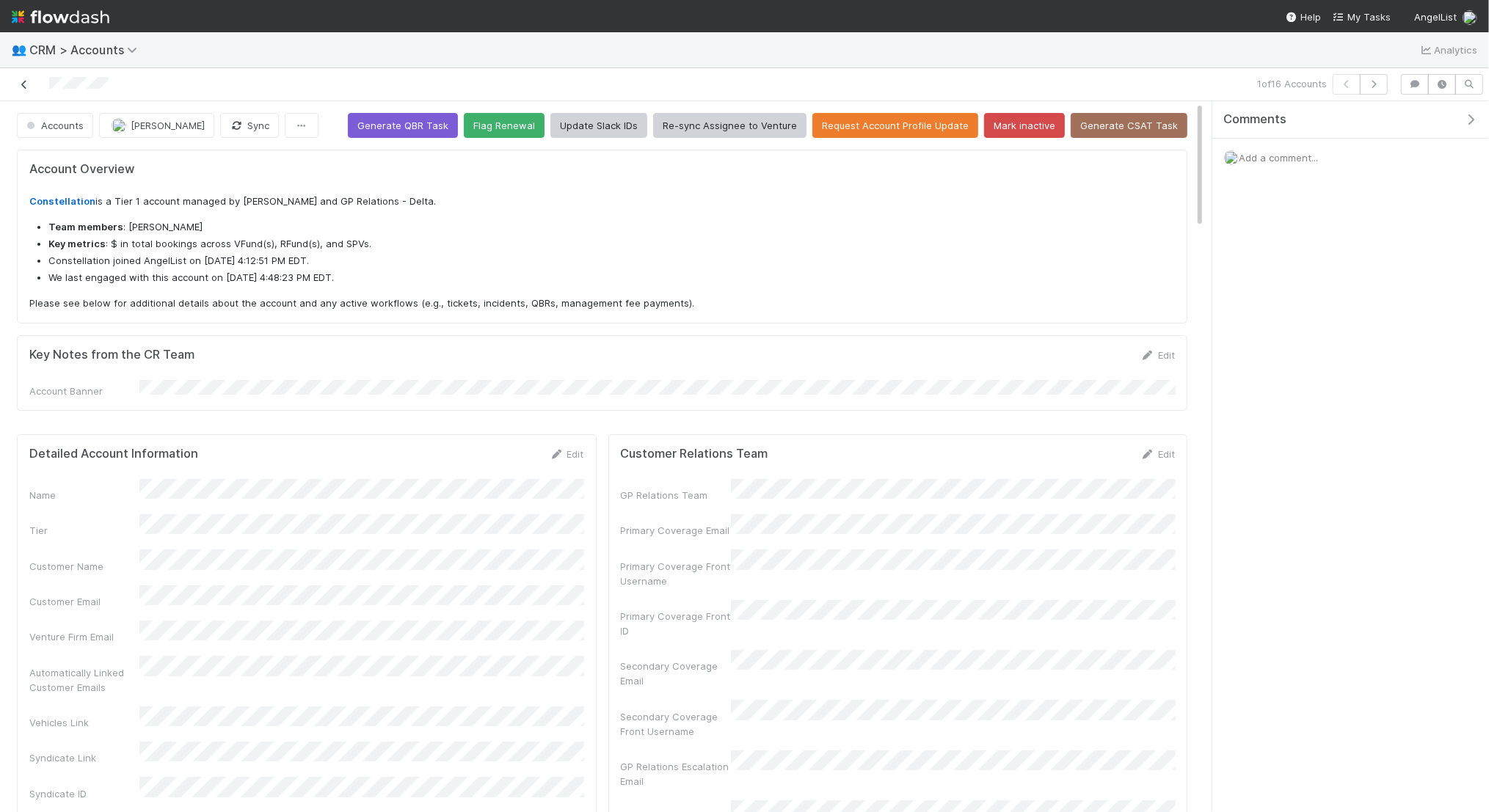
click at [24, 77] on link at bounding box center [24, 85] width 15 height 15
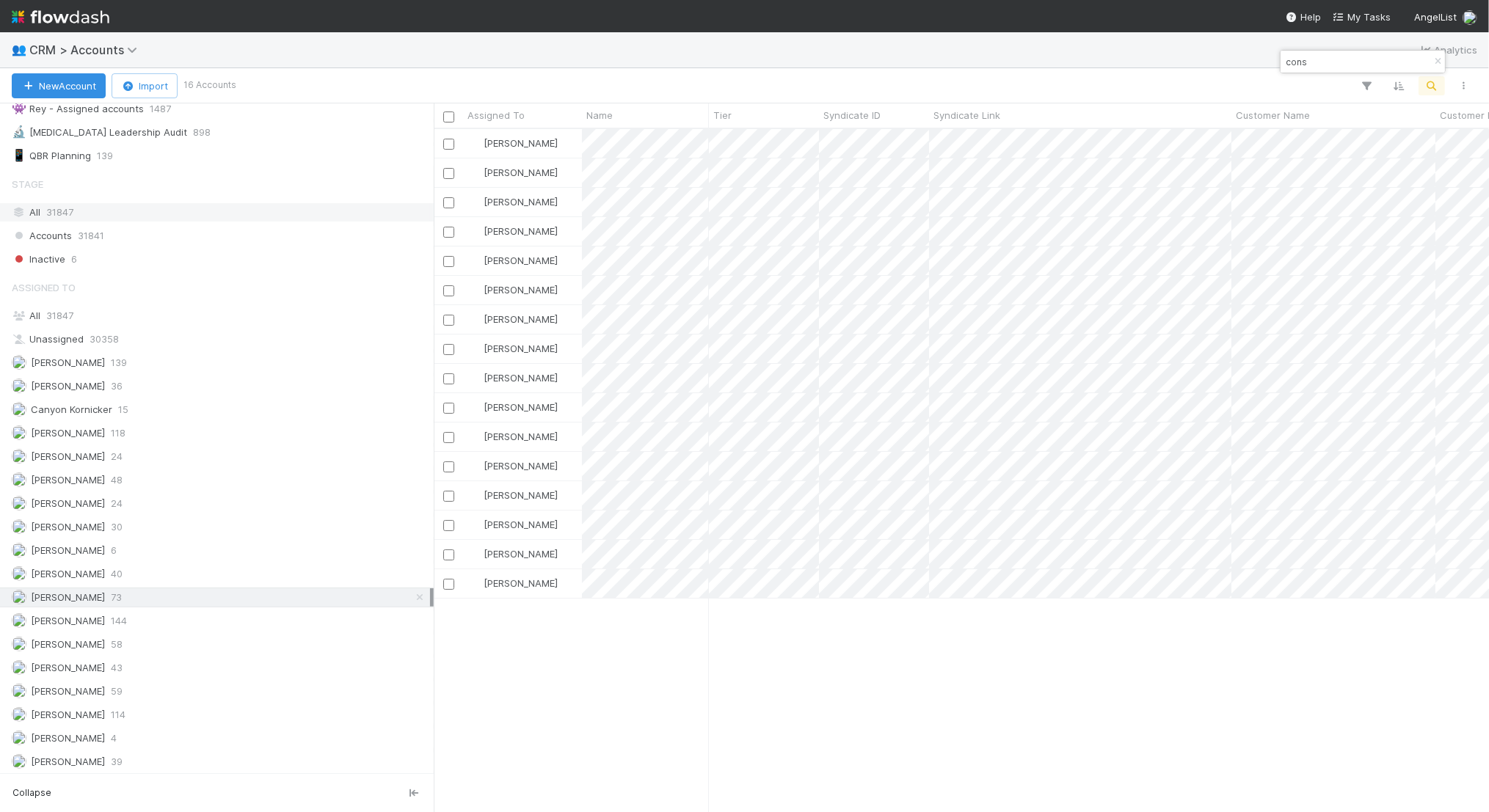
scroll to position [303, 0]
click at [418, 589] on icon at bounding box center [420, 594] width 15 height 9
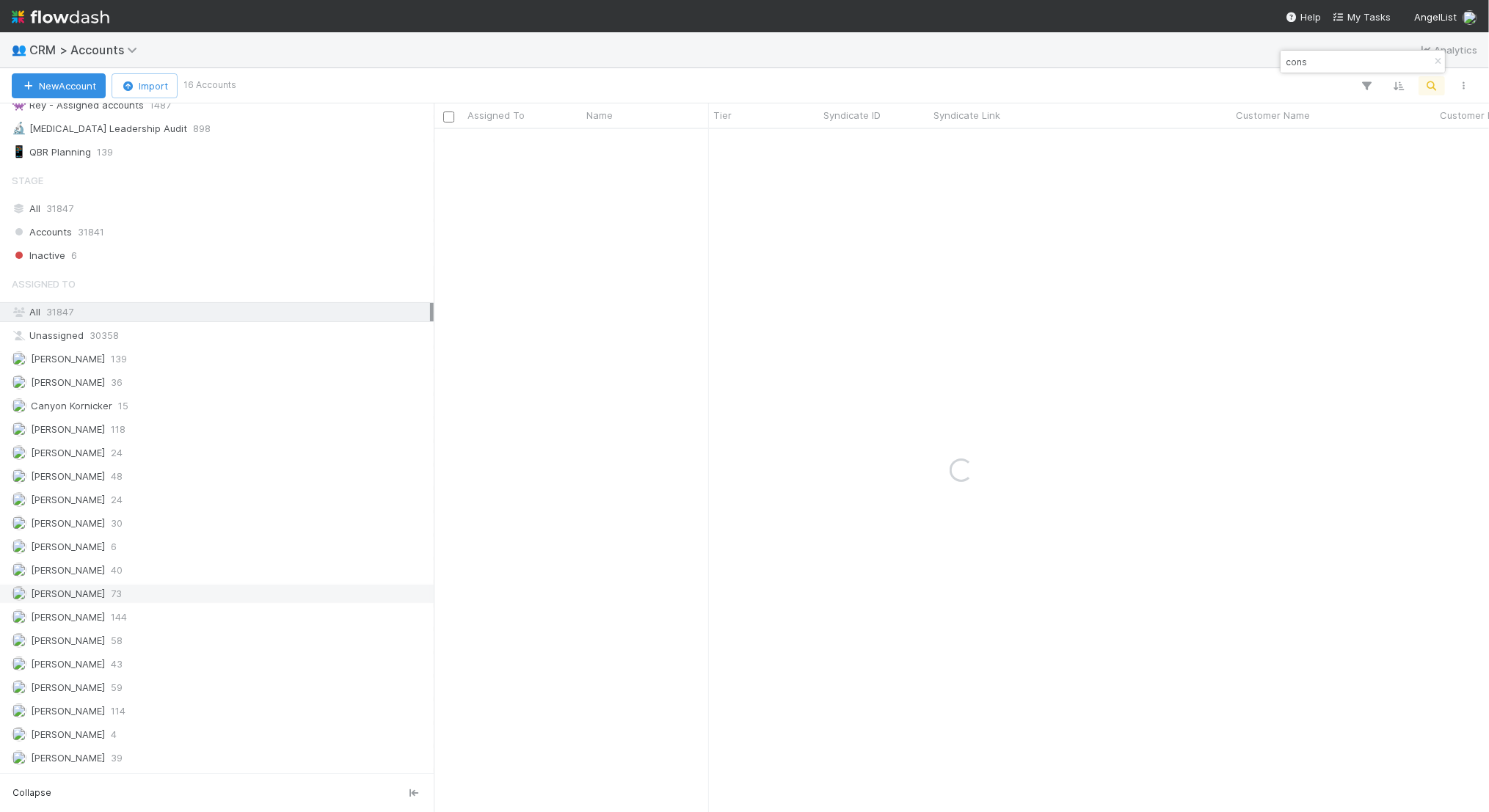
click at [1364, 60] on input "cons" at bounding box center [1356, 61] width 147 height 18
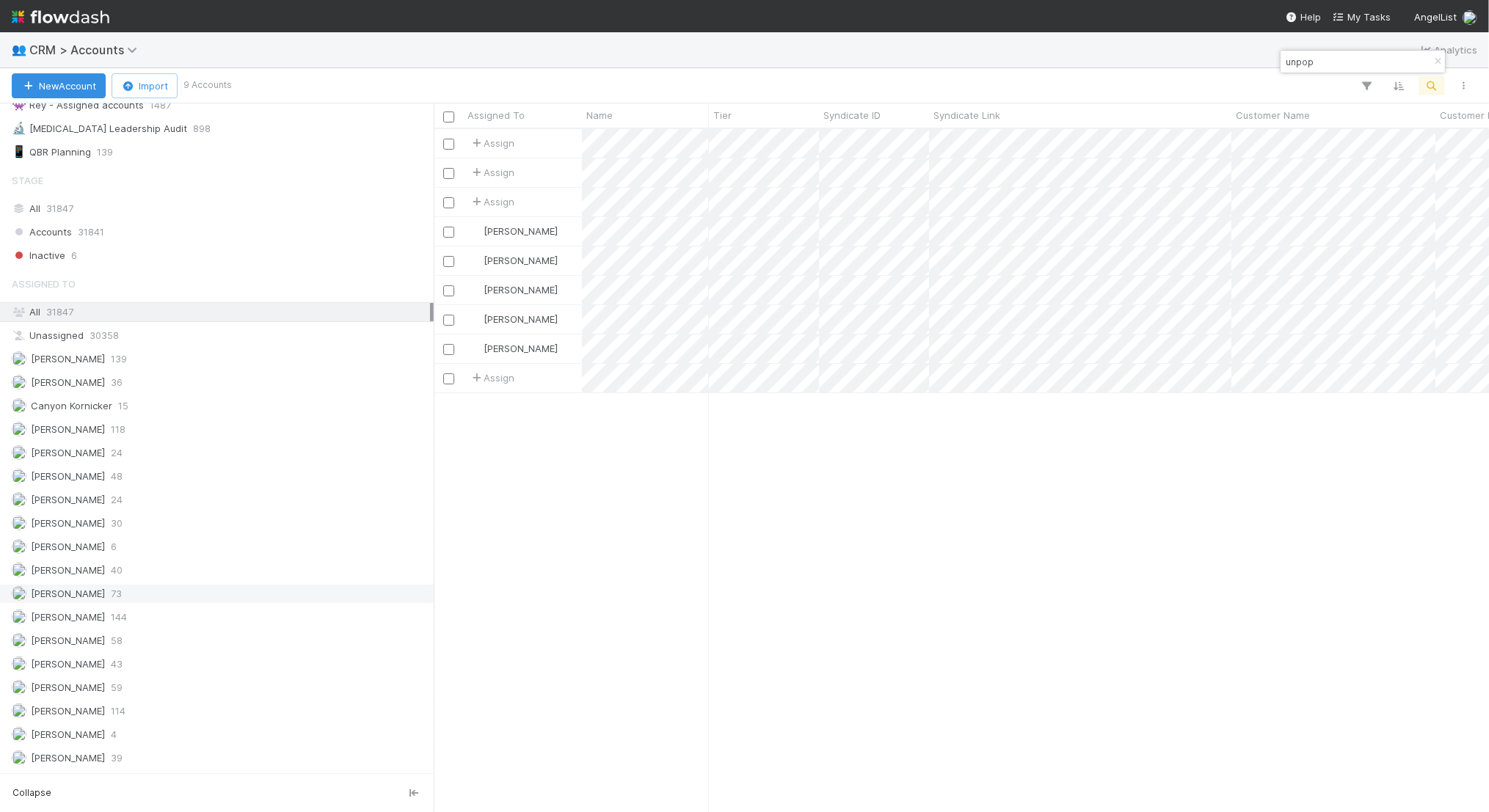
scroll to position [683, 1055]
type input "unpop"
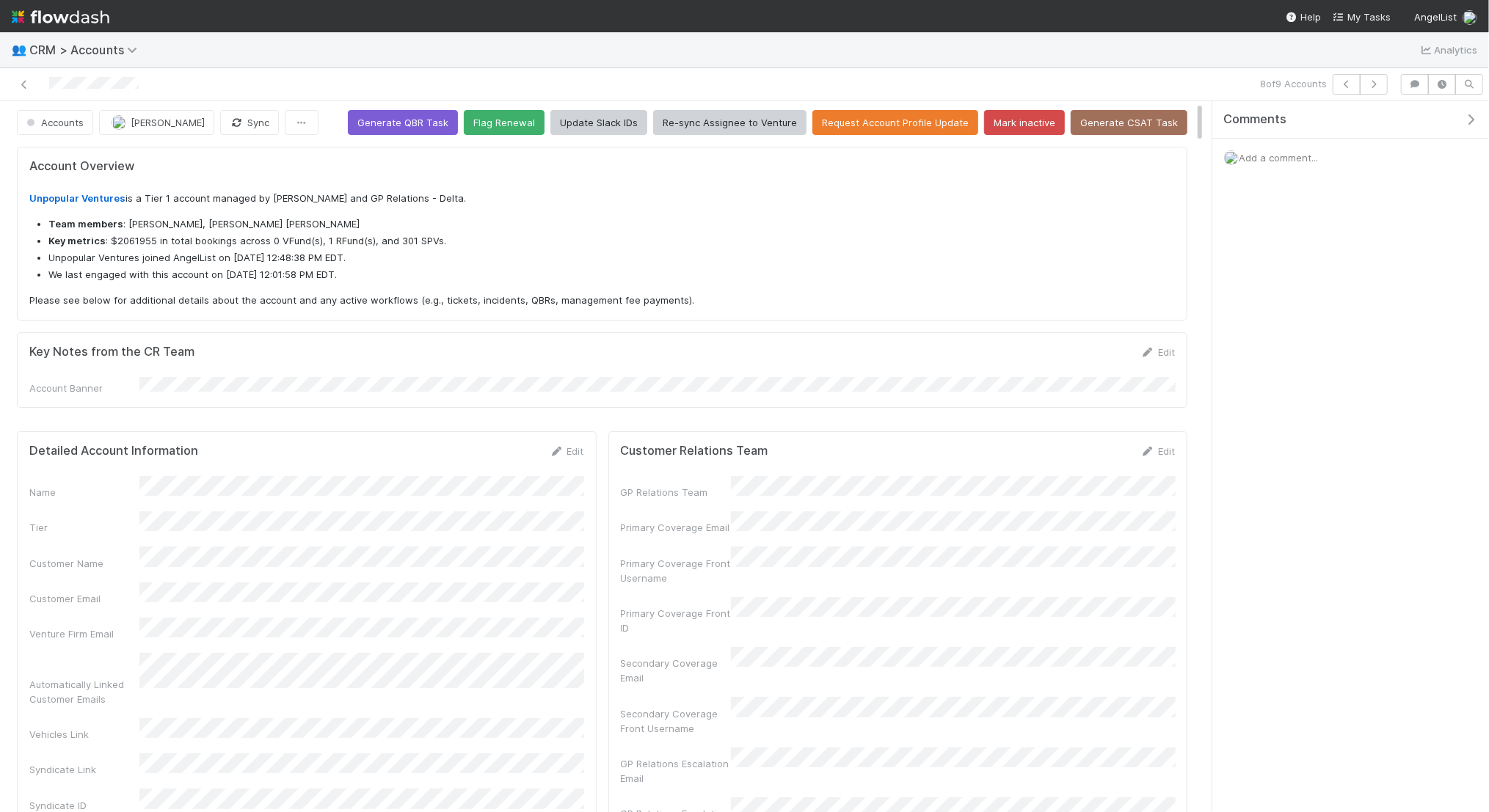
scroll to position [298, 554]
click at [163, 125] on span "[PERSON_NAME]" at bounding box center [168, 122] width 74 height 11
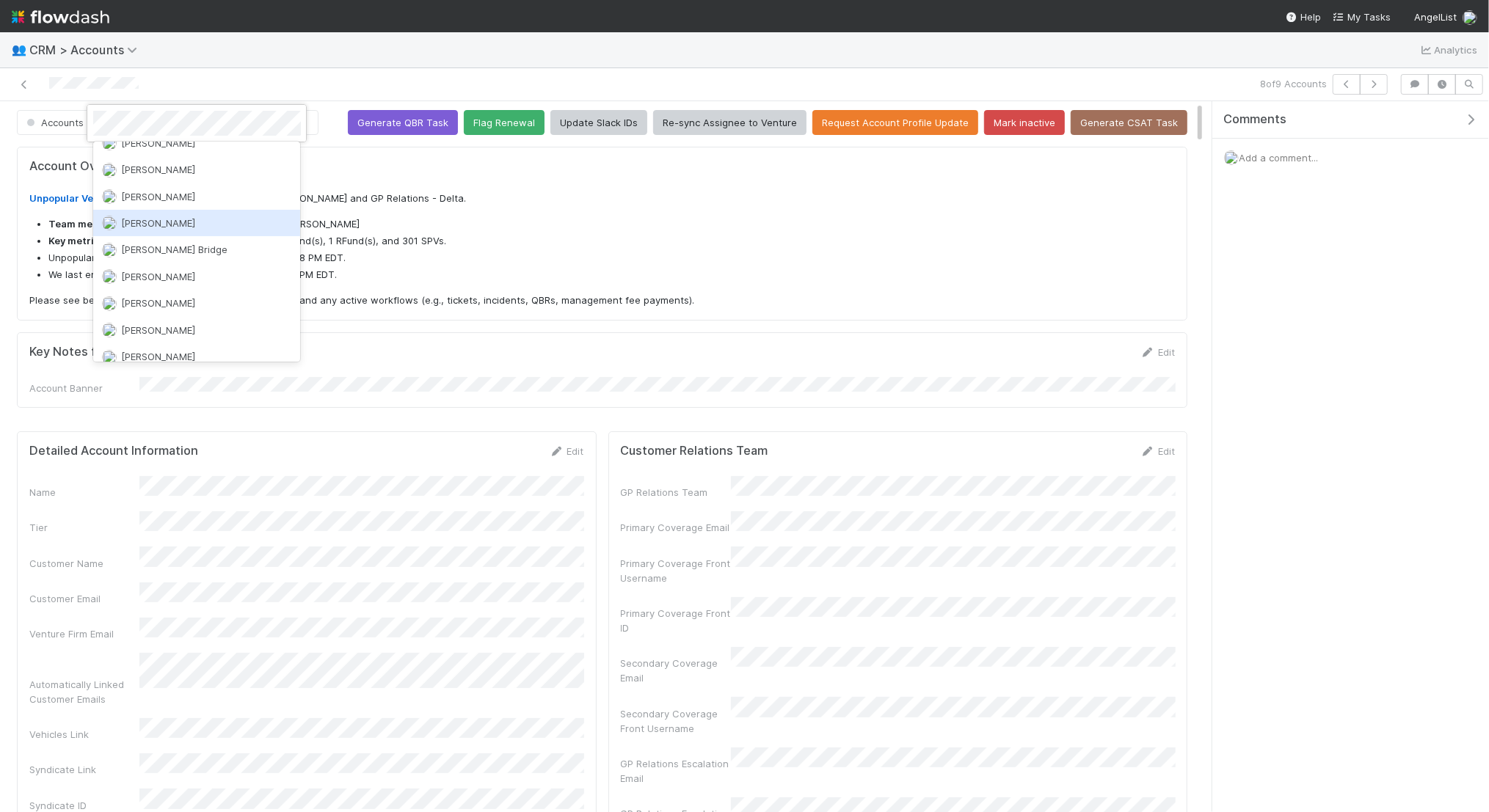
scroll to position [2061, 0]
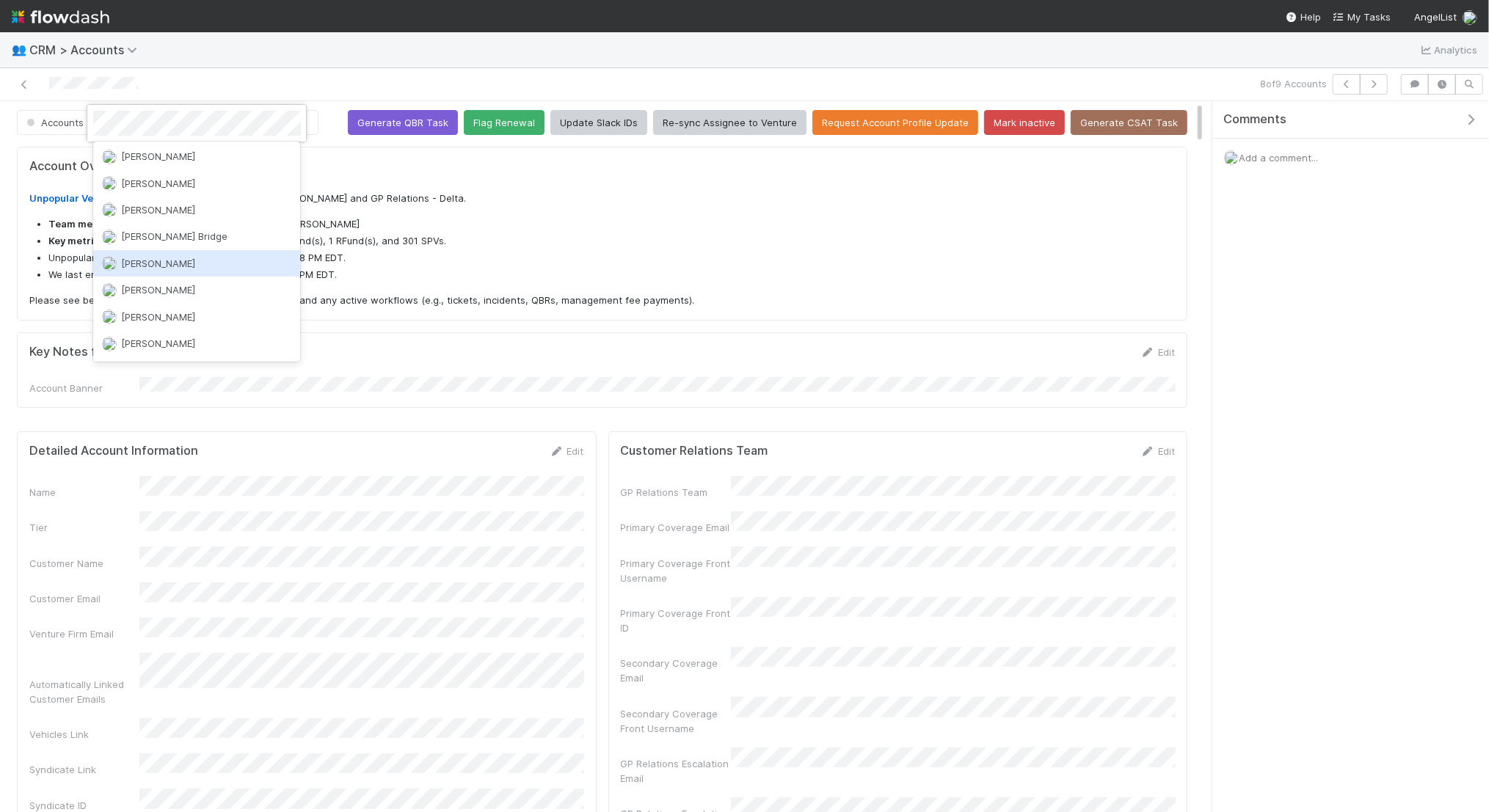
click at [375, 210] on div at bounding box center [744, 406] width 1489 height 812
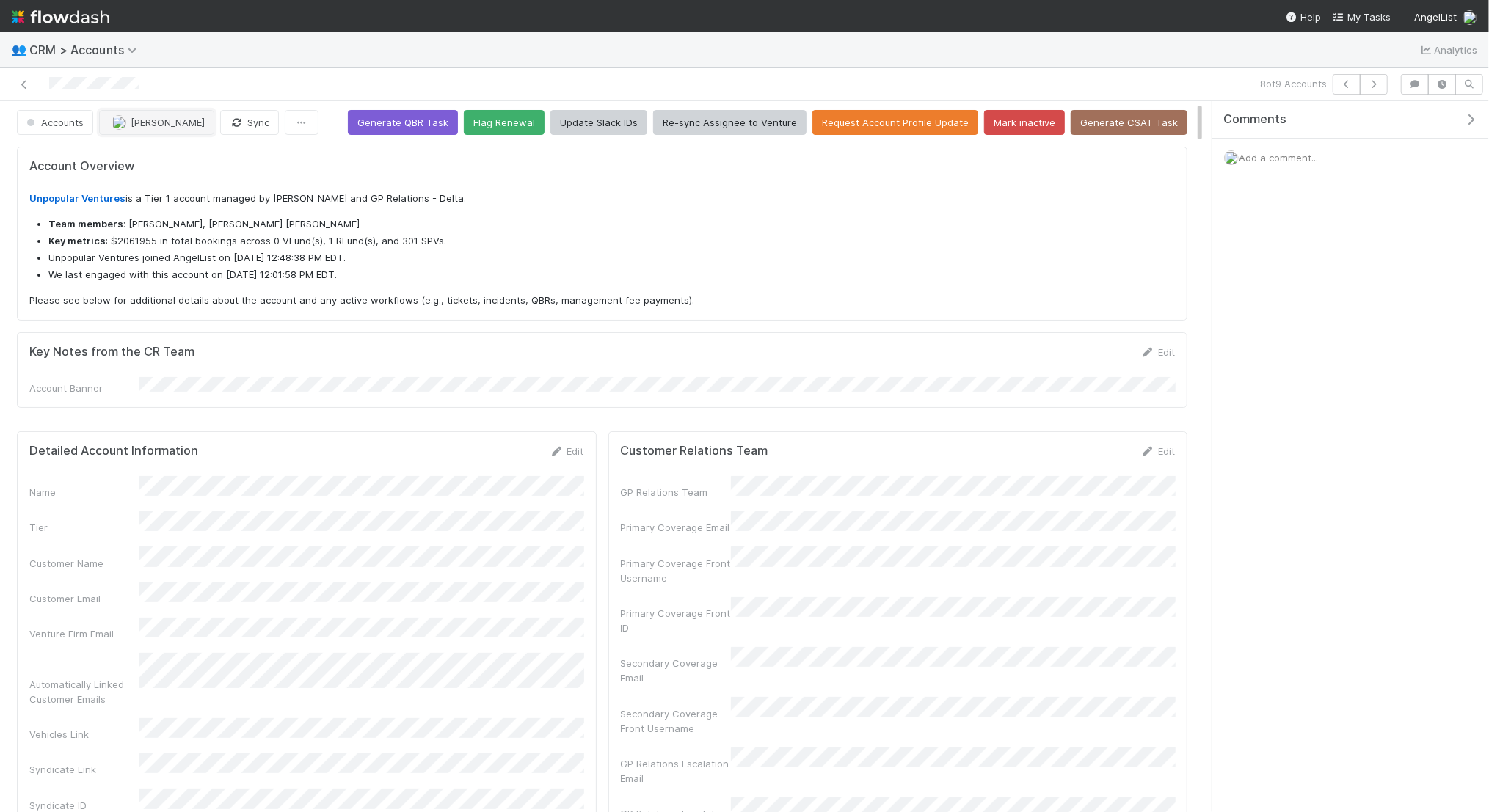
click at [170, 117] on span "[PERSON_NAME]" at bounding box center [168, 122] width 74 height 11
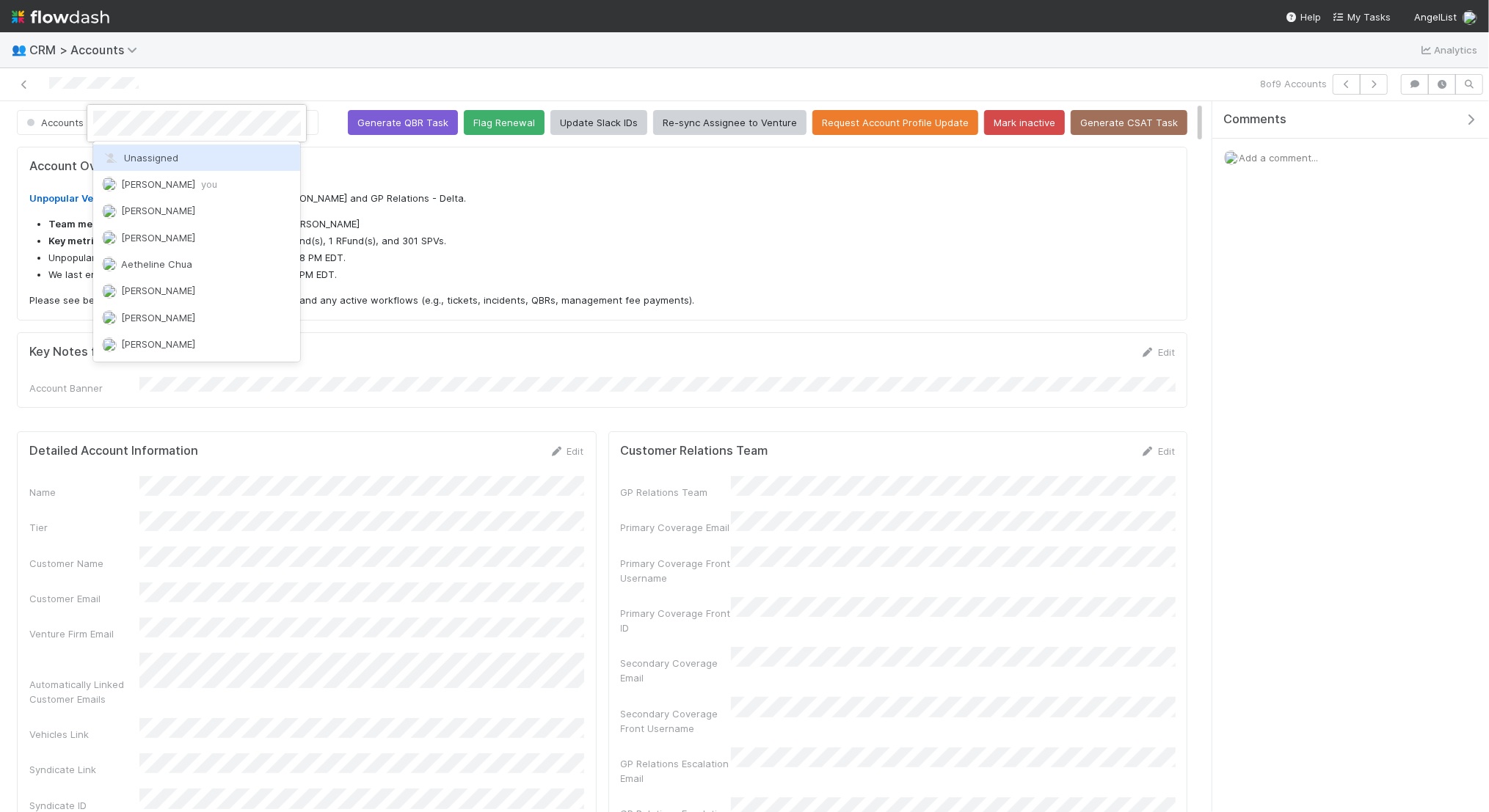
scroll to position [8, 0]
click at [201, 175] on div "[PERSON_NAME] you" at bounding box center [197, 177] width 208 height 26
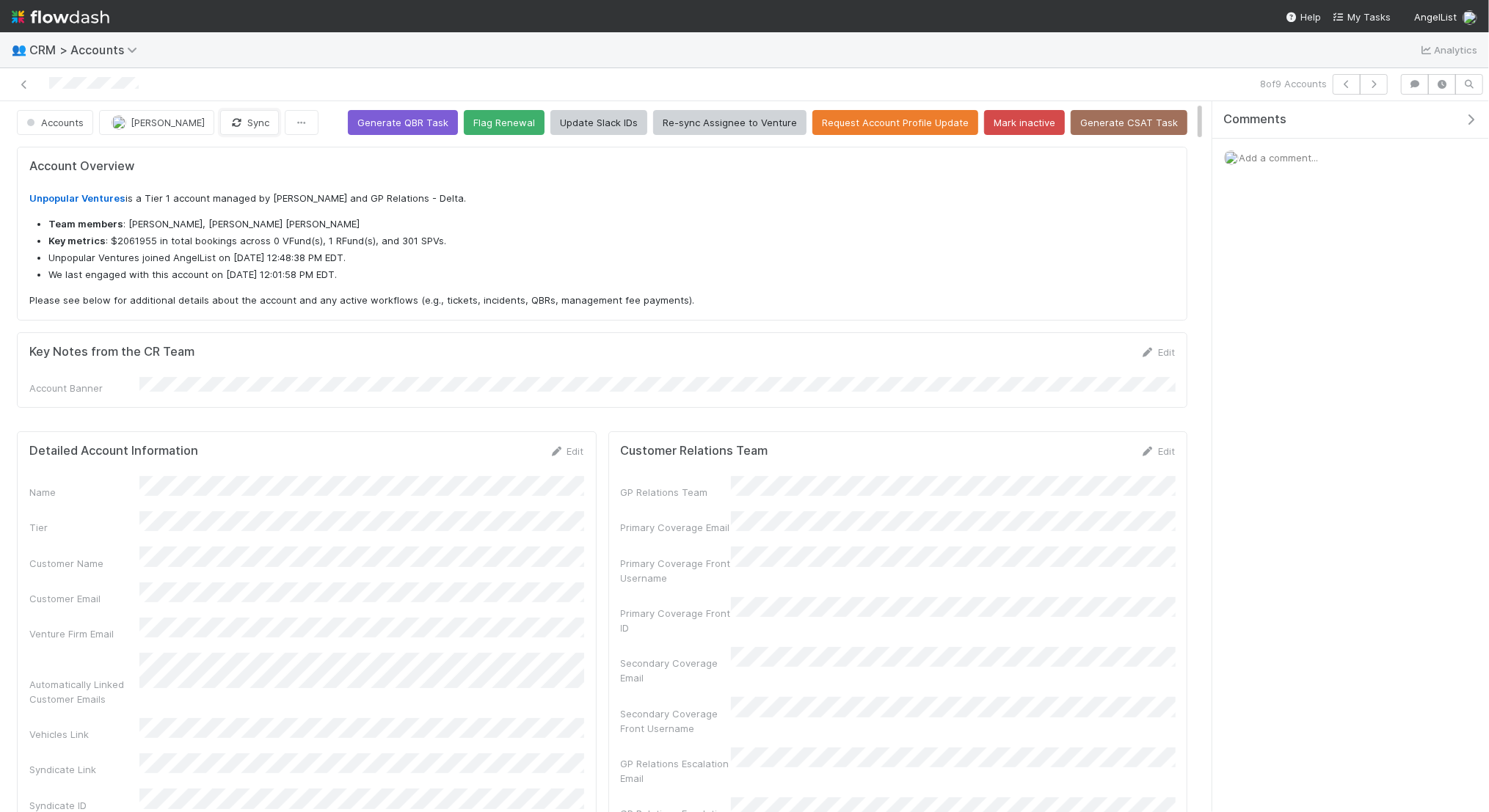
click at [233, 118] on button "Sync" at bounding box center [249, 122] width 58 height 25
click at [1100, 444] on button "Save" at bounding box center [1097, 456] width 41 height 25
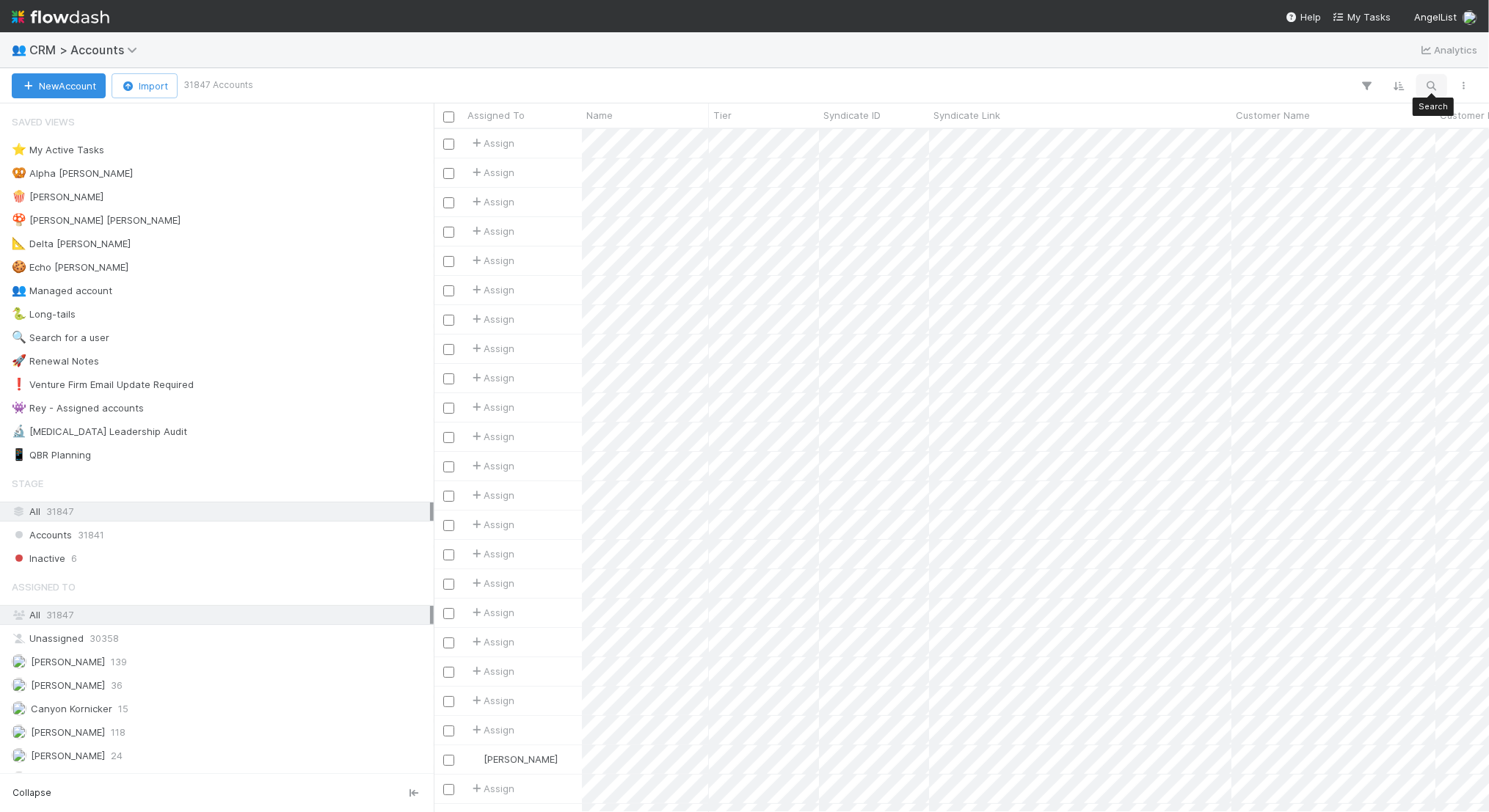
click at [1431, 79] on icon "button" at bounding box center [1432, 86] width 15 height 13
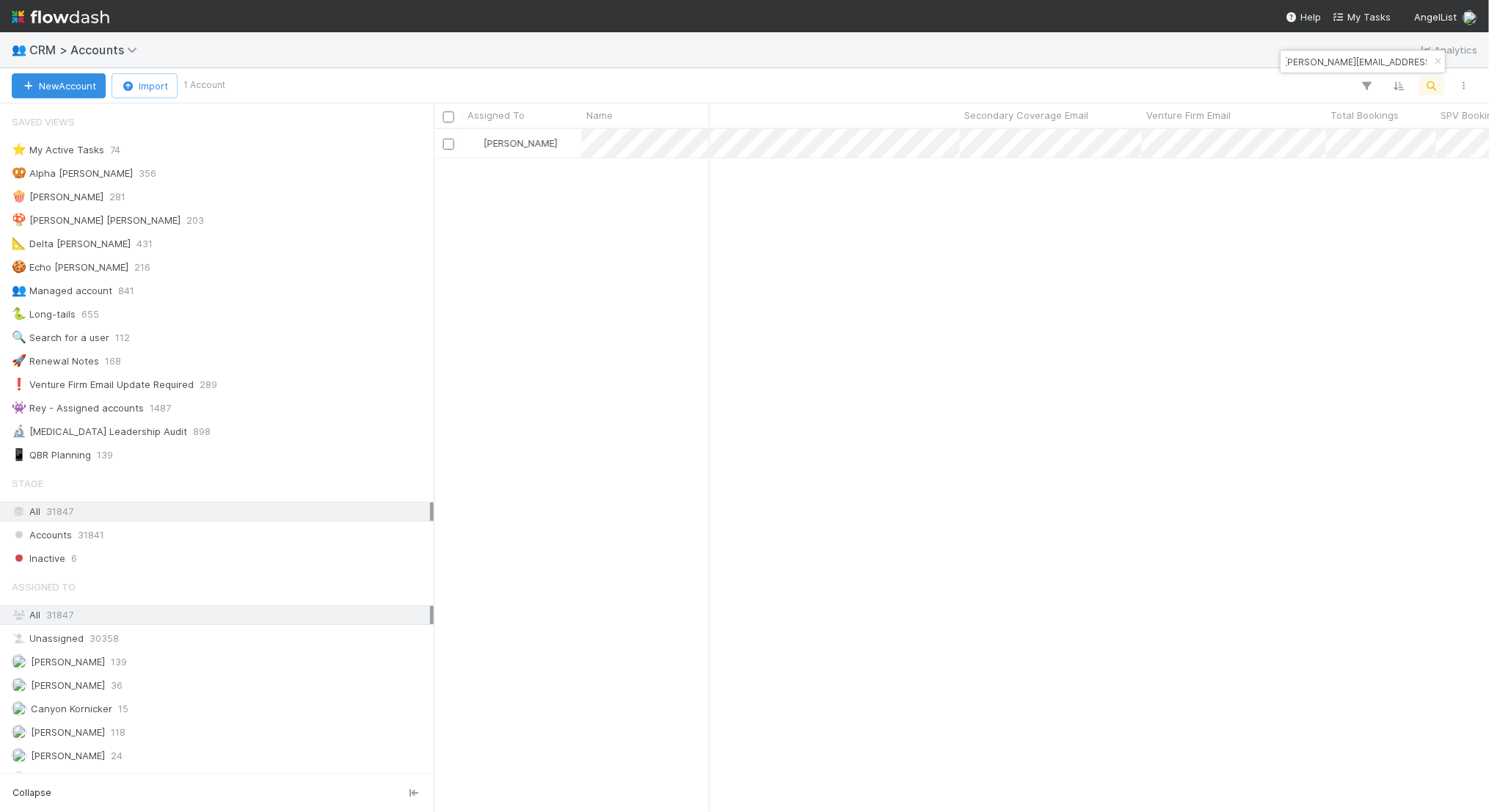
scroll to position [0, 1917]
type input "mike@outboundcap.com"
